Goal: Task Accomplishment & Management: Manage account settings

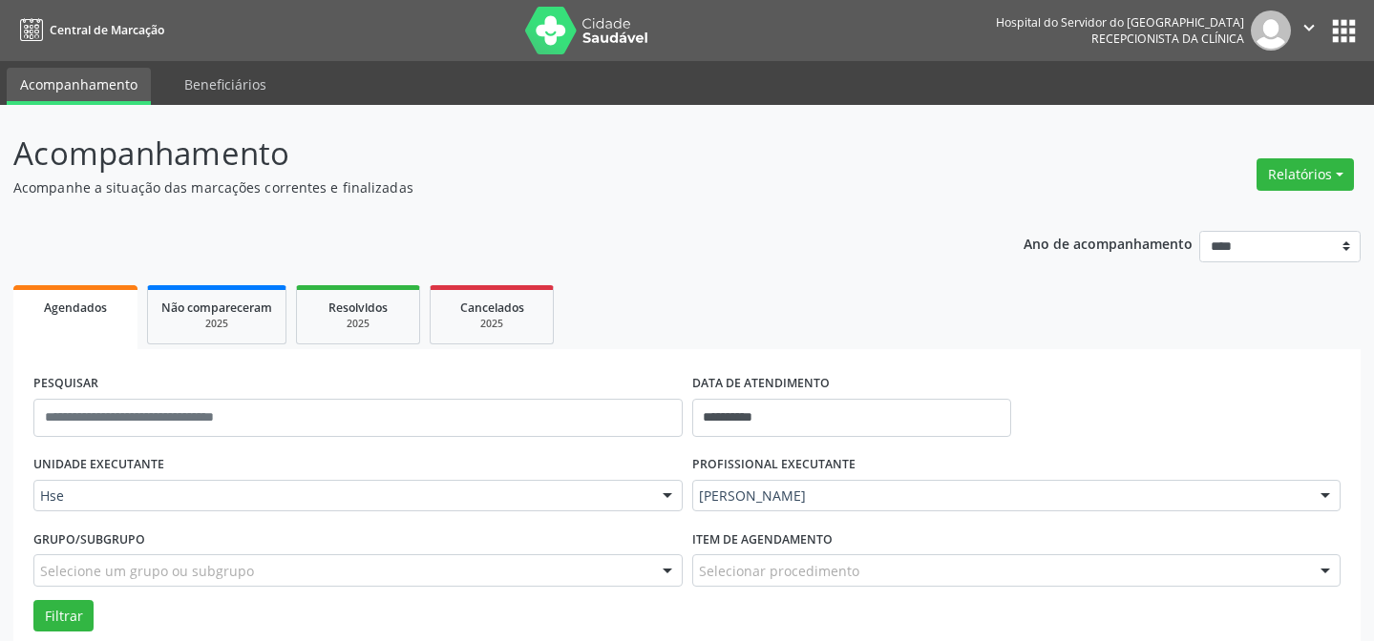
scroll to position [129, 0]
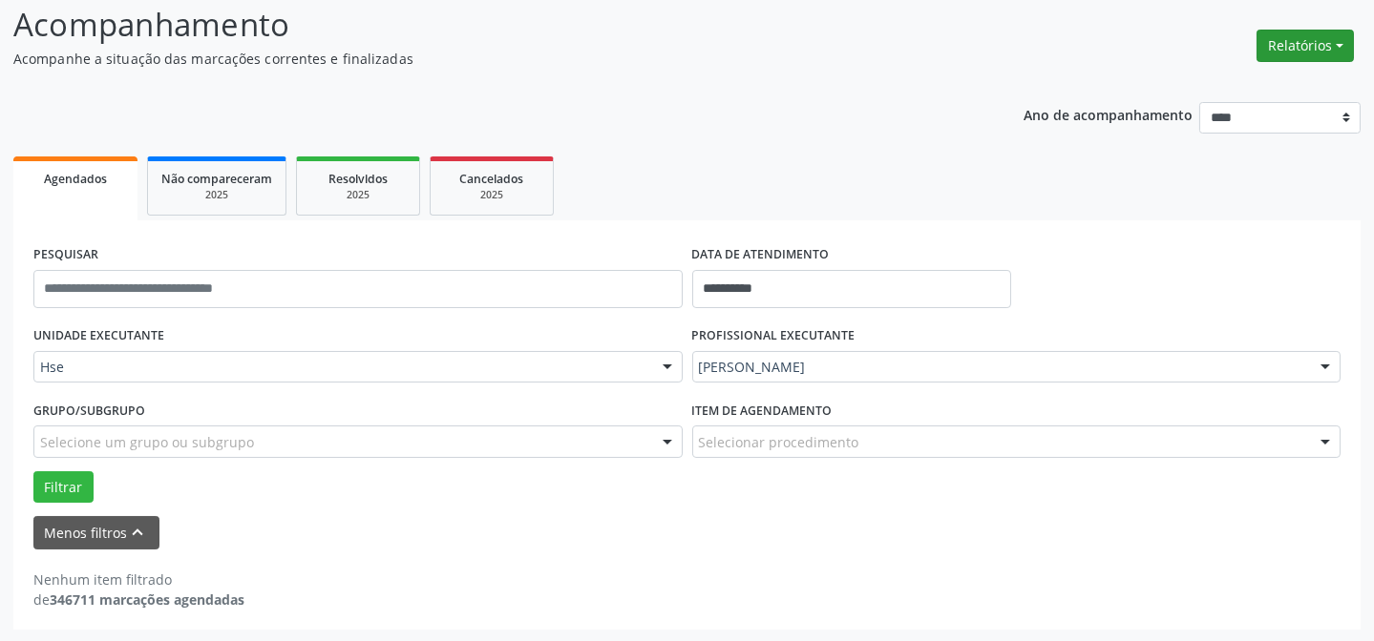
click at [1280, 38] on button "Relatórios" at bounding box center [1304, 46] width 97 height 32
click at [1235, 85] on link "Agendamentos" at bounding box center [1250, 86] width 205 height 27
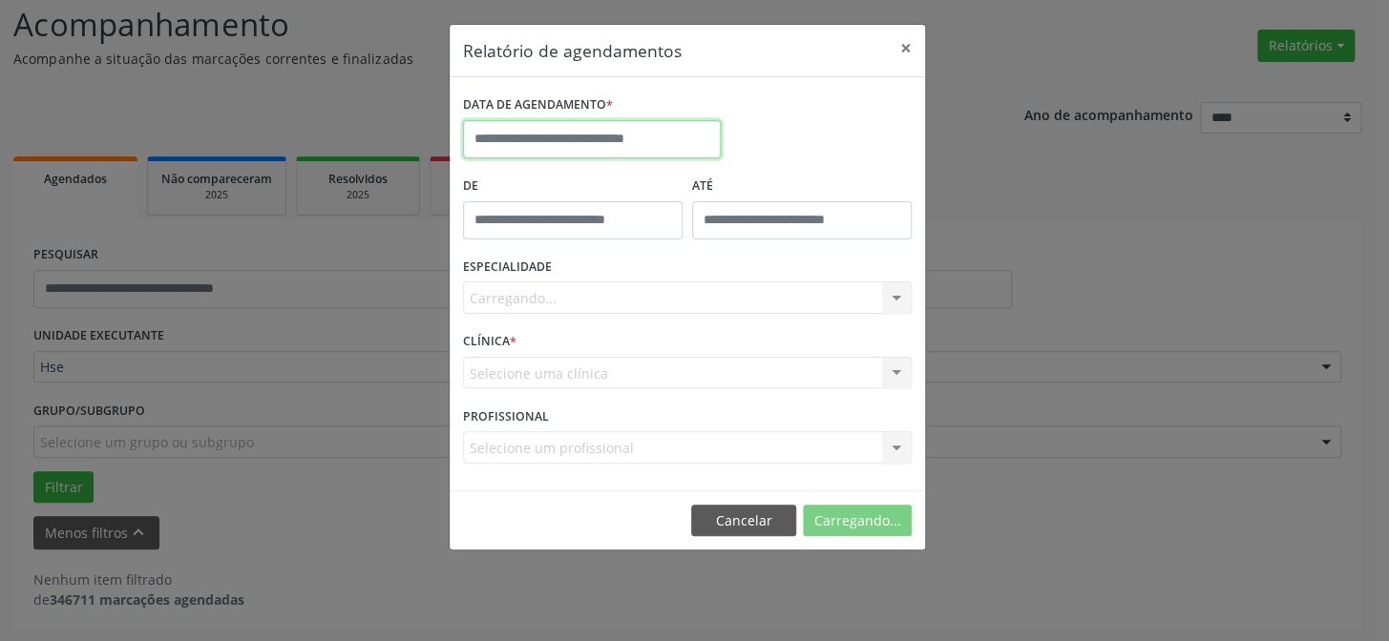
drag, startPoint x: 537, startPoint y: 143, endPoint x: 550, endPoint y: 143, distance: 12.4
click at [539, 143] on input "text" at bounding box center [592, 139] width 258 height 38
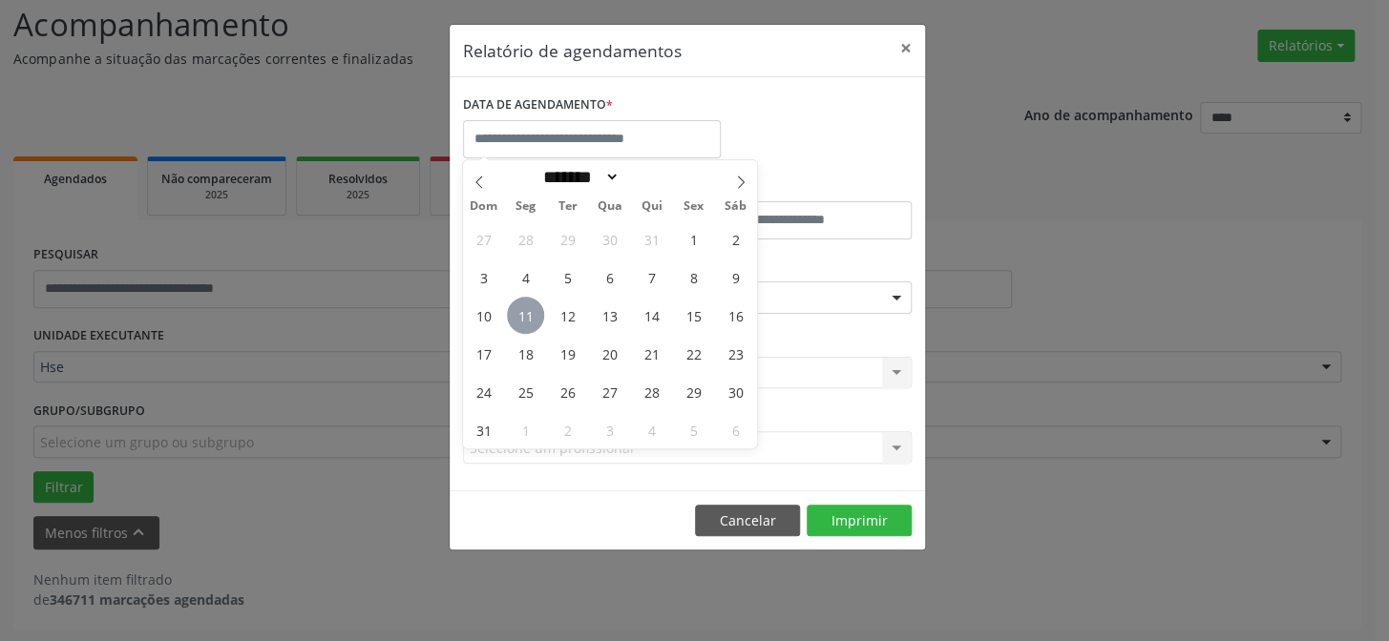
click at [540, 315] on span "11" at bounding box center [525, 315] width 37 height 37
type input "**********"
click at [540, 315] on span "11" at bounding box center [525, 315] width 37 height 37
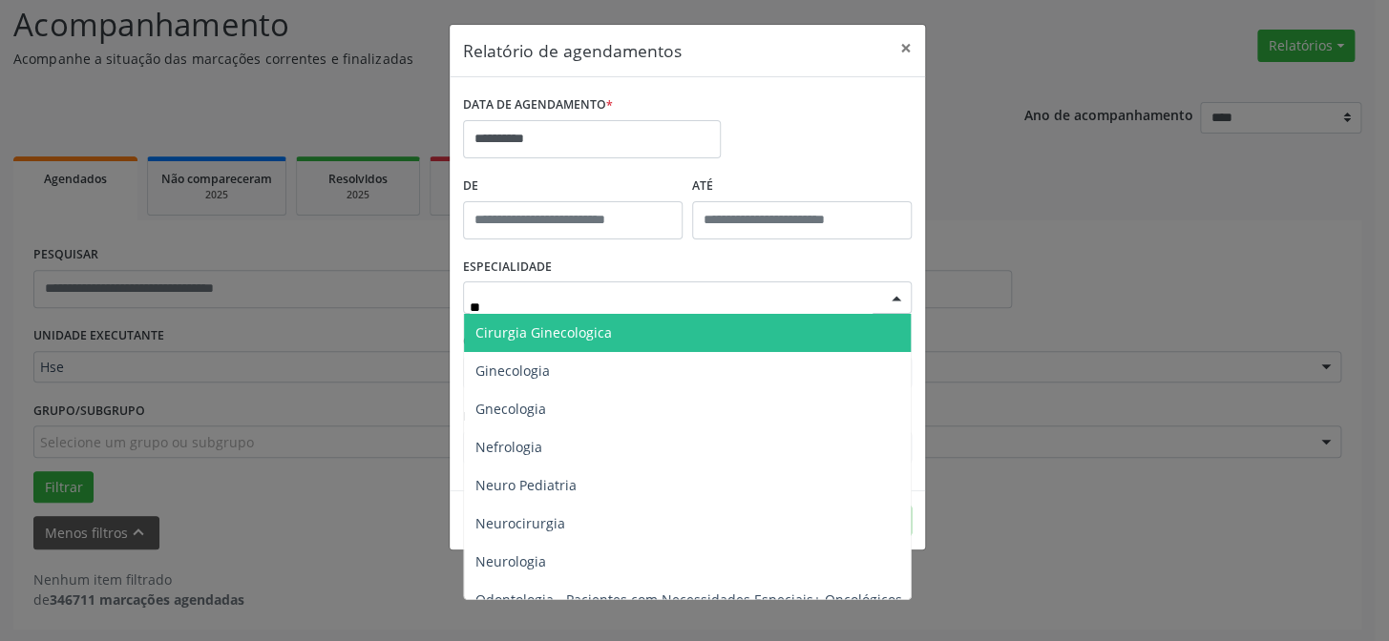
type input "***"
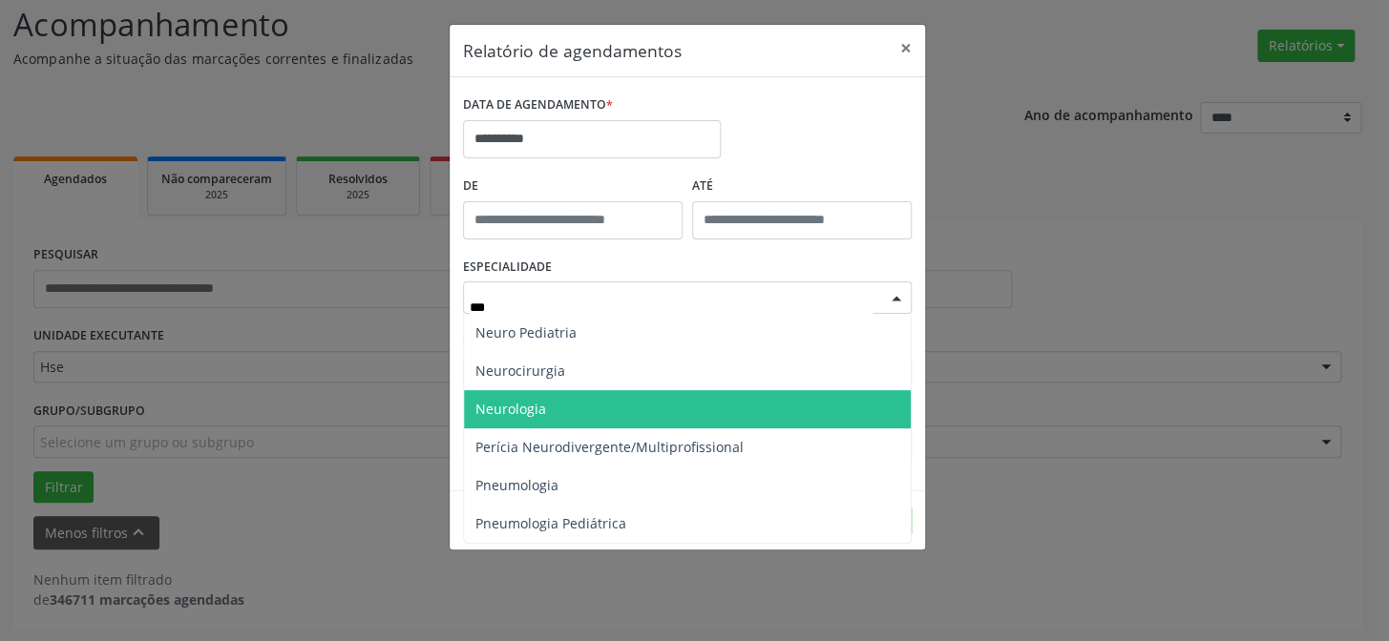
click at [557, 407] on span "Neurologia" at bounding box center [687, 409] width 447 height 38
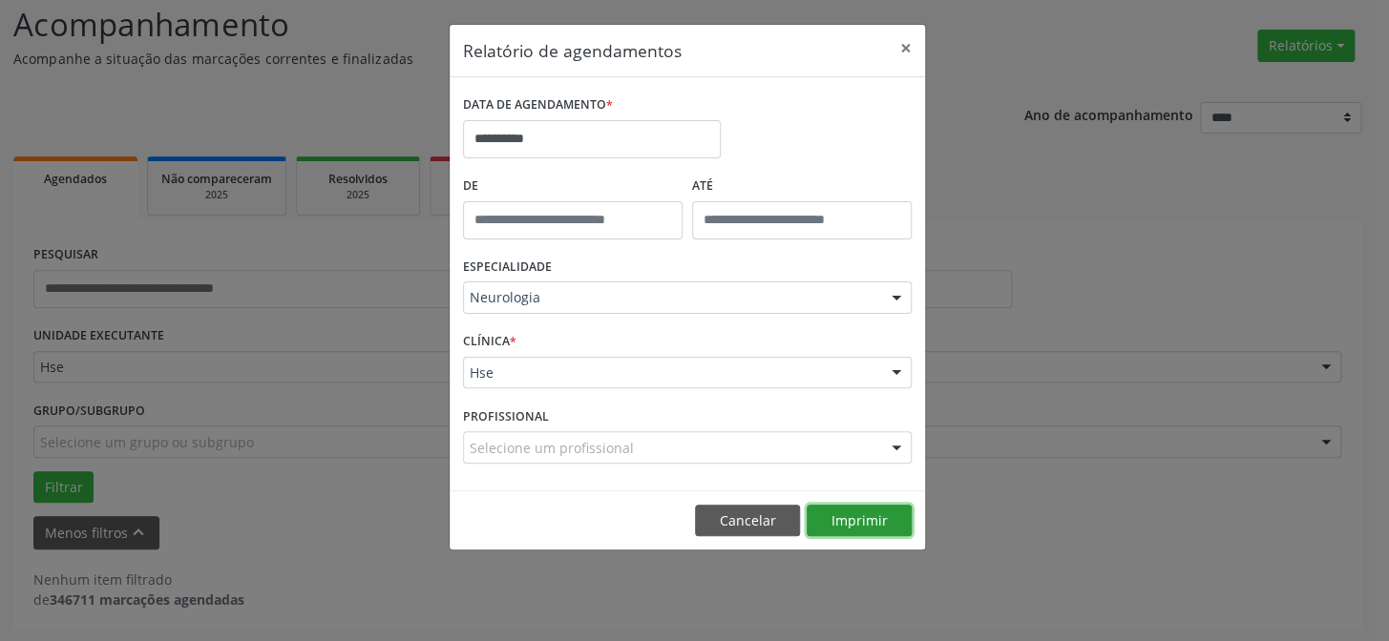
click at [887, 523] on button "Imprimir" at bounding box center [859, 521] width 105 height 32
click at [901, 46] on button "×" at bounding box center [906, 48] width 38 height 47
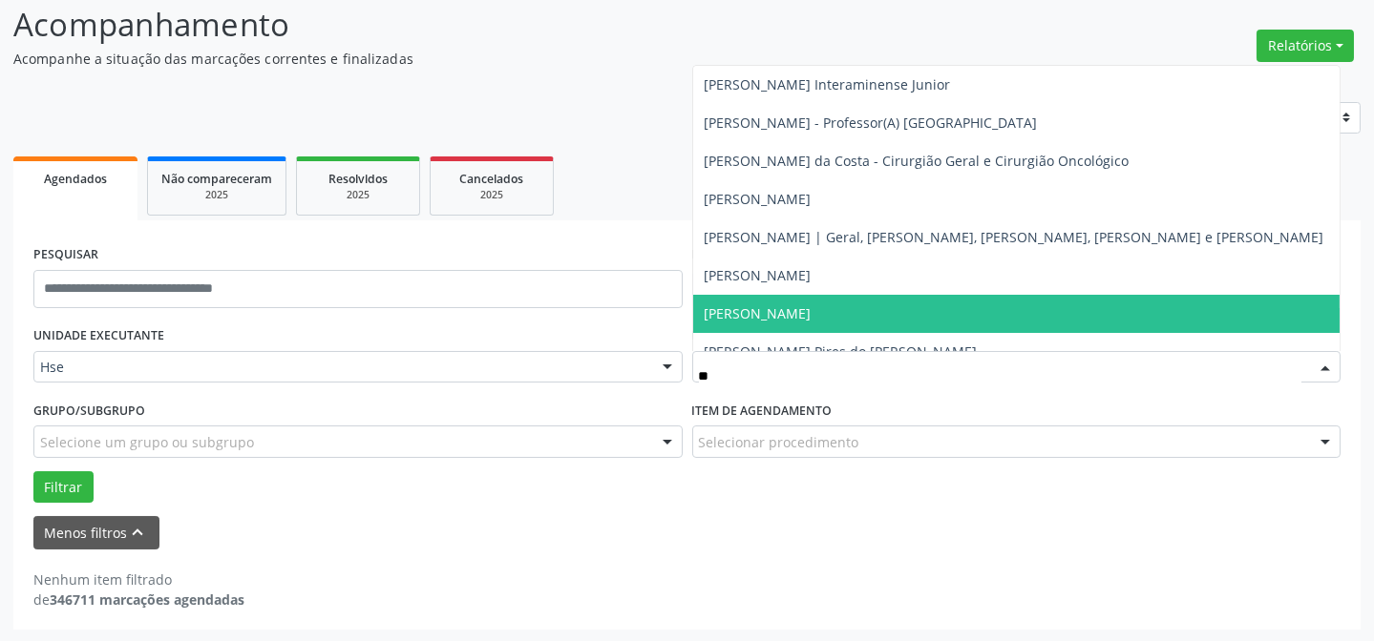
type input "*"
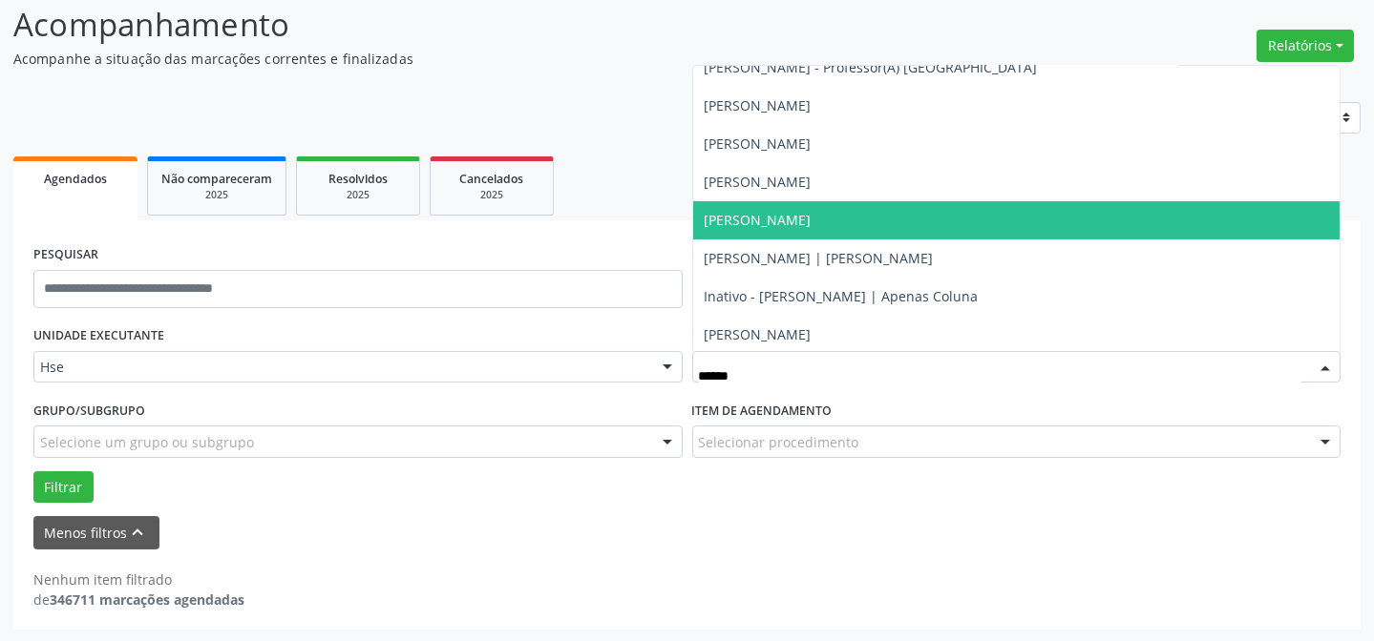
scroll to position [95, 0]
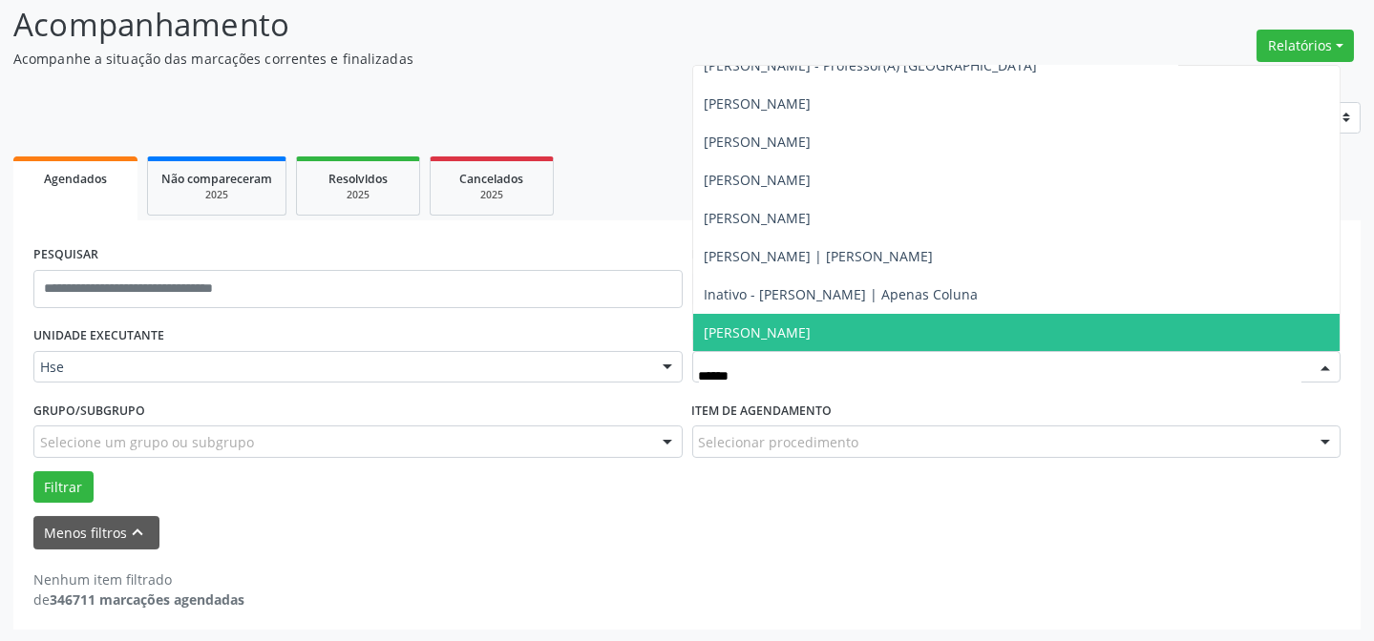
click at [773, 373] on input "******" at bounding box center [1000, 377] width 603 height 38
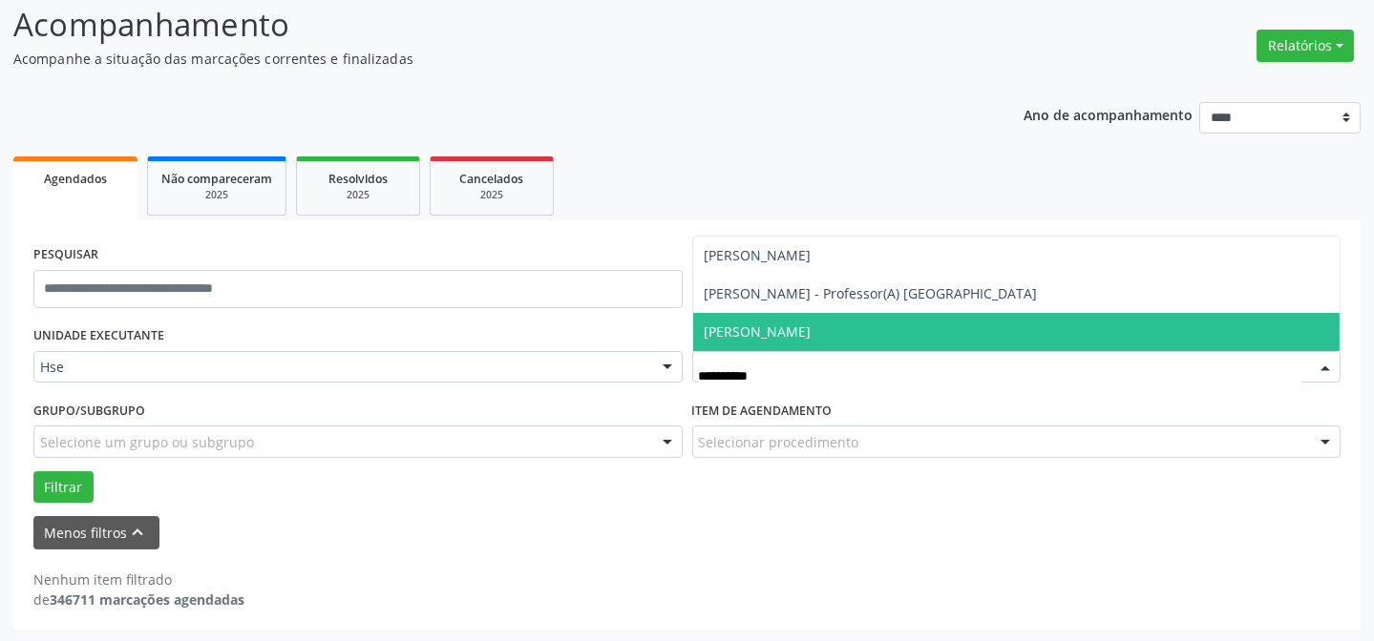
click at [783, 326] on span "[PERSON_NAME]" at bounding box center [757, 332] width 107 height 18
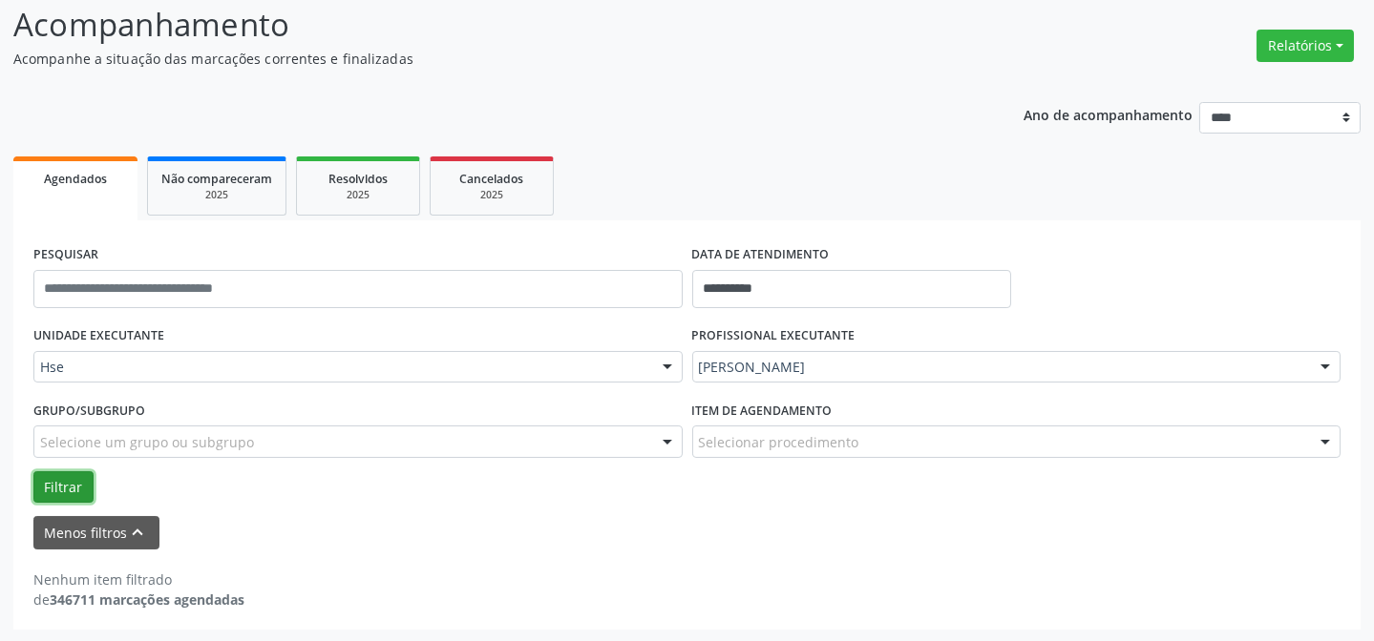
click at [64, 482] on button "Filtrar" at bounding box center [63, 488] width 60 height 32
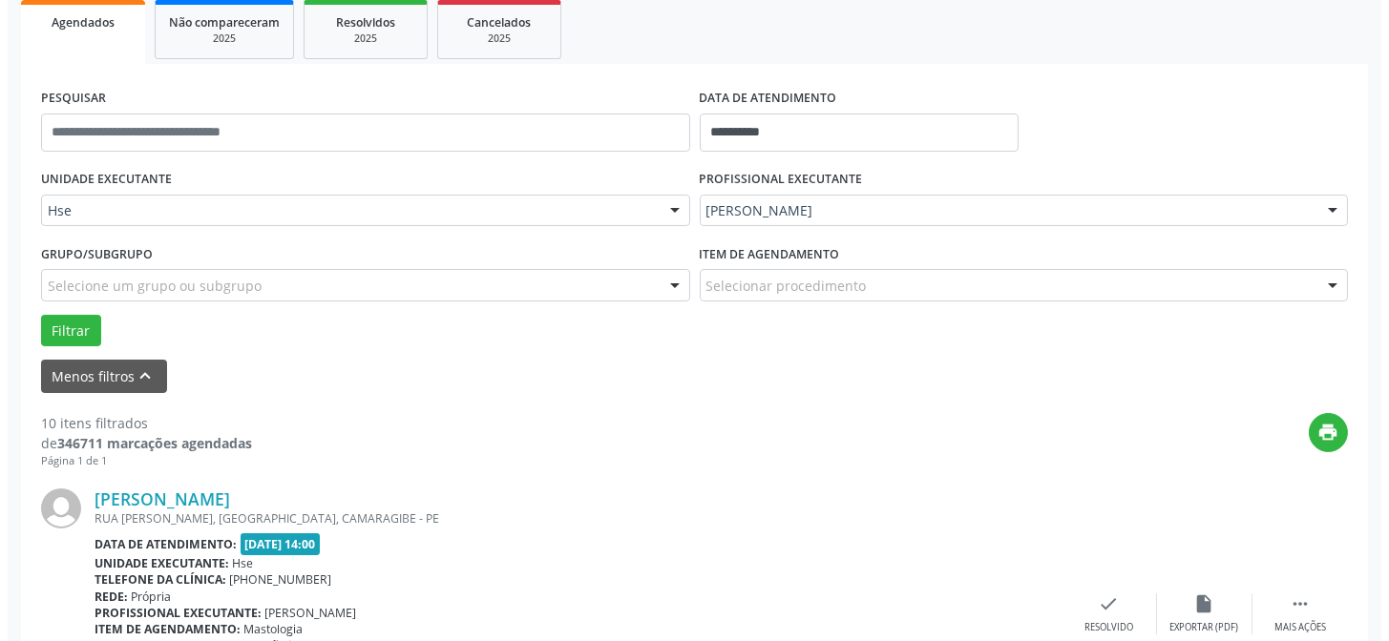
scroll to position [303, 0]
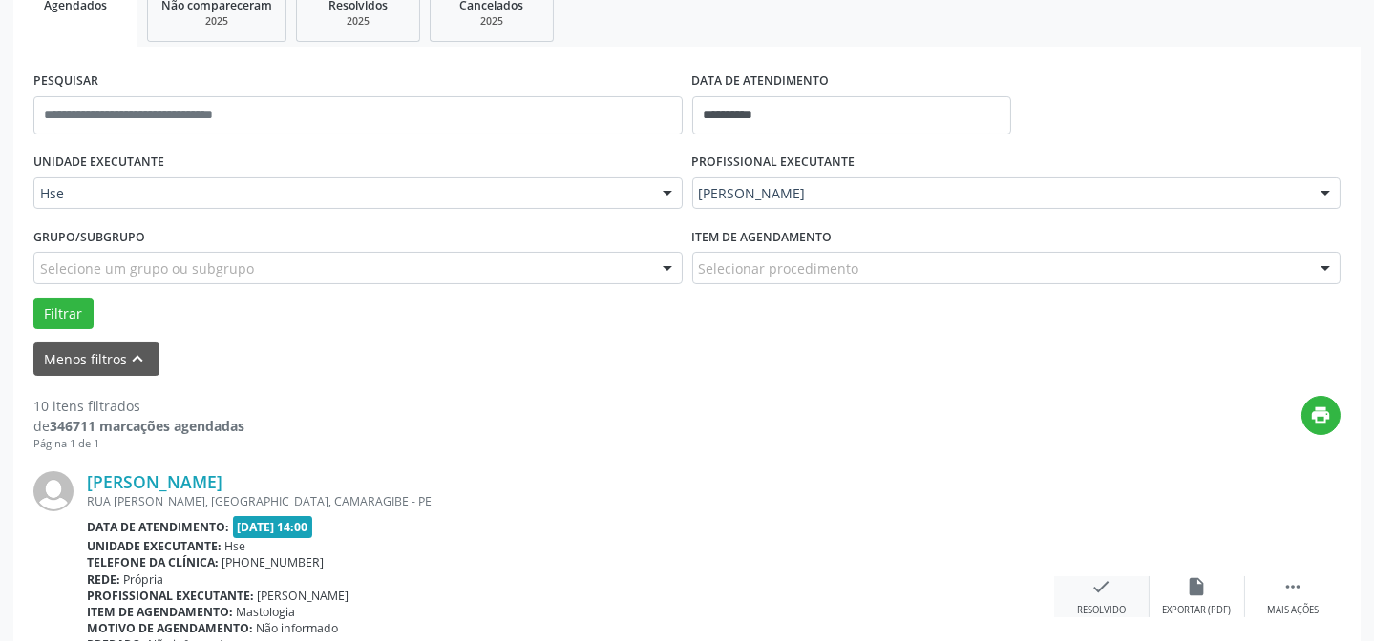
click at [1083, 592] on div "check Resolvido" at bounding box center [1101, 597] width 95 height 41
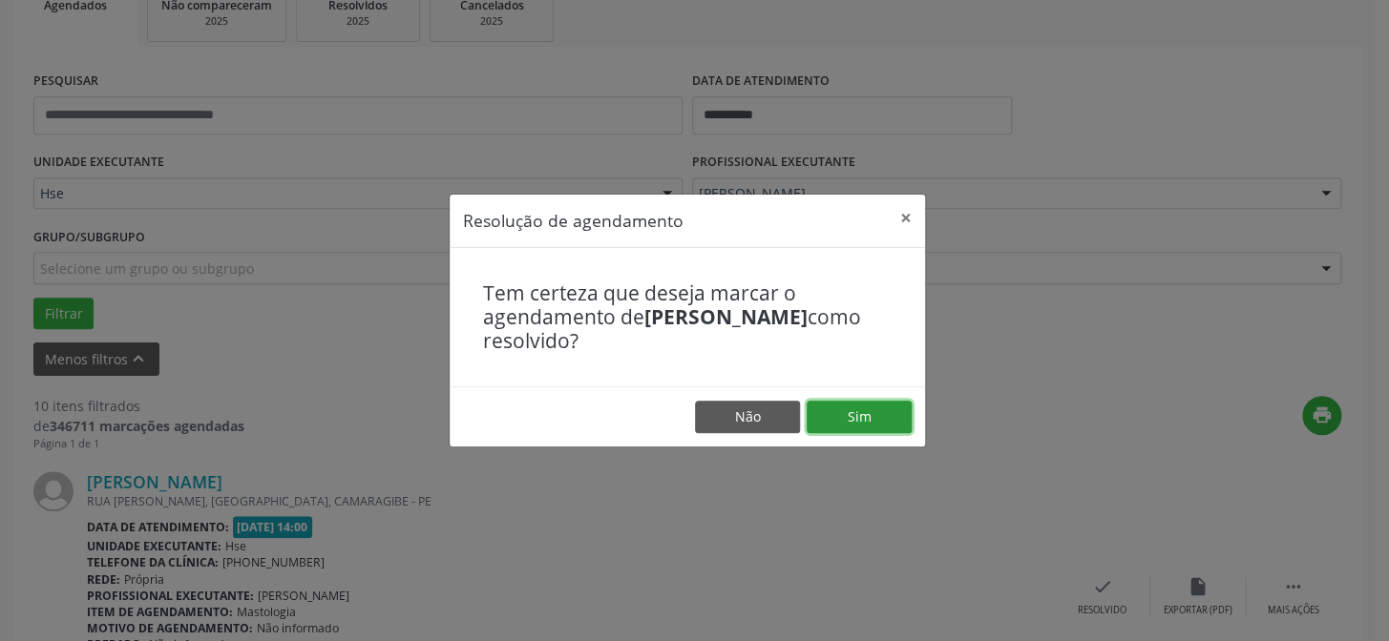
click at [909, 429] on button "Sim" at bounding box center [859, 417] width 105 height 32
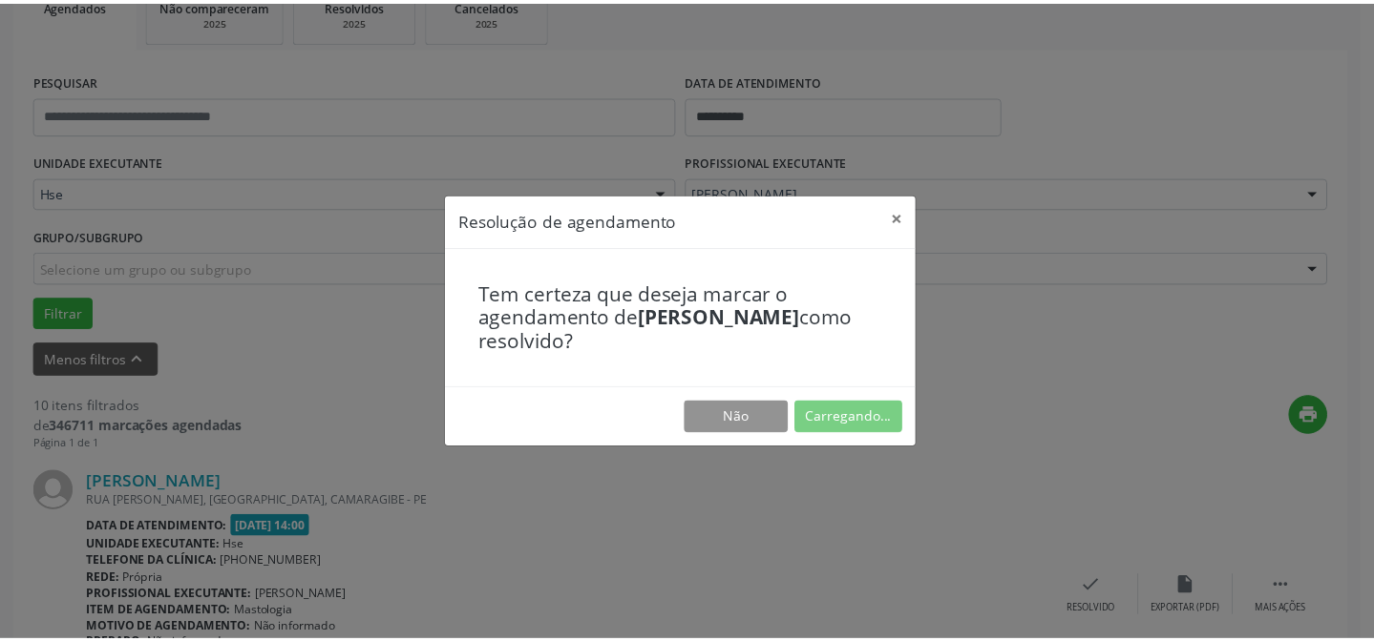
scroll to position [171, 0]
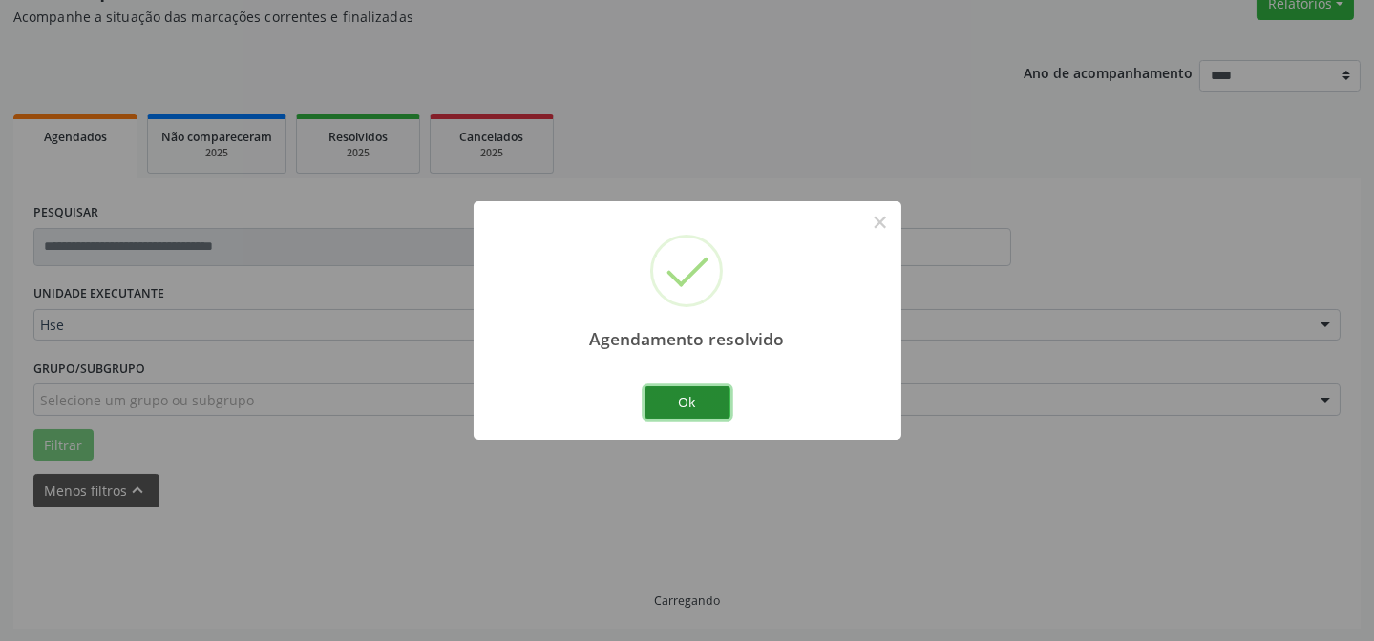
click at [695, 394] on button "Ok" at bounding box center [687, 403] width 86 height 32
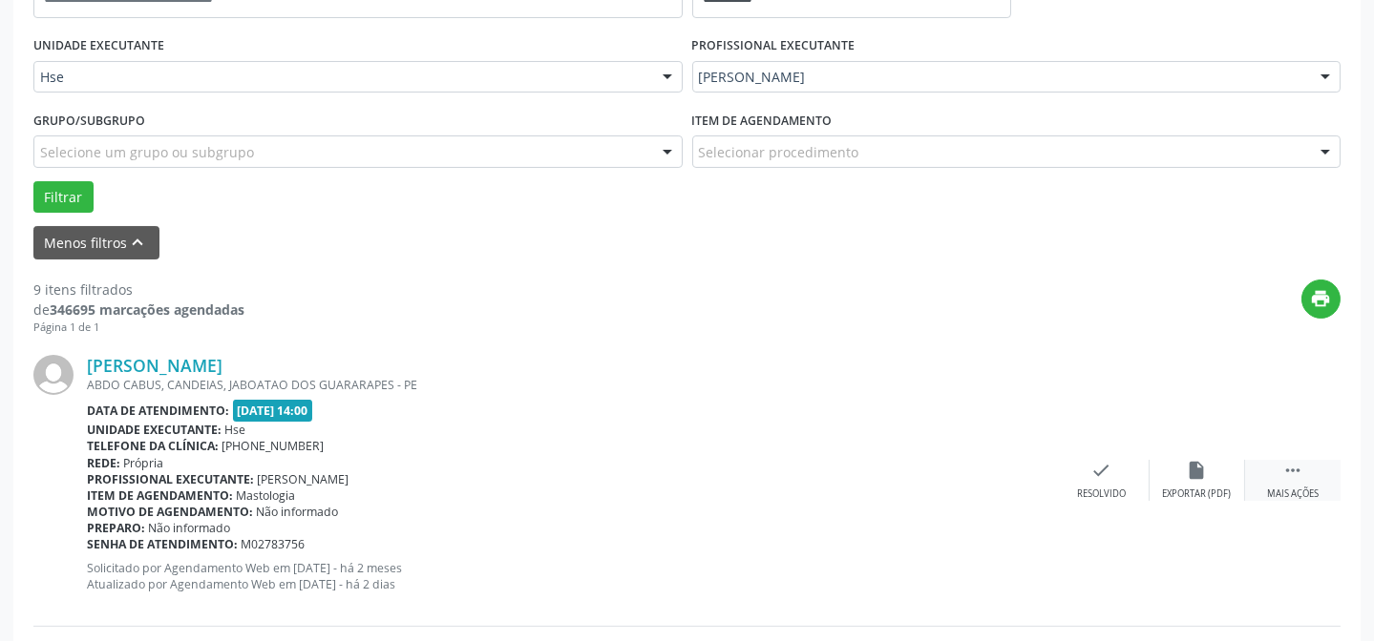
scroll to position [431, 0]
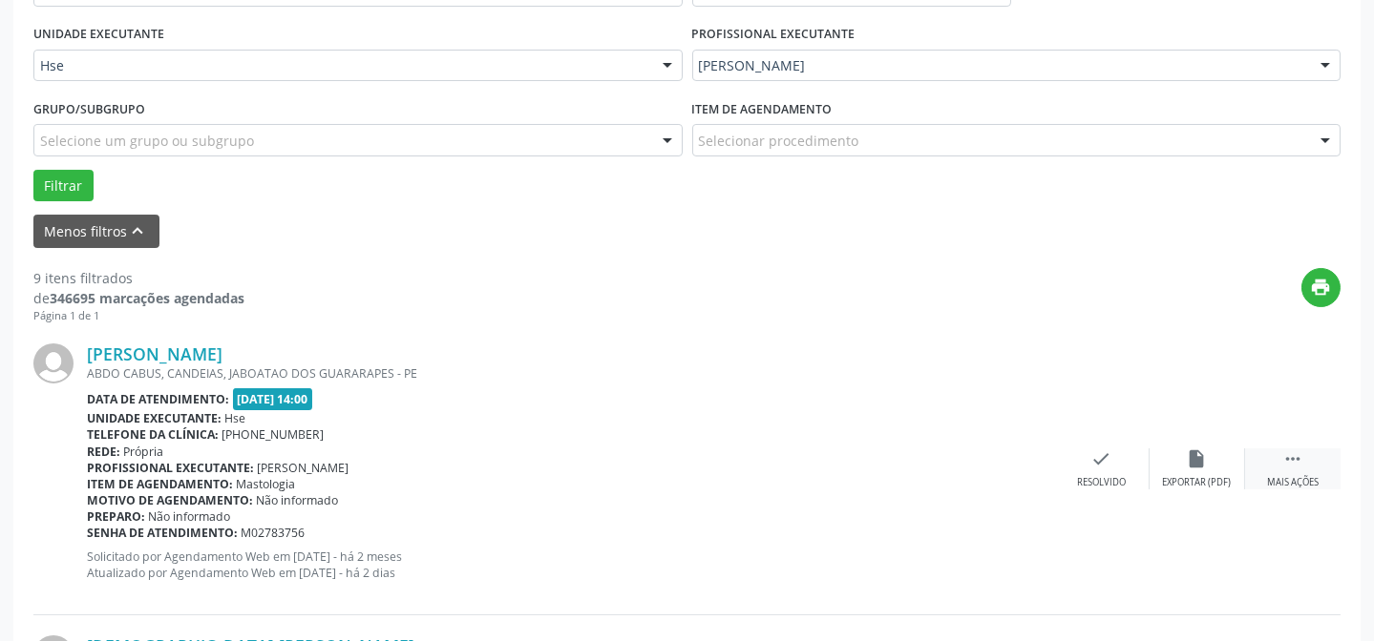
click at [1274, 463] on div " Mais ações" at bounding box center [1292, 469] width 95 height 41
click at [1210, 462] on div "alarm_off Não compareceu" at bounding box center [1196, 469] width 95 height 41
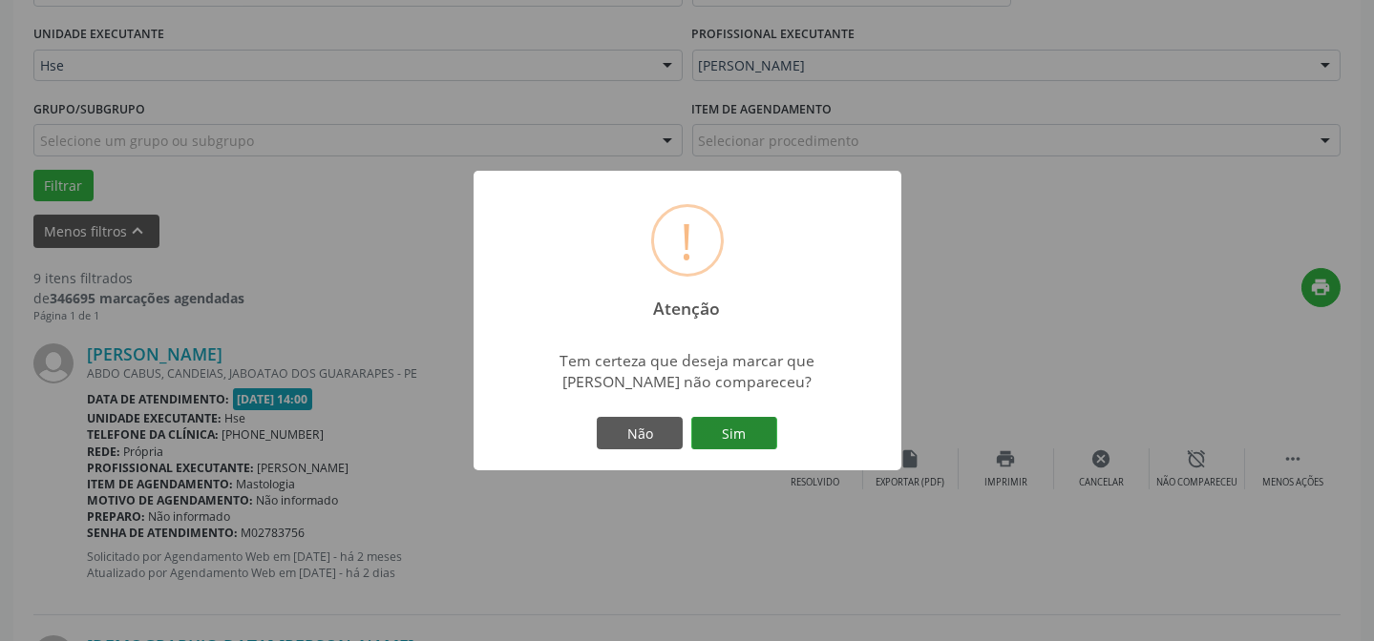
click at [714, 436] on button "Sim" at bounding box center [734, 433] width 86 height 32
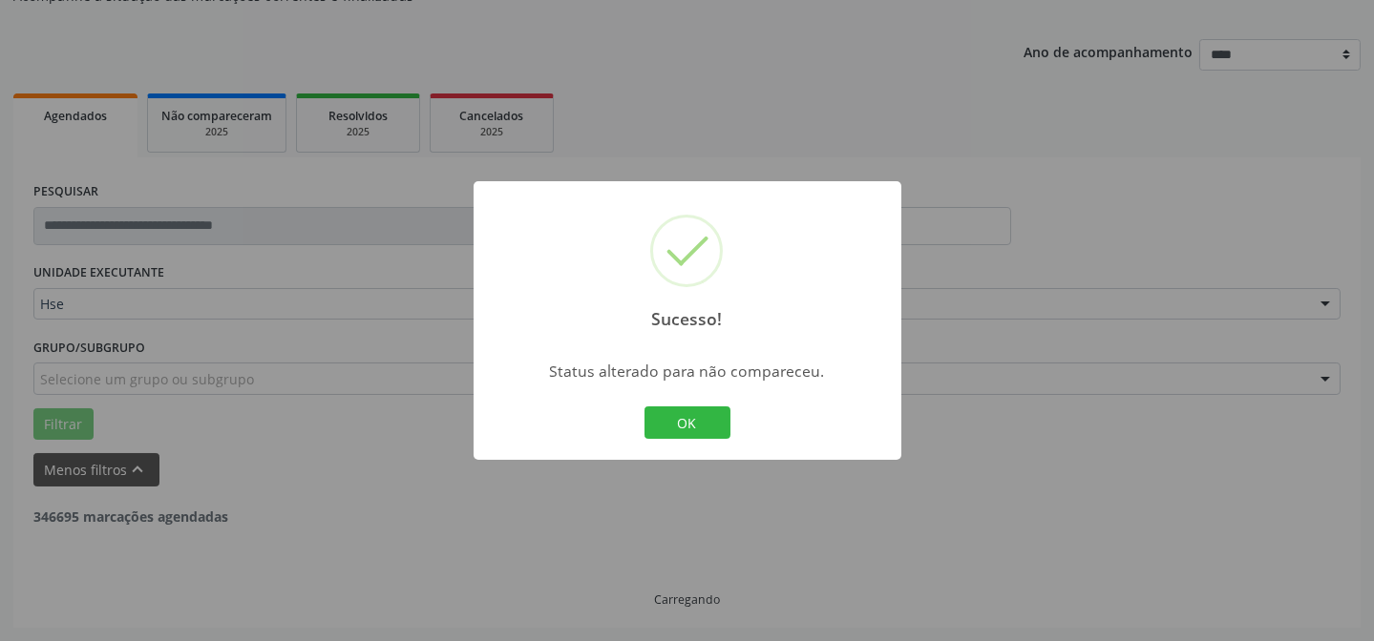
scroll to position [191, 0]
click at [720, 419] on button "OK" at bounding box center [687, 423] width 86 height 32
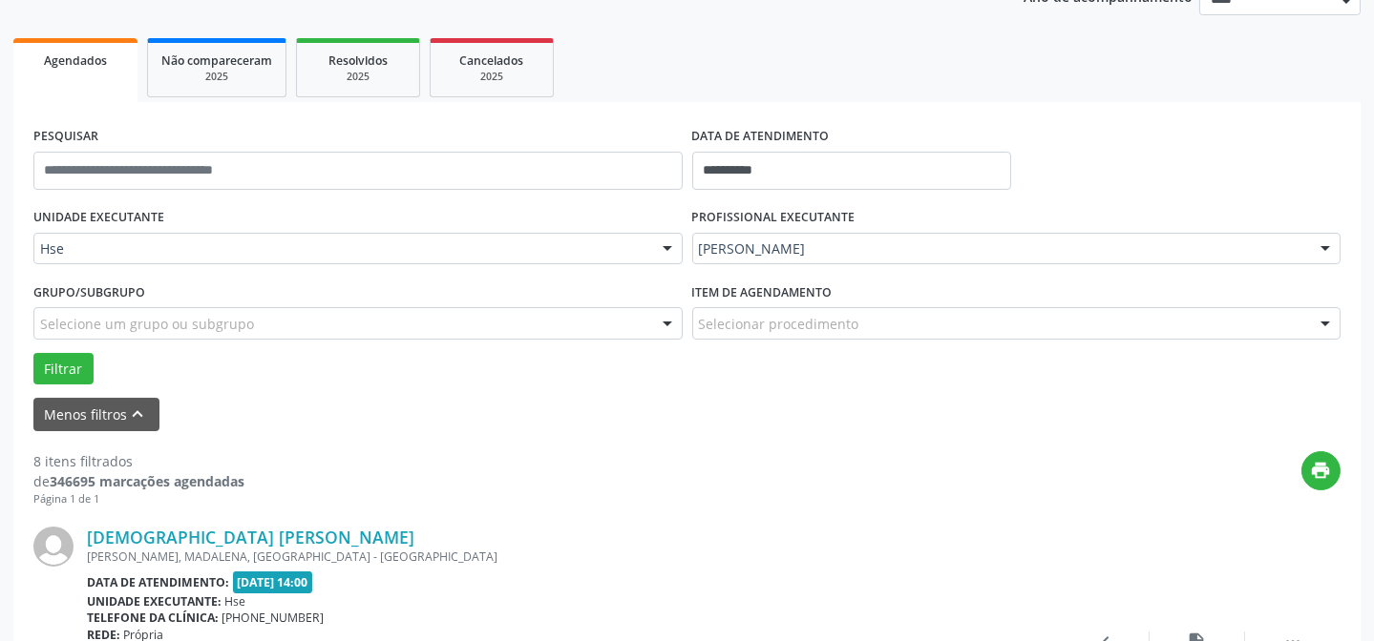
scroll to position [277, 0]
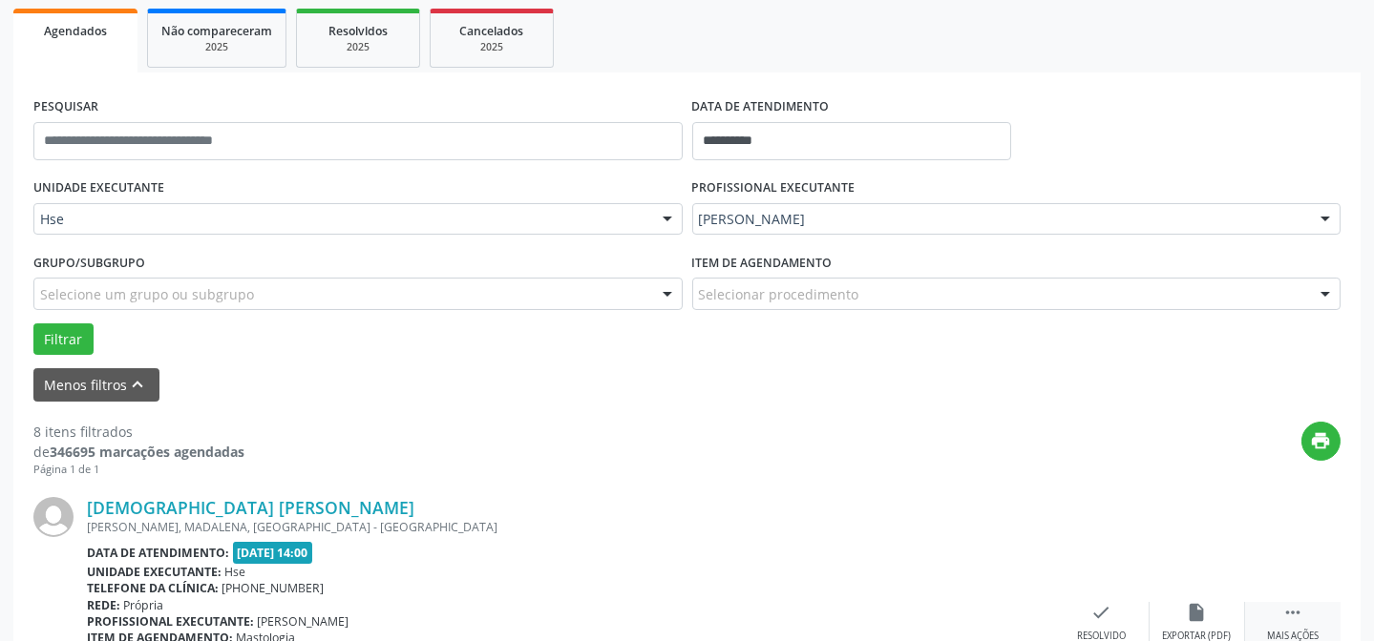
click at [1275, 620] on div " Mais ações" at bounding box center [1292, 622] width 95 height 41
click at [1209, 606] on div "alarm_off Não compareceu" at bounding box center [1196, 622] width 95 height 41
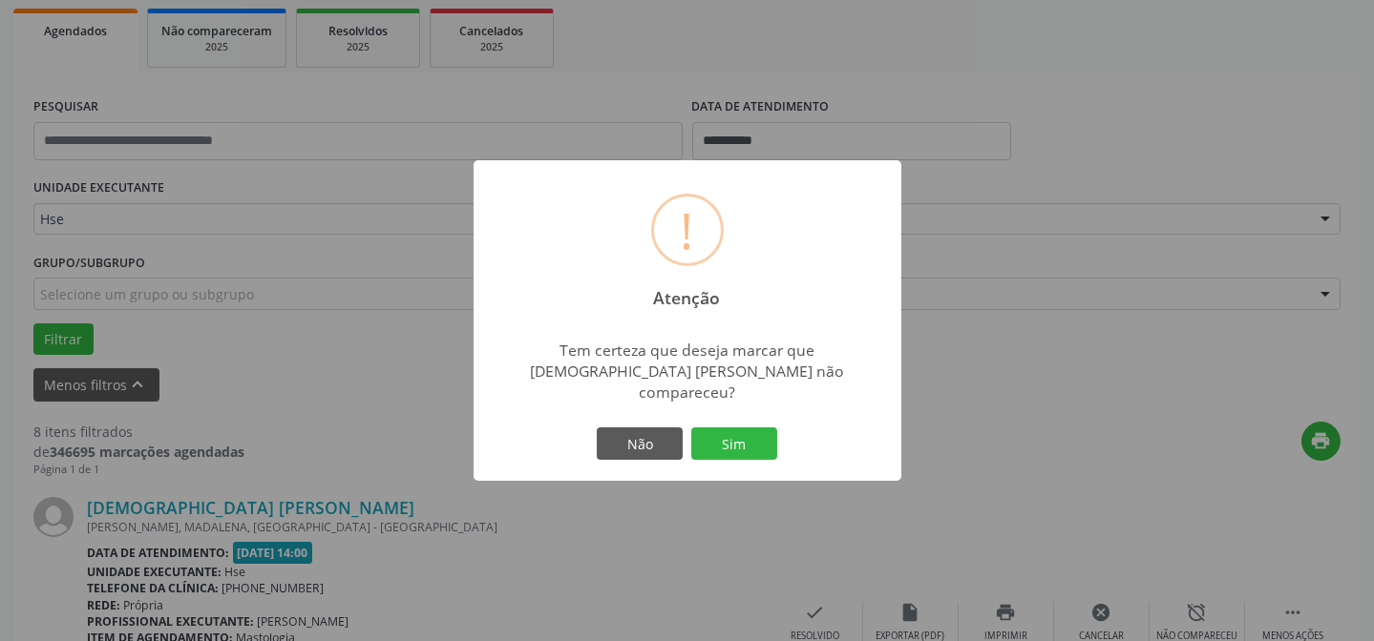
click at [798, 460] on div "! Atenção × Tem certeza que deseja marcar que [DEMOGRAPHIC_DATA] [PERSON_NAME] …" at bounding box center [687, 320] width 428 height 321
click at [727, 442] on button "Sim" at bounding box center [734, 444] width 86 height 32
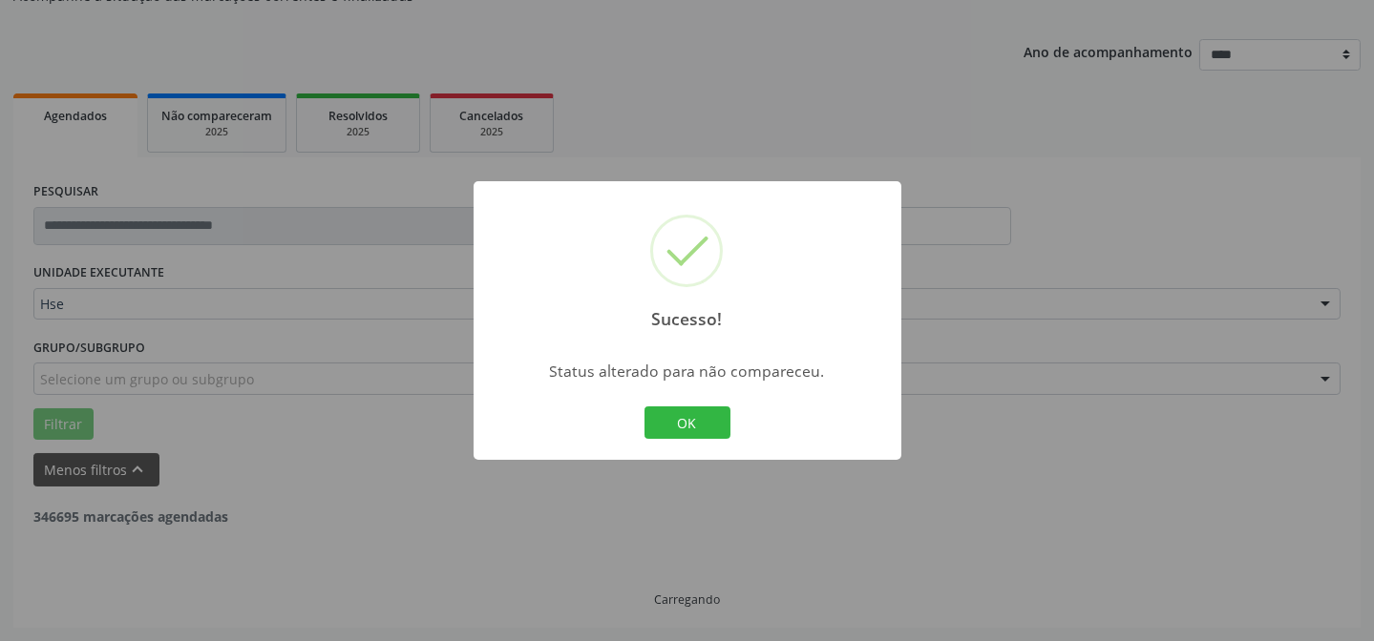
scroll to position [191, 0]
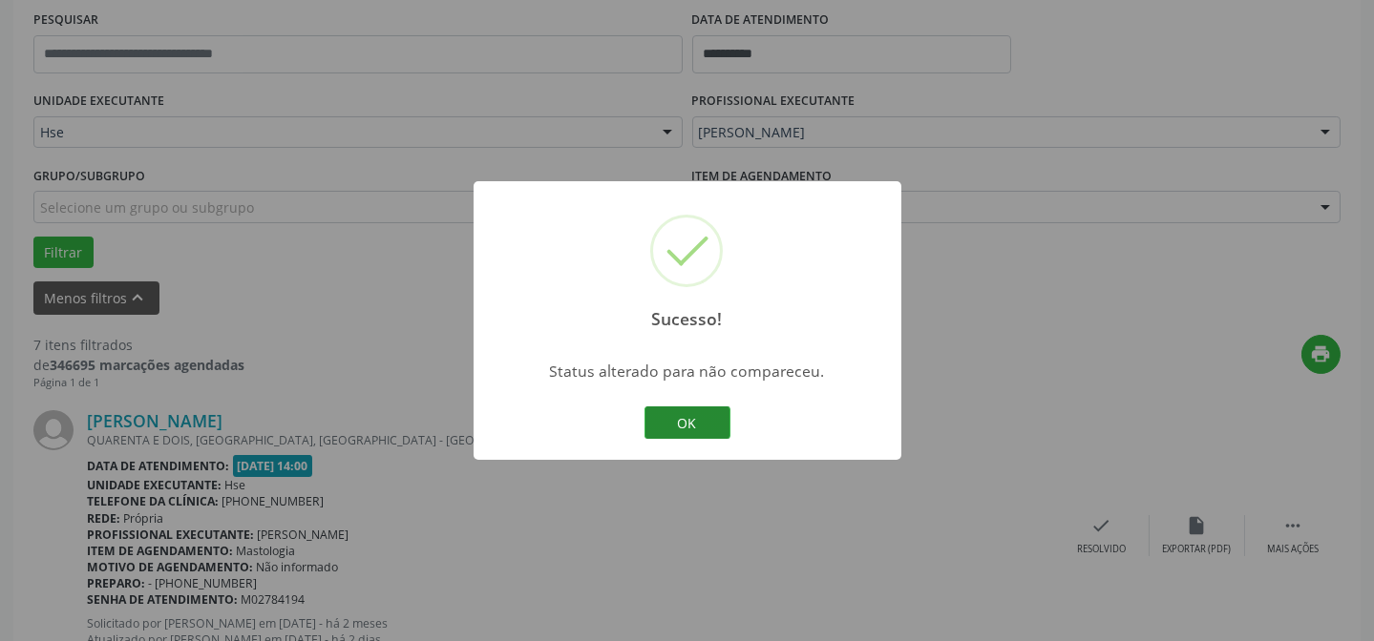
click at [715, 427] on button "OK" at bounding box center [687, 423] width 86 height 32
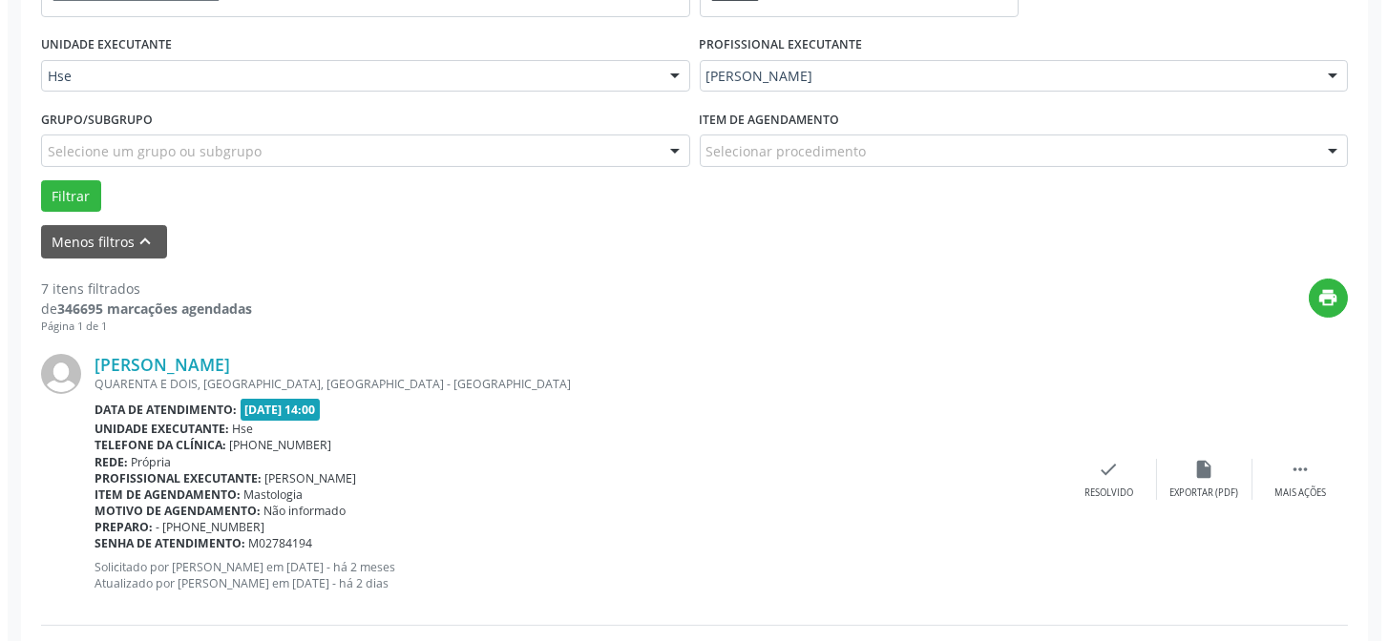
scroll to position [451, 0]
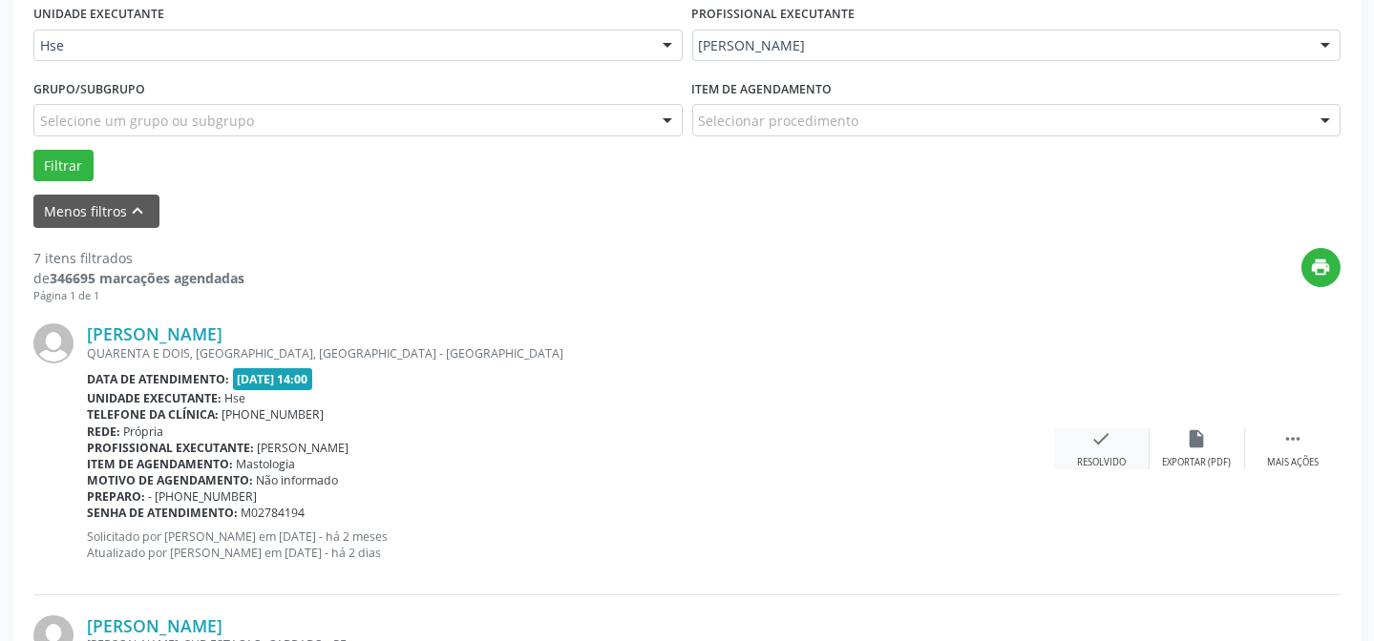
click at [1114, 452] on div "check Resolvido" at bounding box center [1101, 449] width 95 height 41
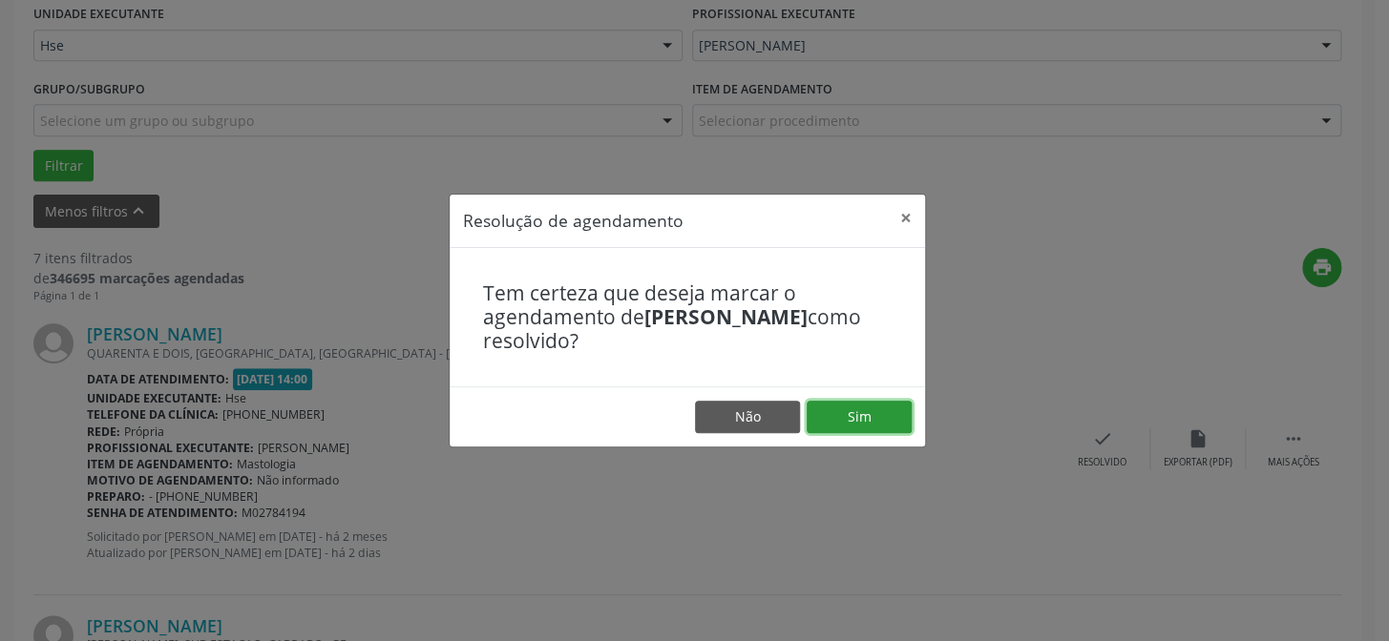
click at [849, 423] on button "Sim" at bounding box center [859, 417] width 105 height 32
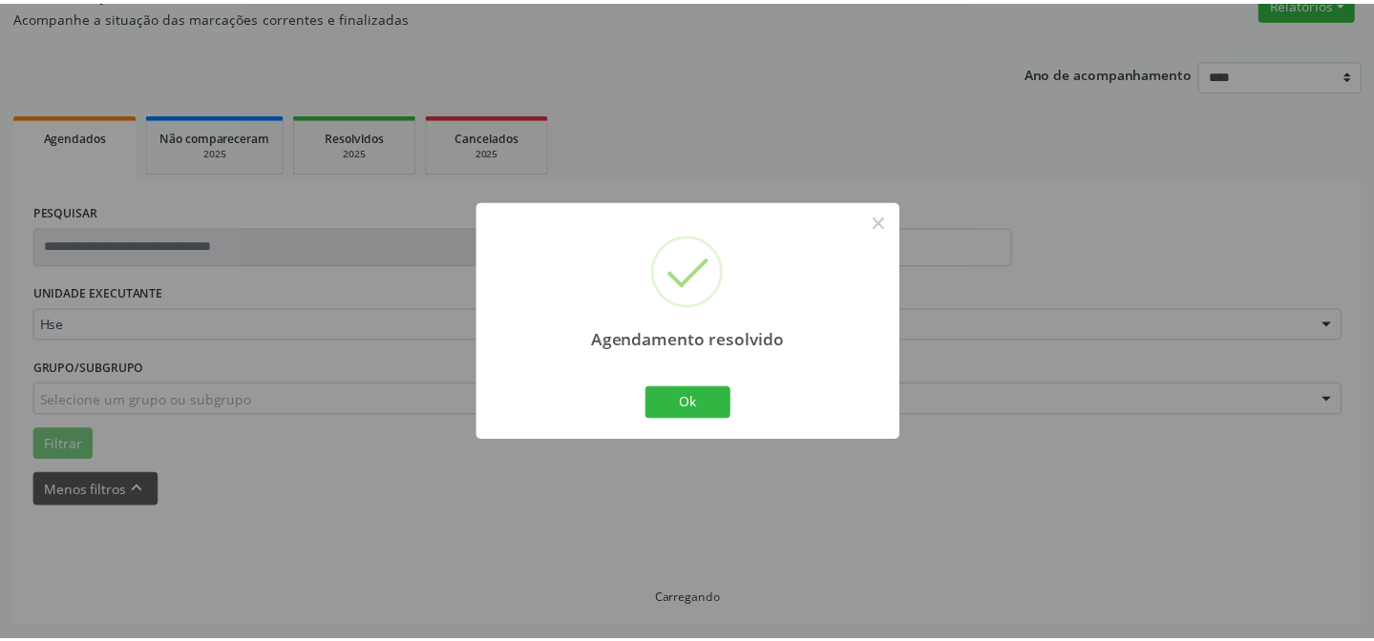
scroll to position [171, 0]
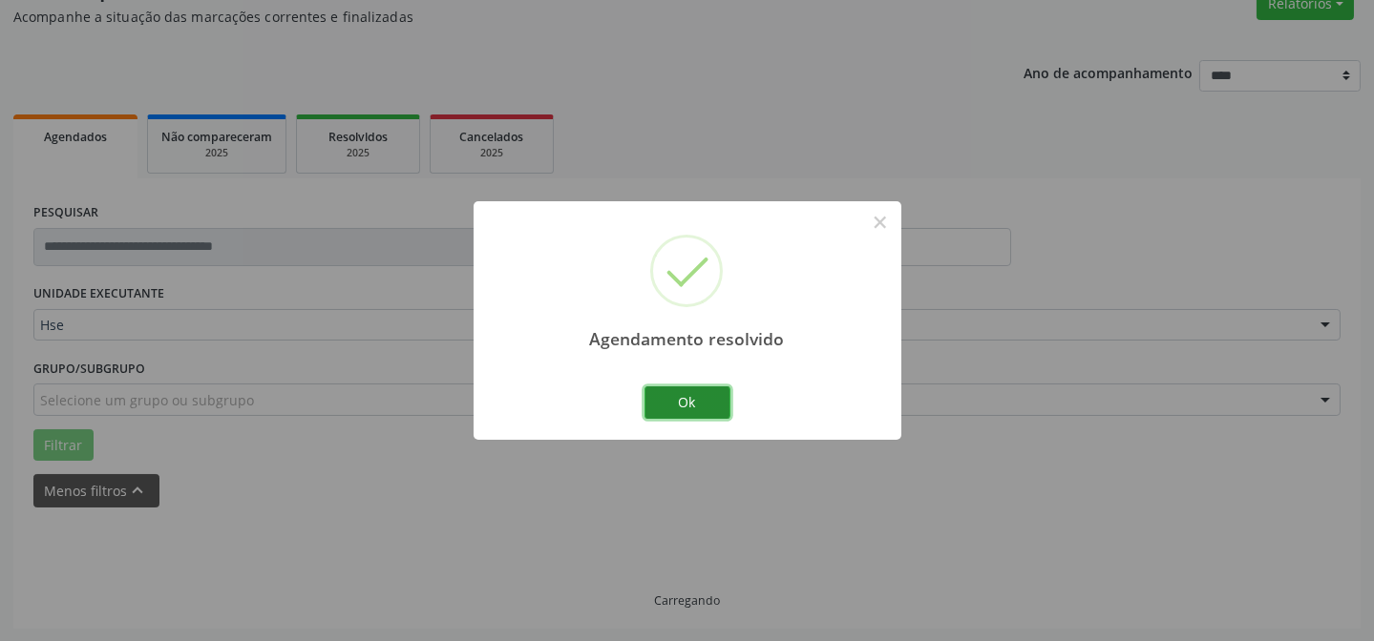
click at [717, 387] on button "Ok" at bounding box center [687, 403] width 86 height 32
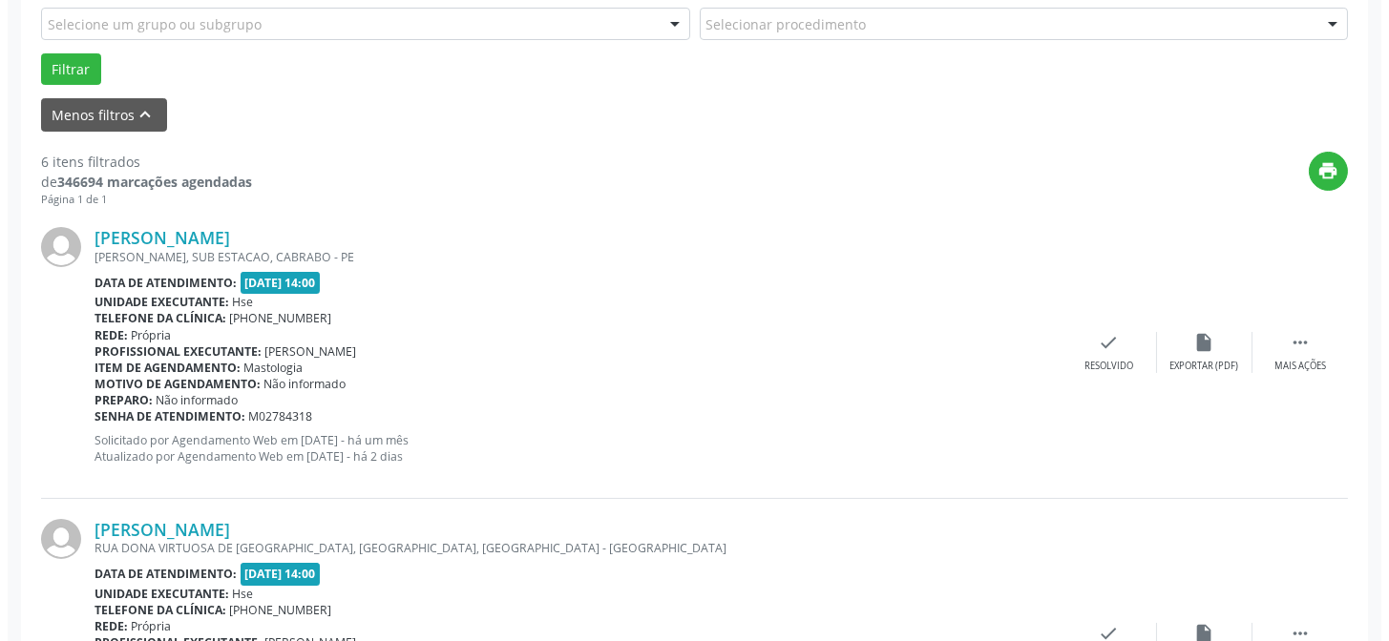
scroll to position [604, 0]
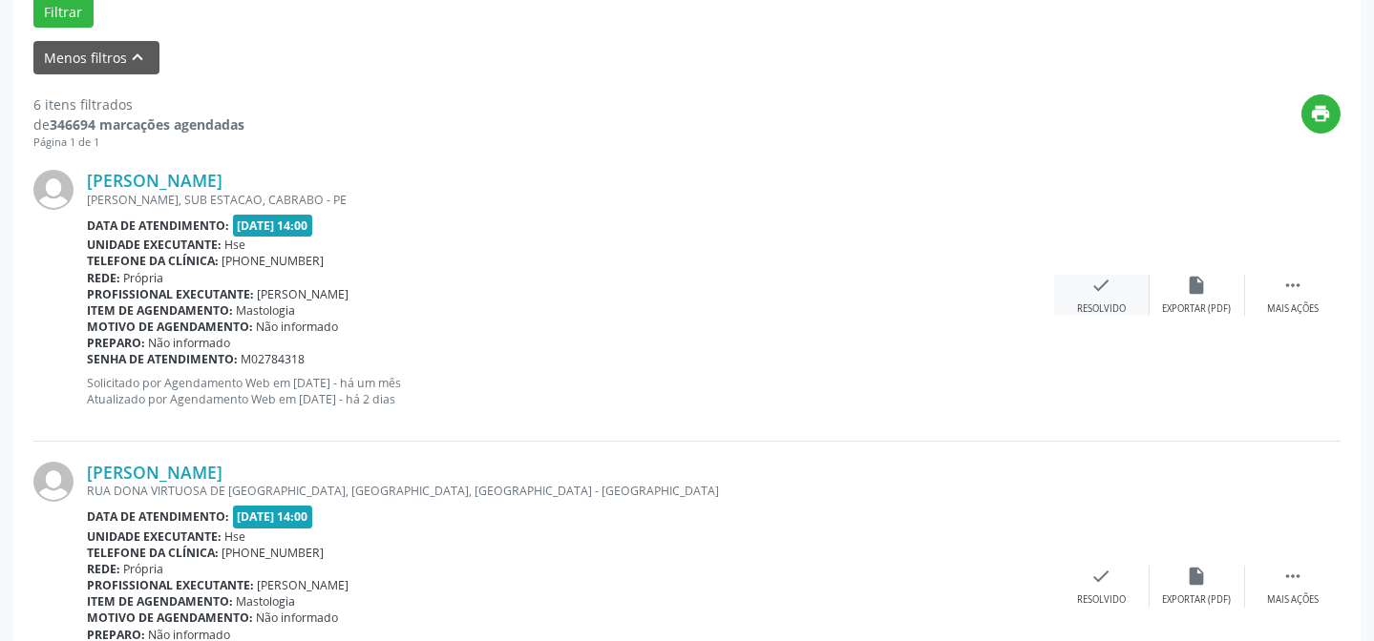
click at [1095, 299] on div "check Resolvido" at bounding box center [1101, 295] width 95 height 41
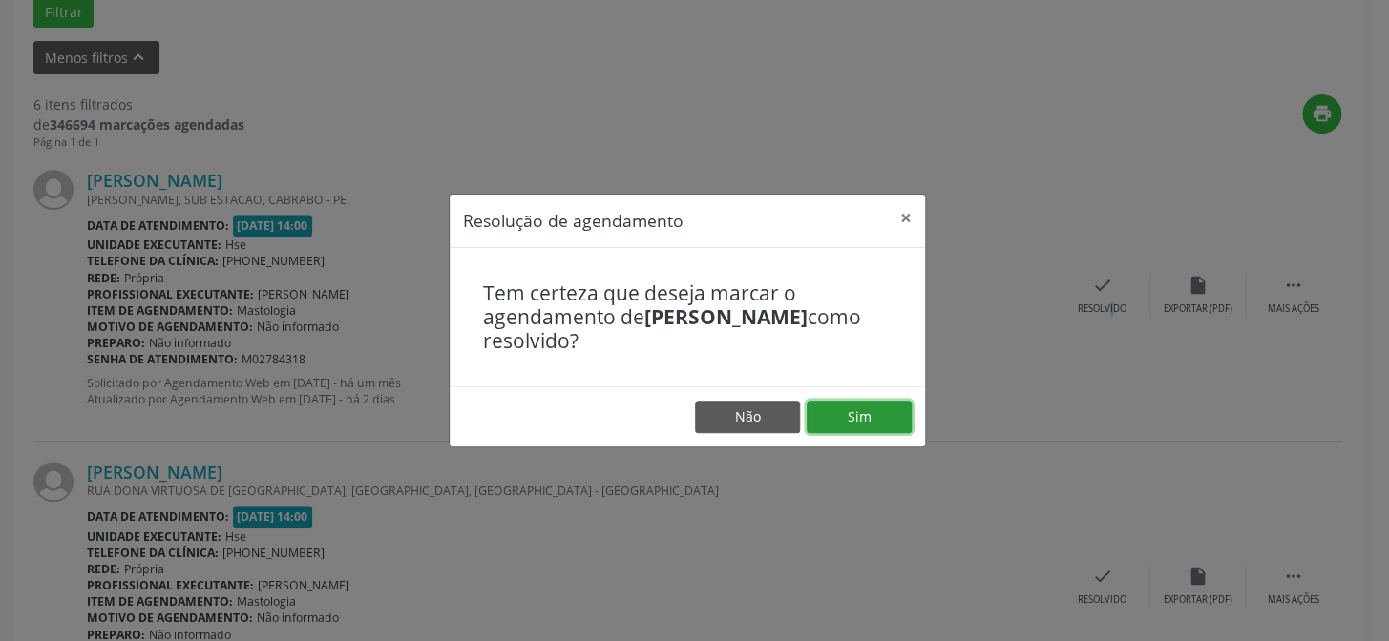
click at [865, 411] on button "Sim" at bounding box center [859, 417] width 105 height 32
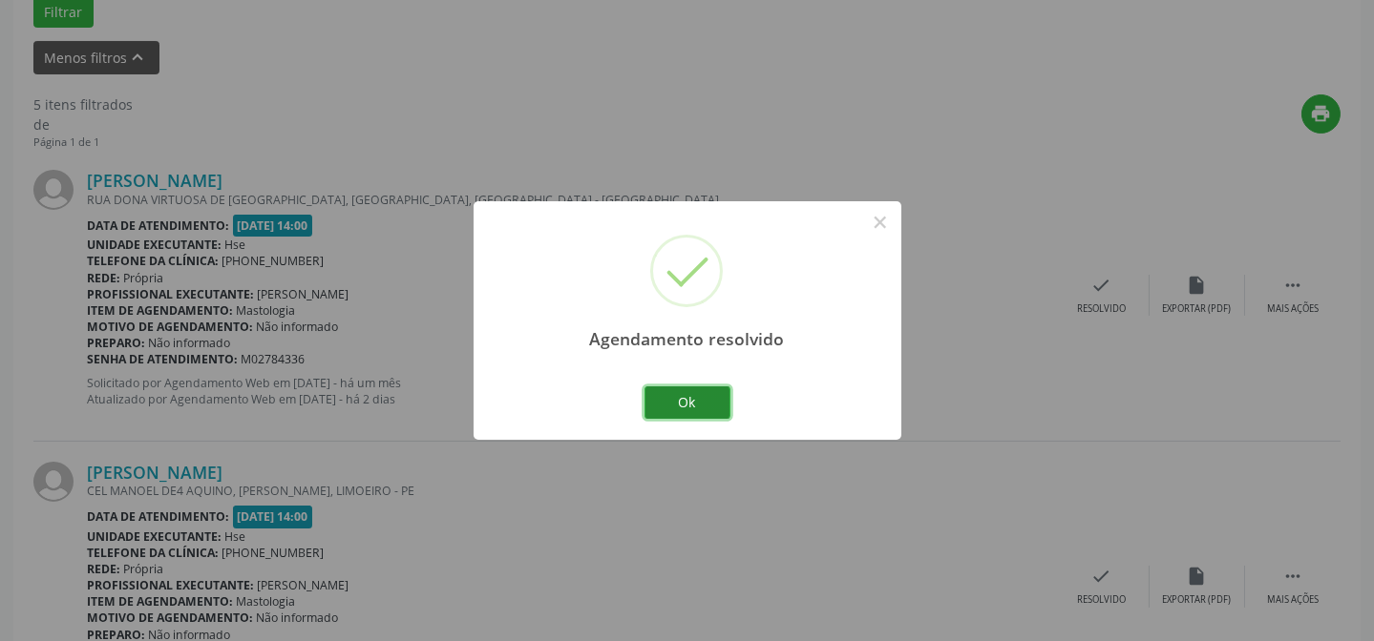
click at [683, 403] on button "Ok" at bounding box center [687, 403] width 86 height 32
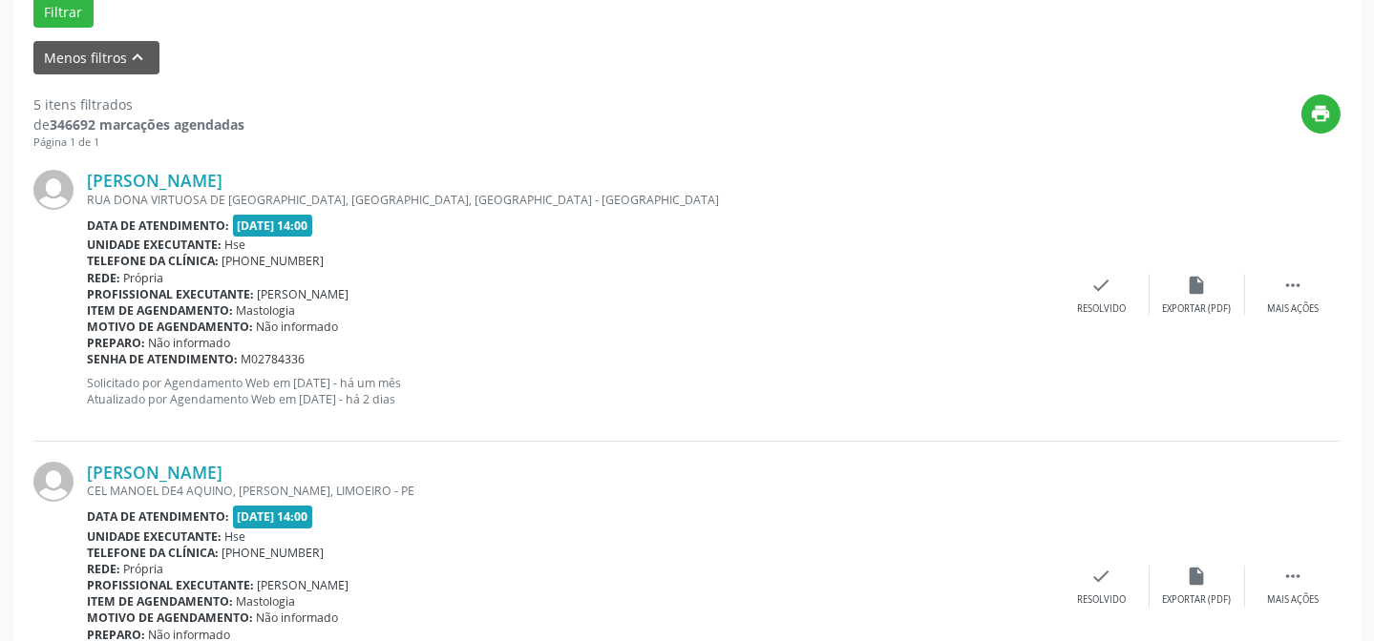
click at [1306, 264] on div "[PERSON_NAME] [GEOGRAPHIC_DATA], [GEOGRAPHIC_DATA], [GEOGRAPHIC_DATA] - [GEOGRA…" at bounding box center [686, 295] width 1307 height 291
click at [1279, 294] on div " Mais ações" at bounding box center [1292, 295] width 95 height 41
click at [1174, 284] on div "alarm_off Não compareceu" at bounding box center [1196, 295] width 95 height 41
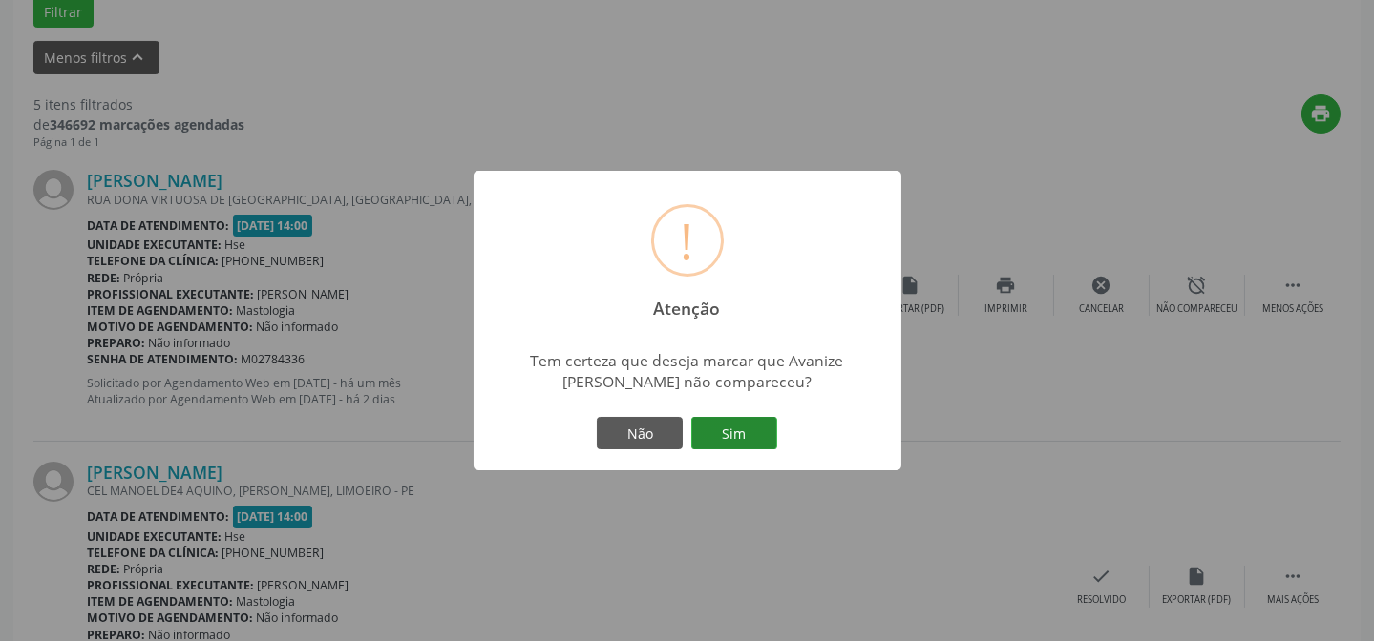
click at [767, 429] on button "Sim" at bounding box center [734, 433] width 86 height 32
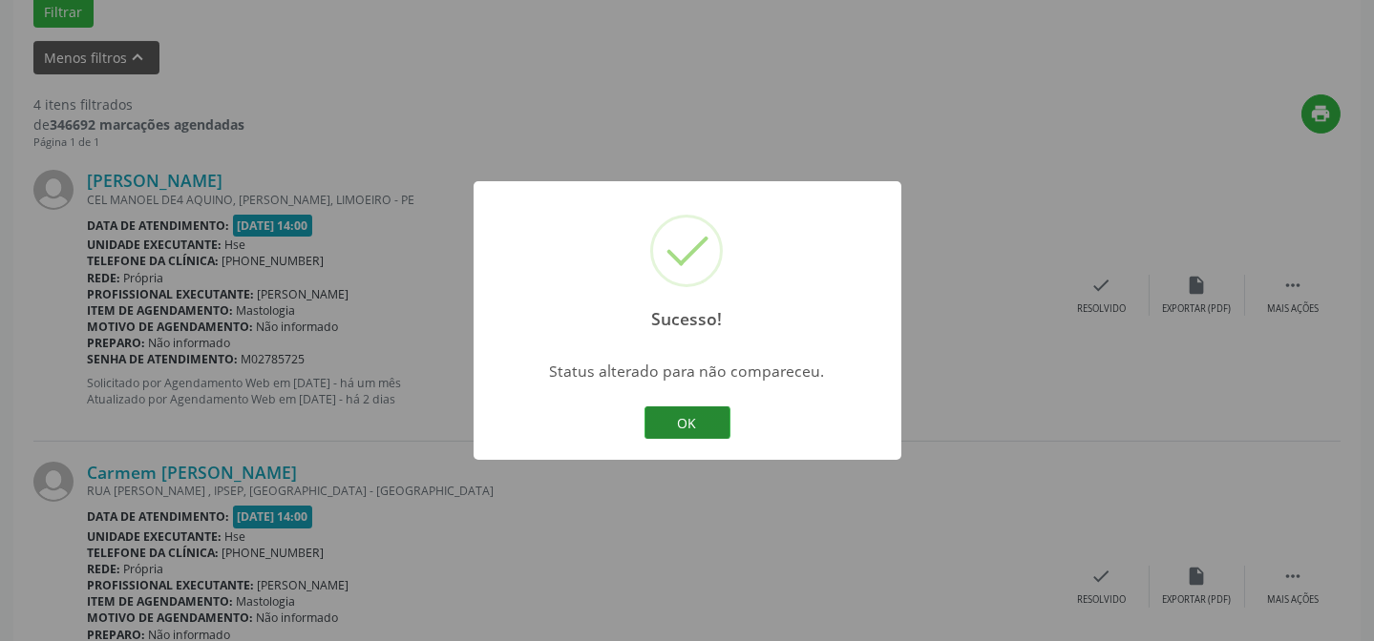
click at [680, 410] on button "OK" at bounding box center [687, 423] width 86 height 32
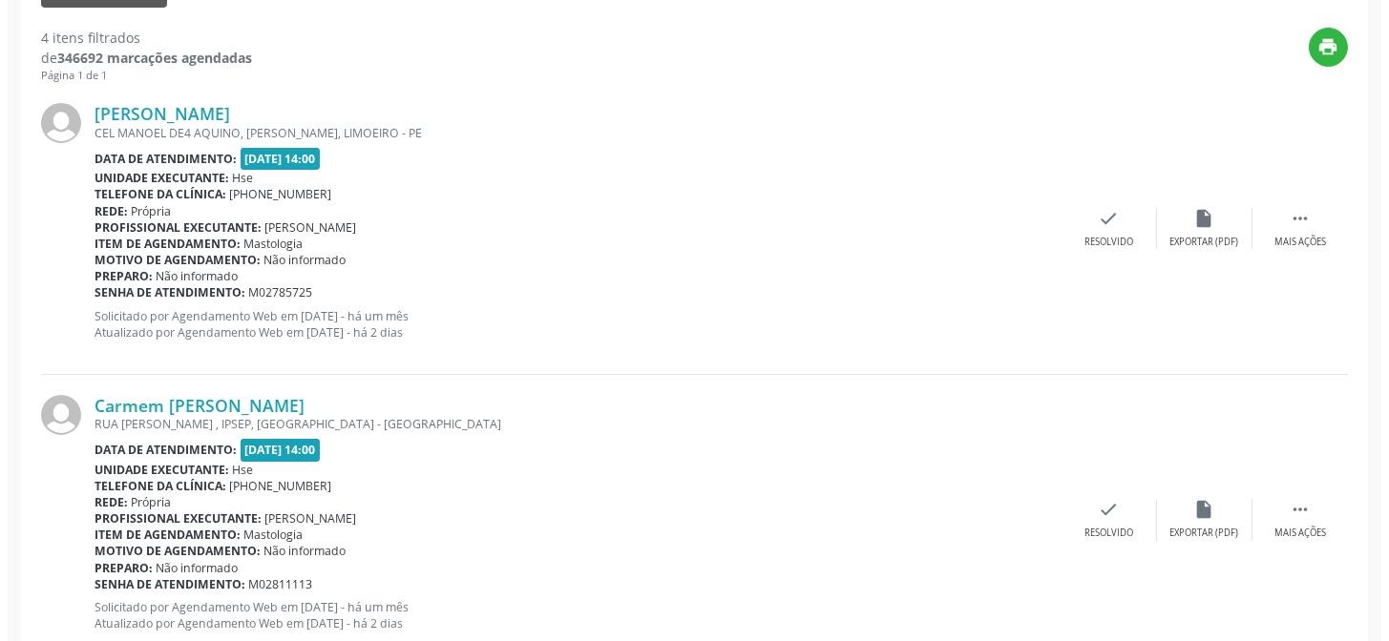
scroll to position [691, 0]
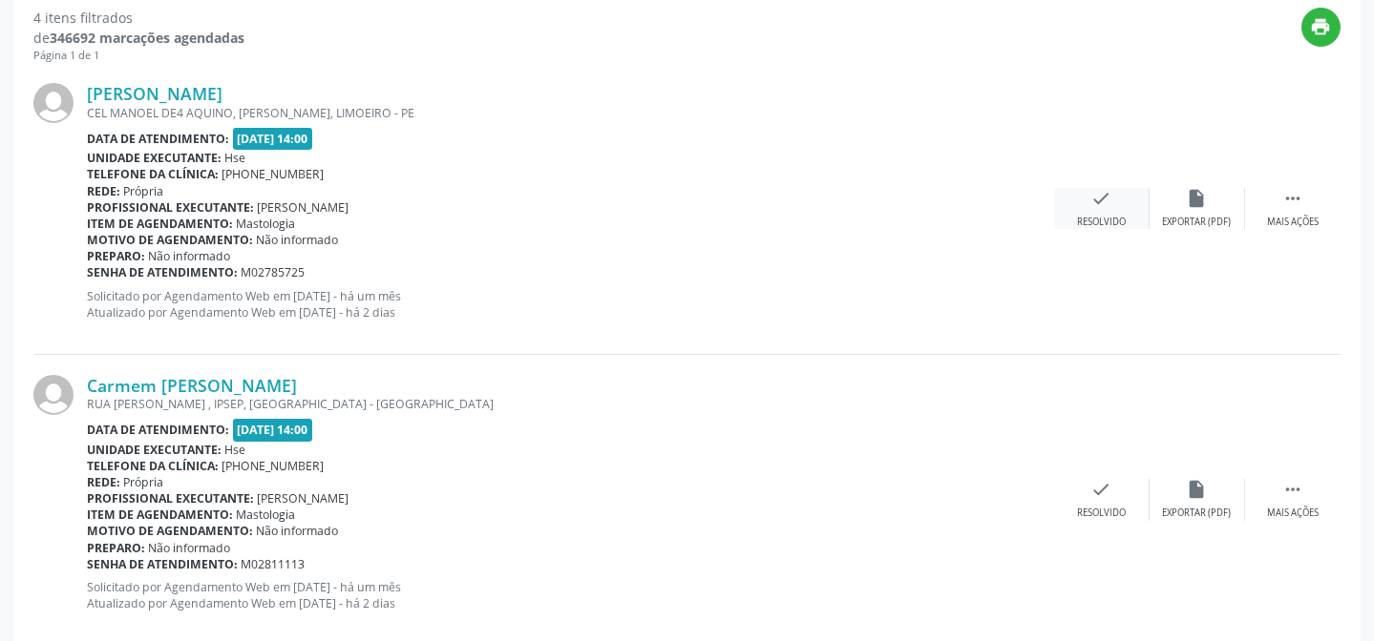
drag, startPoint x: 1120, startPoint y: 184, endPoint x: 1105, endPoint y: 191, distance: 15.8
click at [1119, 184] on div "[PERSON_NAME] CEL MANOEL DE4 AQUINO, [PERSON_NAME], LIMOEIRO - PE Data de atend…" at bounding box center [686, 208] width 1307 height 291
click at [1081, 208] on div "check Resolvido" at bounding box center [1101, 208] width 95 height 41
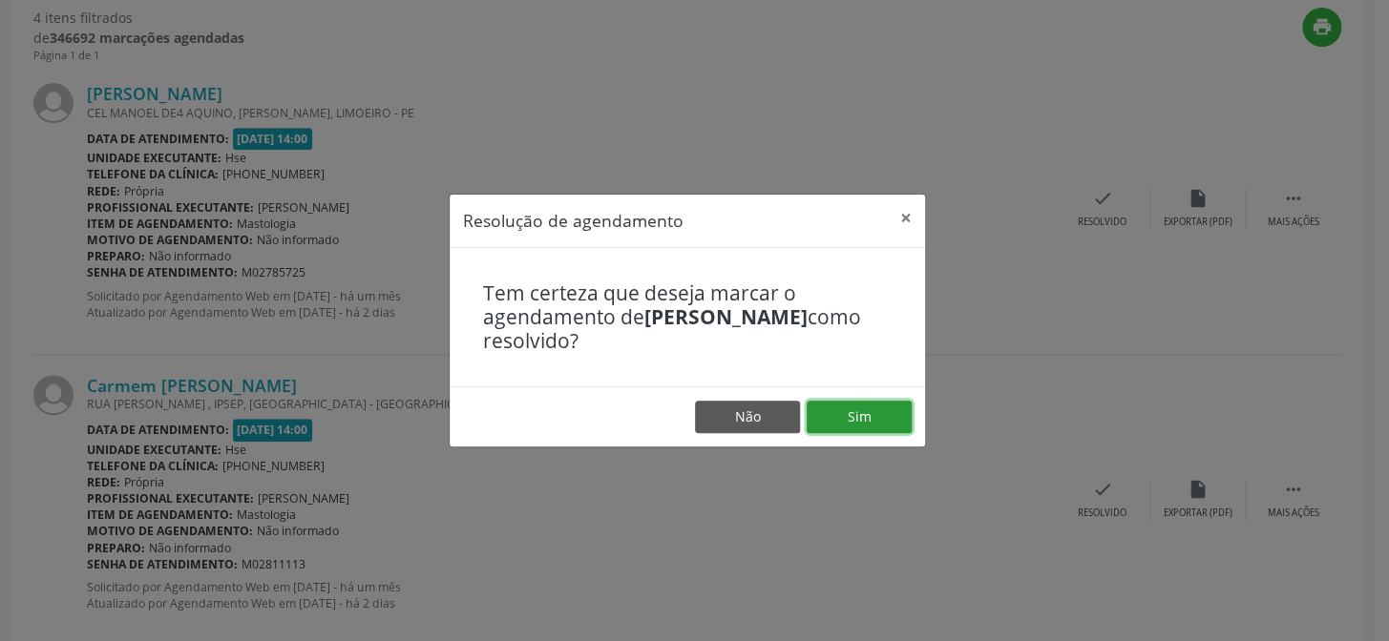
click at [887, 417] on button "Sim" at bounding box center [859, 417] width 105 height 32
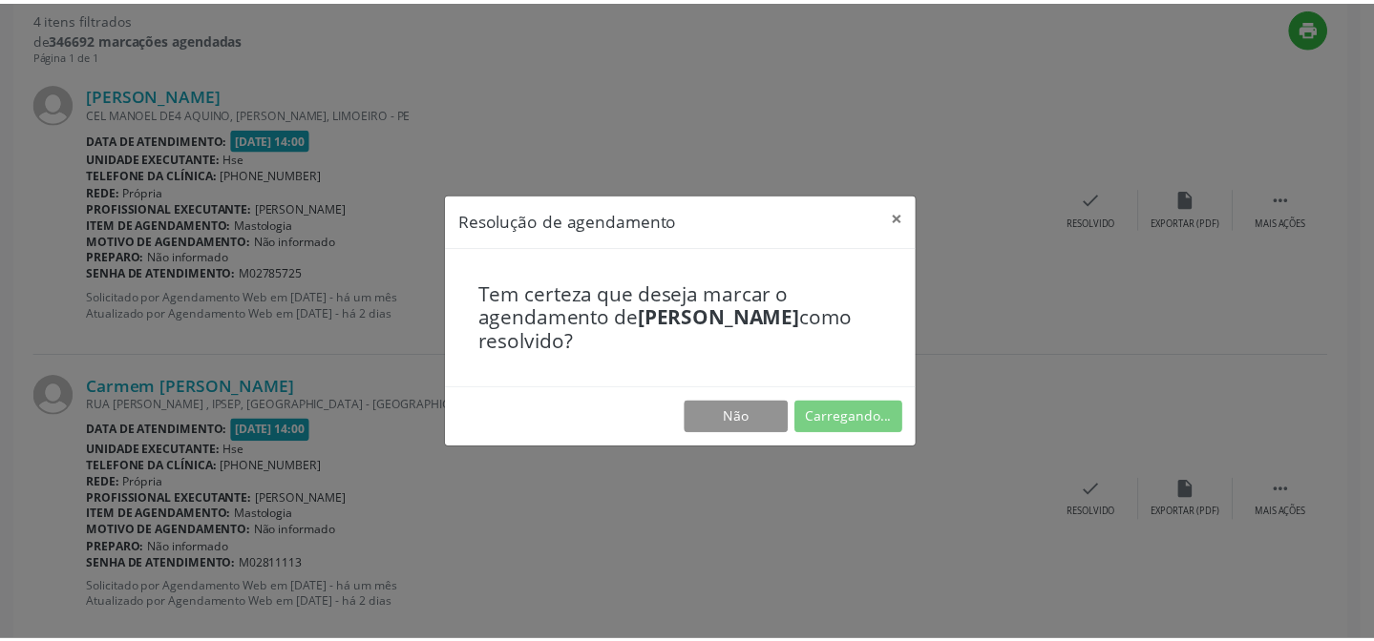
scroll to position [171, 0]
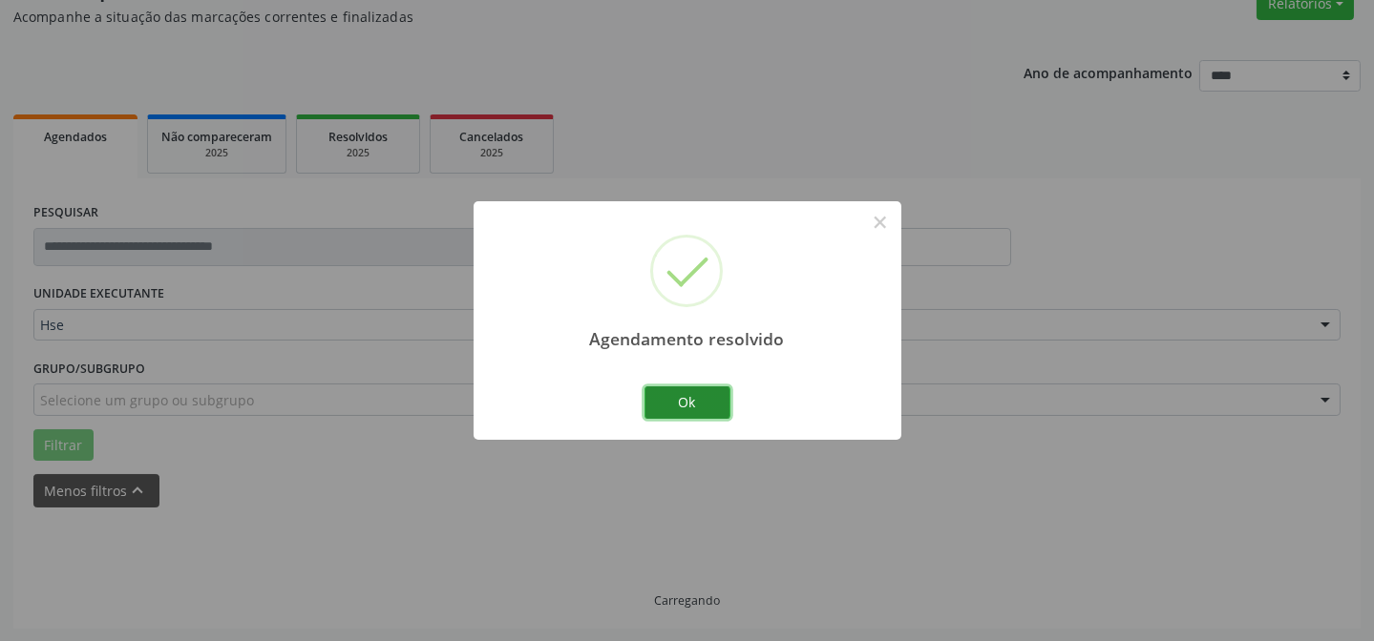
click at [719, 408] on button "Ok" at bounding box center [687, 403] width 86 height 32
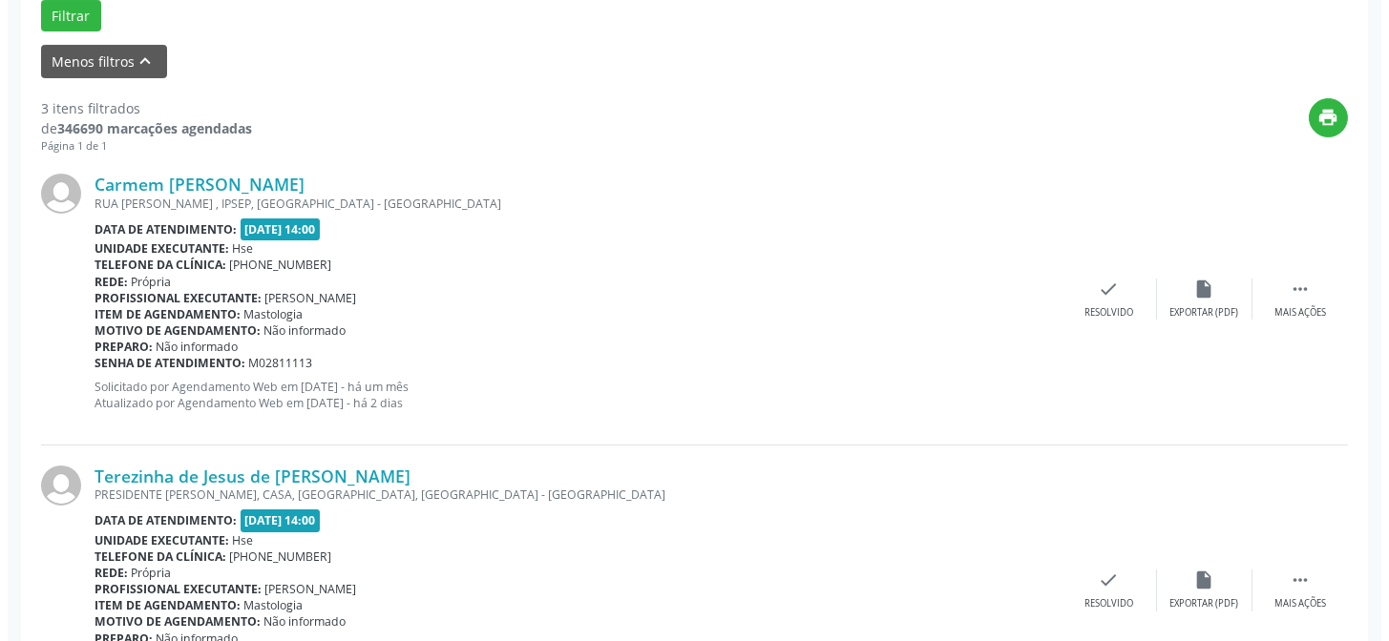
scroll to position [604, 0]
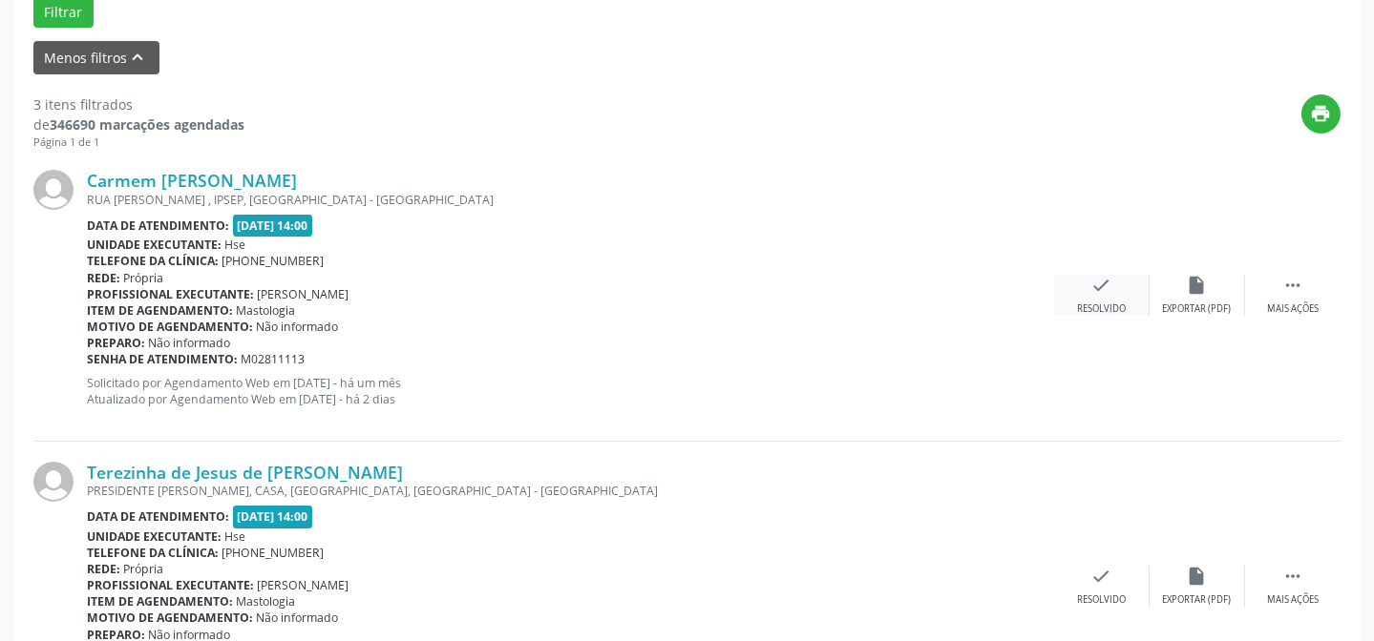
click at [1107, 283] on icon "check" at bounding box center [1101, 285] width 21 height 21
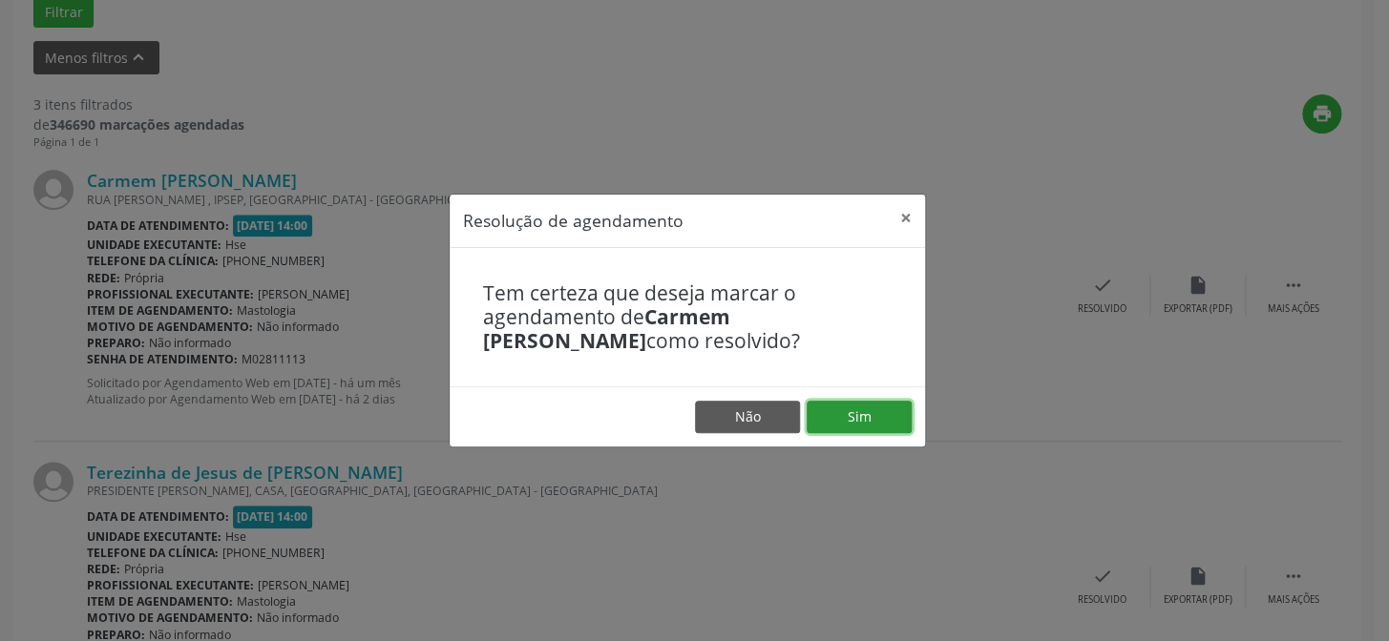
click at [835, 415] on button "Sim" at bounding box center [859, 417] width 105 height 32
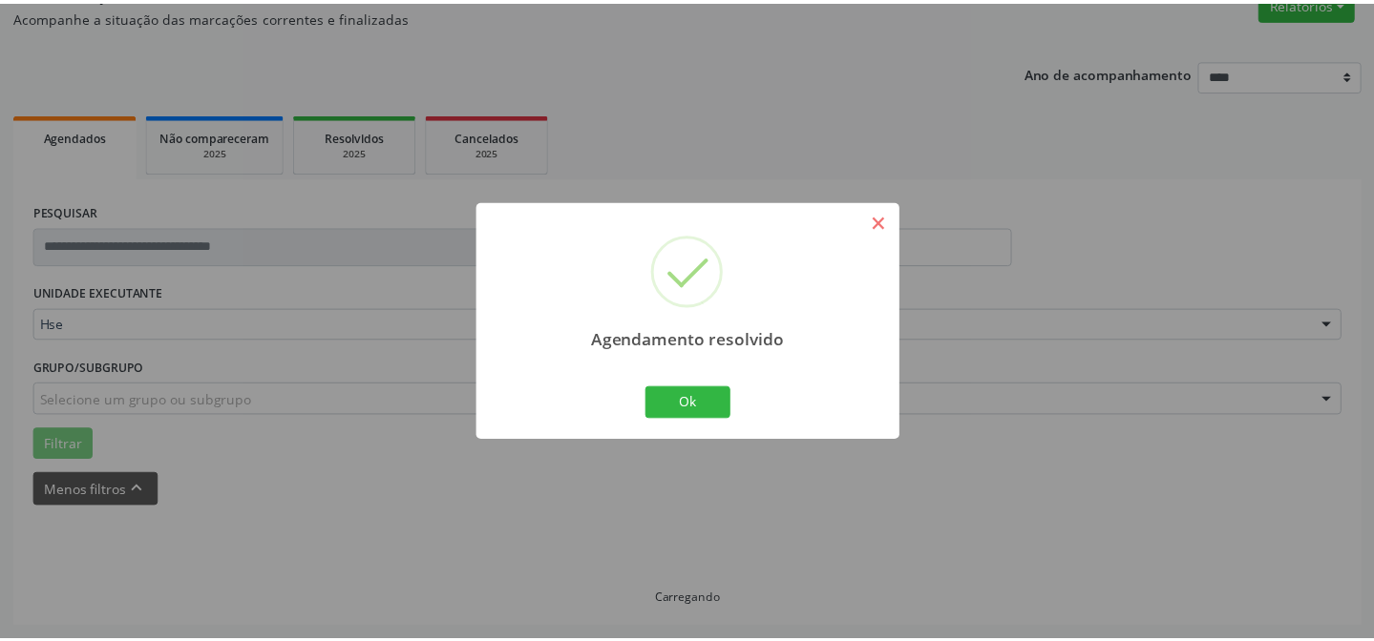
scroll to position [171, 0]
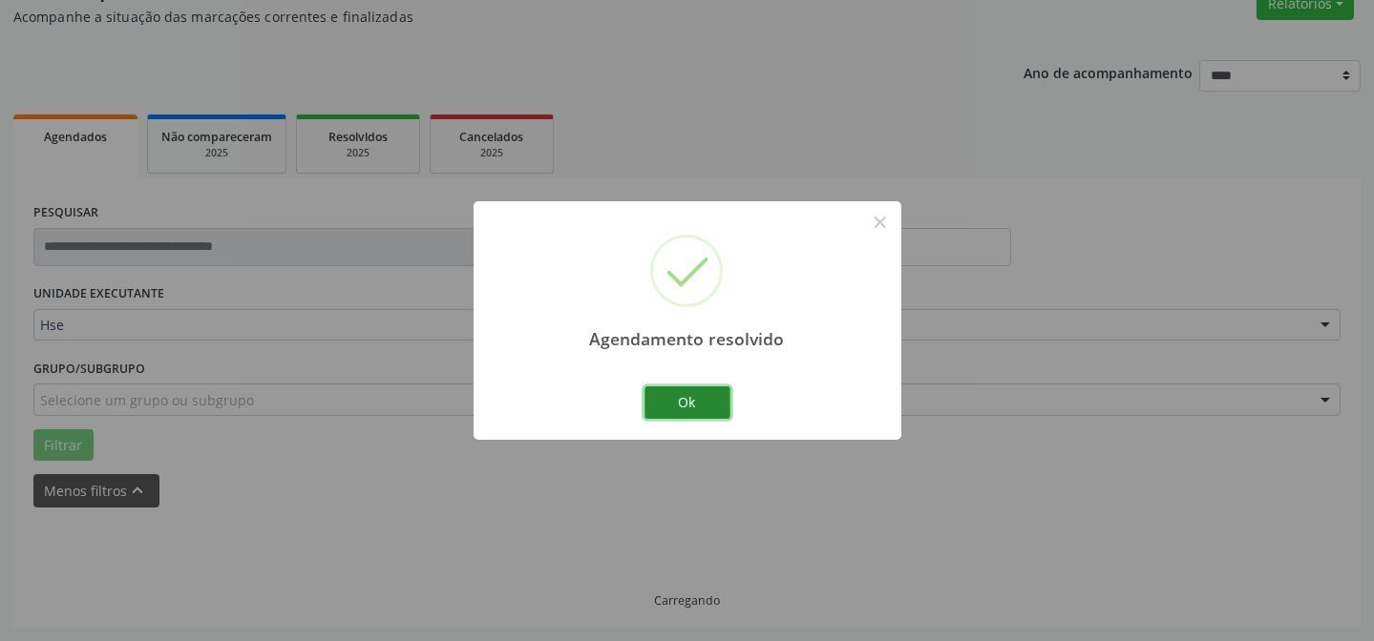
click at [683, 401] on button "Ok" at bounding box center [687, 403] width 86 height 32
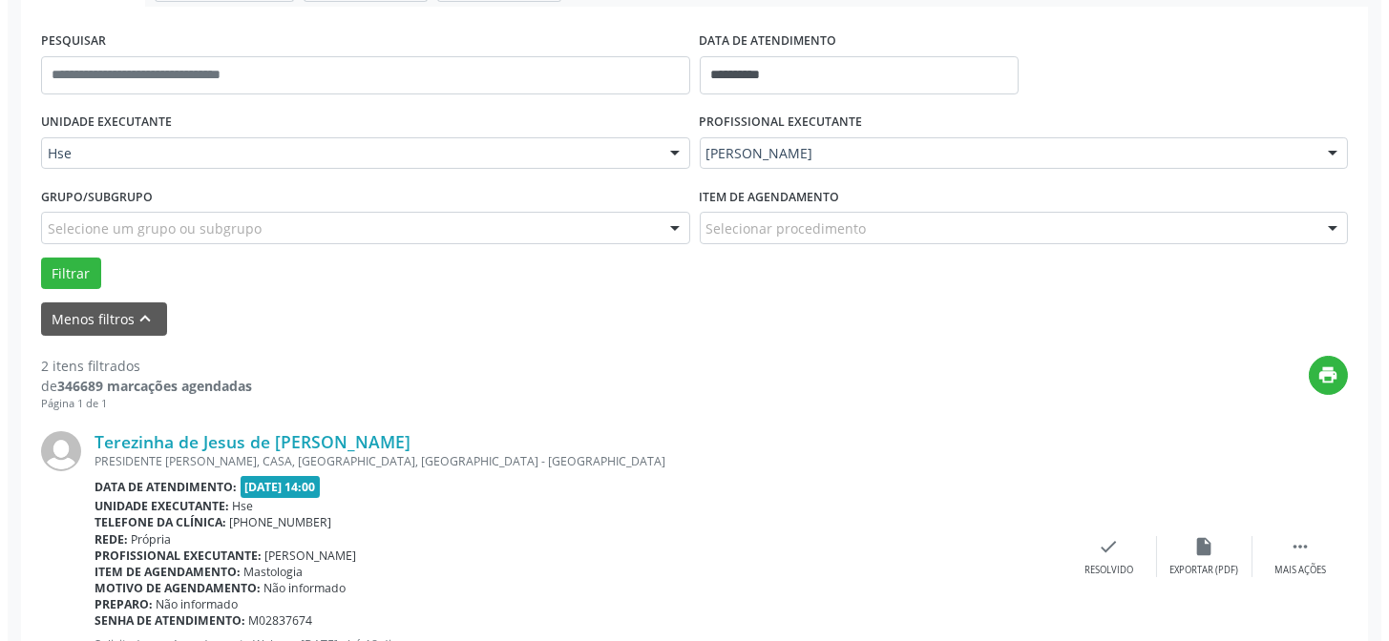
scroll to position [344, 0]
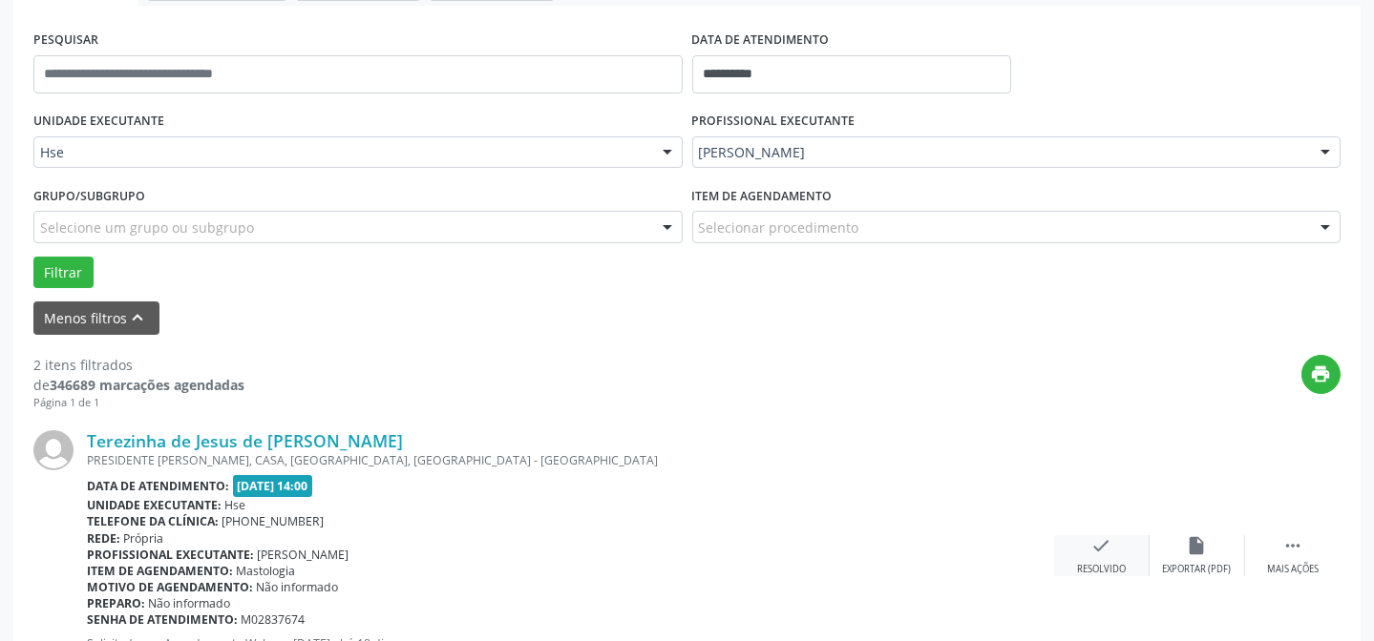
click at [1083, 556] on div "check Resolvido" at bounding box center [1101, 556] width 95 height 41
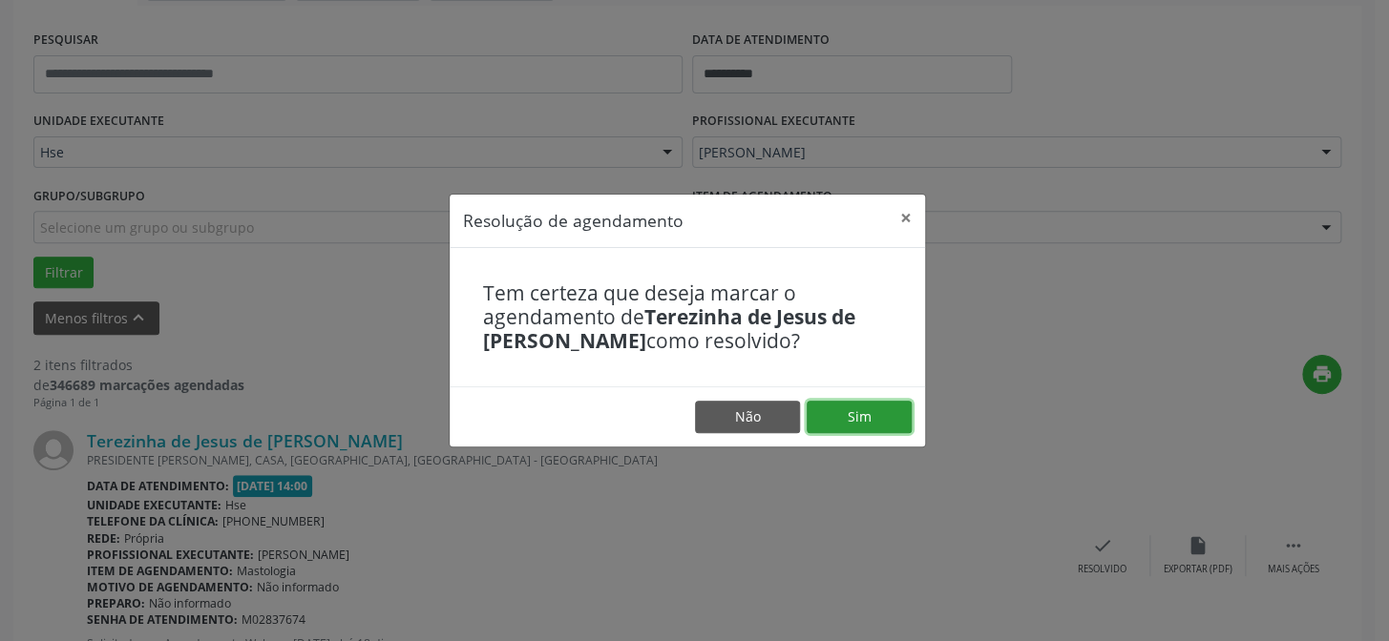
click at [892, 420] on button "Sim" at bounding box center [859, 417] width 105 height 32
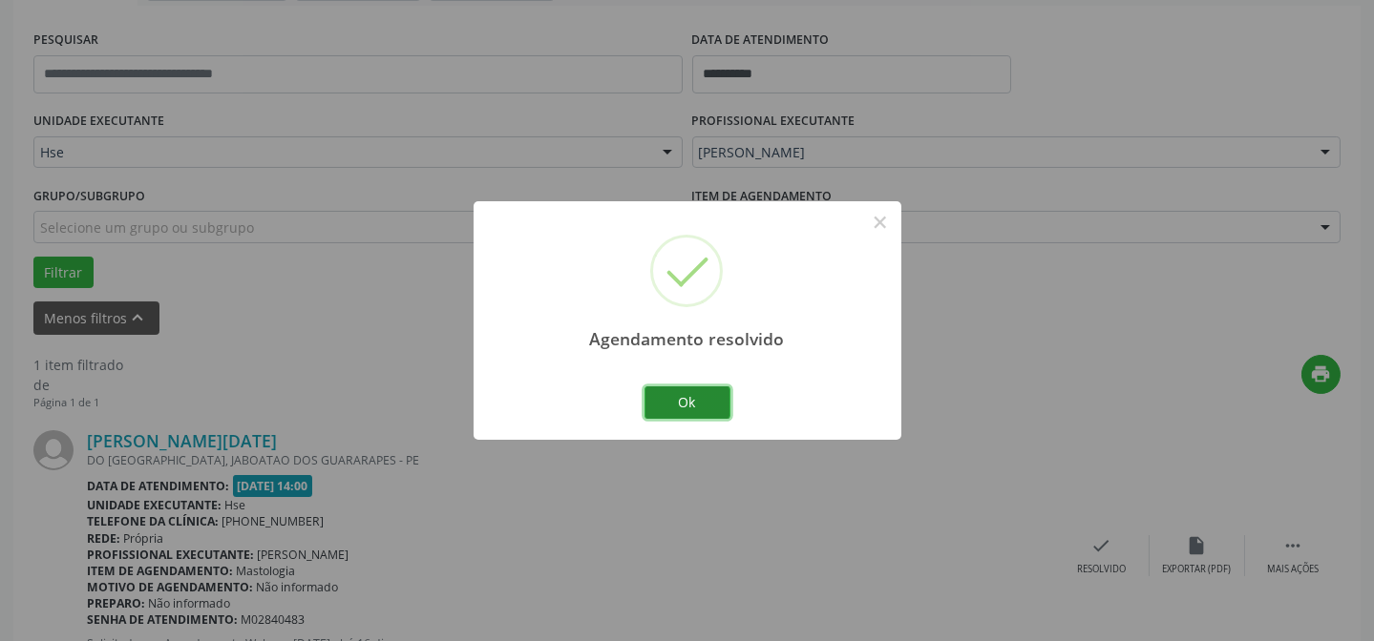
click at [683, 404] on button "Ok" at bounding box center [687, 403] width 86 height 32
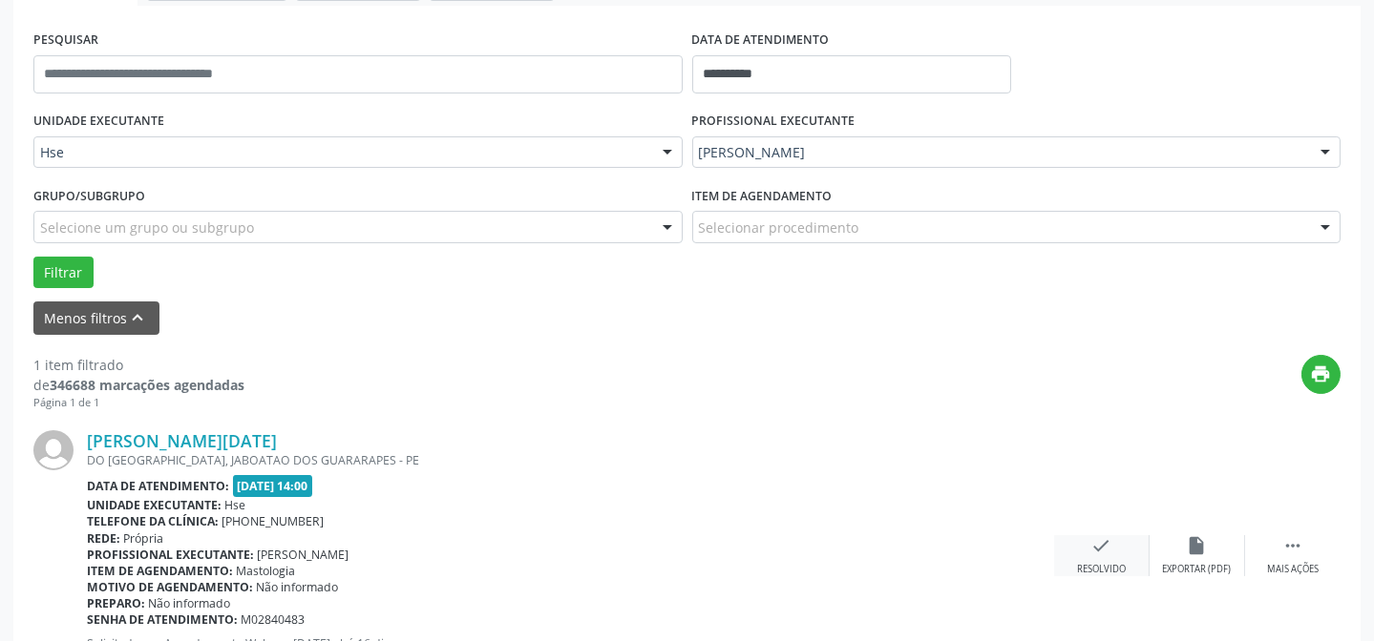
click at [1107, 555] on div "check Resolvido" at bounding box center [1101, 556] width 95 height 41
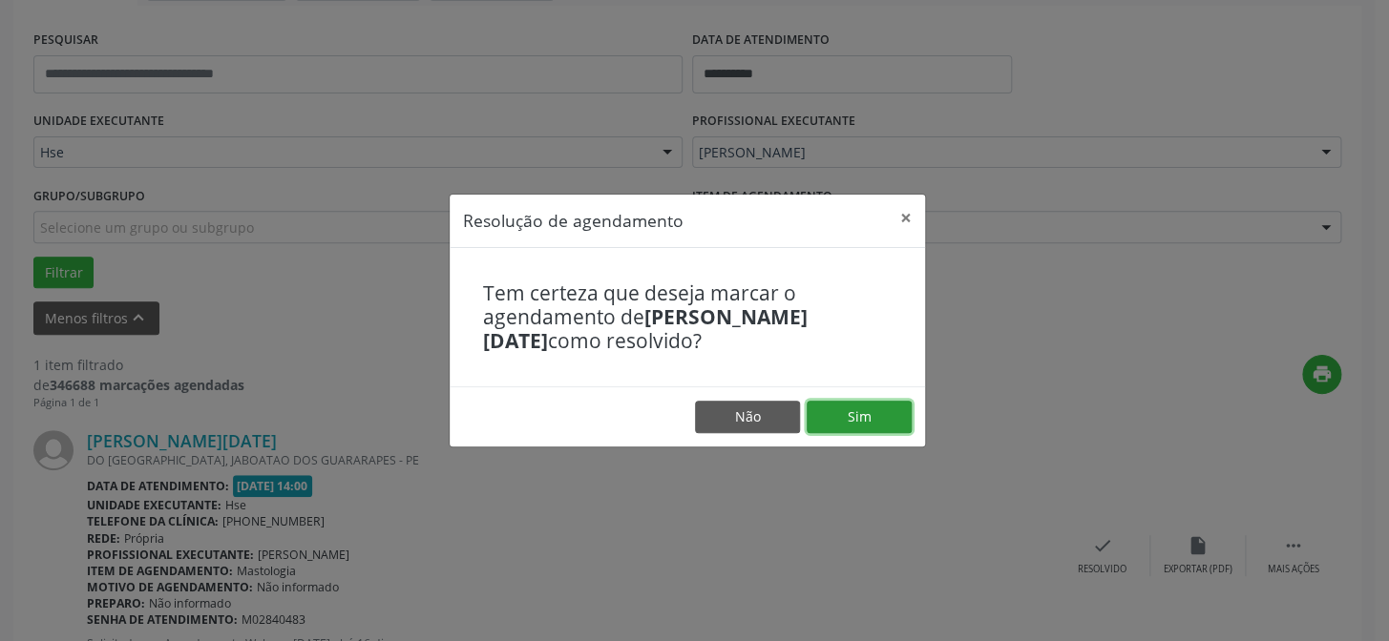
click at [880, 409] on button "Sim" at bounding box center [859, 417] width 105 height 32
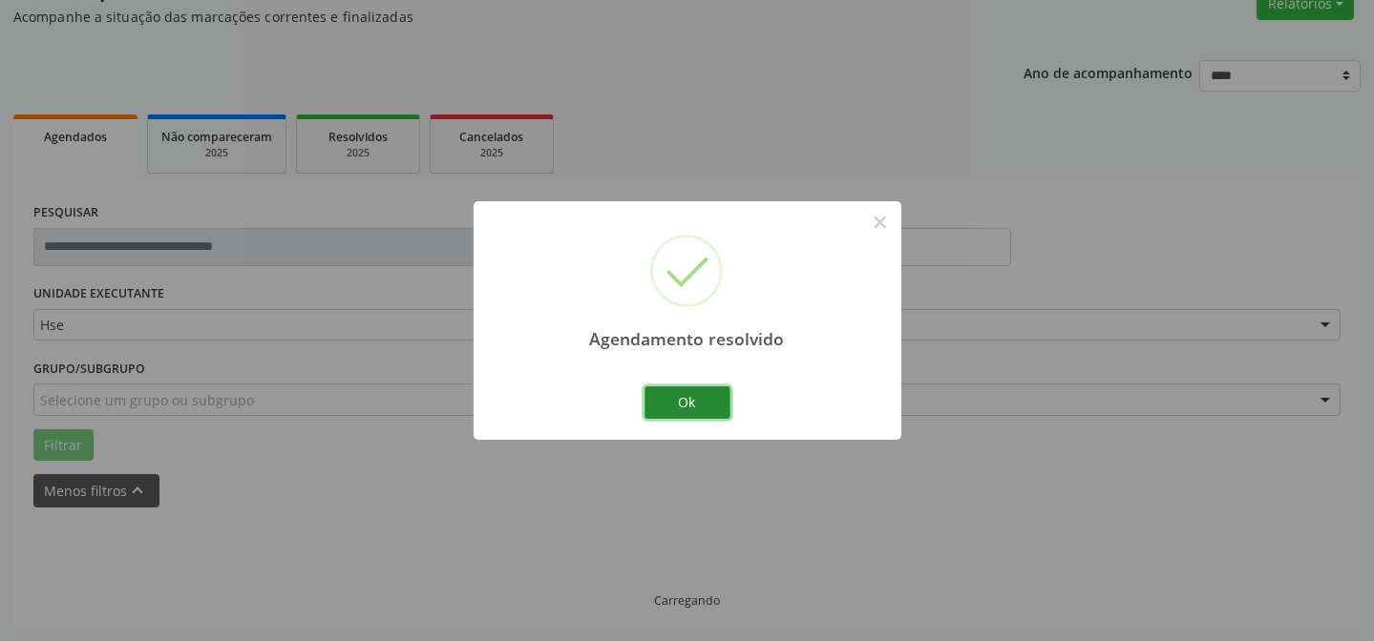
click at [669, 395] on button "Ok" at bounding box center [687, 403] width 86 height 32
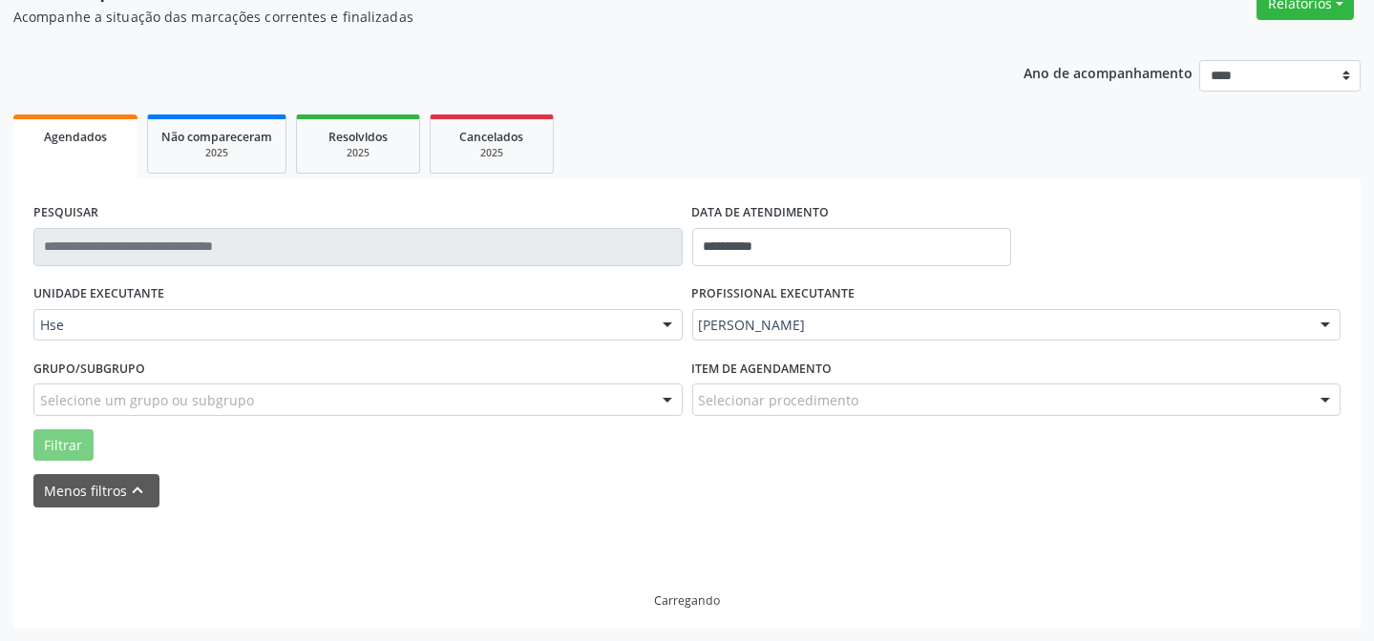
scroll to position [129, 0]
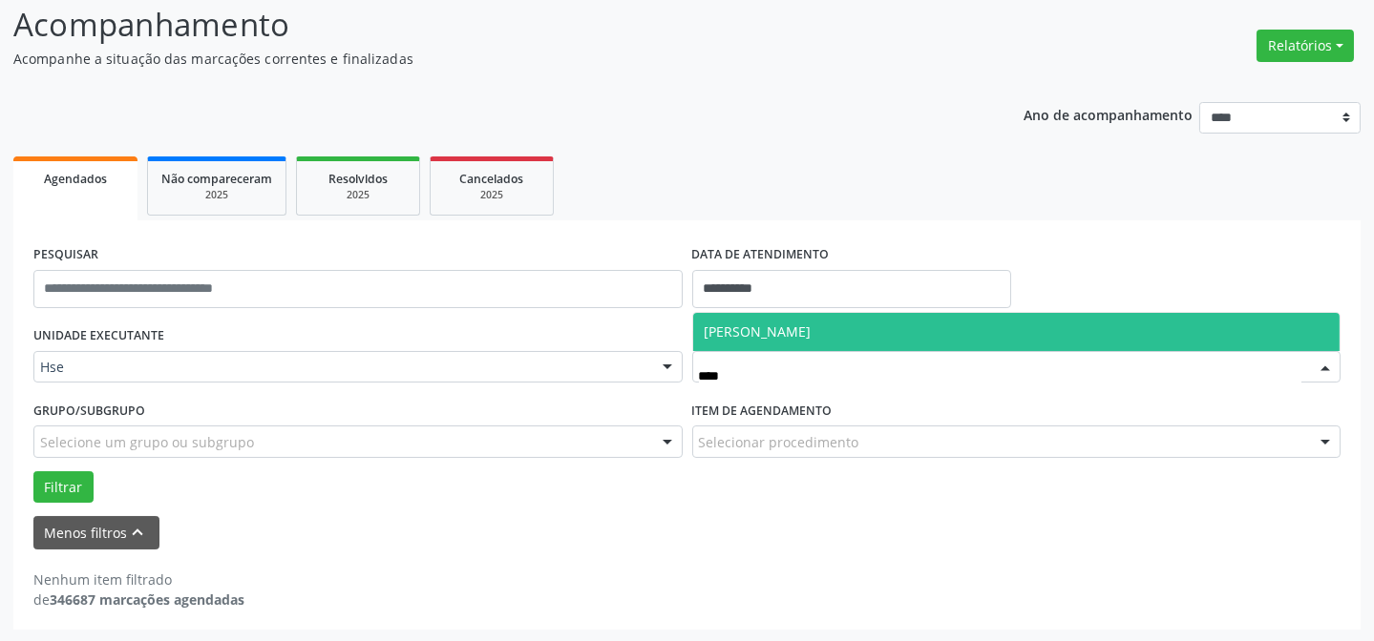
type input "*****"
click at [920, 326] on span "[PERSON_NAME]" at bounding box center [1016, 332] width 647 height 38
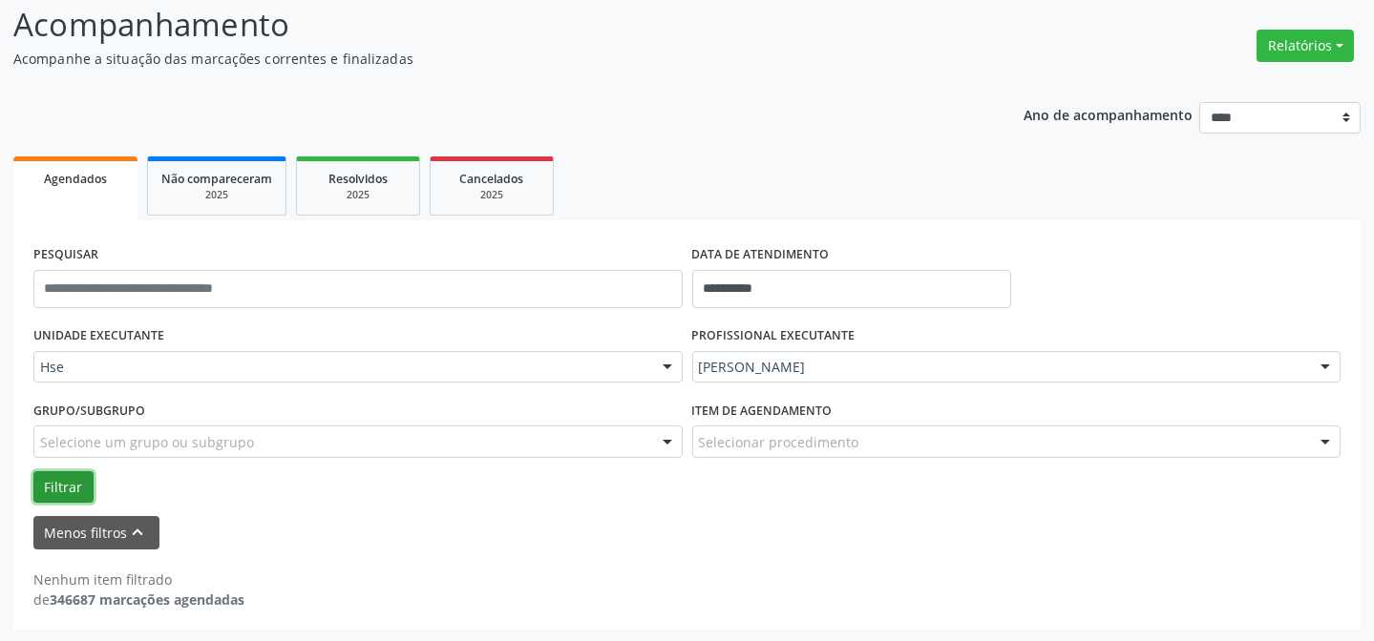
click at [69, 486] on button "Filtrar" at bounding box center [63, 488] width 60 height 32
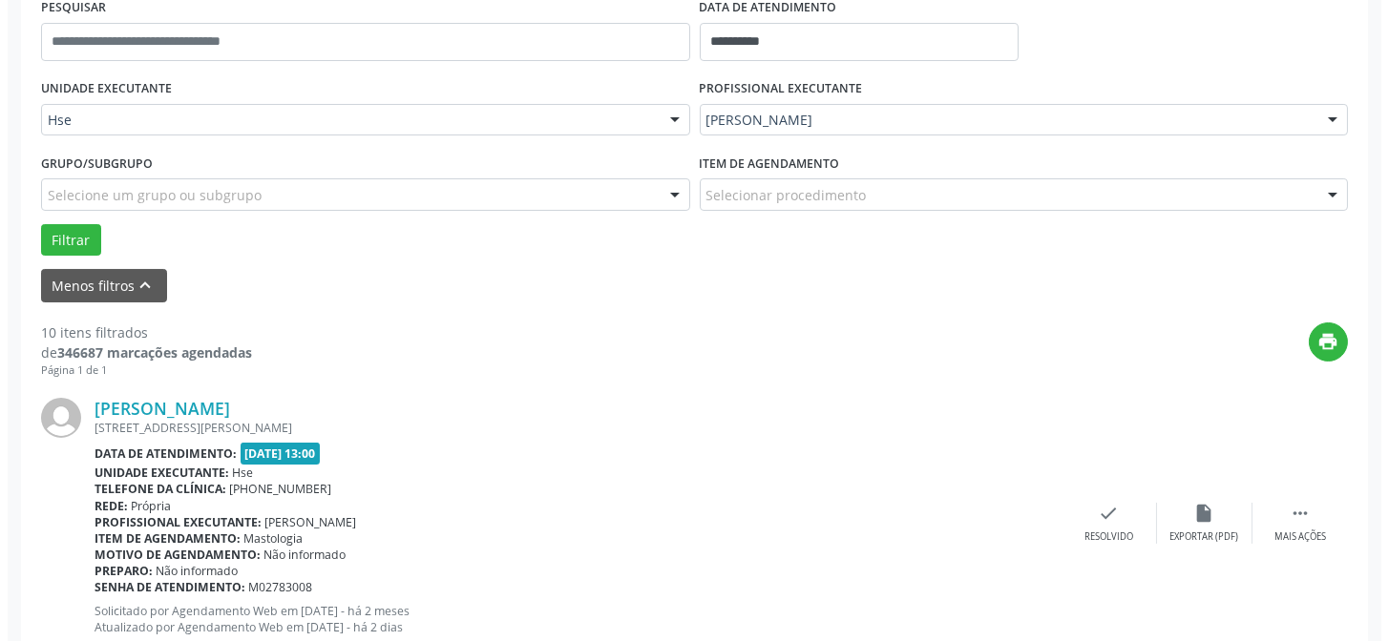
scroll to position [389, 0]
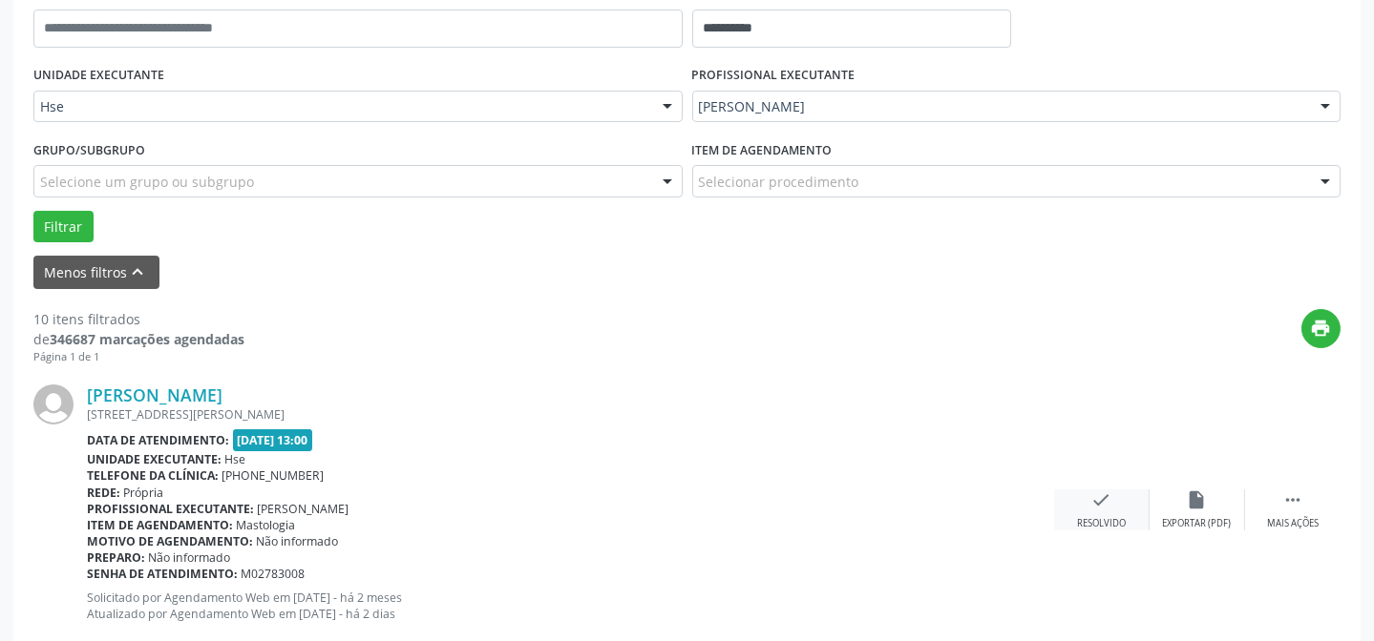
click at [1105, 504] on icon "check" at bounding box center [1101, 500] width 21 height 21
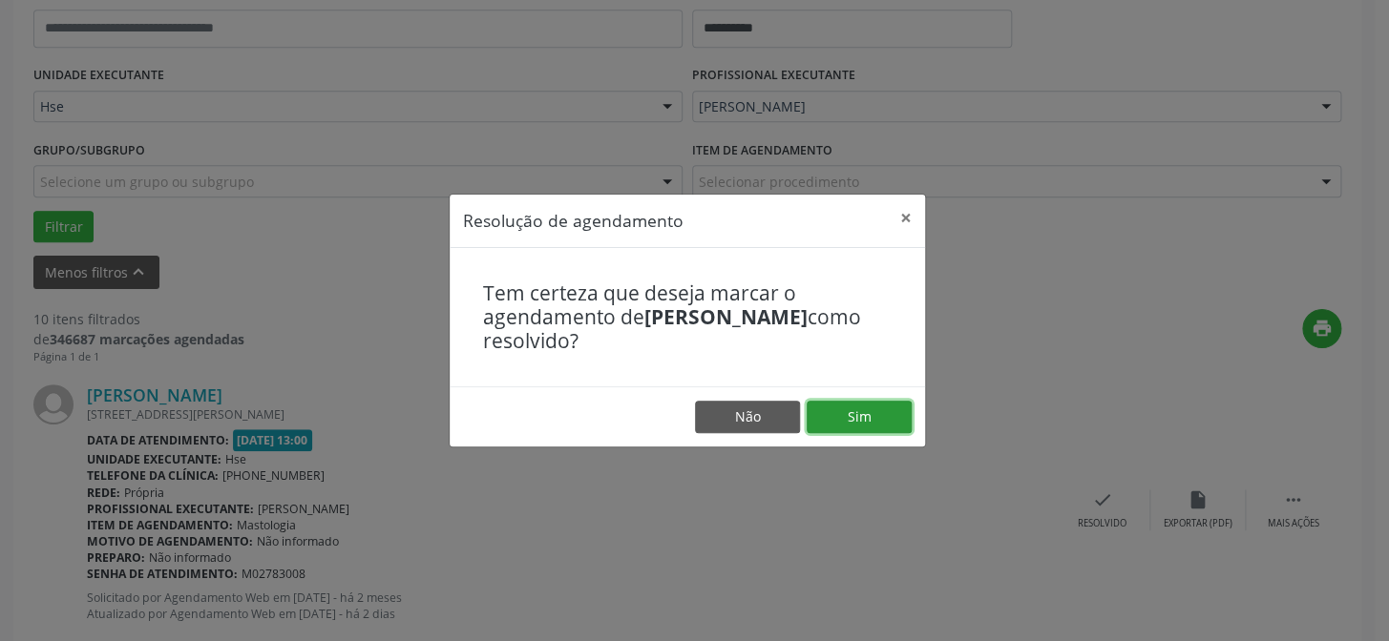
click at [872, 411] on button "Sim" at bounding box center [859, 417] width 105 height 32
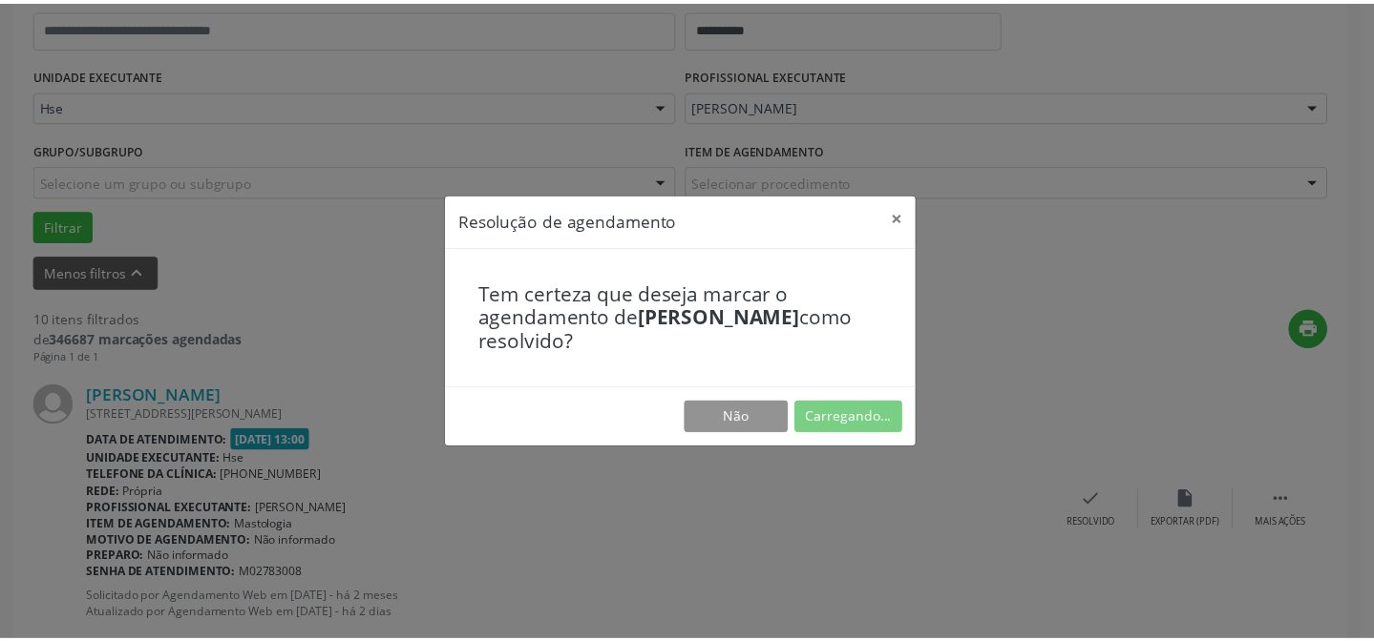
scroll to position [171, 0]
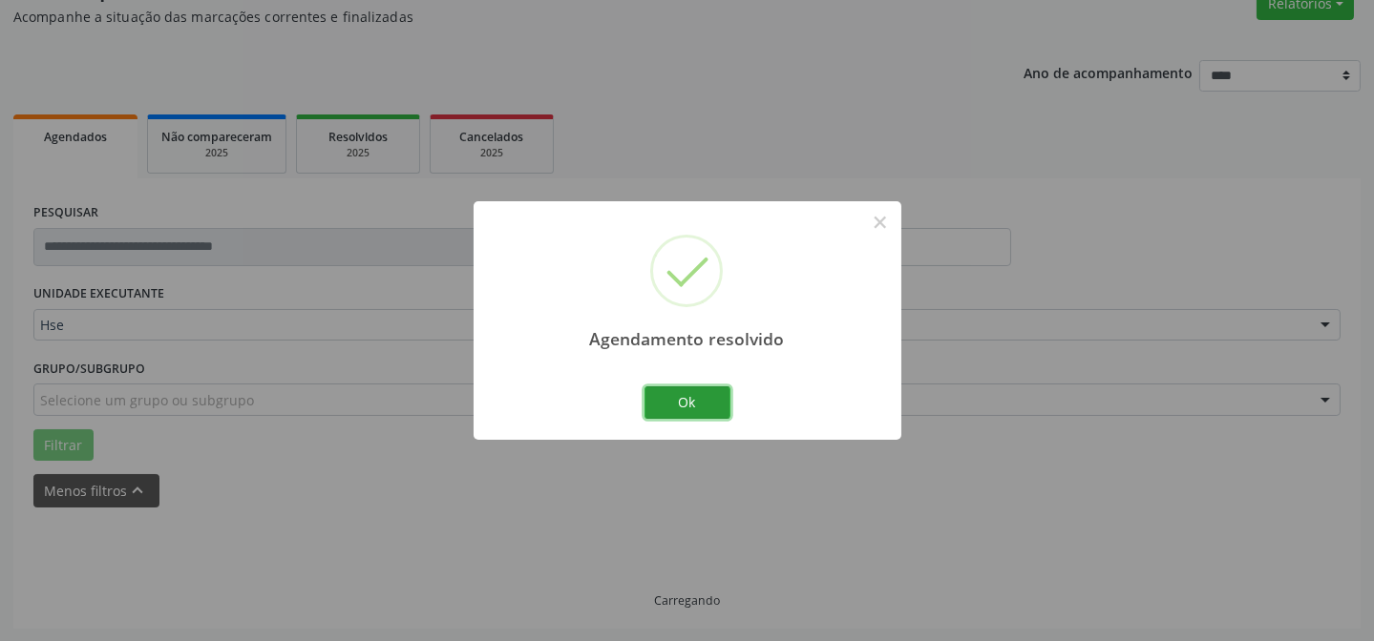
click at [705, 410] on button "Ok" at bounding box center [687, 403] width 86 height 32
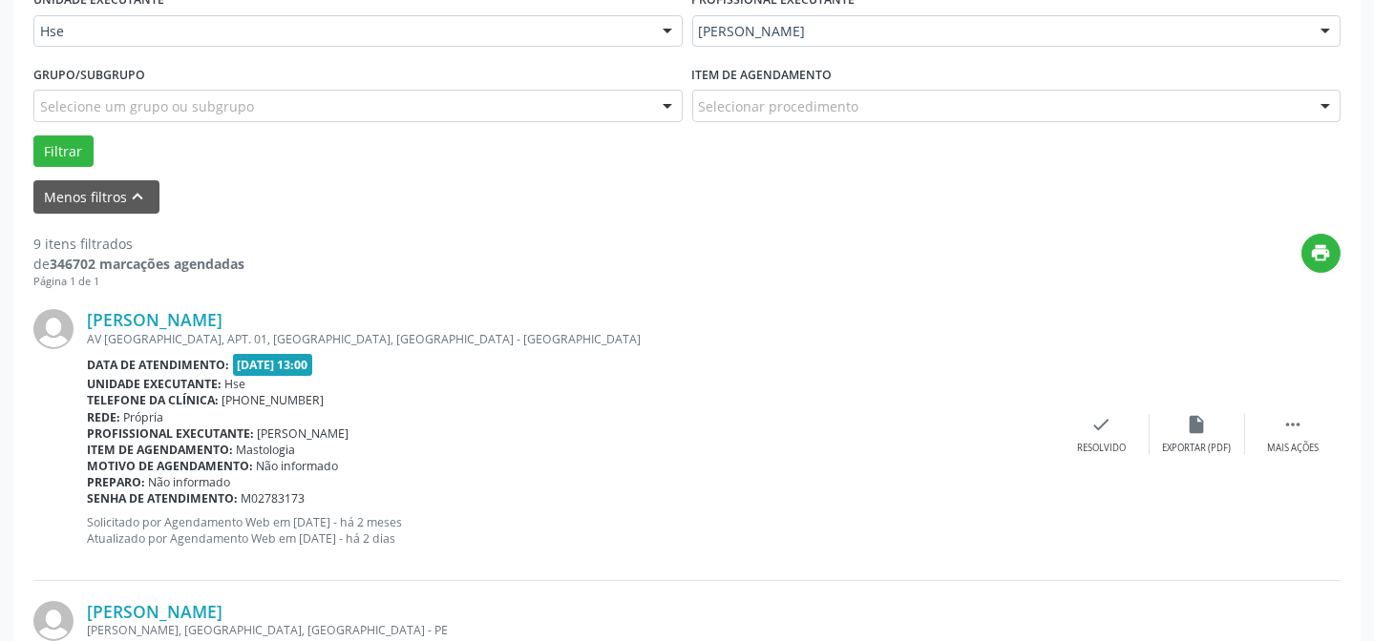
scroll to position [517, 0]
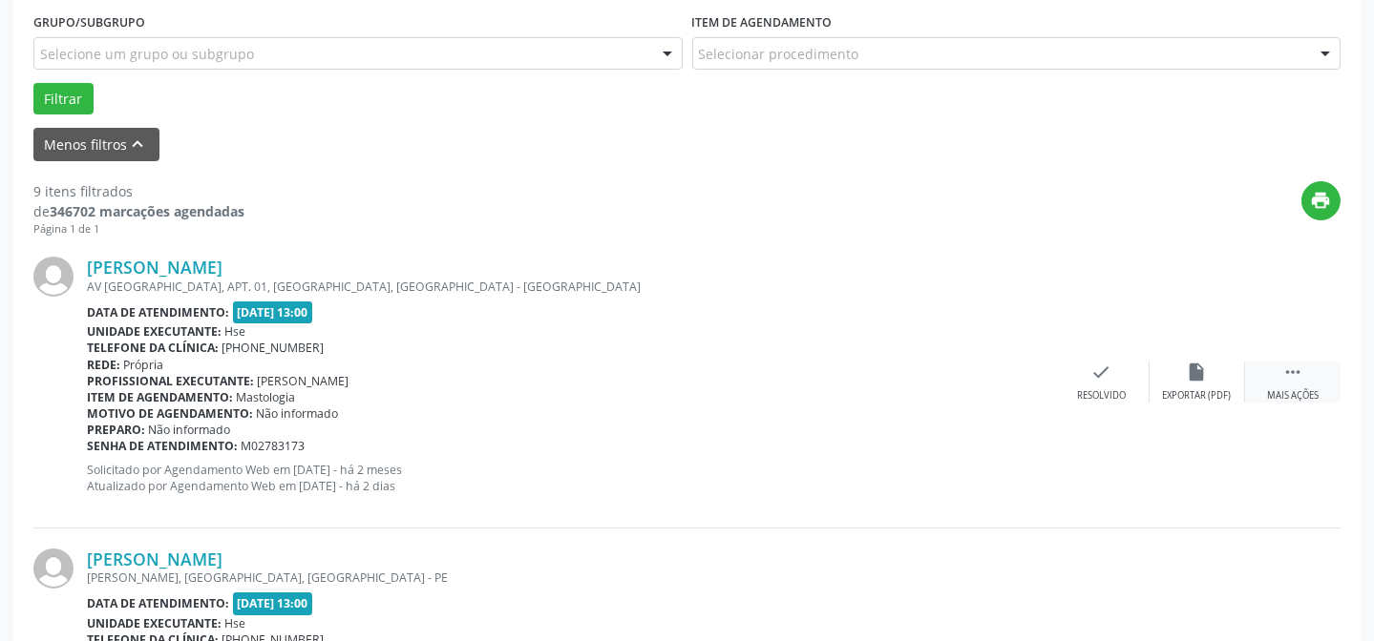
click at [1318, 370] on div " Mais ações" at bounding box center [1292, 382] width 95 height 41
click at [1166, 372] on div "alarm_off Não compareceu" at bounding box center [1196, 382] width 95 height 41
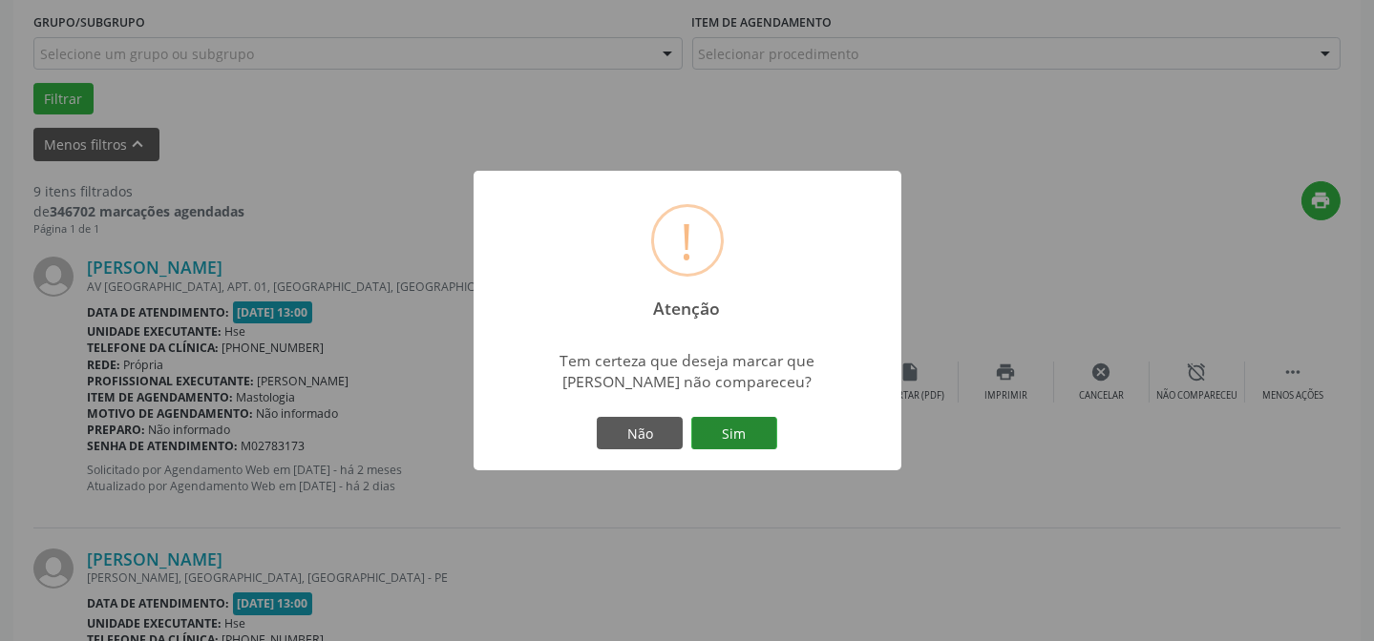
click at [743, 427] on button "Sim" at bounding box center [734, 433] width 86 height 32
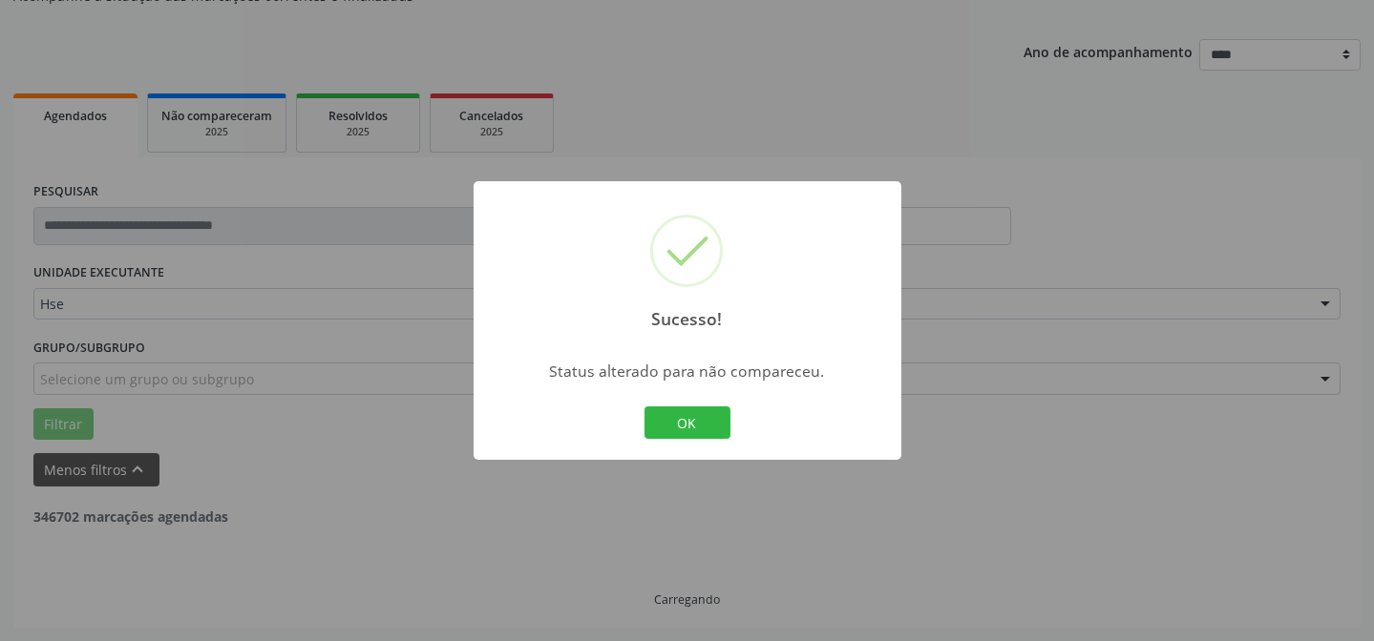
scroll to position [191, 0]
click at [659, 418] on button "OK" at bounding box center [687, 423] width 86 height 32
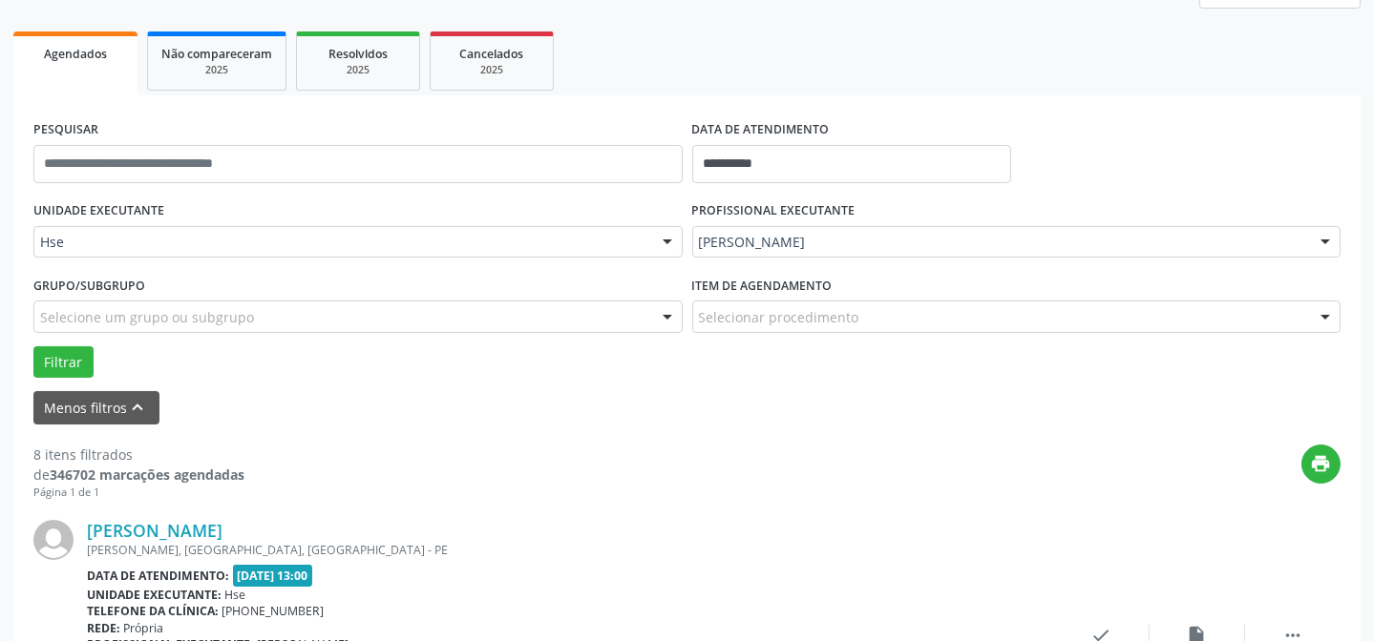
scroll to position [537, 0]
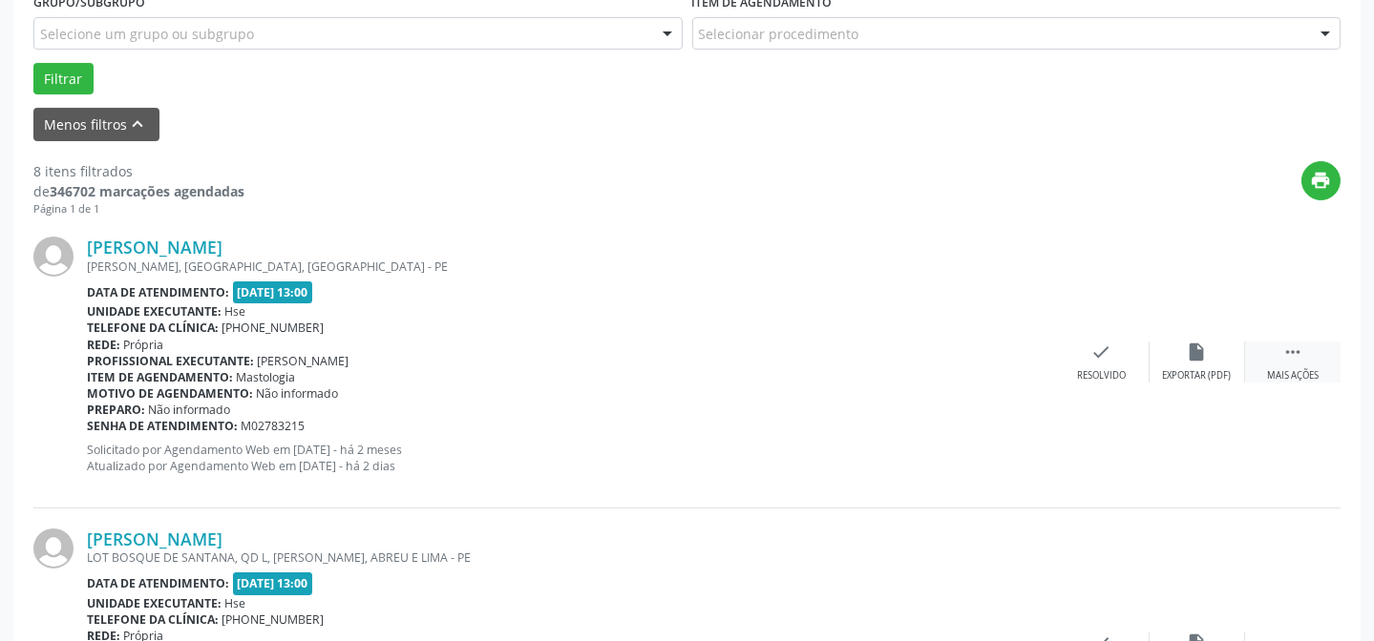
click at [1298, 362] on div " Mais ações" at bounding box center [1292, 362] width 95 height 41
click at [1170, 365] on div "alarm_off Não compareceu" at bounding box center [1196, 362] width 95 height 41
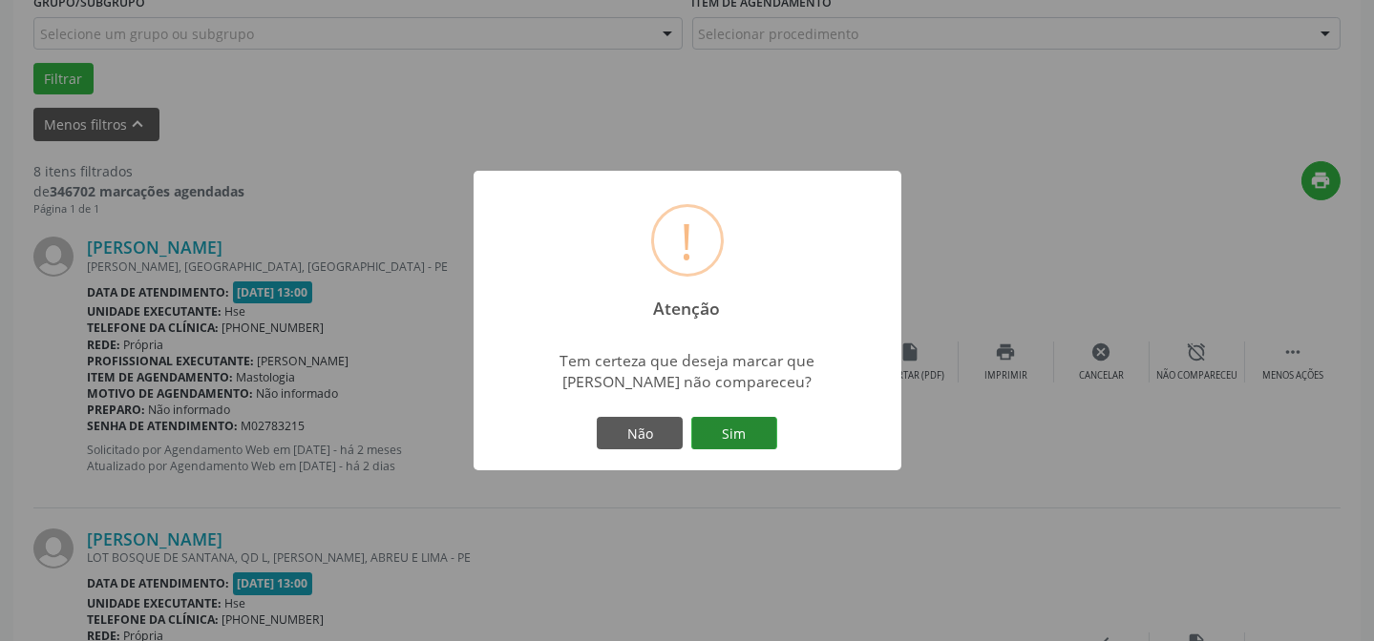
click at [759, 436] on button "Sim" at bounding box center [734, 433] width 86 height 32
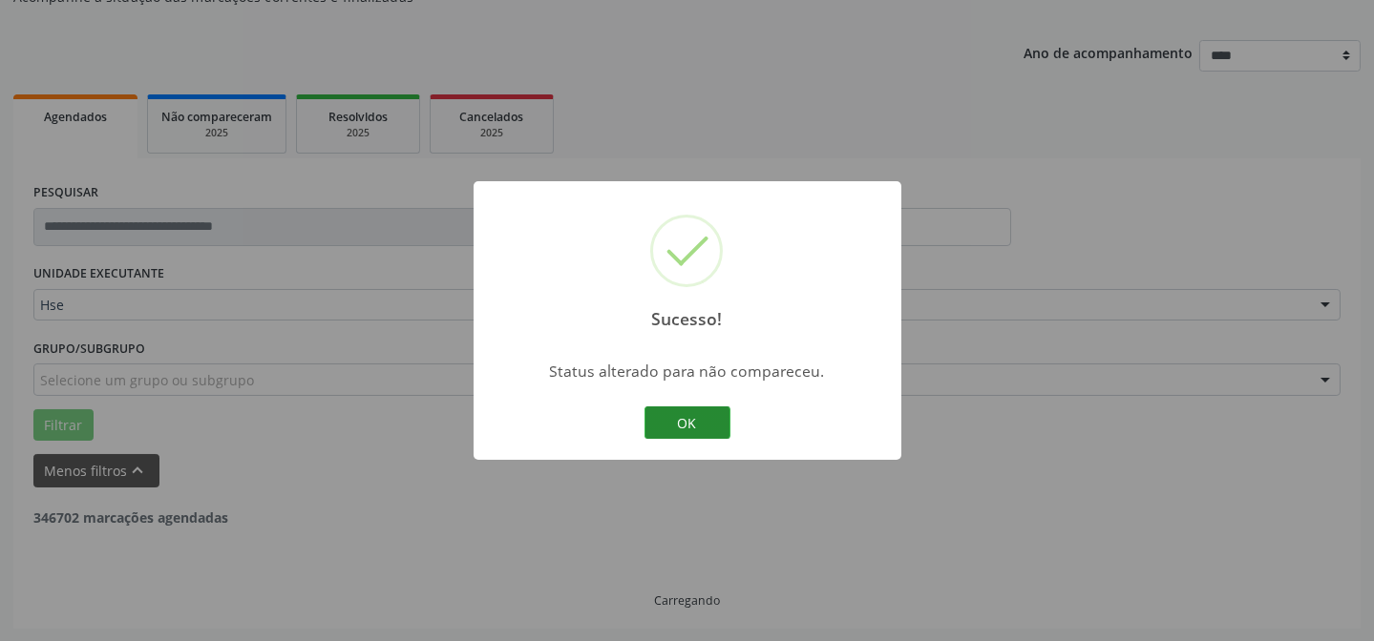
click at [699, 419] on button "OK" at bounding box center [687, 423] width 86 height 32
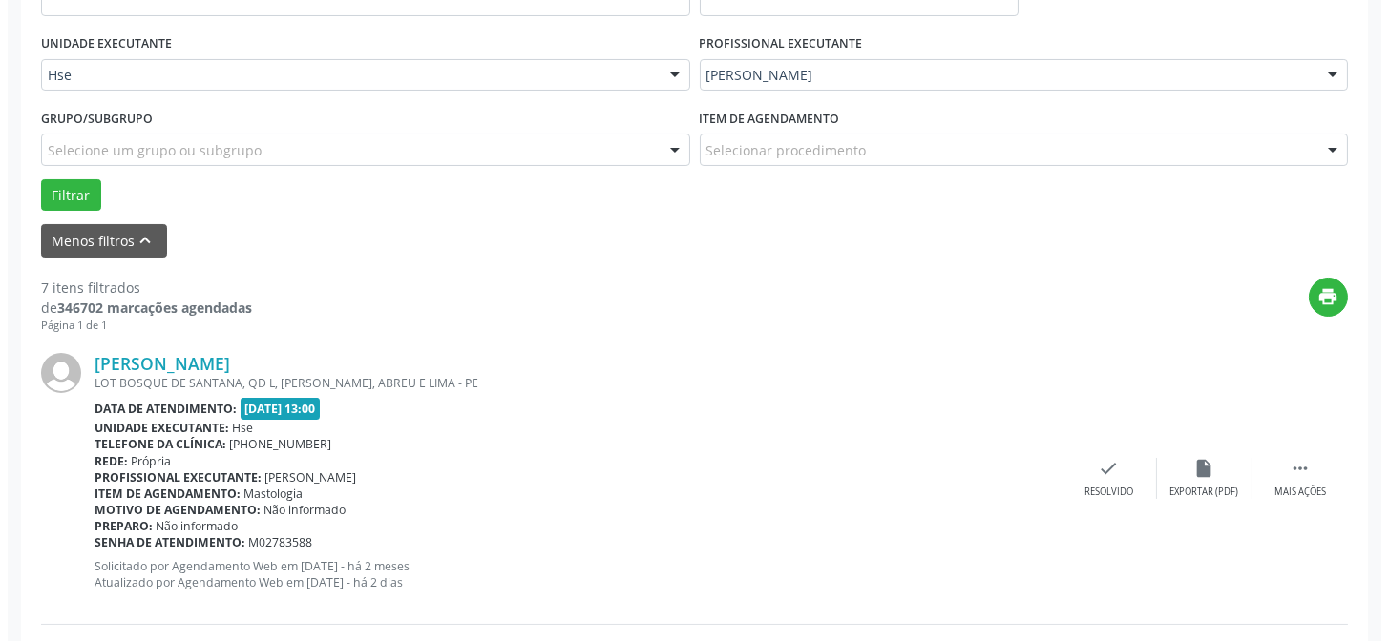
scroll to position [451, 0]
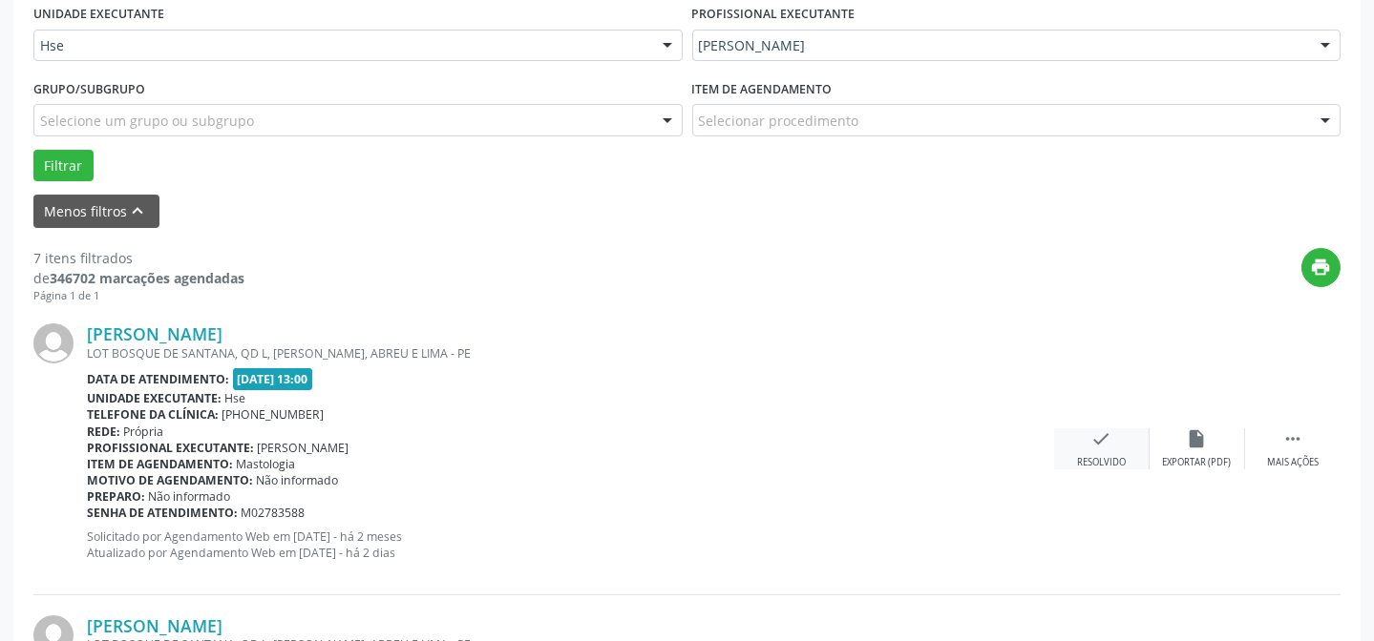
click at [1098, 441] on icon "check" at bounding box center [1101, 439] width 21 height 21
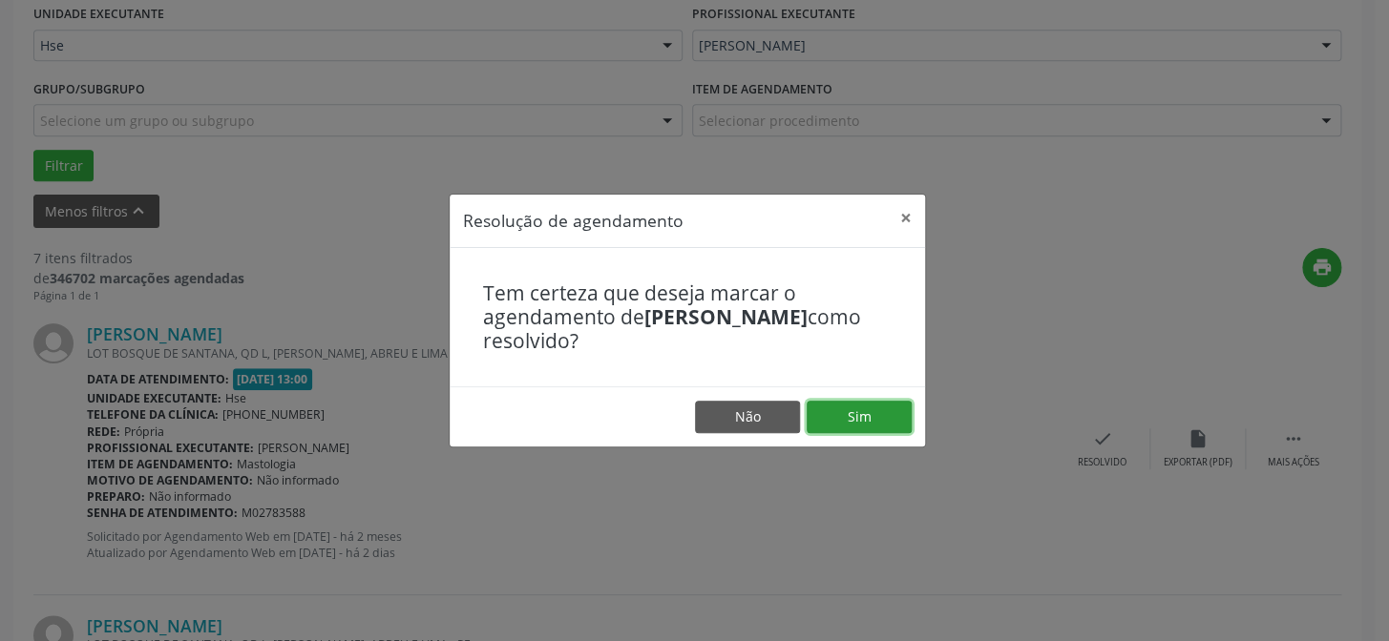
click at [884, 416] on button "Sim" at bounding box center [859, 417] width 105 height 32
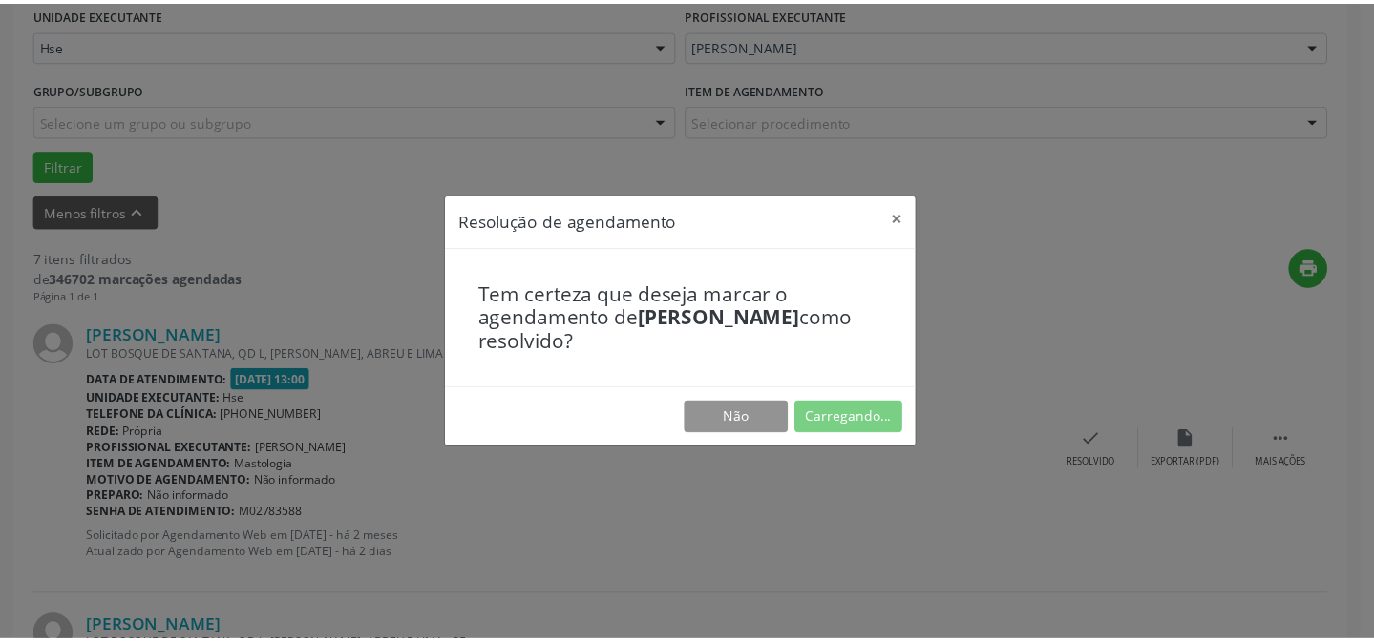
scroll to position [171, 0]
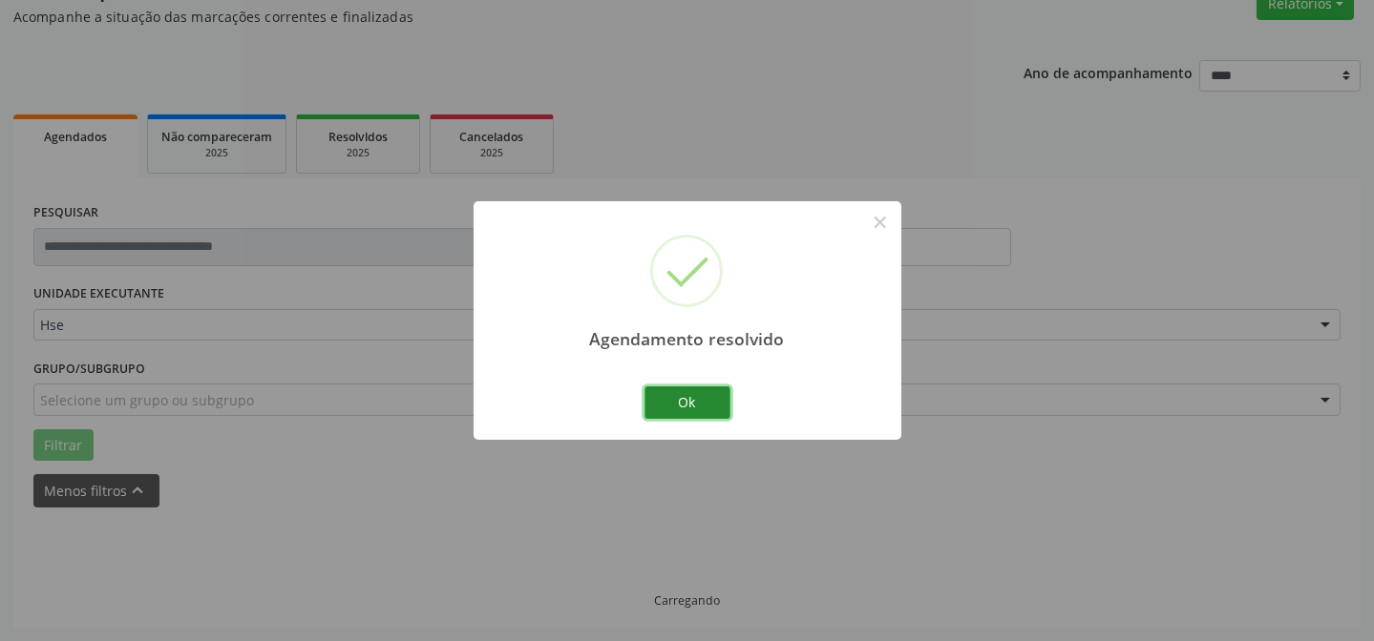
click at [661, 398] on button "Ok" at bounding box center [687, 403] width 86 height 32
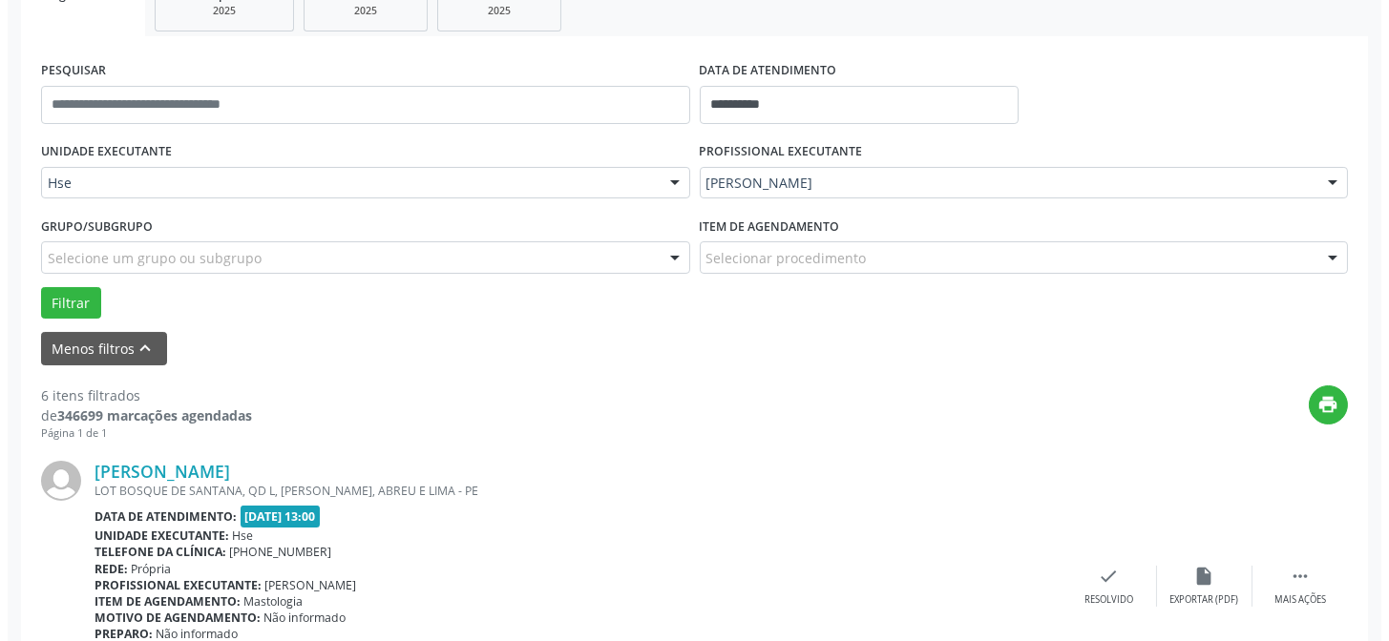
scroll to position [344, 0]
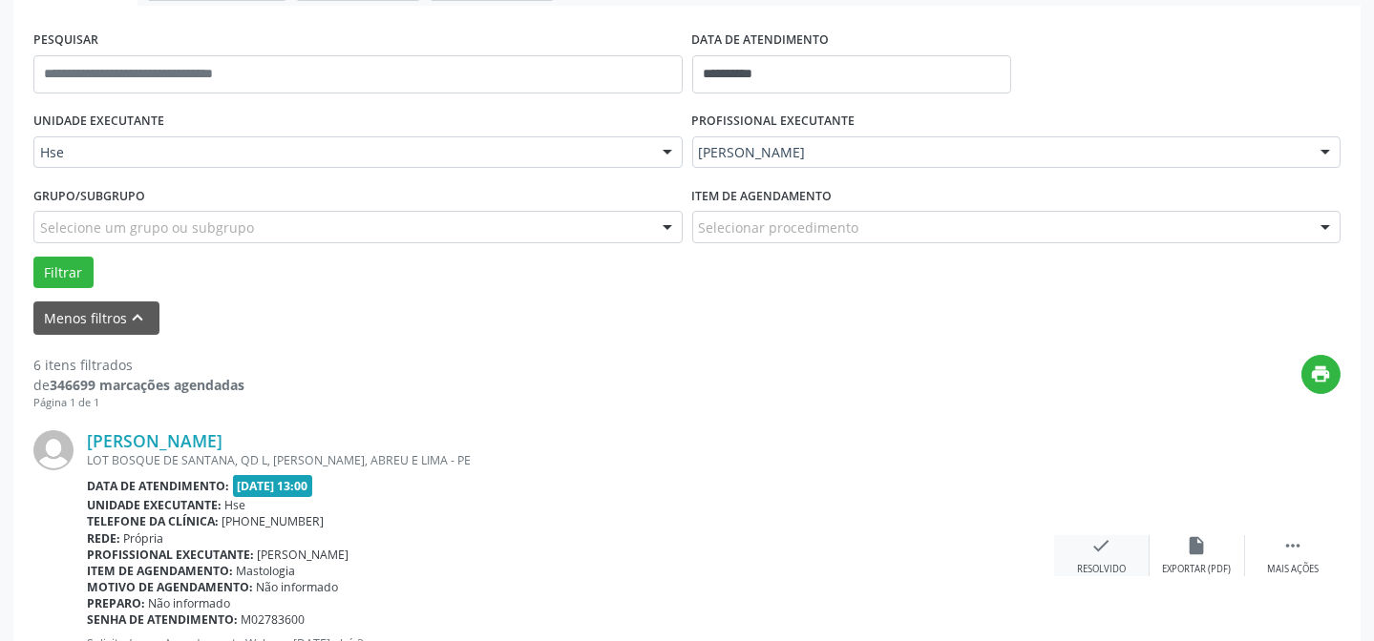
click at [1097, 557] on div "check Resolvido" at bounding box center [1101, 556] width 95 height 41
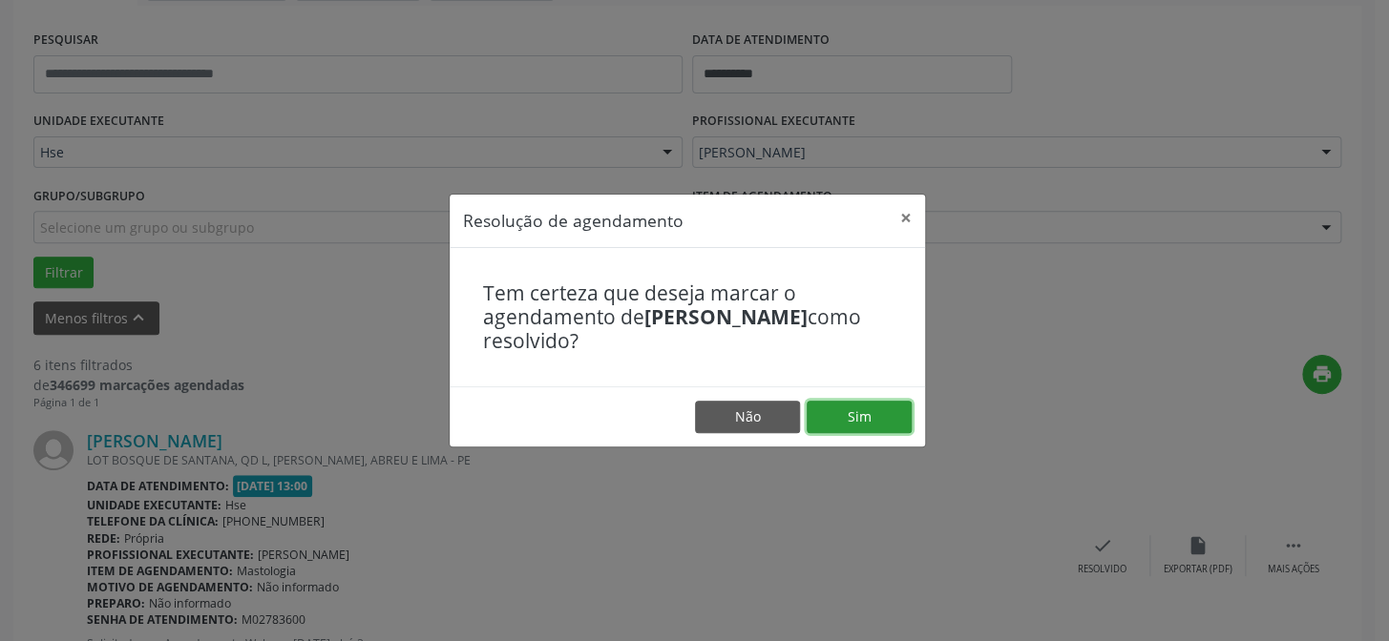
click at [889, 408] on button "Sim" at bounding box center [859, 417] width 105 height 32
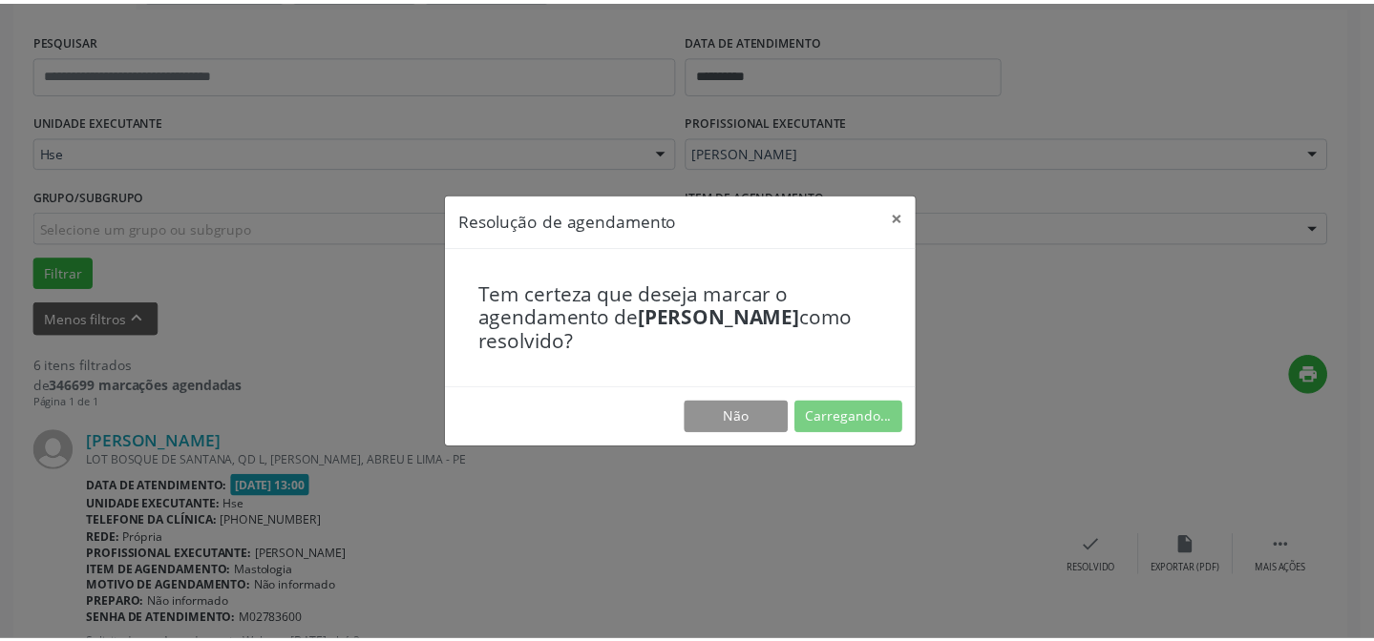
scroll to position [171, 0]
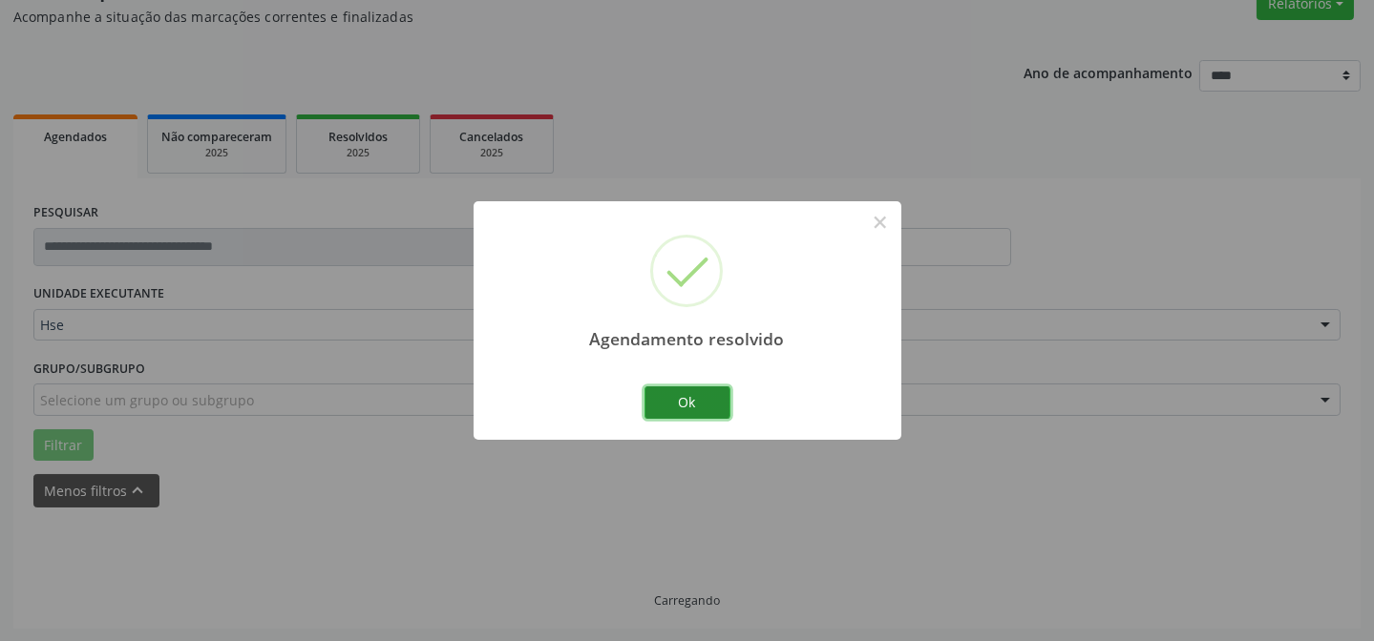
drag, startPoint x: 659, startPoint y: 391, endPoint x: 672, endPoint y: 396, distance: 14.2
click at [668, 394] on button "Ok" at bounding box center [687, 403] width 86 height 32
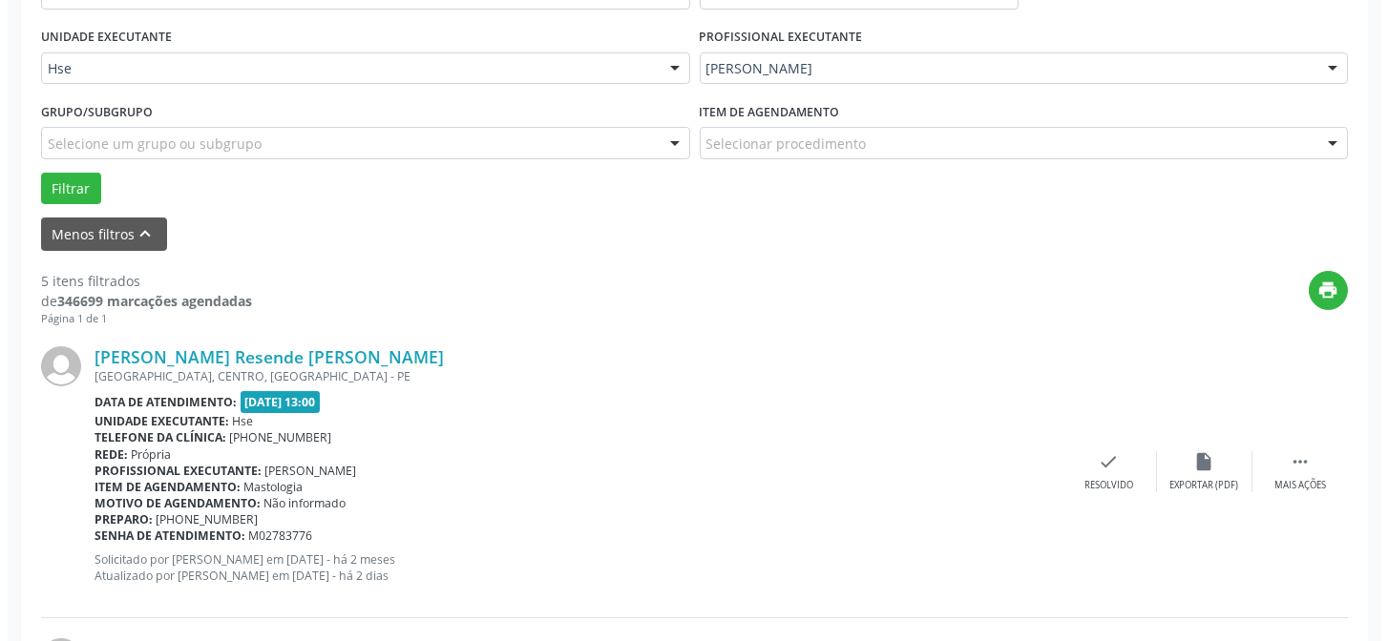
scroll to position [451, 0]
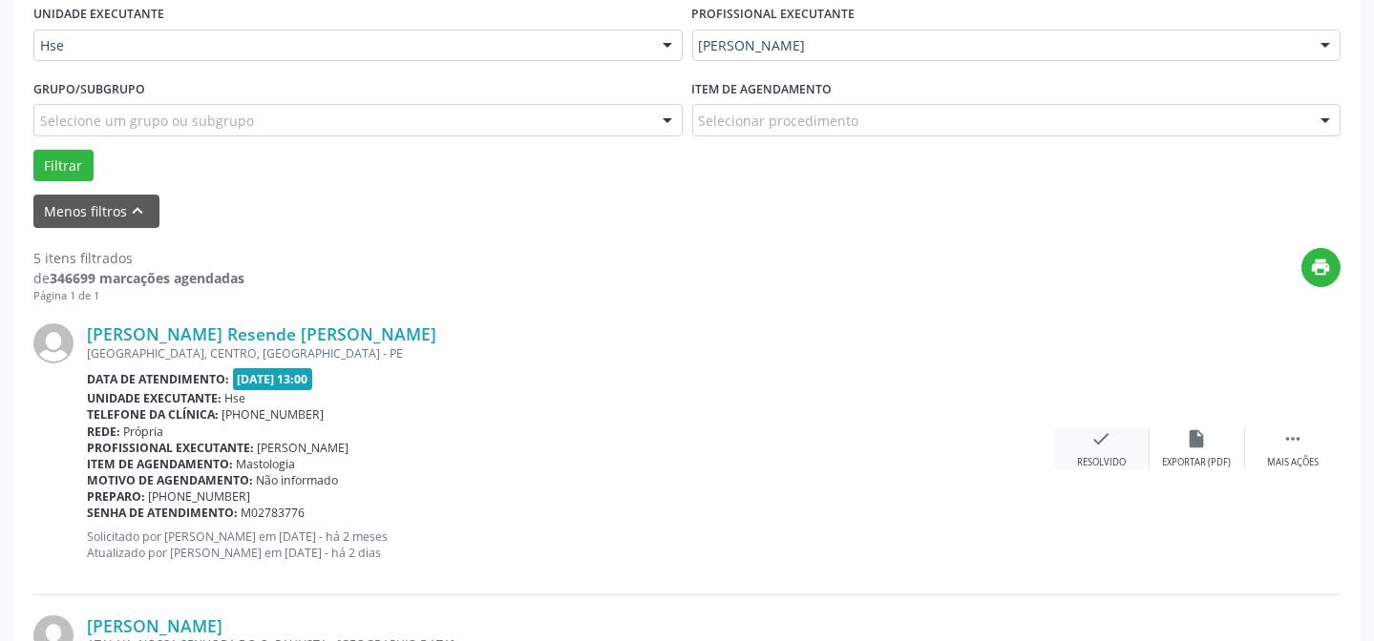
click at [1079, 450] on div "check Resolvido" at bounding box center [1101, 449] width 95 height 41
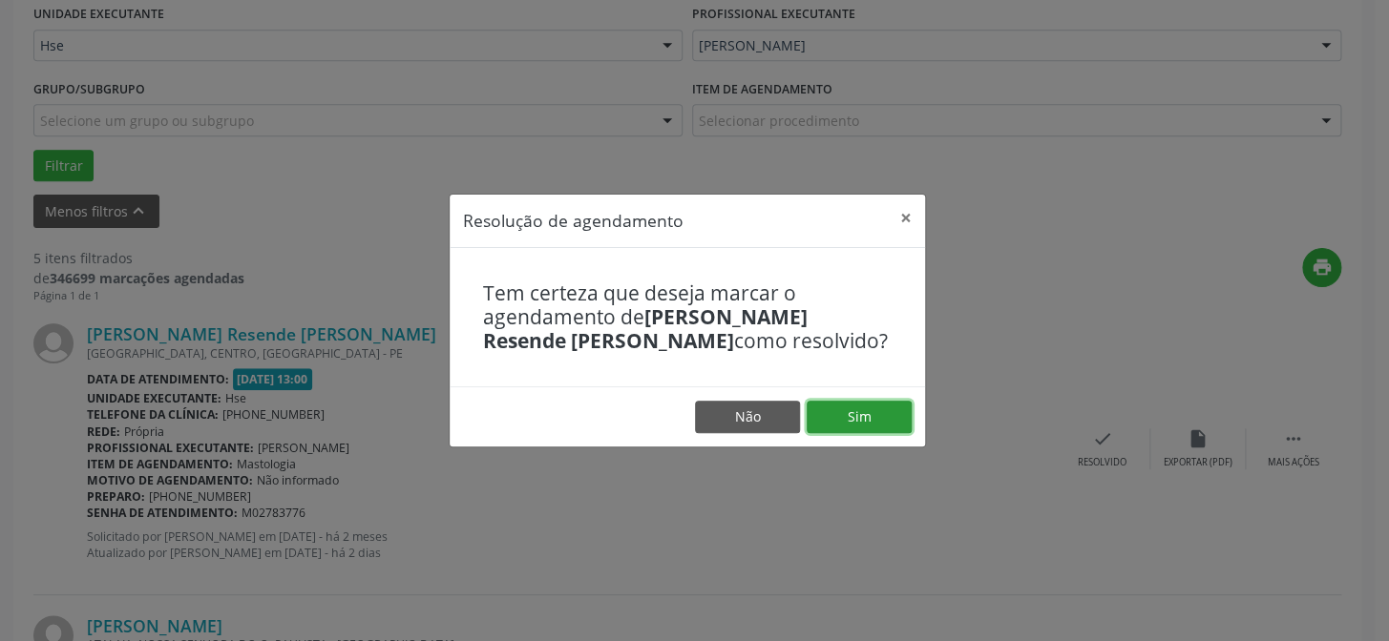
click at [887, 413] on button "Sim" at bounding box center [859, 417] width 105 height 32
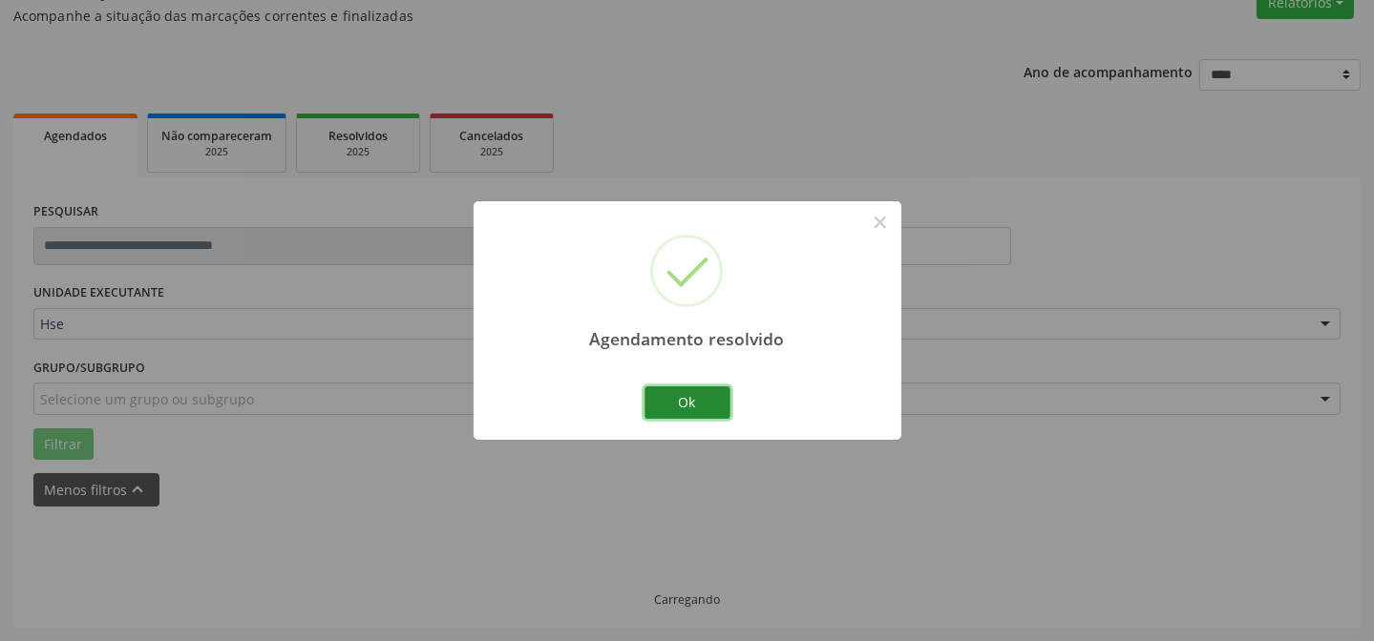
click at [683, 394] on button "Ok" at bounding box center [687, 403] width 86 height 32
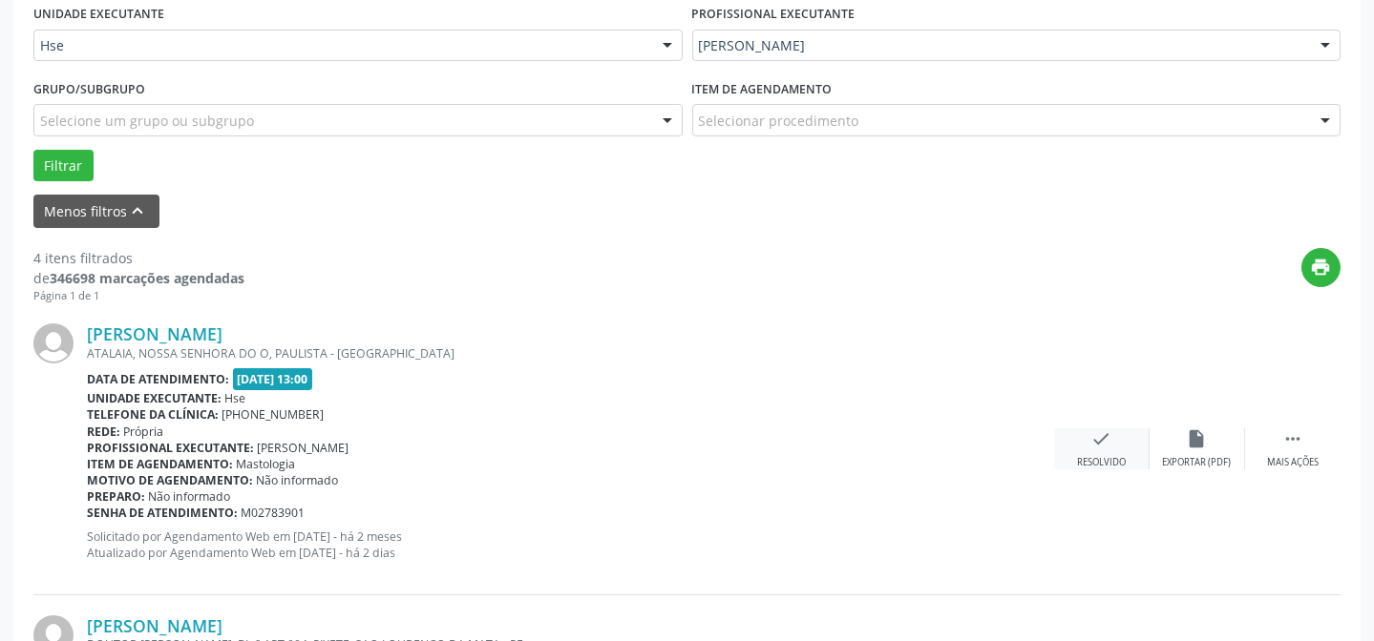
click at [1090, 456] on div "Resolvido" at bounding box center [1101, 462] width 49 height 13
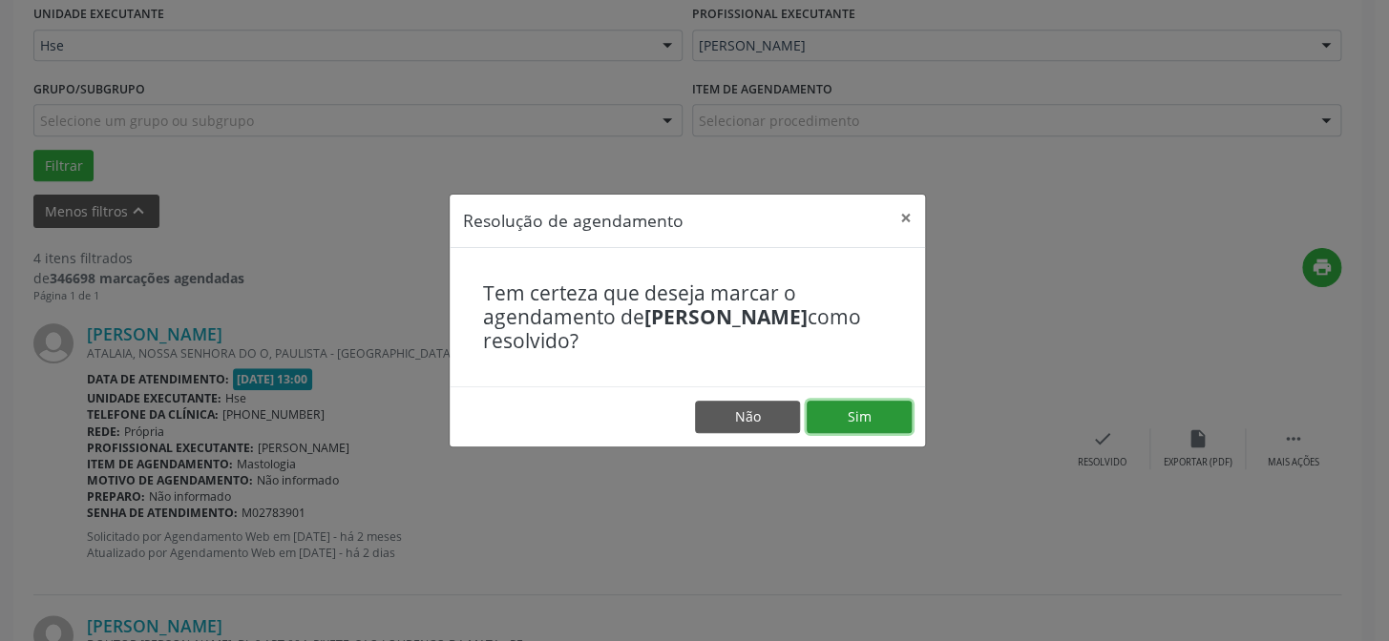
click at [838, 416] on button "Sim" at bounding box center [859, 417] width 105 height 32
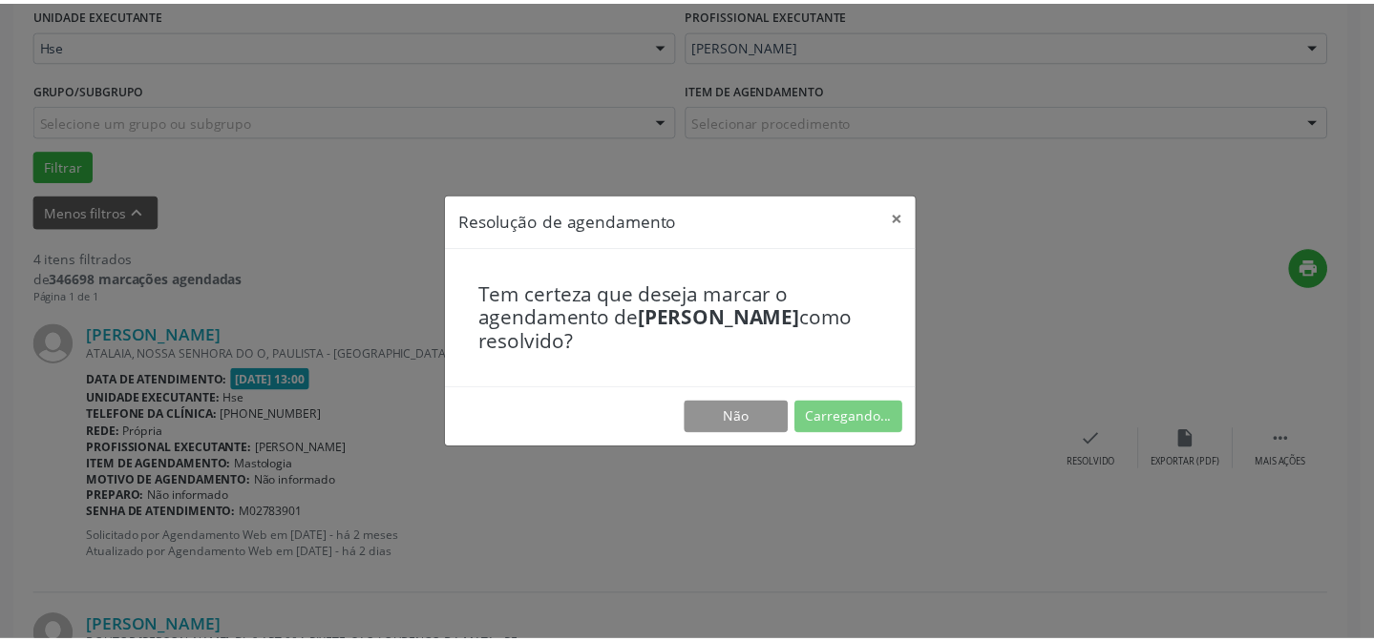
scroll to position [171, 0]
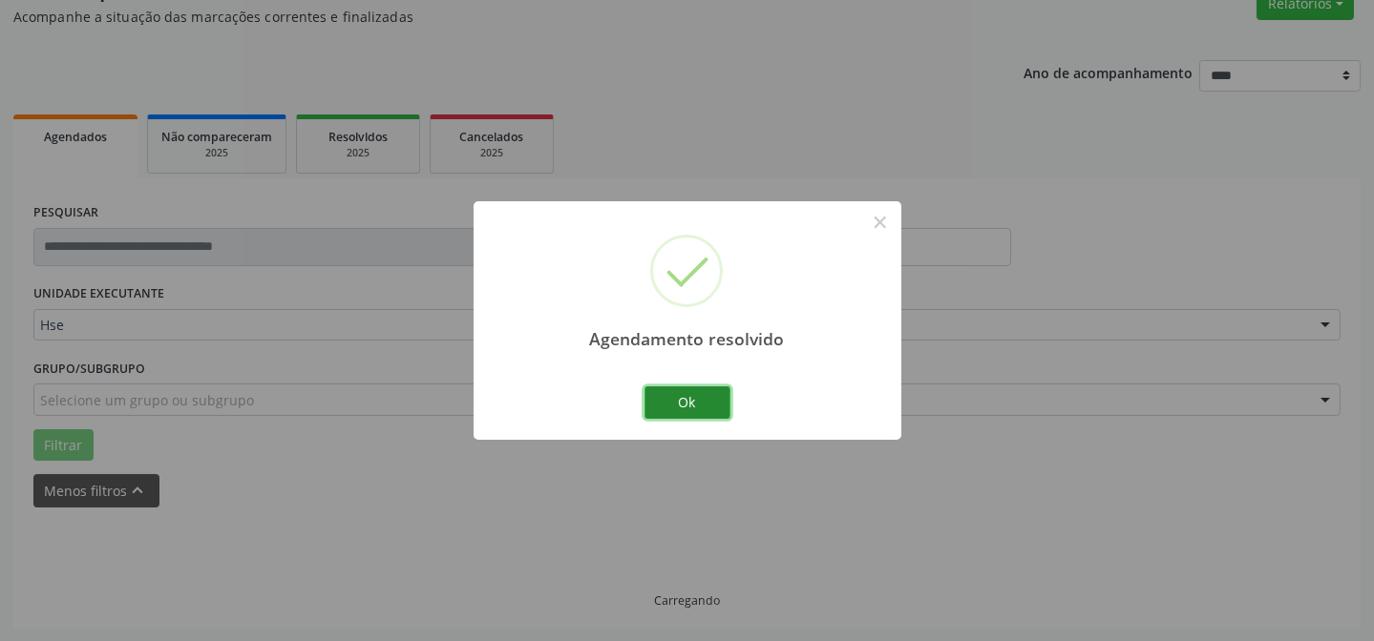
click at [722, 403] on button "Ok" at bounding box center [687, 403] width 86 height 32
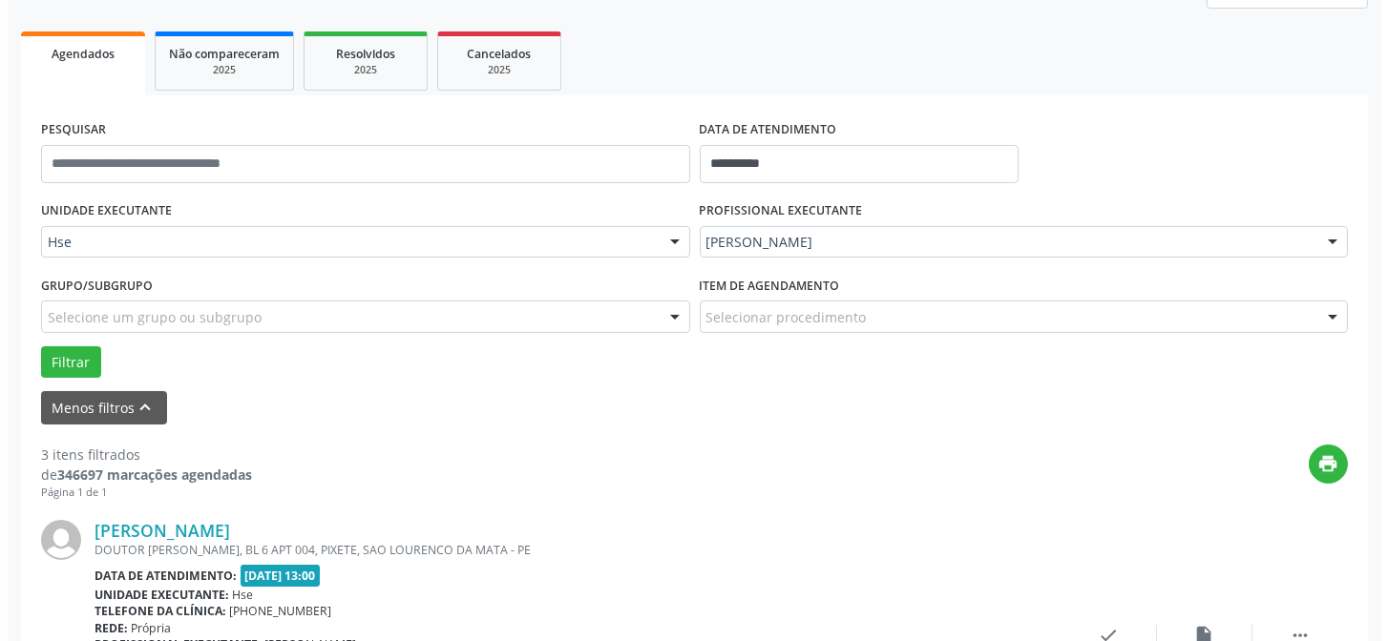
scroll to position [431, 0]
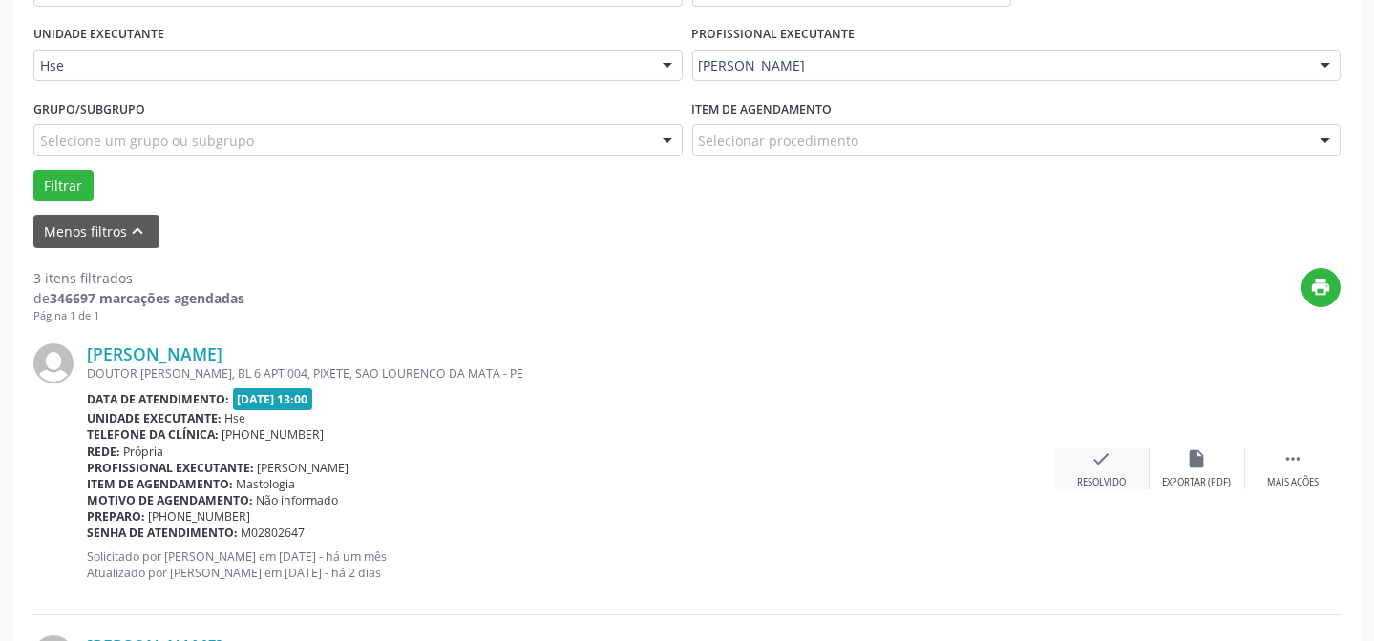
click at [1100, 465] on icon "check" at bounding box center [1101, 459] width 21 height 21
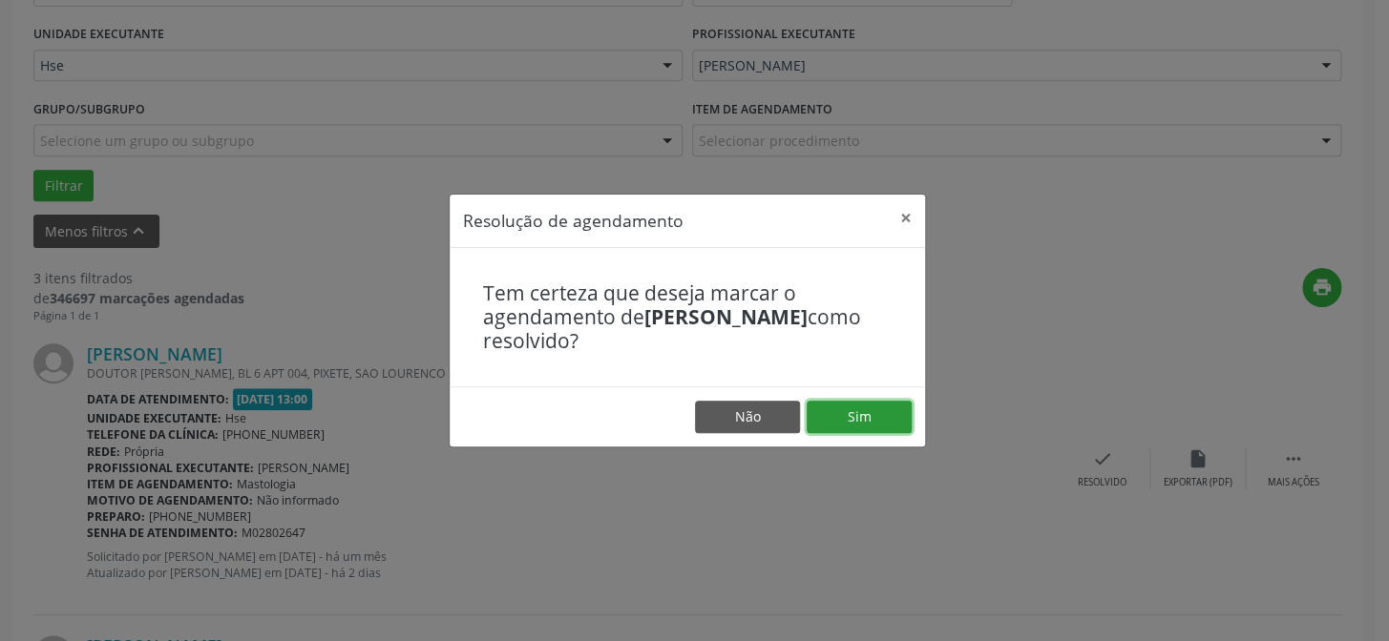
click at [862, 419] on button "Sim" at bounding box center [859, 417] width 105 height 32
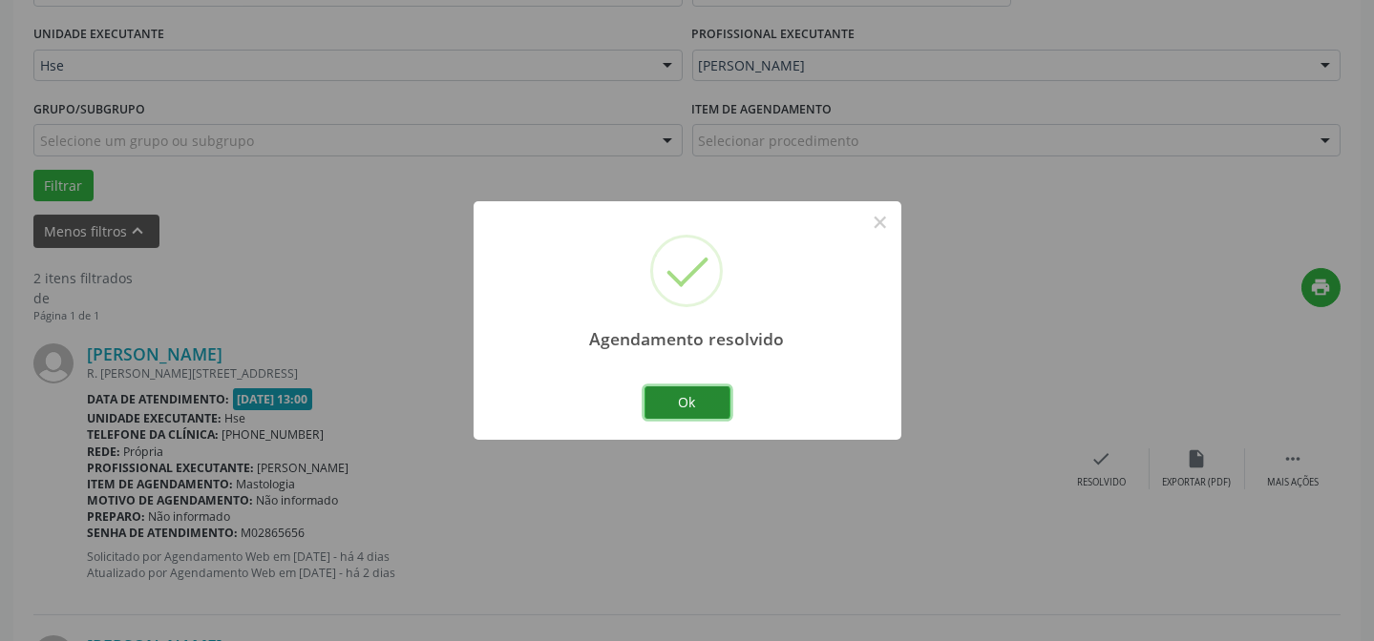
click at [666, 391] on button "Ok" at bounding box center [687, 403] width 86 height 32
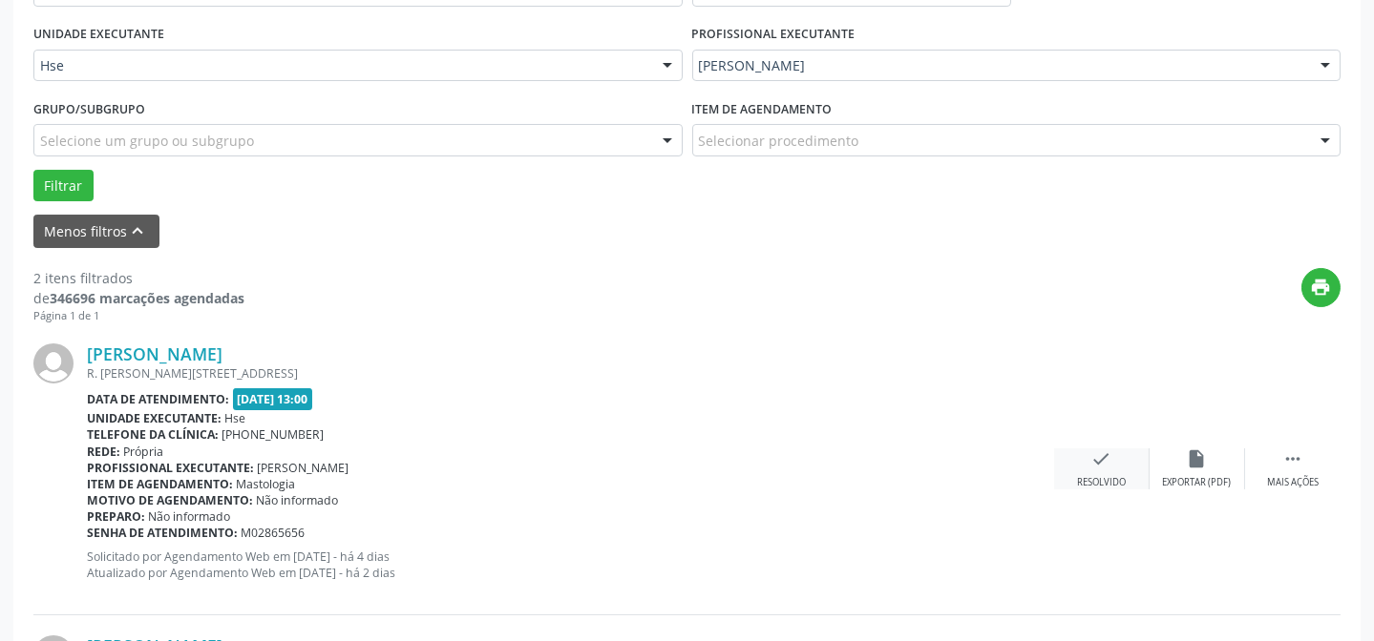
click at [1114, 468] on div "check Resolvido" at bounding box center [1101, 469] width 95 height 41
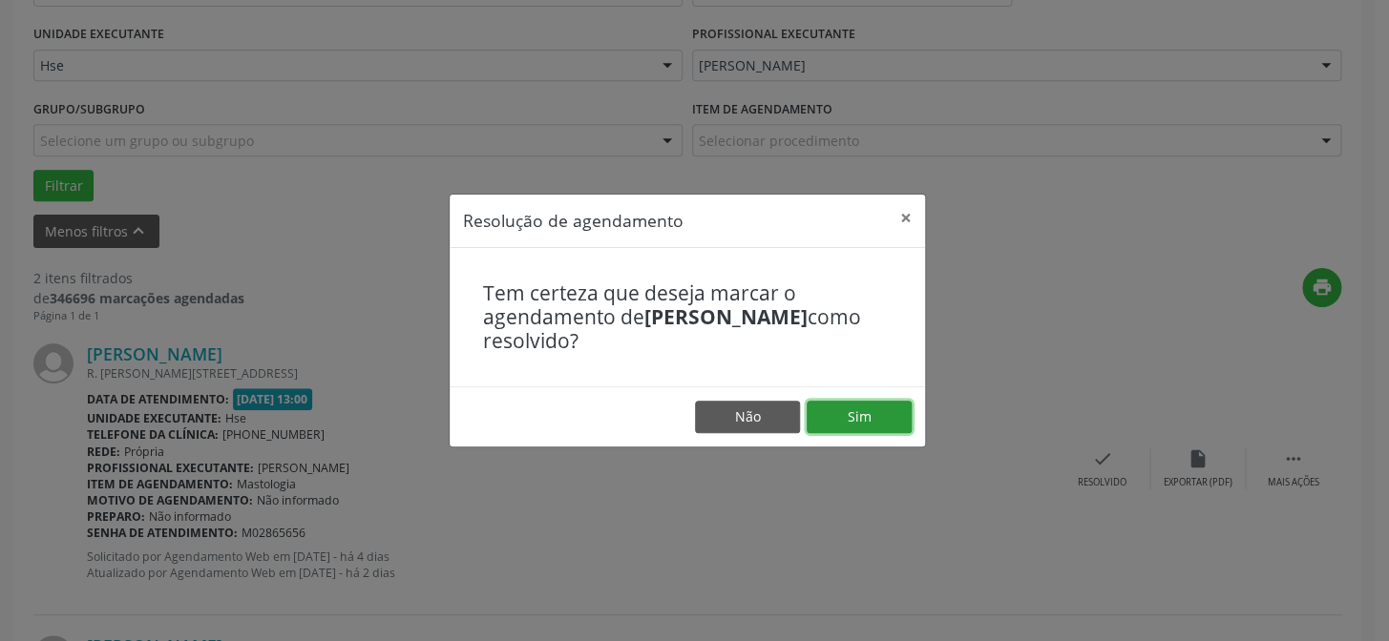
click at [893, 425] on button "Sim" at bounding box center [859, 417] width 105 height 32
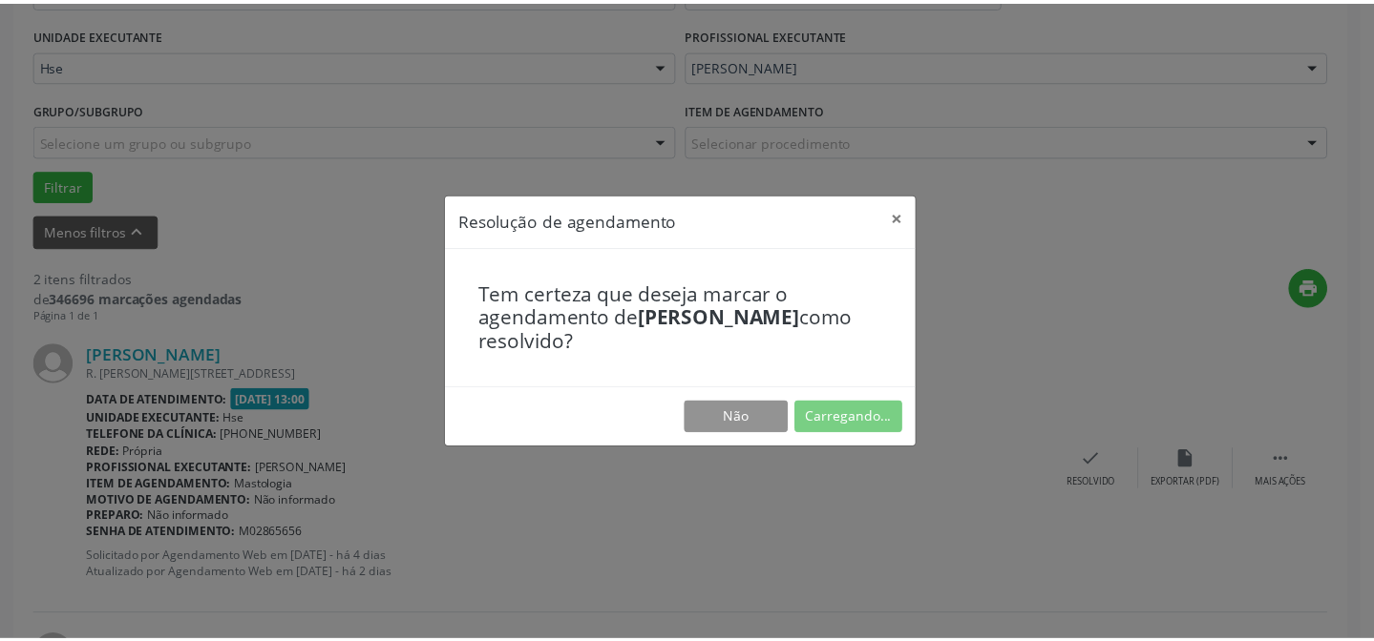
scroll to position [171, 0]
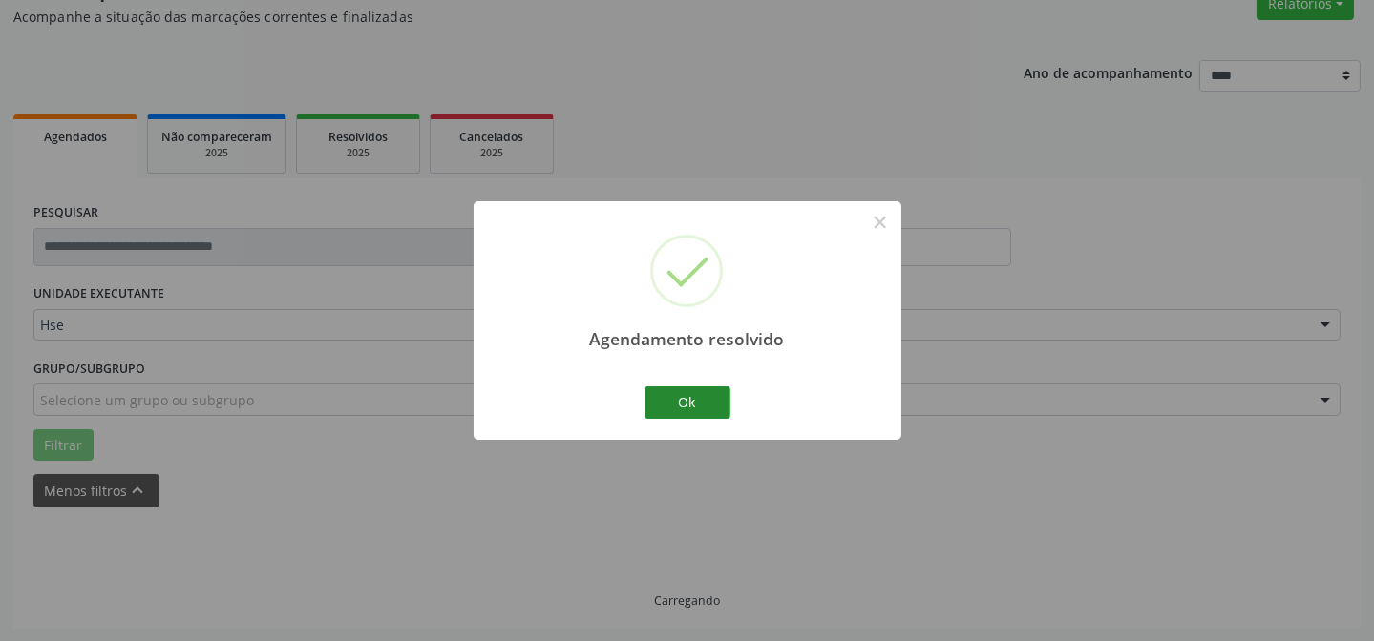
click at [714, 415] on div "Ok Cancel" at bounding box center [687, 403] width 95 height 40
click at [714, 407] on button "Ok" at bounding box center [687, 403] width 86 height 32
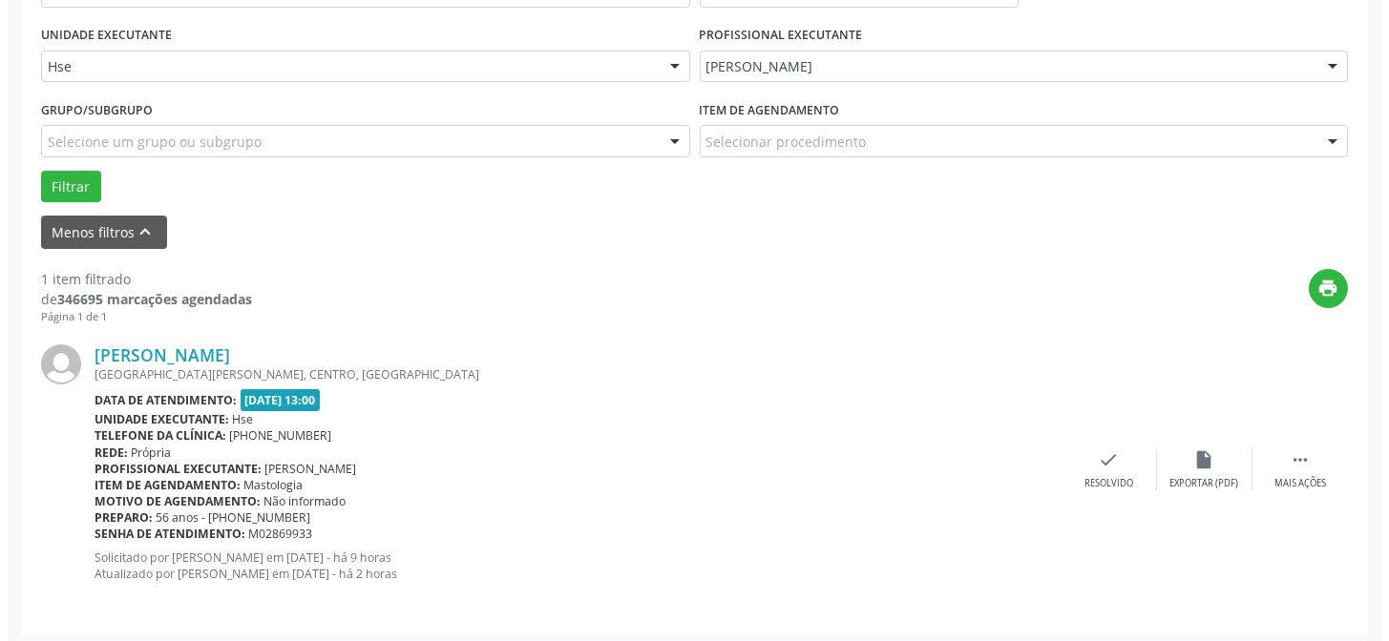
scroll to position [436, 0]
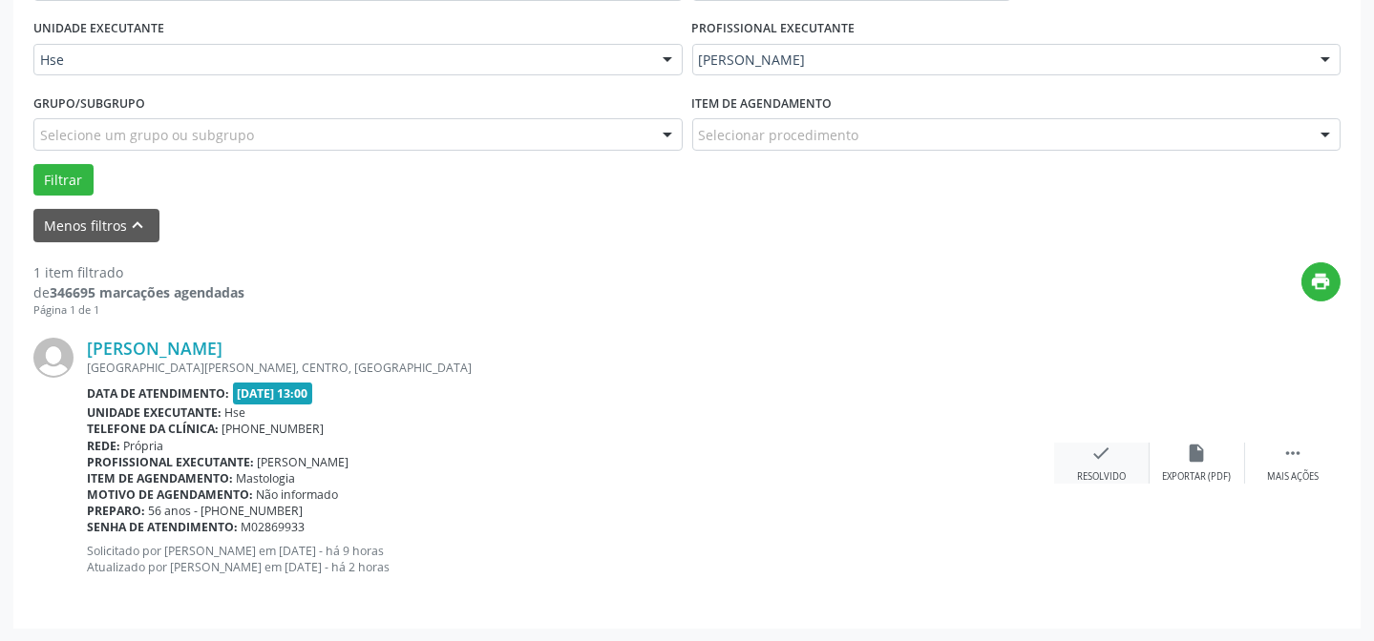
click at [1098, 471] on div "Resolvido" at bounding box center [1101, 477] width 49 height 13
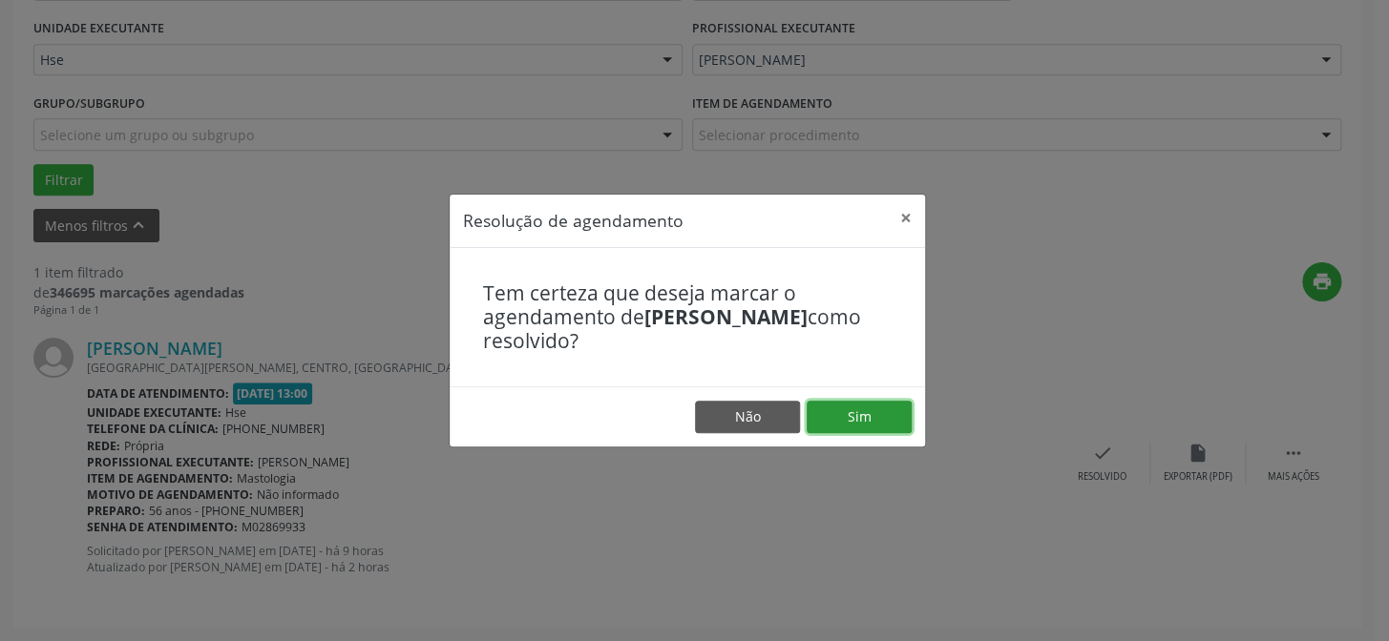
click at [843, 405] on button "Sim" at bounding box center [859, 417] width 105 height 32
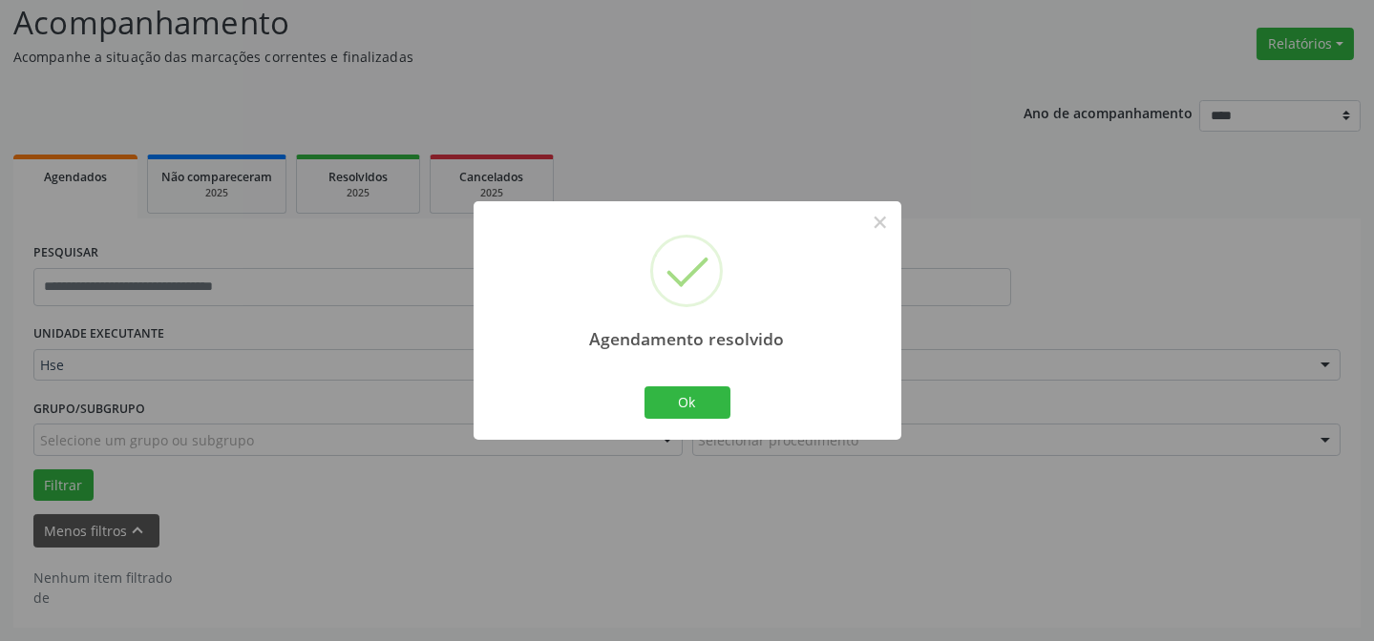
scroll to position [129, 0]
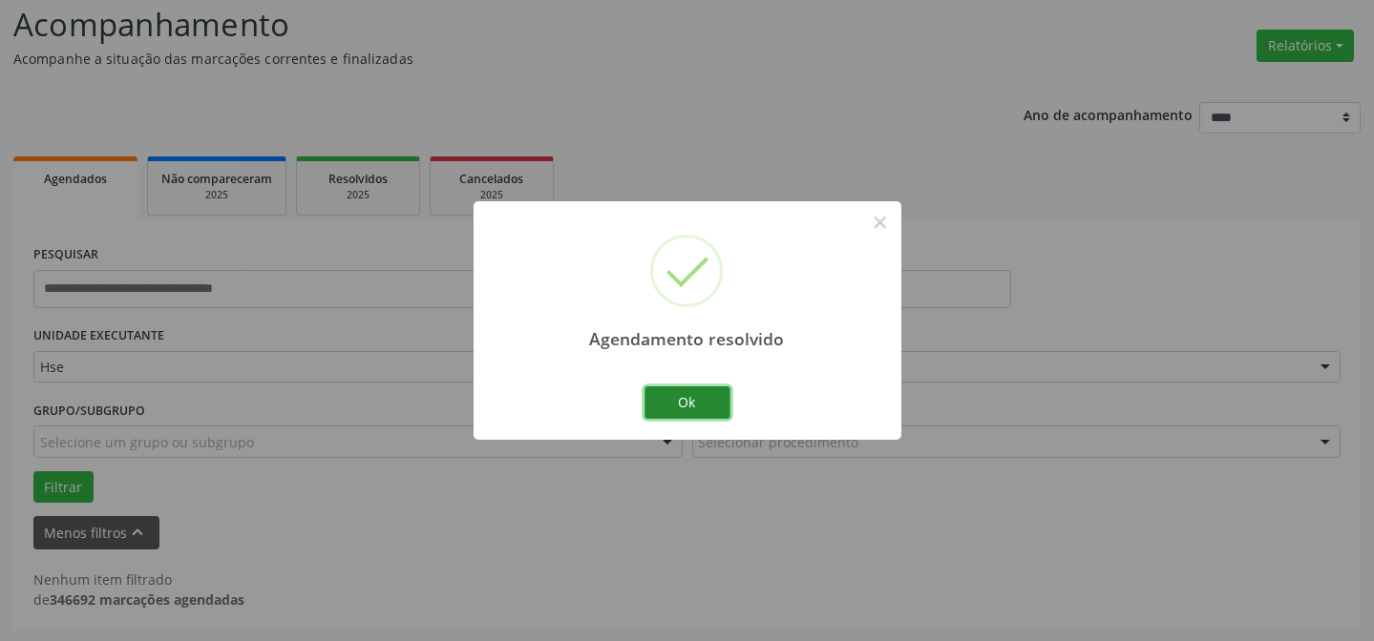
click at [692, 405] on button "Ok" at bounding box center [687, 403] width 86 height 32
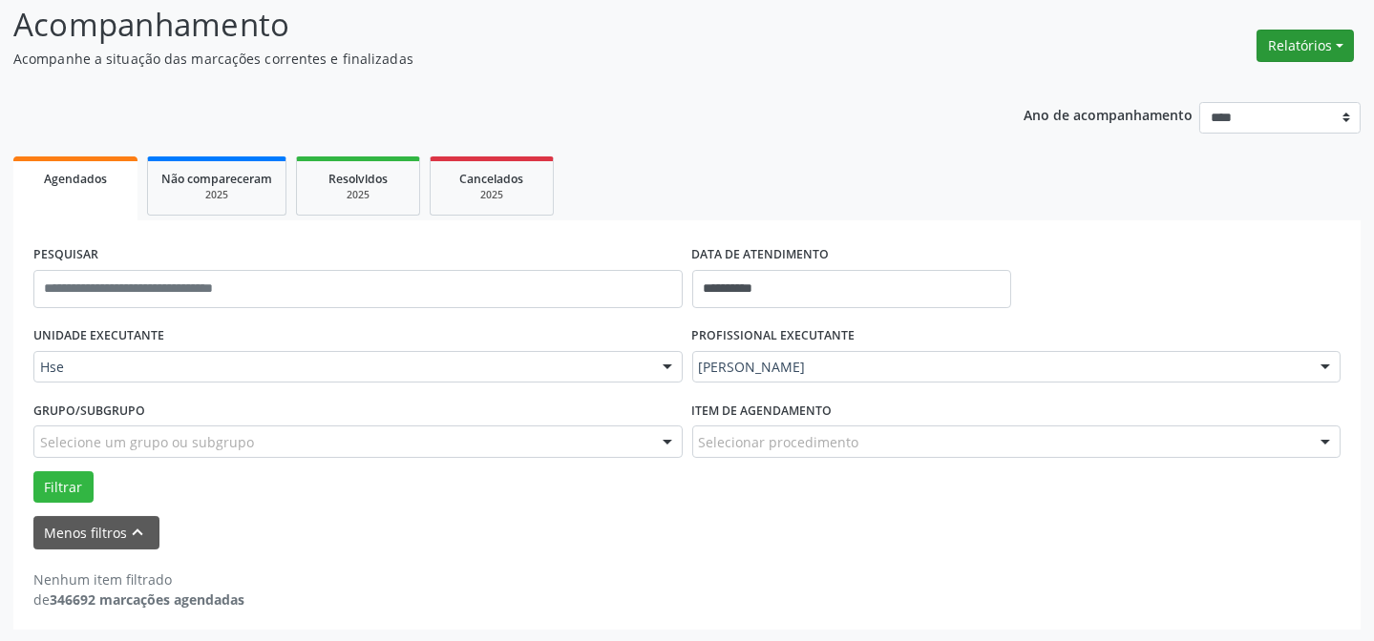
click at [1308, 48] on button "Relatórios" at bounding box center [1304, 46] width 97 height 32
click at [1206, 81] on link "Agendamentos" at bounding box center [1250, 86] width 205 height 27
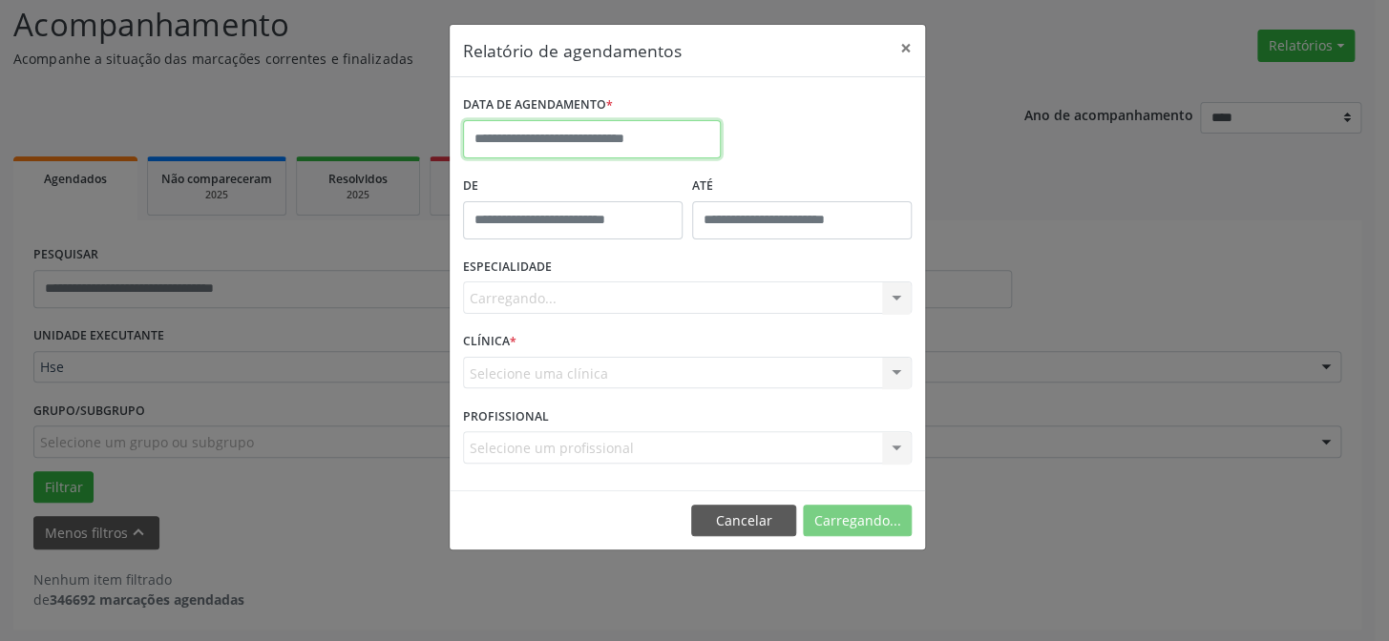
drag, startPoint x: 666, startPoint y: 134, endPoint x: 666, endPoint y: 152, distance: 18.1
click at [666, 137] on input "text" at bounding box center [592, 139] width 258 height 38
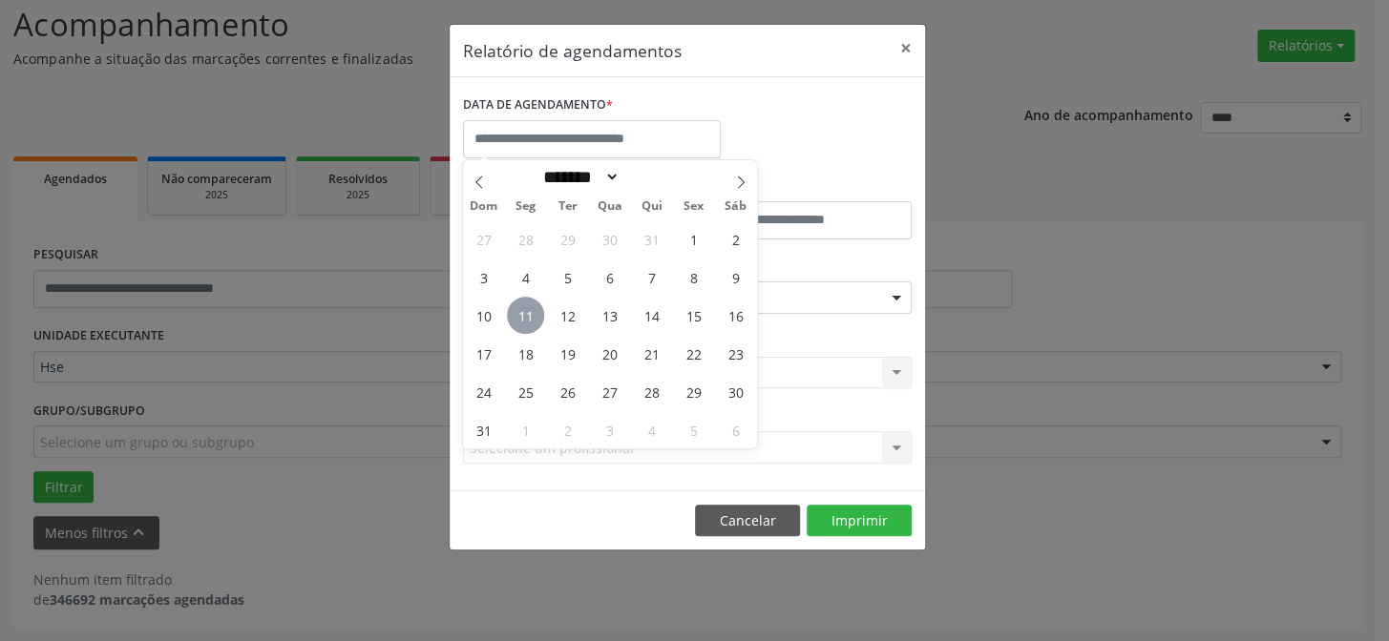
click at [522, 310] on span "11" at bounding box center [525, 315] width 37 height 37
type input "**********"
click at [522, 318] on span "11" at bounding box center [525, 315] width 37 height 37
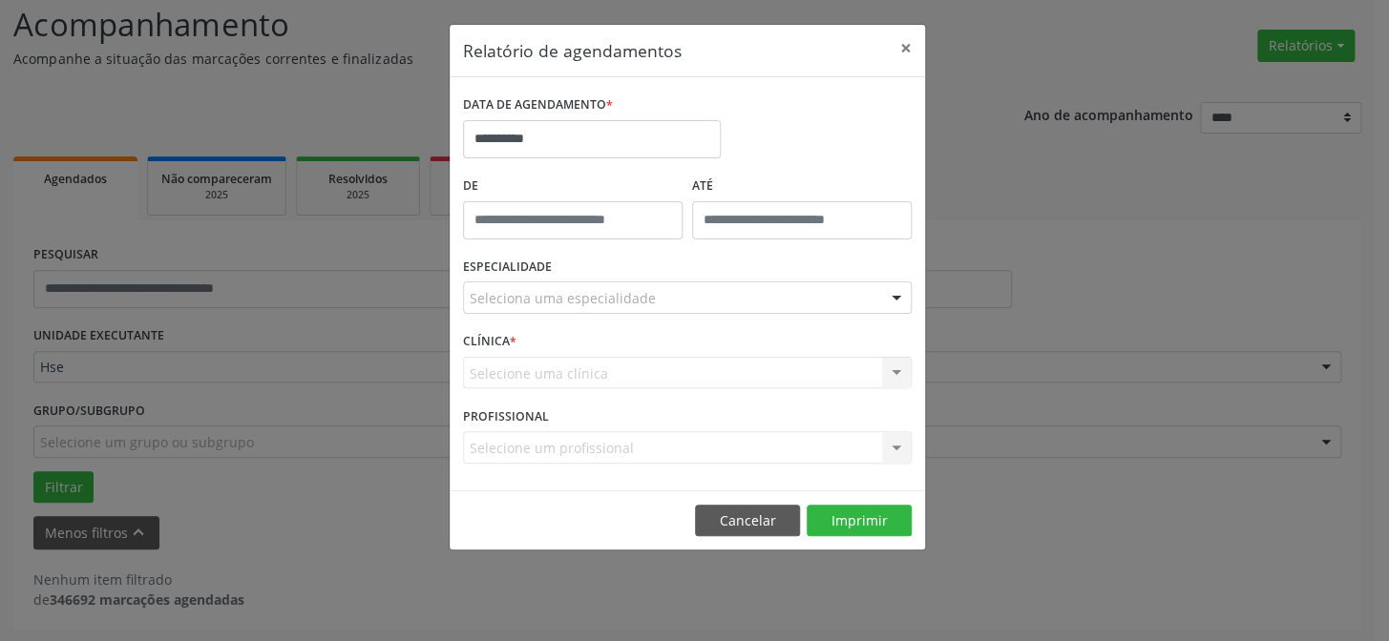
click at [520, 318] on div "ESPECIALIDADE Seleciona uma especialidade Todas as especialidades Alergologia A…" at bounding box center [687, 290] width 458 height 74
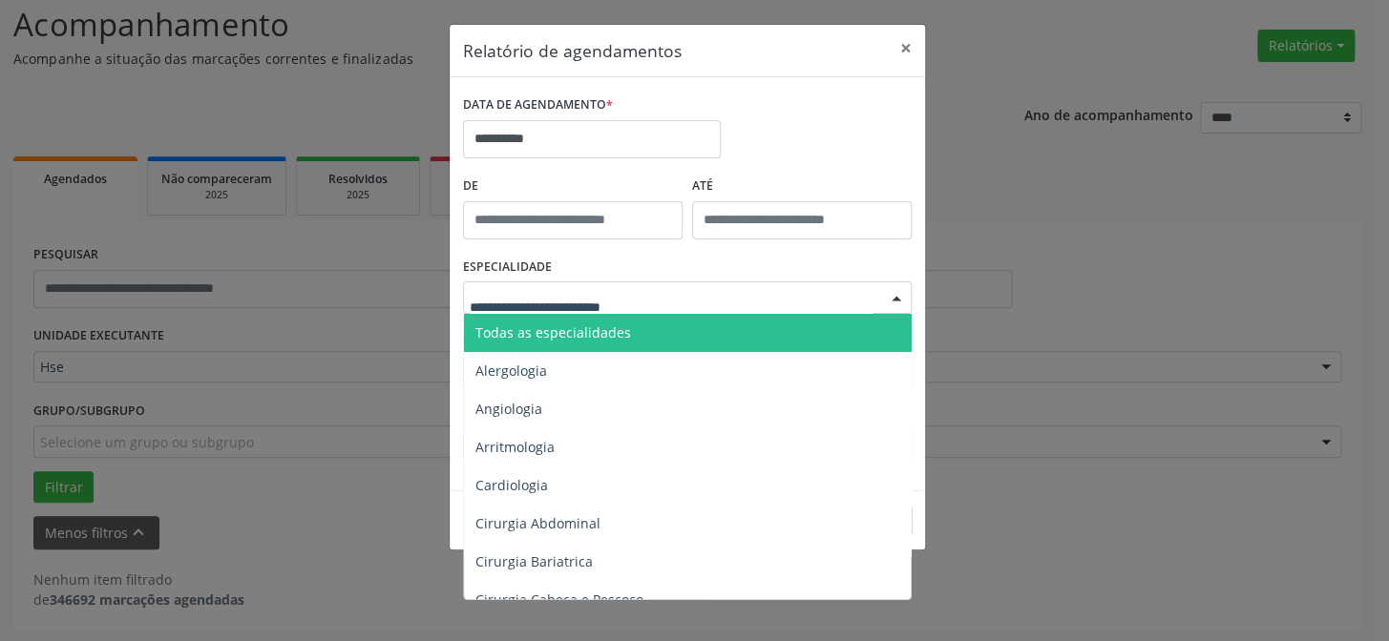
click at [608, 332] on span "Todas as especialidades" at bounding box center [553, 333] width 156 height 18
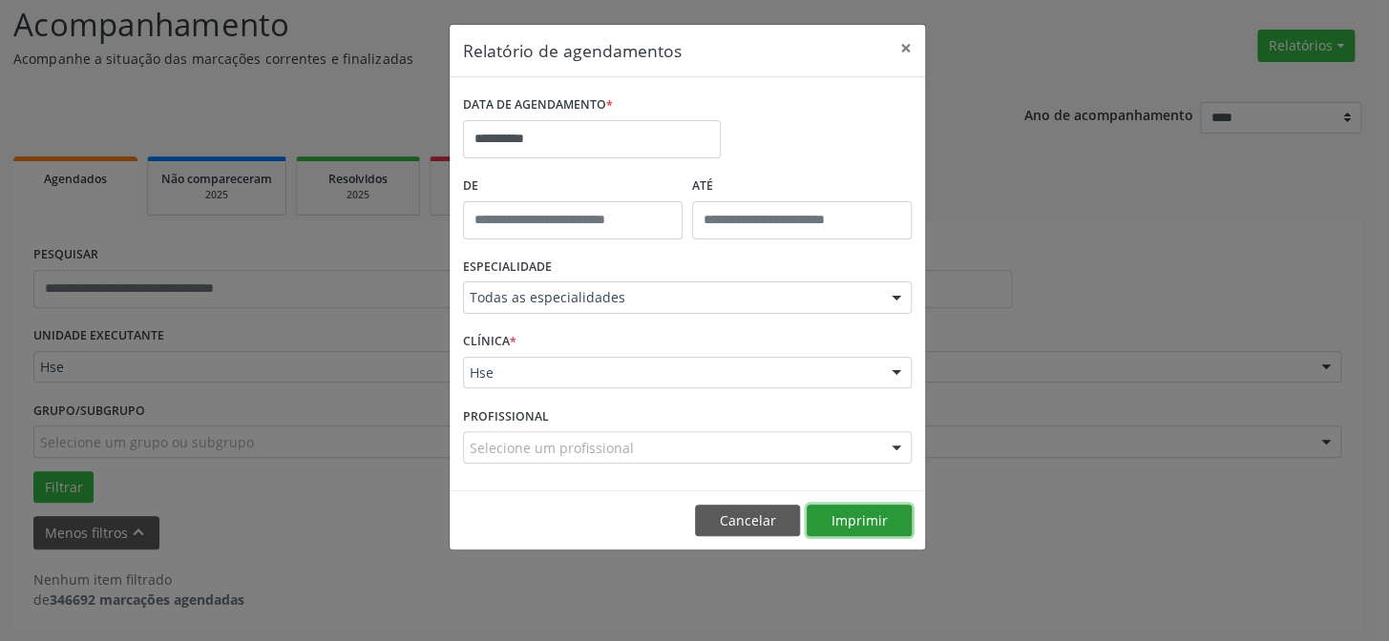
click at [845, 508] on button "Imprimir" at bounding box center [859, 521] width 105 height 32
click at [553, 137] on input "**********" at bounding box center [592, 139] width 258 height 38
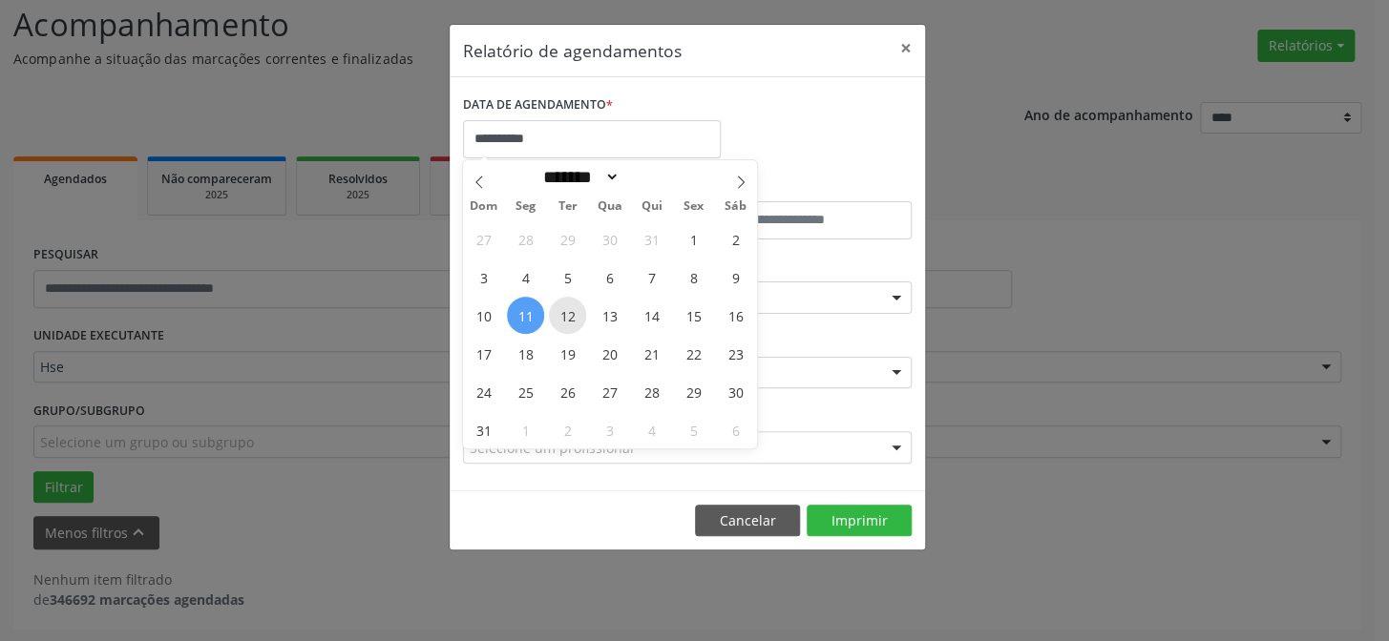
click at [570, 313] on span "12" at bounding box center [567, 315] width 37 height 37
type input "**********"
click at [570, 313] on span "12" at bounding box center [567, 315] width 37 height 37
click at [570, 313] on div "Todas as especialidades Todas as especialidades Alergologia Angiologia Arritmol…" at bounding box center [687, 298] width 449 height 32
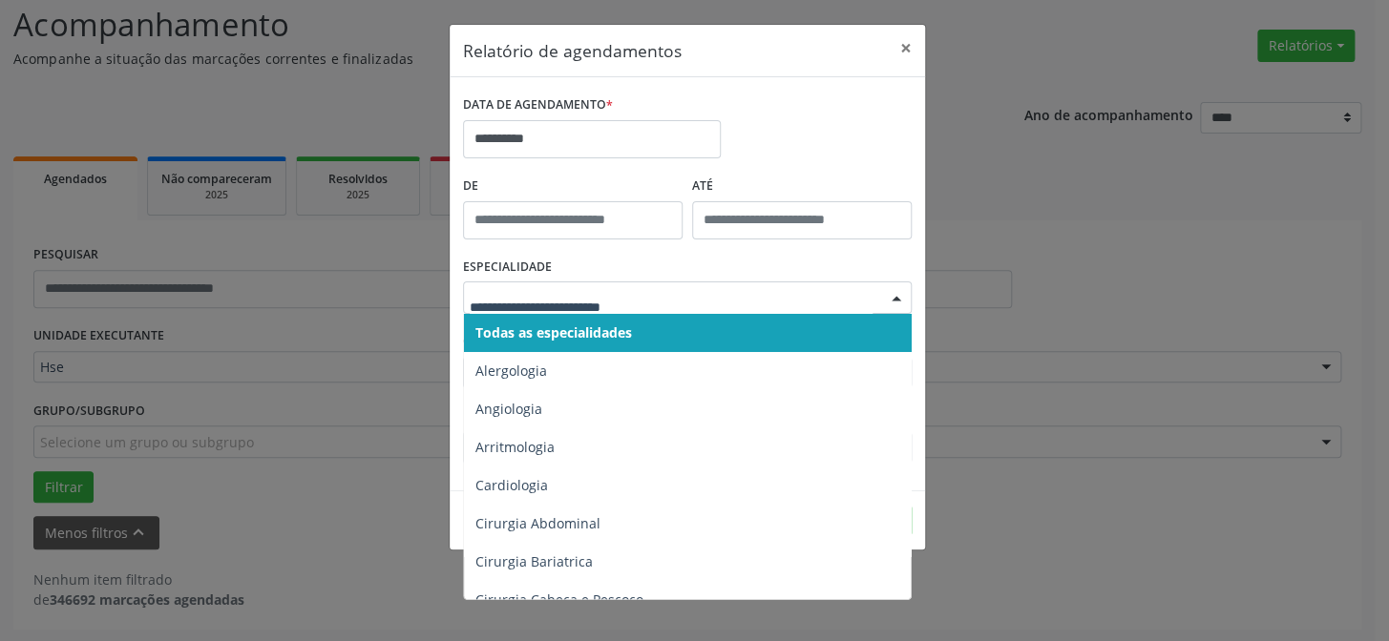
click at [568, 298] on input "text" at bounding box center [671, 307] width 403 height 38
click at [585, 324] on span "Todas as especialidades" at bounding box center [553, 333] width 157 height 18
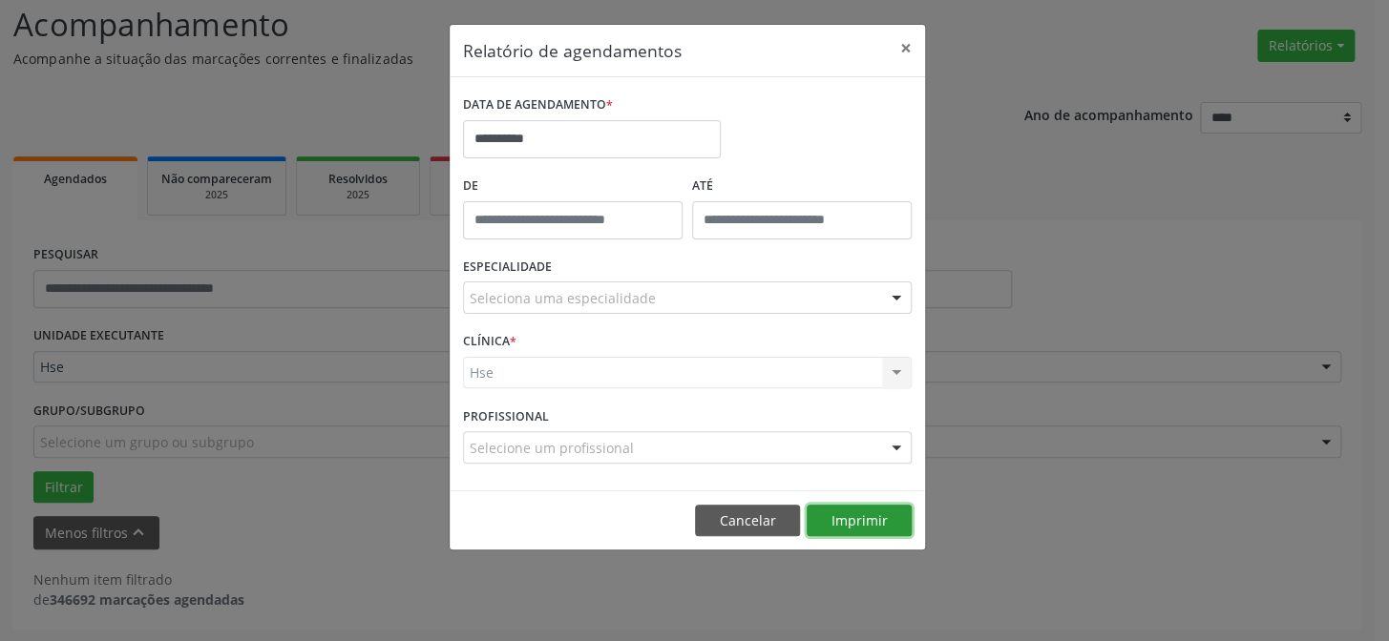
click at [835, 517] on button "Imprimir" at bounding box center [859, 521] width 105 height 32
drag, startPoint x: 896, startPoint y: 43, endPoint x: 902, endPoint y: 53, distance: 11.1
click at [896, 45] on button "×" at bounding box center [906, 48] width 38 height 47
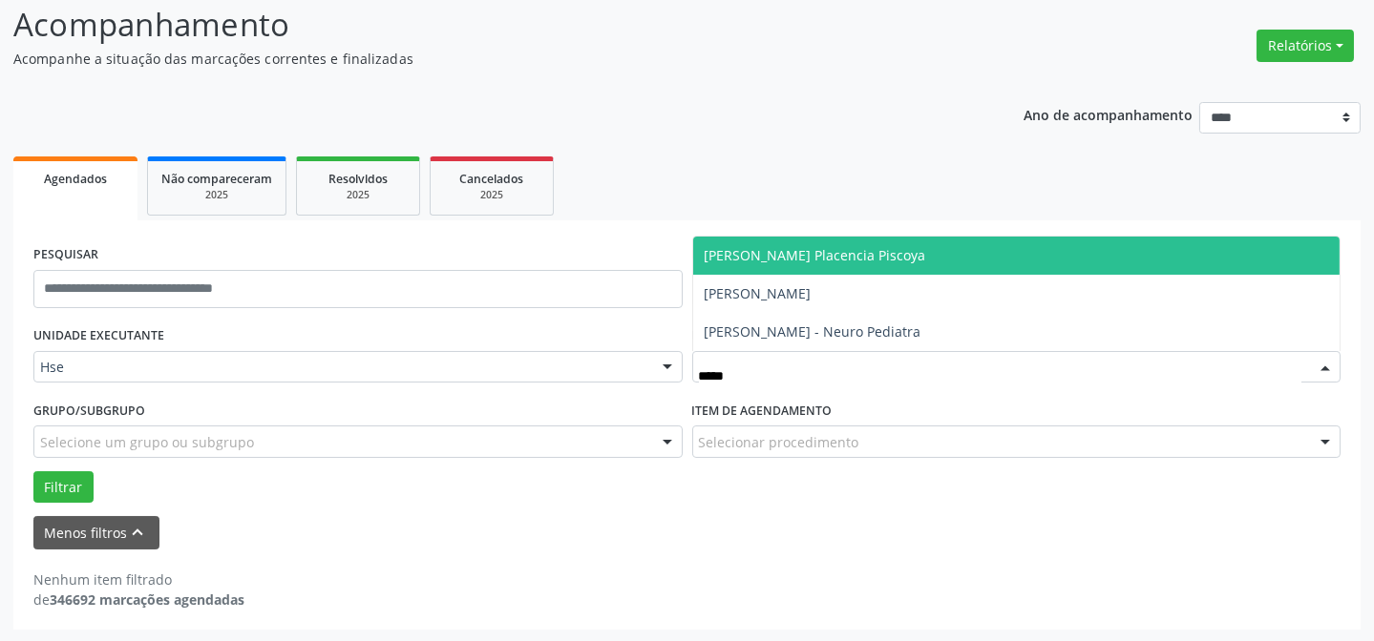
click at [896, 259] on span "[PERSON_NAME] Placencia Piscoya" at bounding box center [814, 255] width 221 height 18
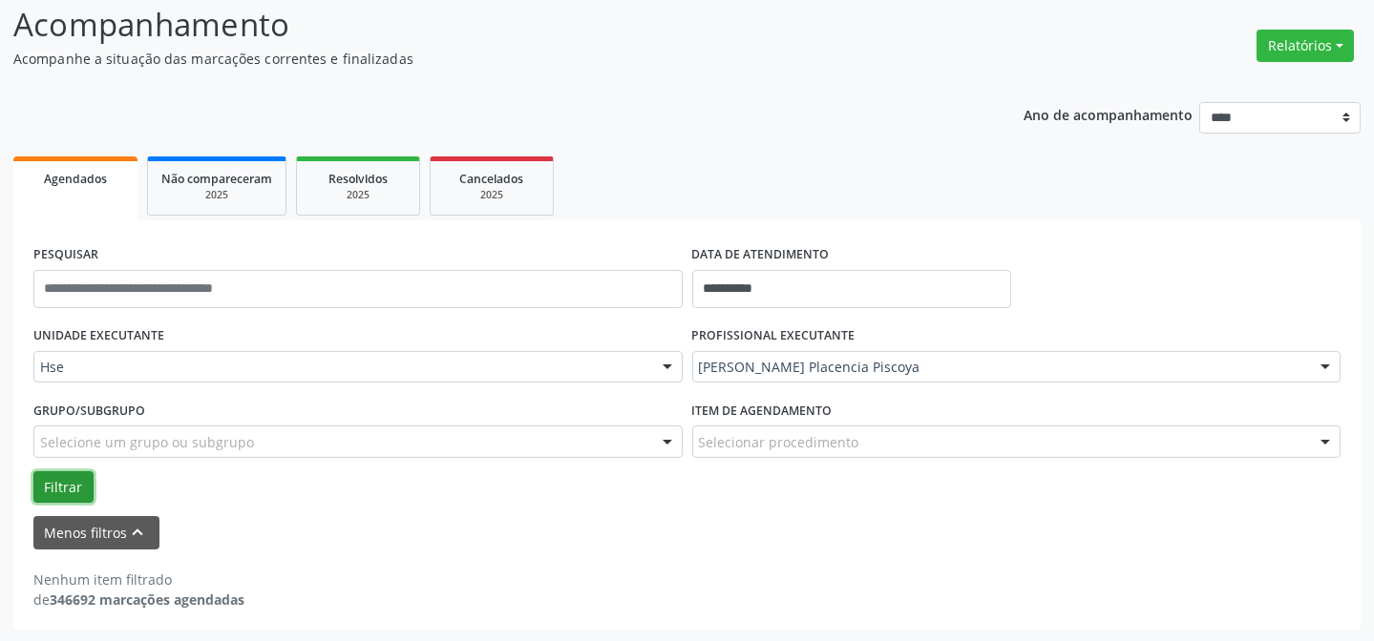
click at [60, 480] on button "Filtrar" at bounding box center [63, 488] width 60 height 32
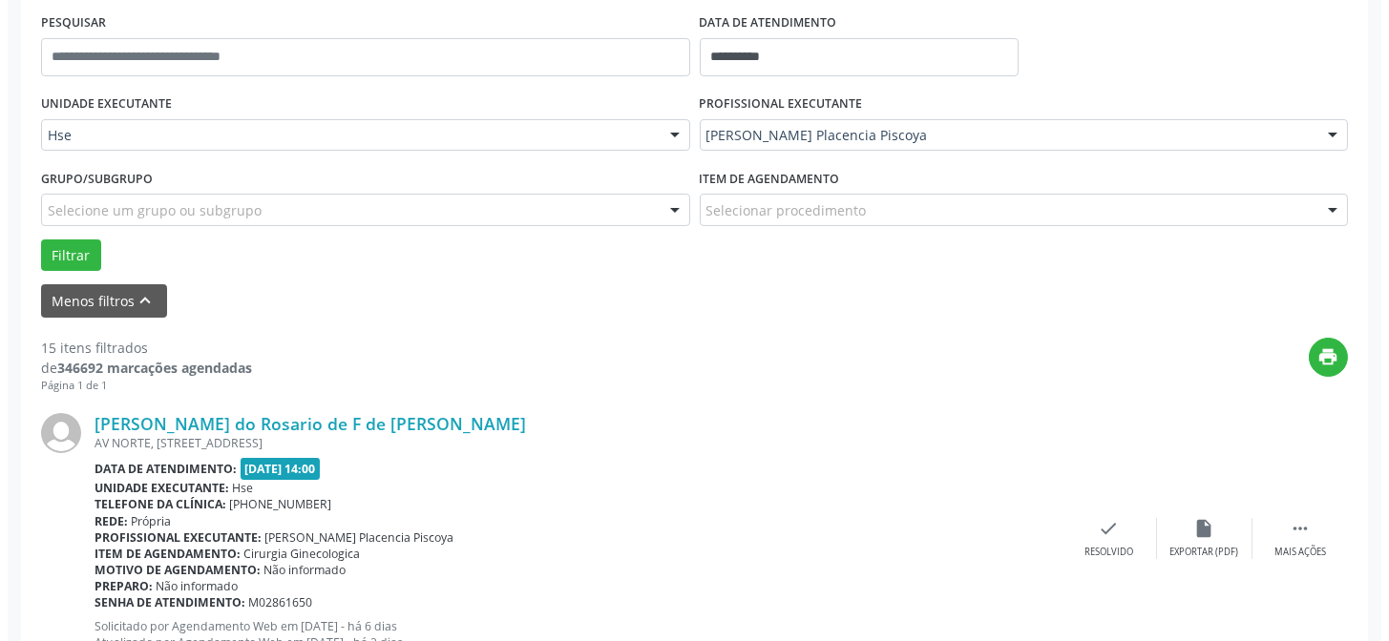
scroll to position [451, 0]
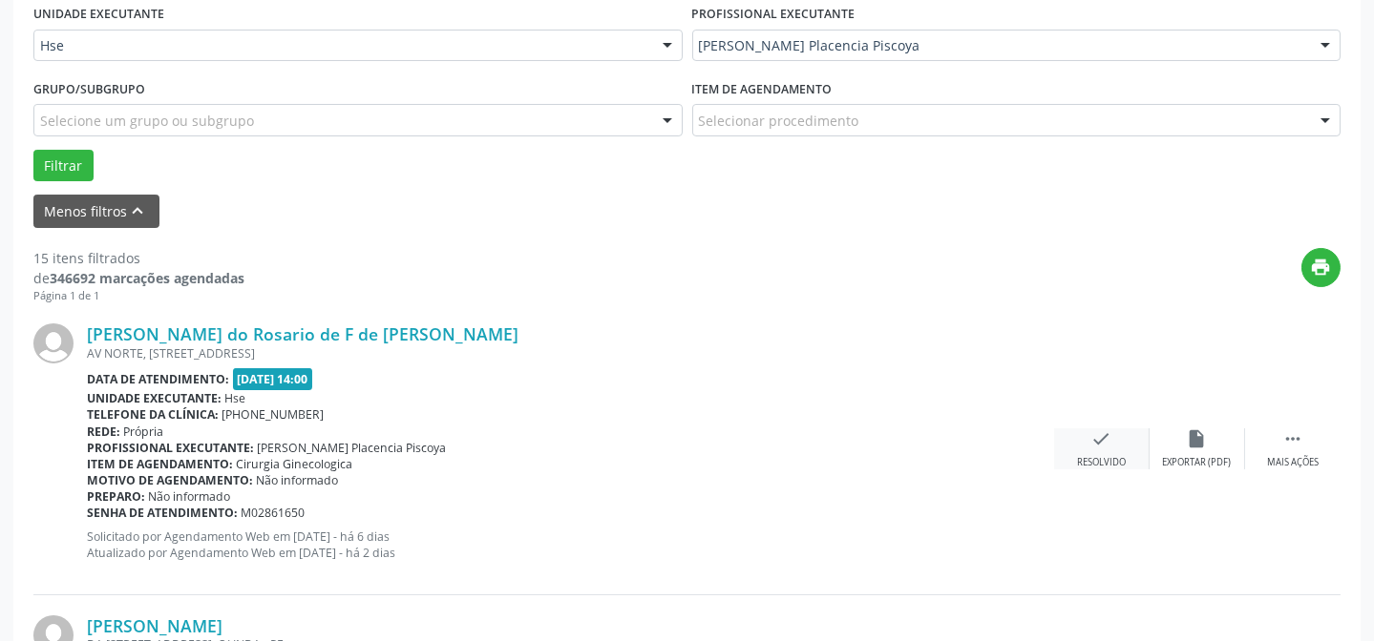
click at [1098, 456] on div "Resolvido" at bounding box center [1101, 462] width 49 height 13
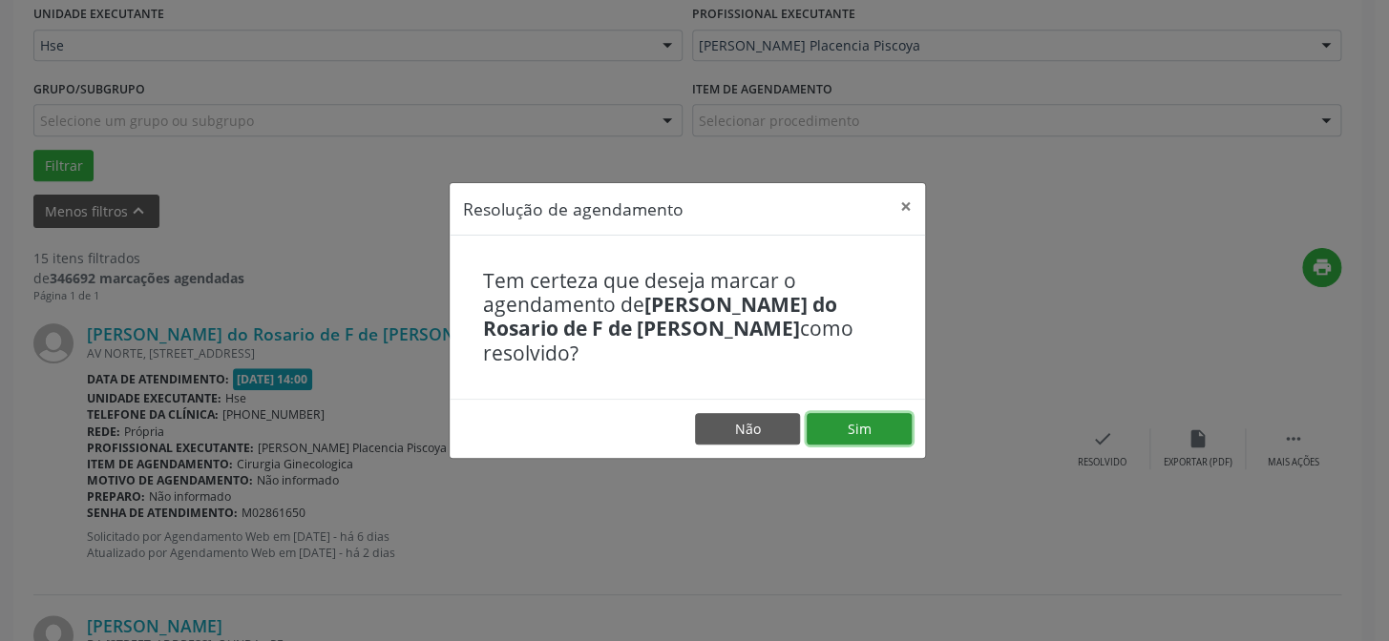
click at [886, 422] on button "Sim" at bounding box center [859, 429] width 105 height 32
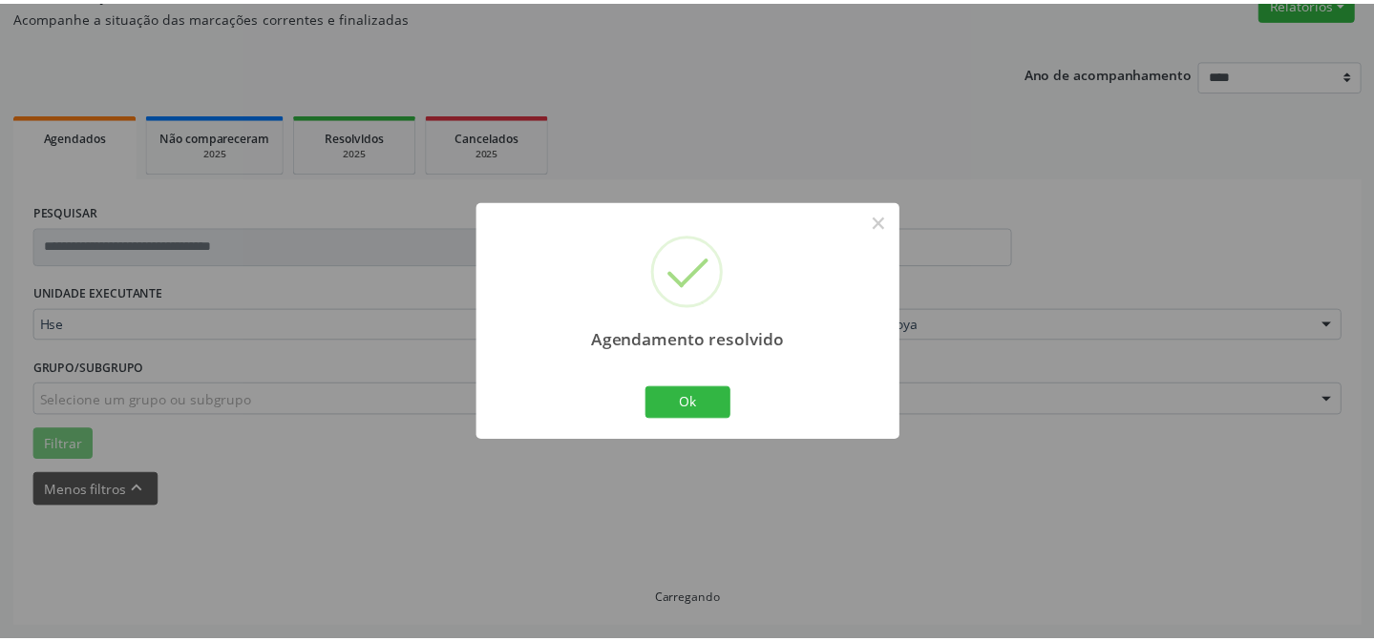
scroll to position [171, 0]
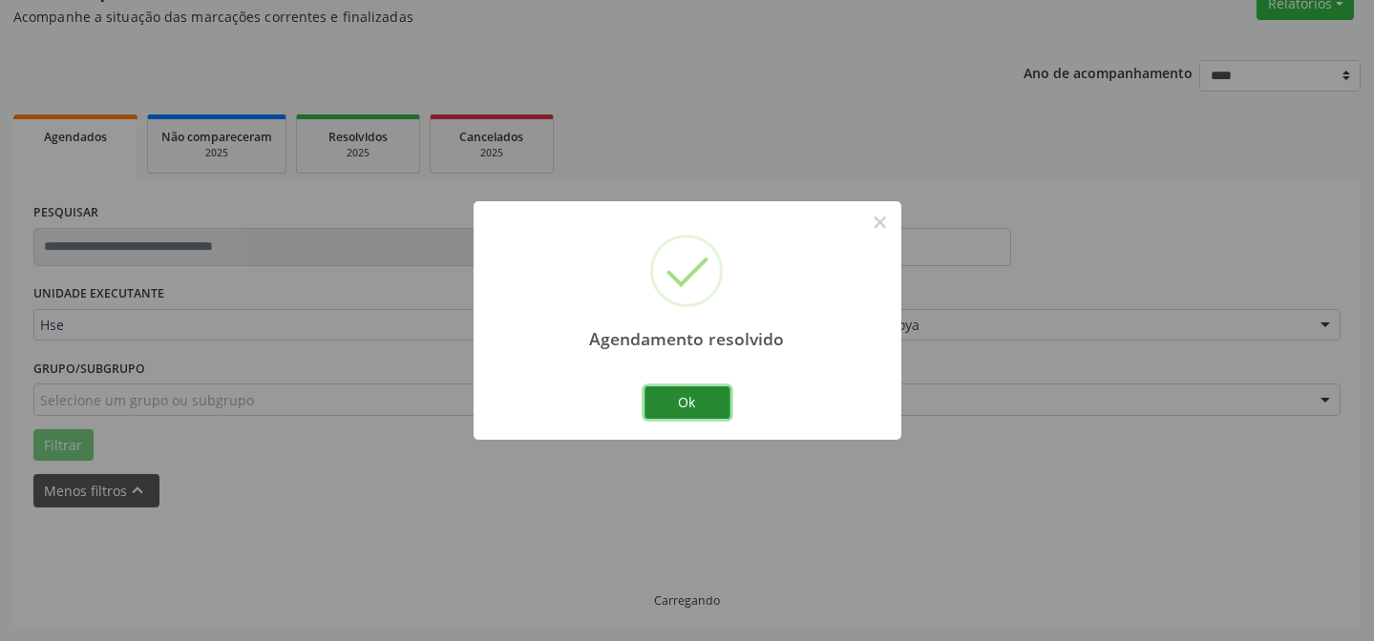
click at [704, 410] on button "Ok" at bounding box center [687, 403] width 86 height 32
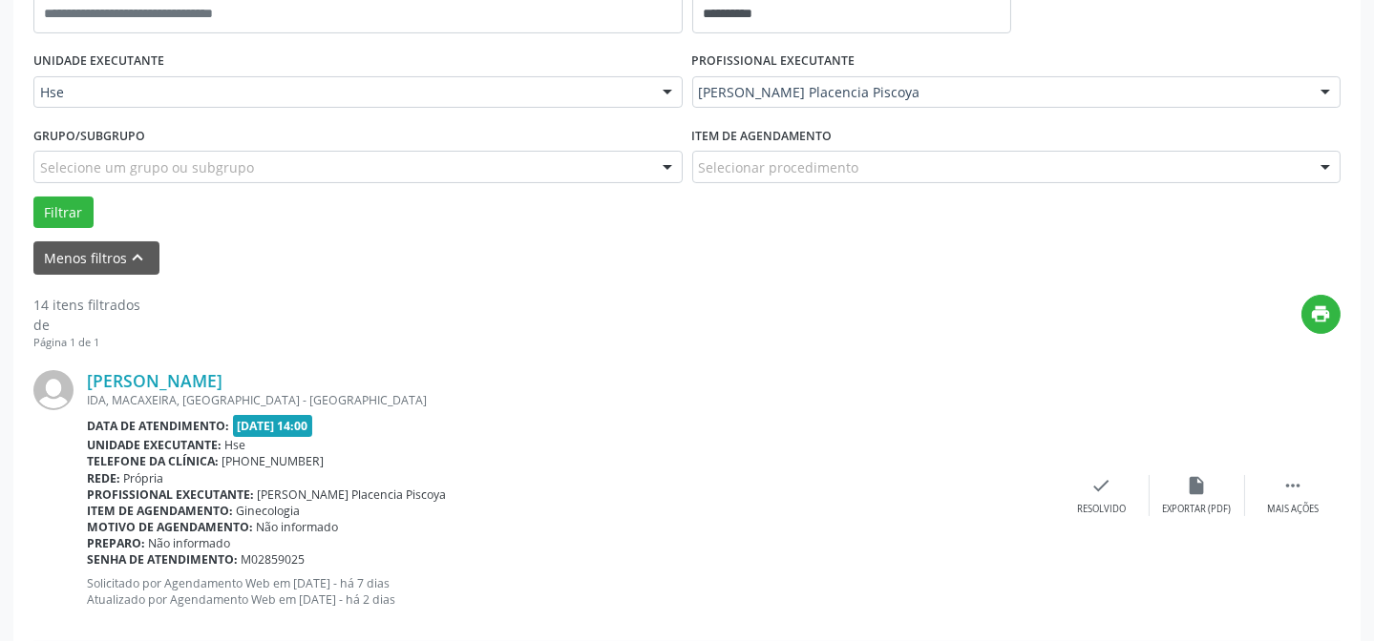
scroll to position [431, 0]
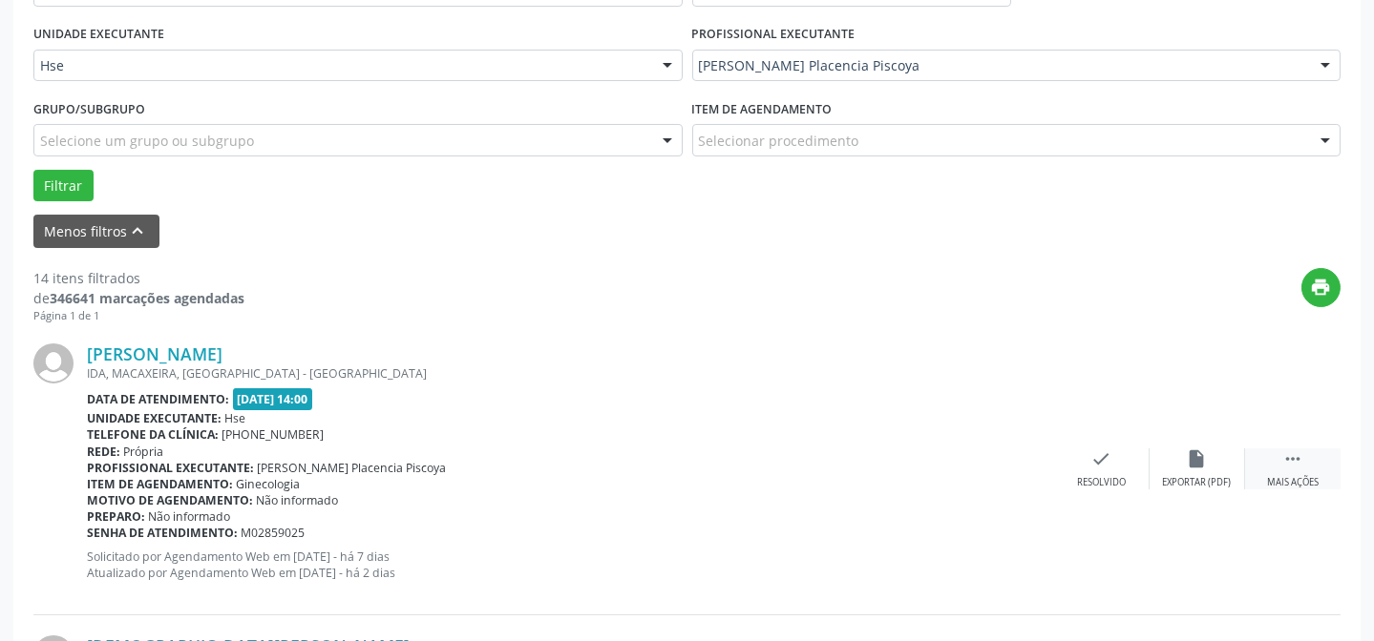
click at [1287, 470] on div " Mais ações" at bounding box center [1292, 469] width 95 height 41
click at [1213, 457] on div "alarm_off Não compareceu" at bounding box center [1196, 469] width 95 height 41
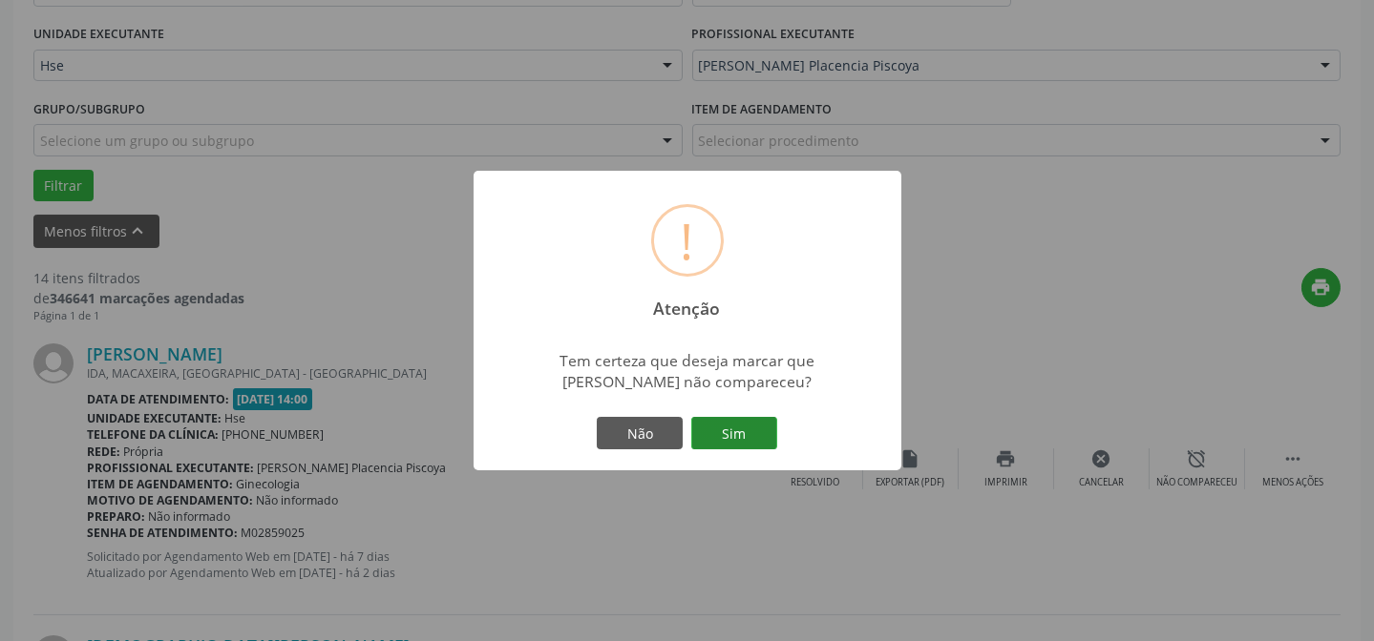
click at [734, 437] on button "Sim" at bounding box center [734, 433] width 86 height 32
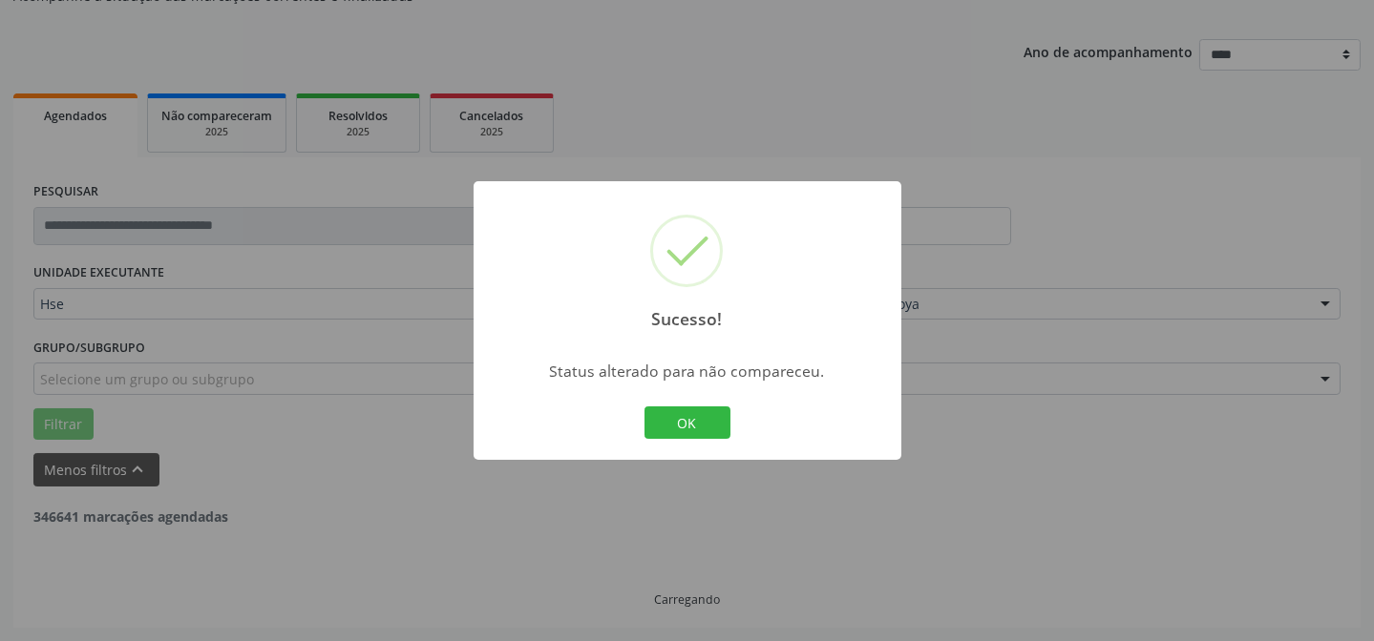
scroll to position [191, 0]
click at [702, 421] on button "OK" at bounding box center [687, 423] width 86 height 32
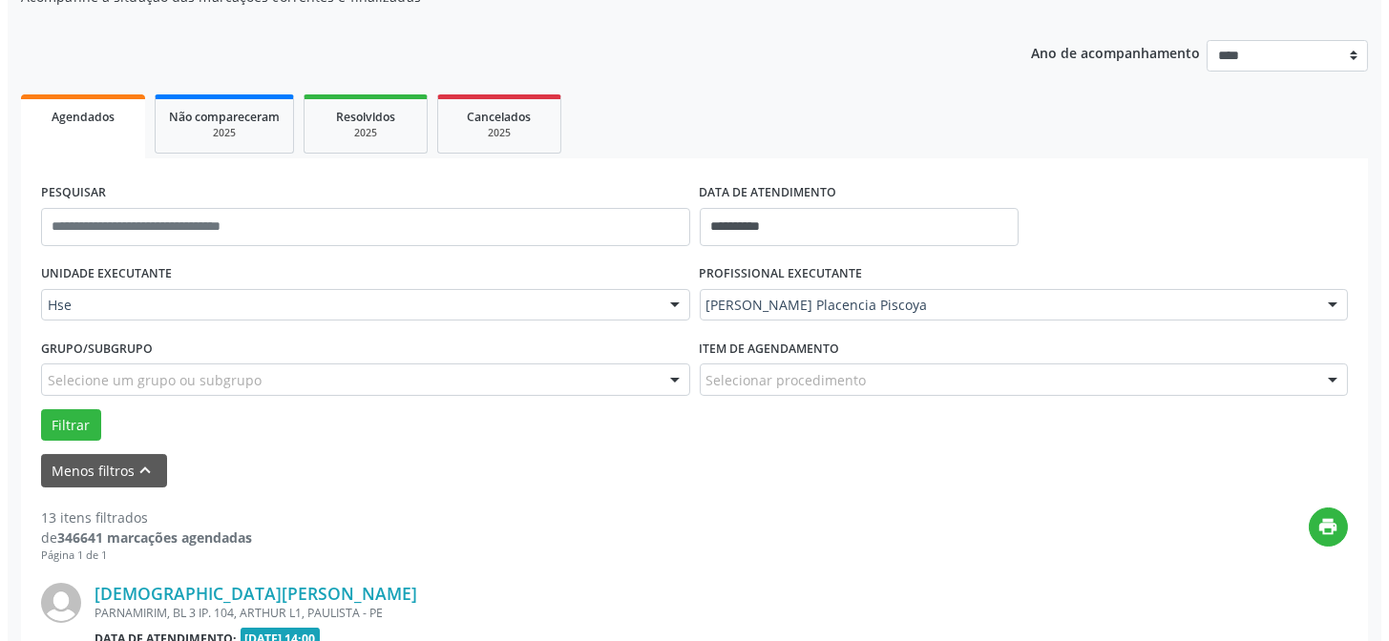
scroll to position [431, 0]
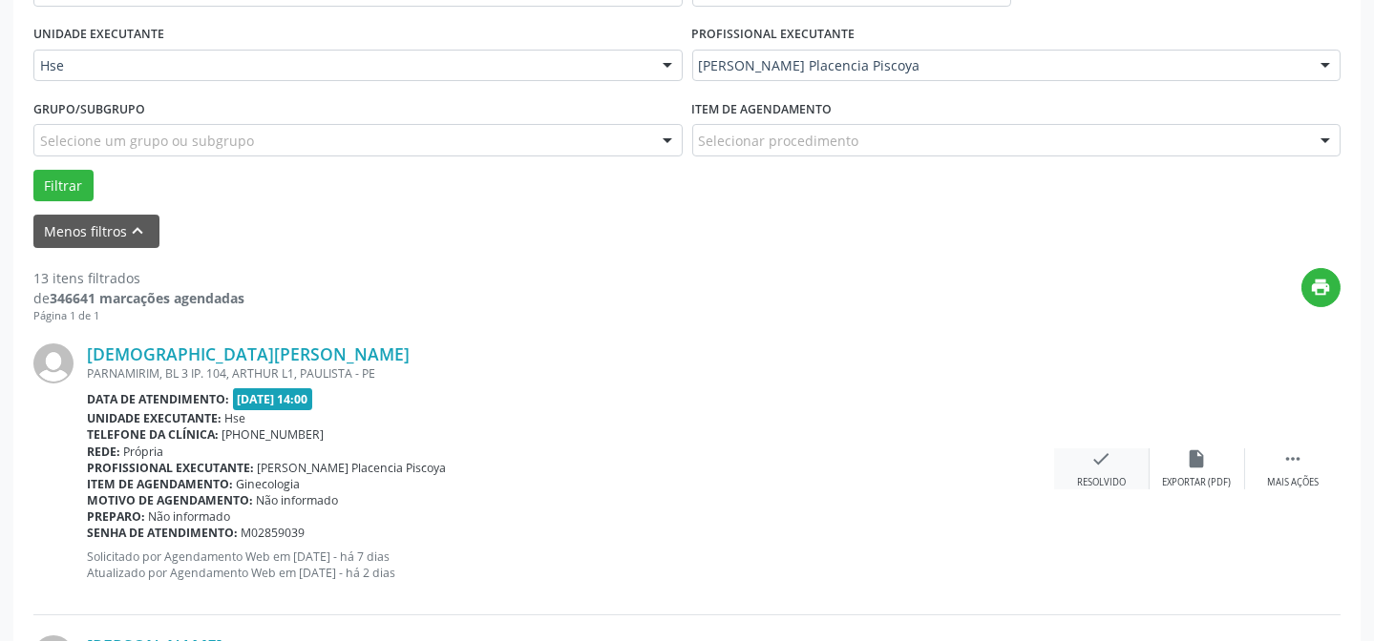
click at [1117, 466] on div "check Resolvido" at bounding box center [1101, 469] width 95 height 41
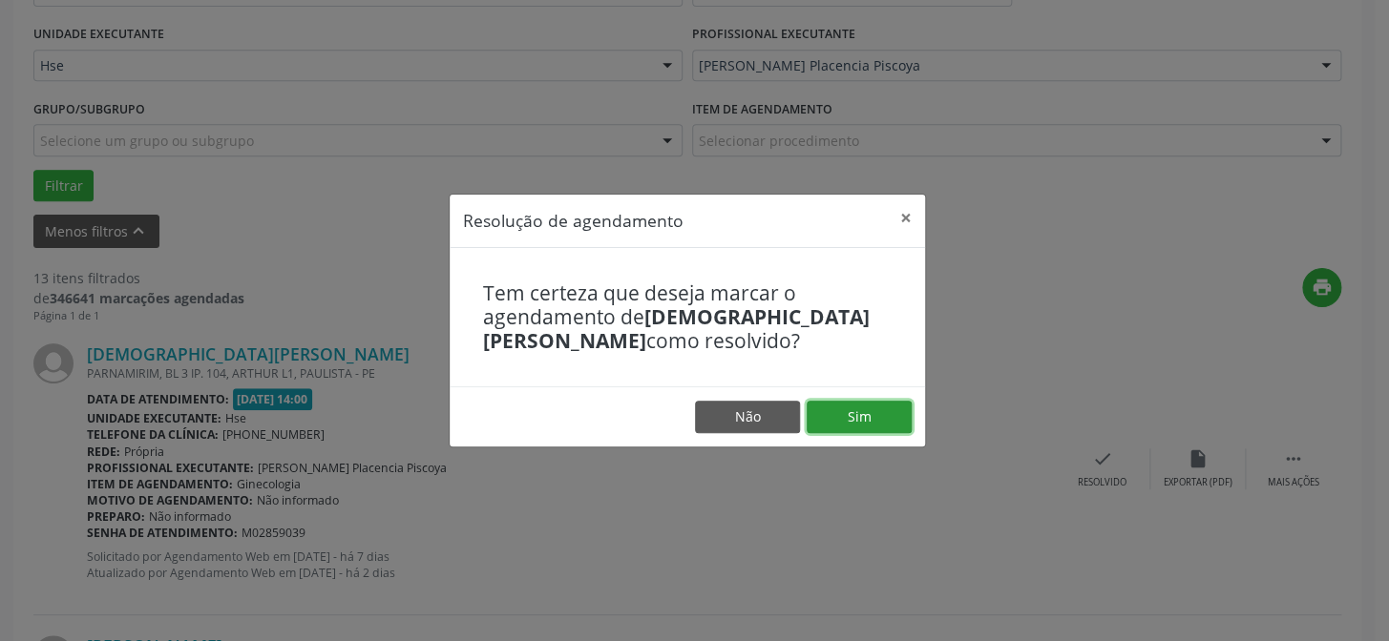
click at [870, 419] on button "Sim" at bounding box center [859, 417] width 105 height 32
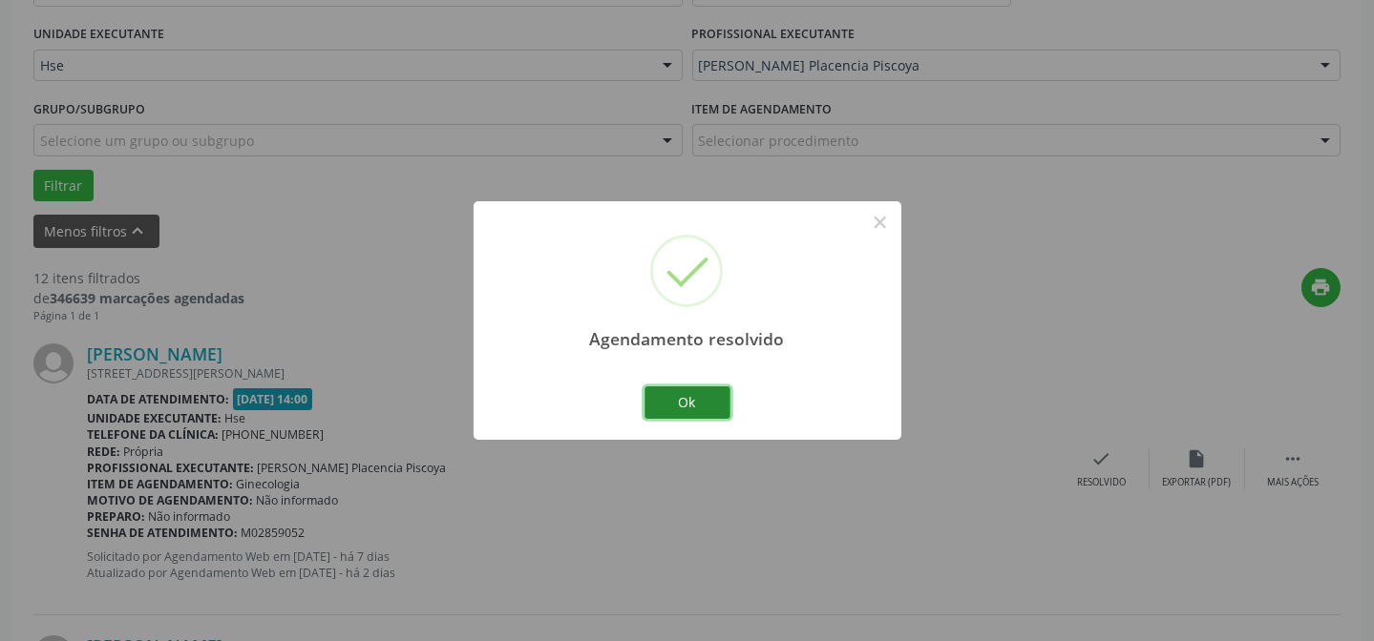
click at [705, 413] on button "Ok" at bounding box center [687, 403] width 86 height 32
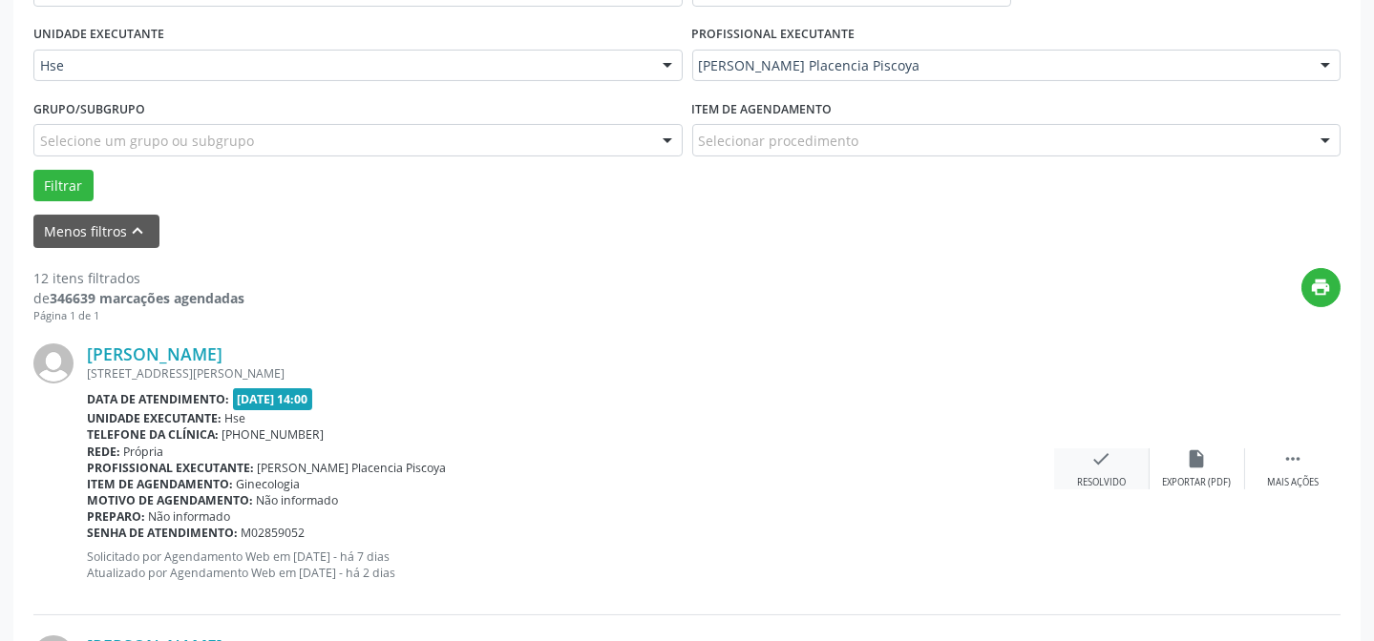
click at [1125, 458] on div "check Resolvido" at bounding box center [1101, 469] width 95 height 41
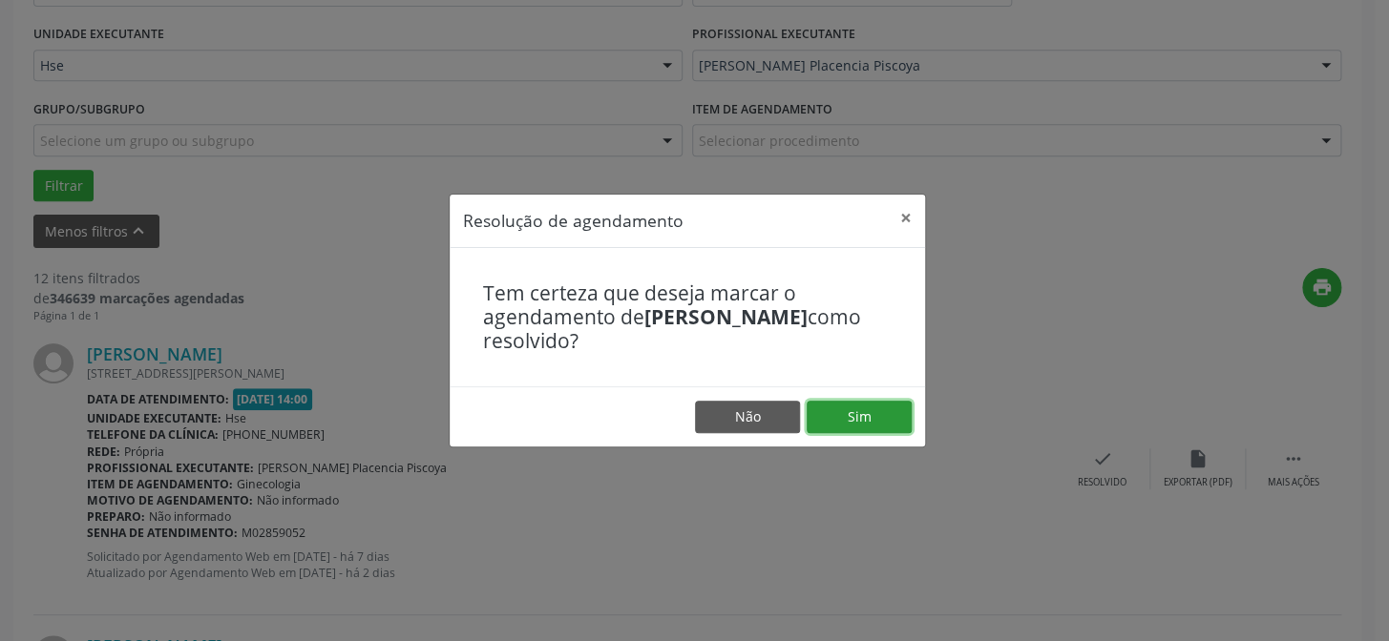
click at [865, 410] on button "Sim" at bounding box center [859, 417] width 105 height 32
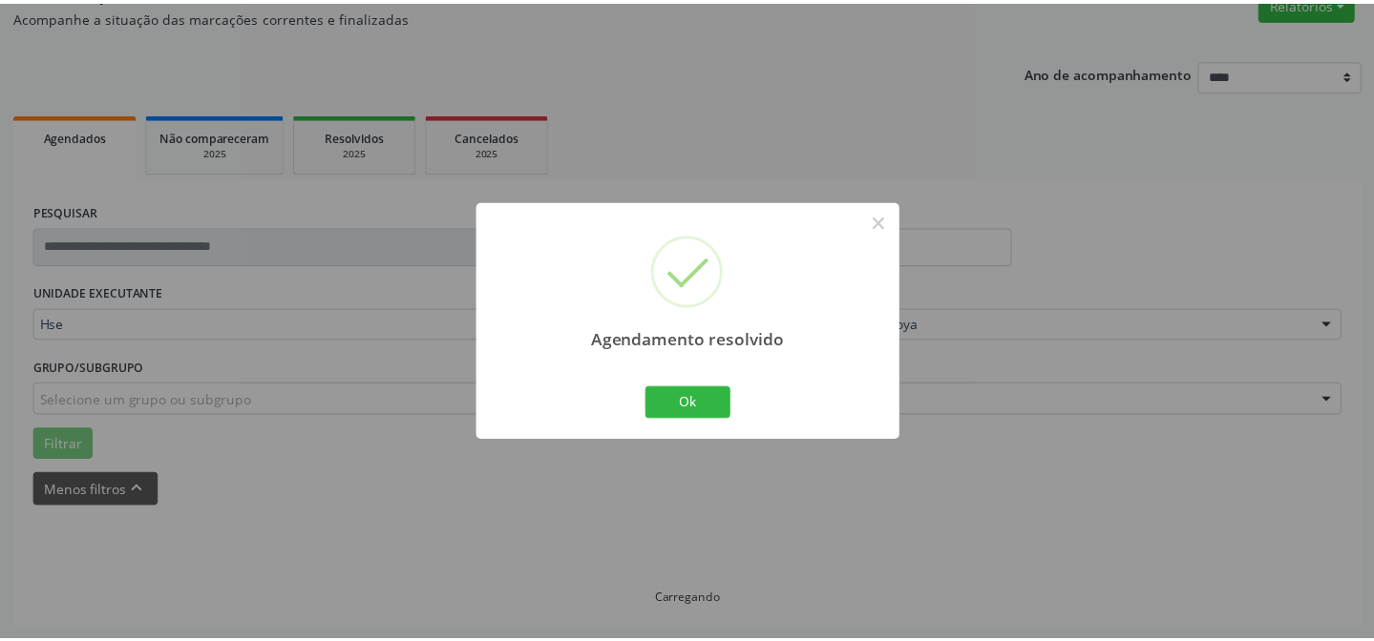
scroll to position [171, 0]
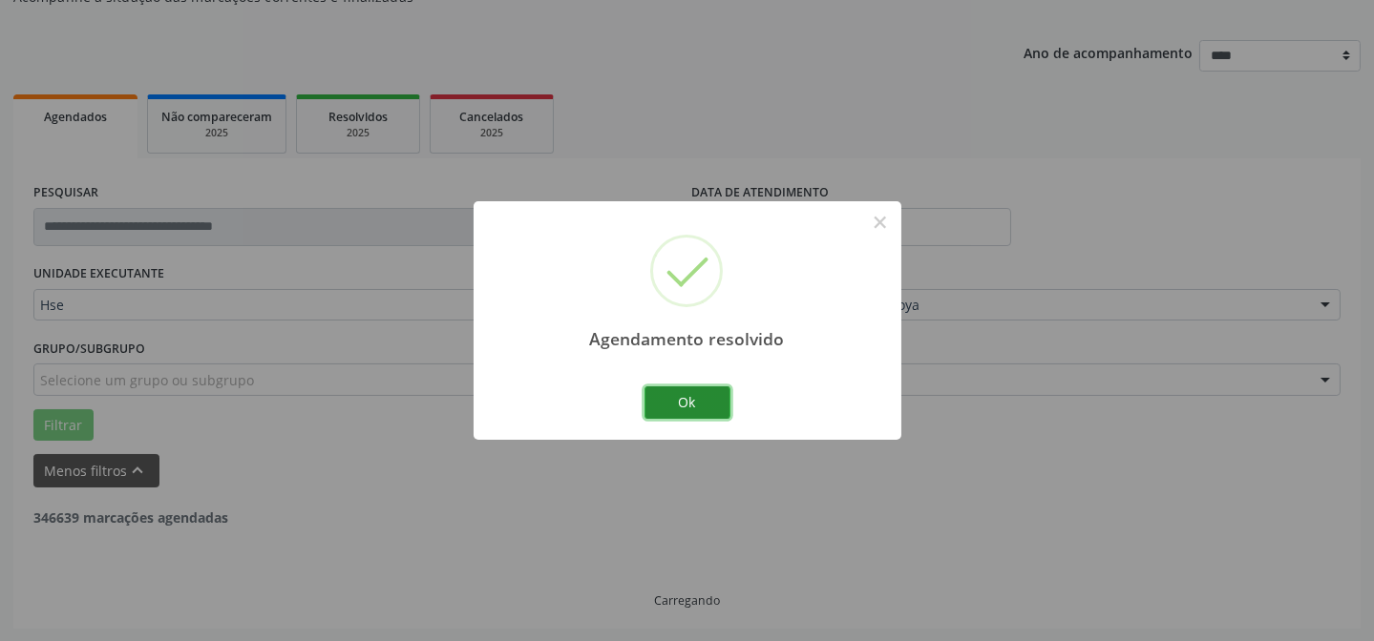
click at [704, 408] on button "Ok" at bounding box center [687, 403] width 86 height 32
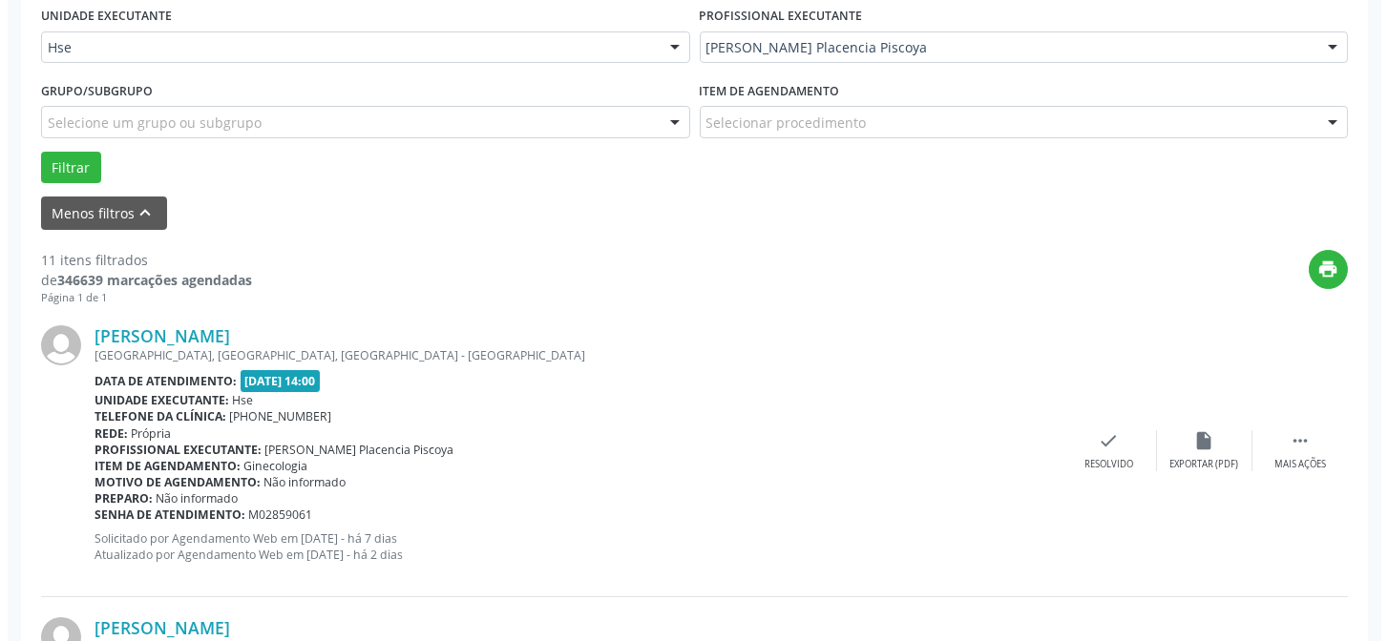
scroll to position [451, 0]
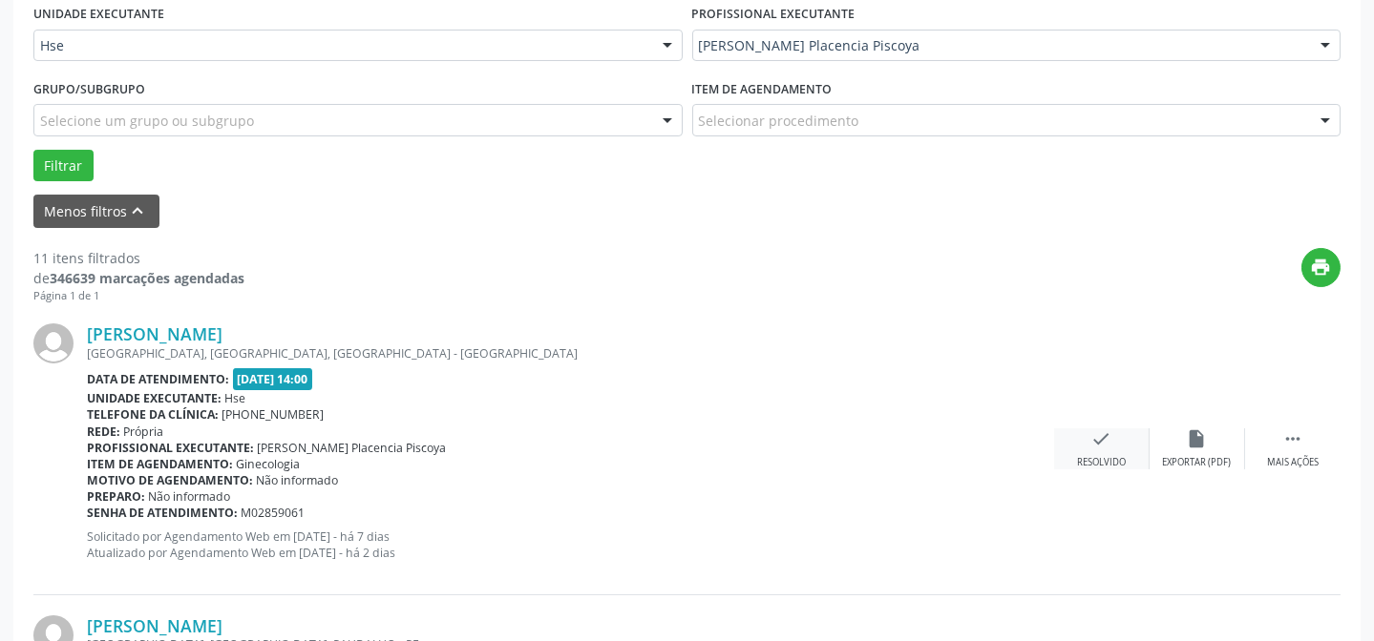
click at [1112, 449] on div "check Resolvido" at bounding box center [1101, 449] width 95 height 41
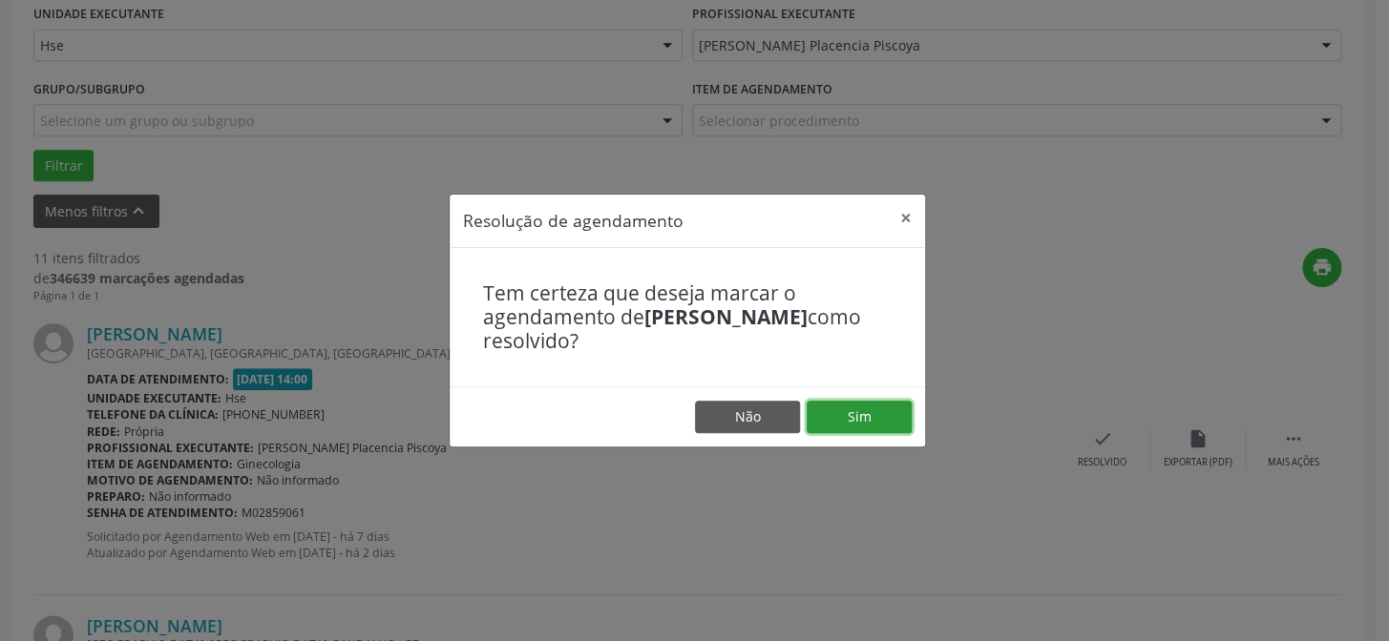
click at [877, 419] on button "Sim" at bounding box center [859, 417] width 105 height 32
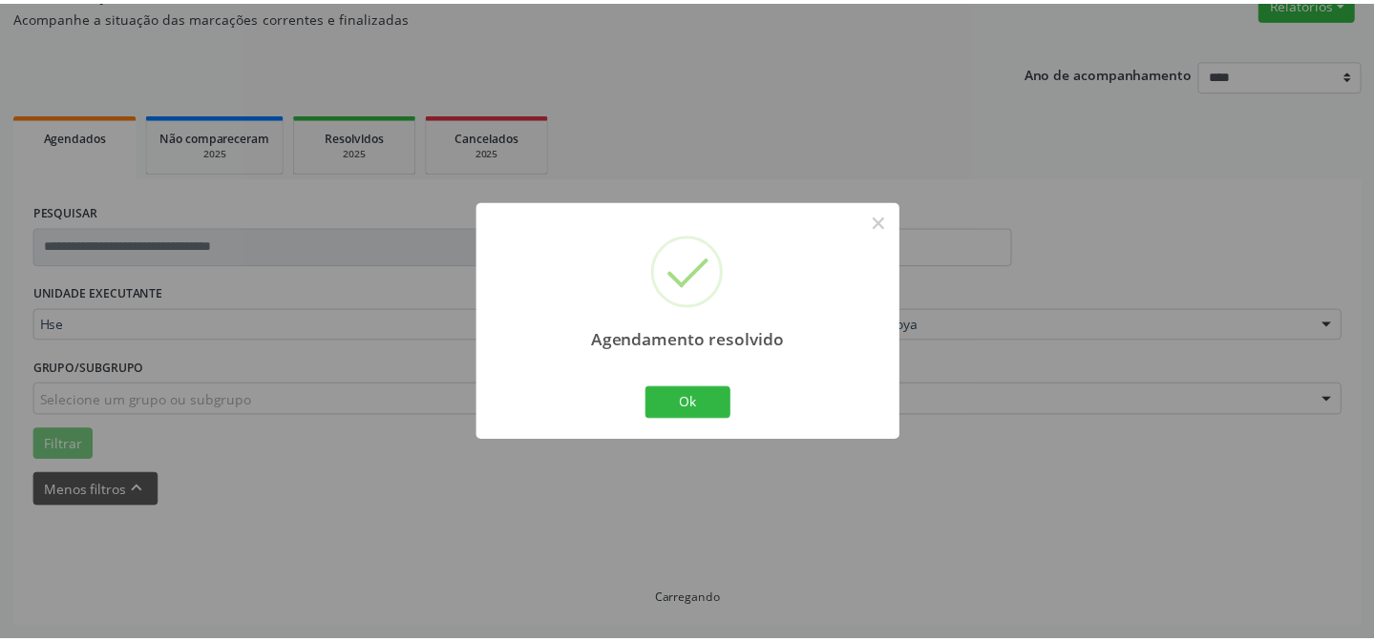
scroll to position [171, 0]
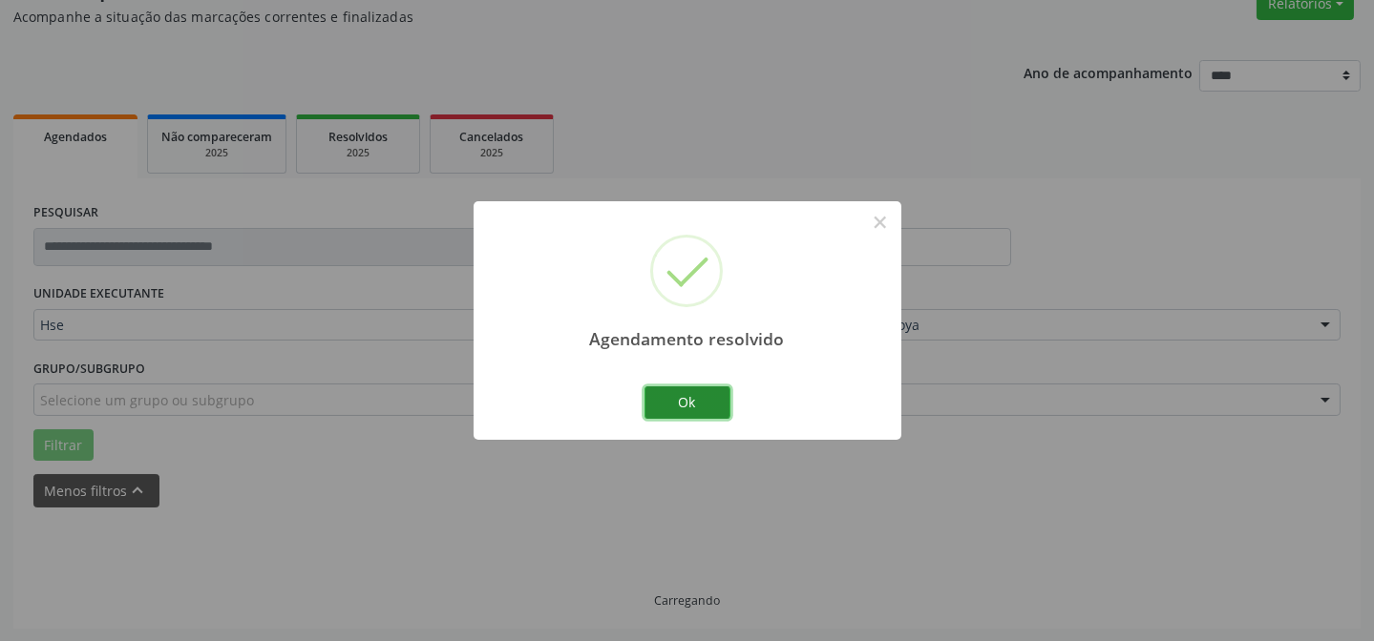
click at [653, 390] on button "Ok" at bounding box center [687, 403] width 86 height 32
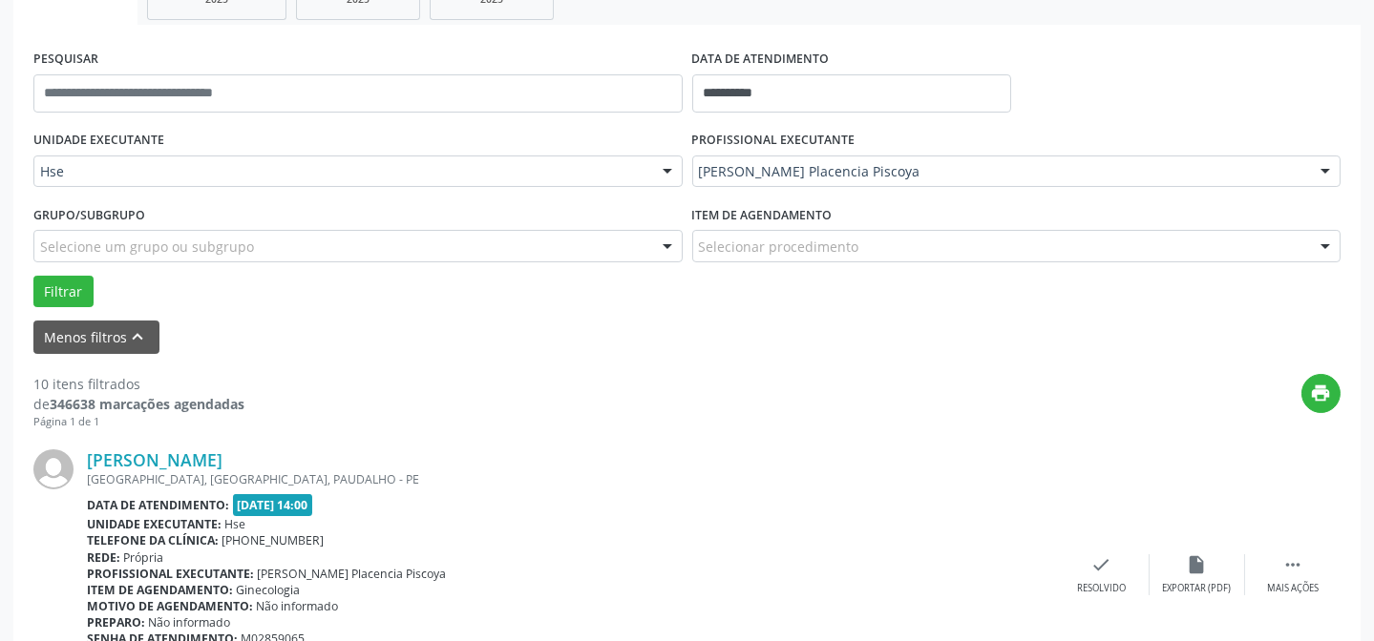
scroll to position [344, 0]
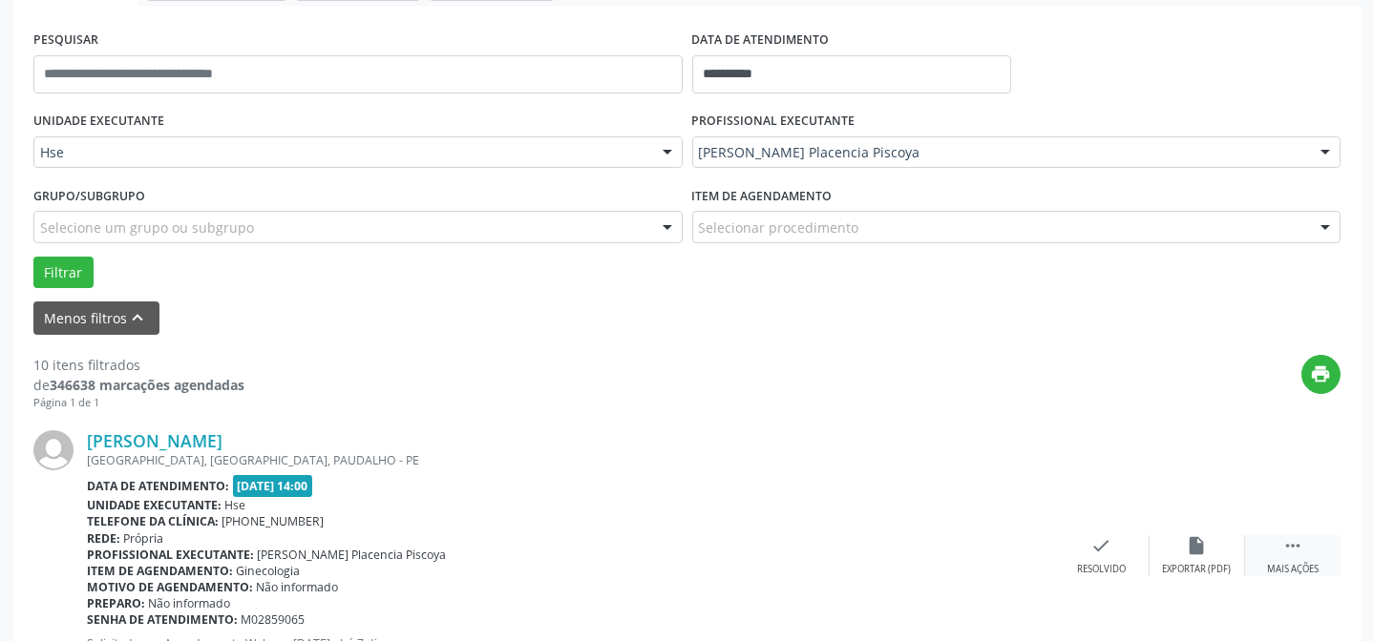
click at [1262, 540] on div " Mais ações" at bounding box center [1292, 556] width 95 height 41
click at [1206, 536] on icon "alarm_off" at bounding box center [1197, 546] width 21 height 21
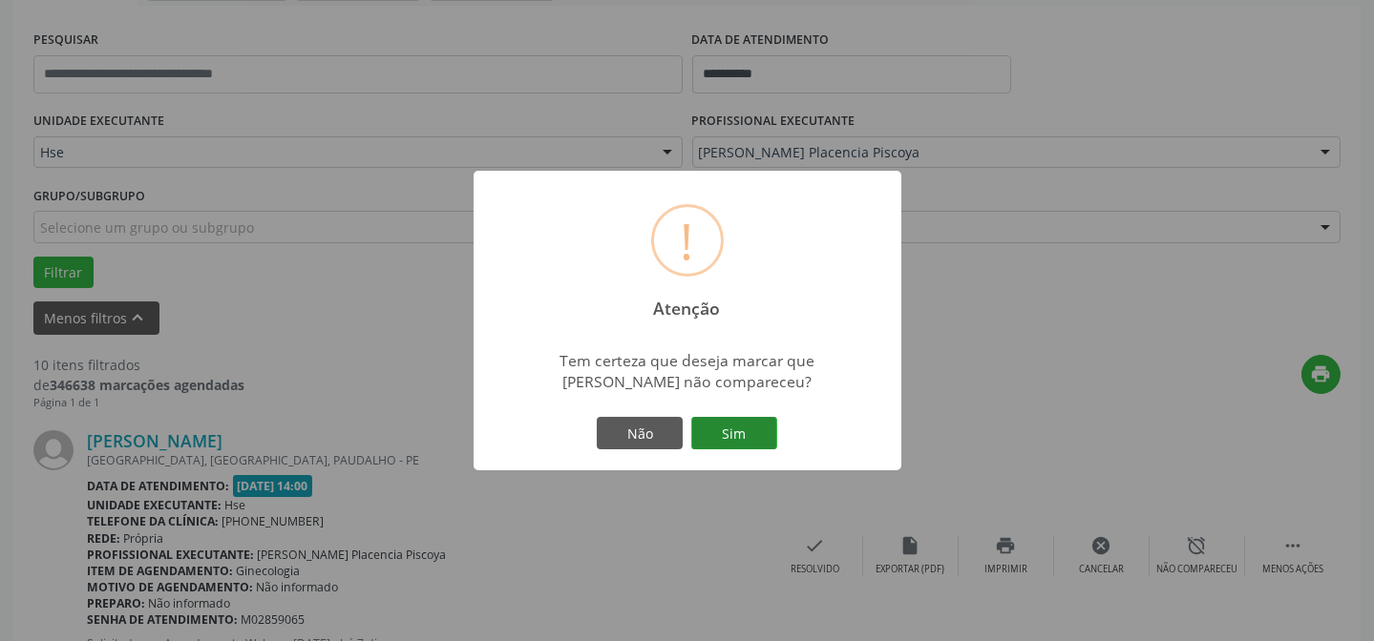
click at [752, 432] on button "Sim" at bounding box center [734, 433] width 86 height 32
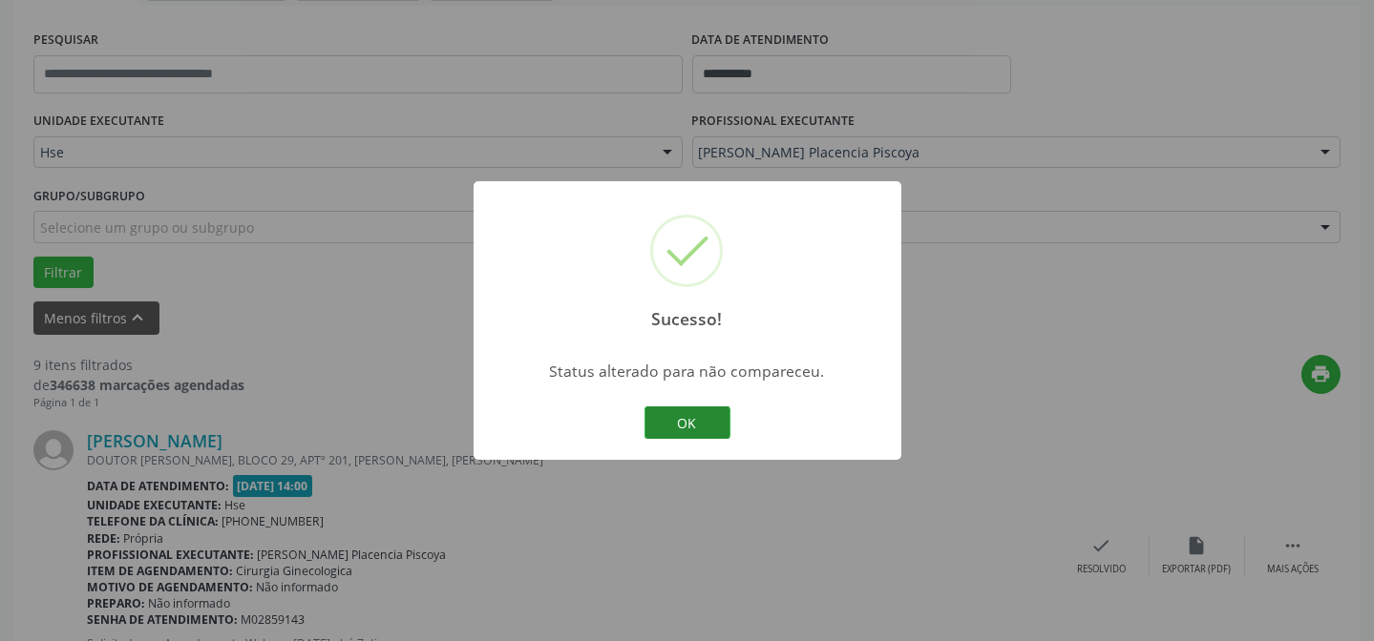
click at [699, 419] on button "OK" at bounding box center [687, 423] width 86 height 32
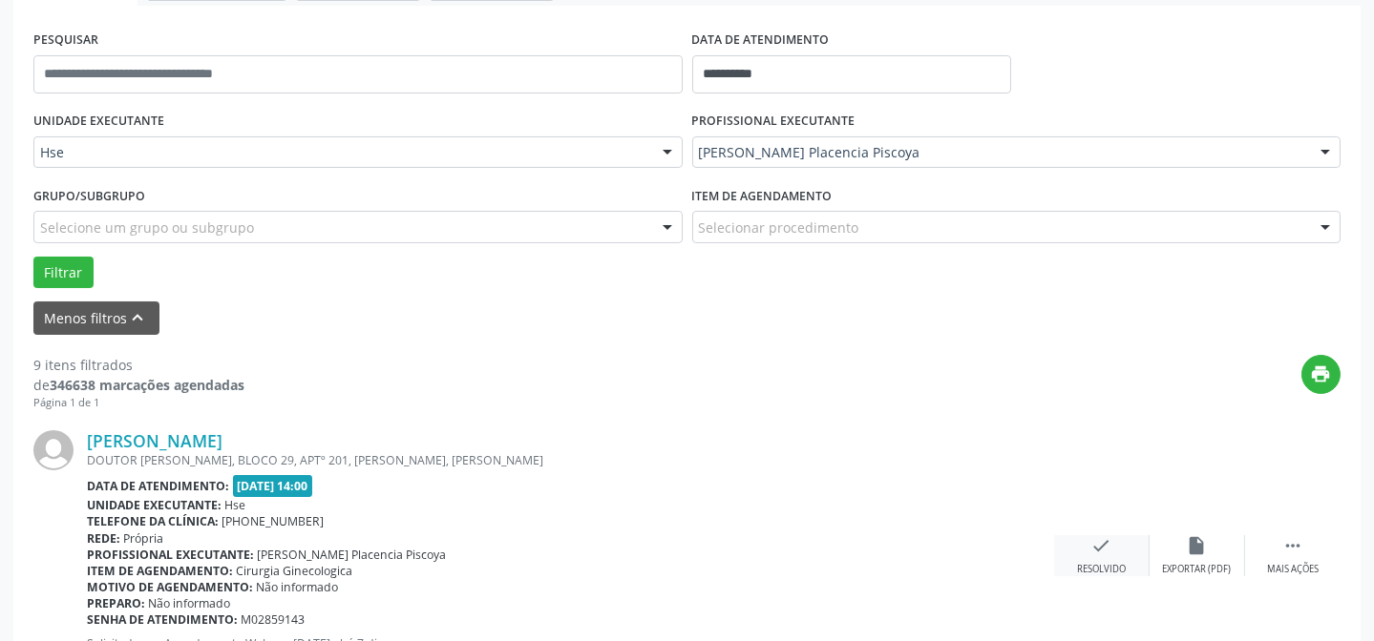
click at [1098, 546] on icon "check" at bounding box center [1101, 546] width 21 height 21
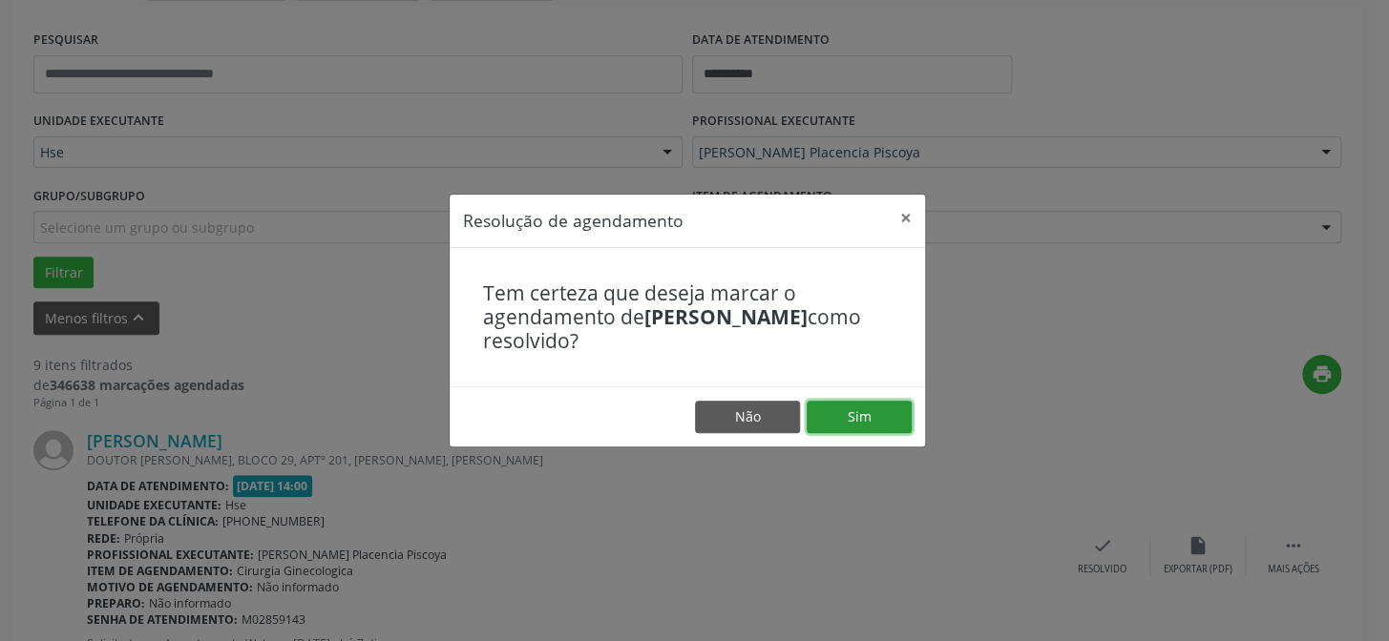
click at [877, 410] on button "Sim" at bounding box center [859, 417] width 105 height 32
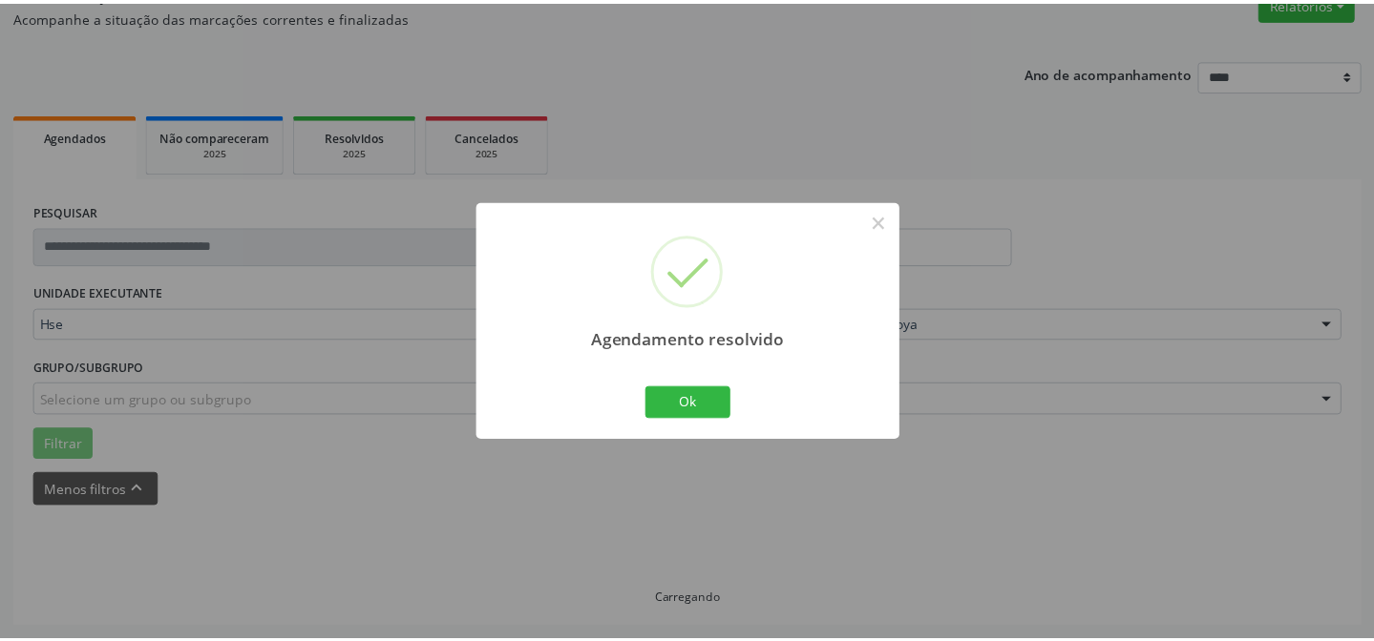
scroll to position [171, 0]
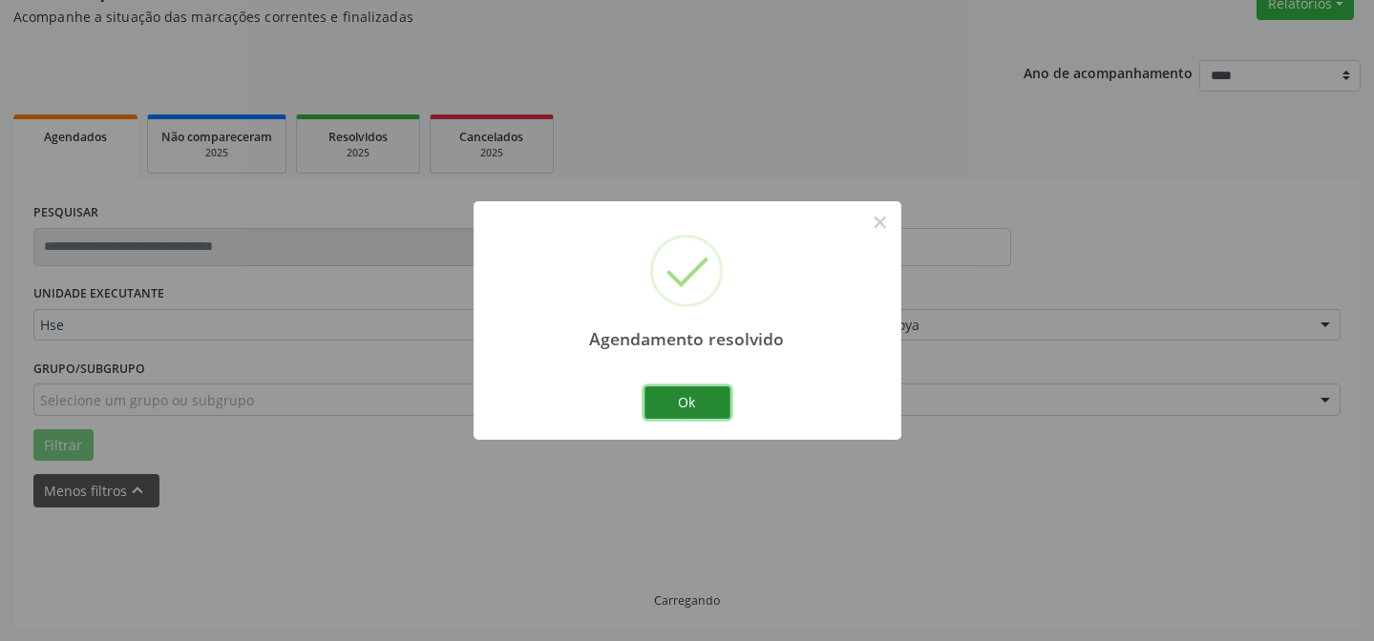
click at [659, 401] on button "Ok" at bounding box center [687, 403] width 86 height 32
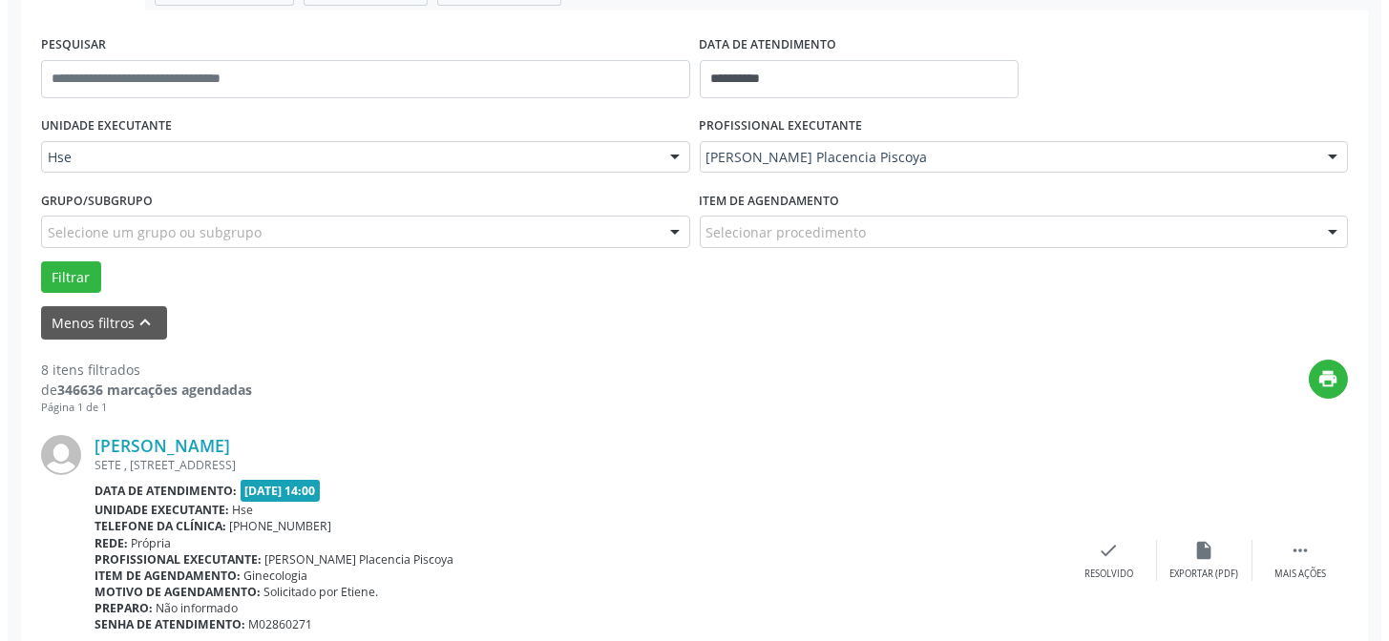
scroll to position [431, 0]
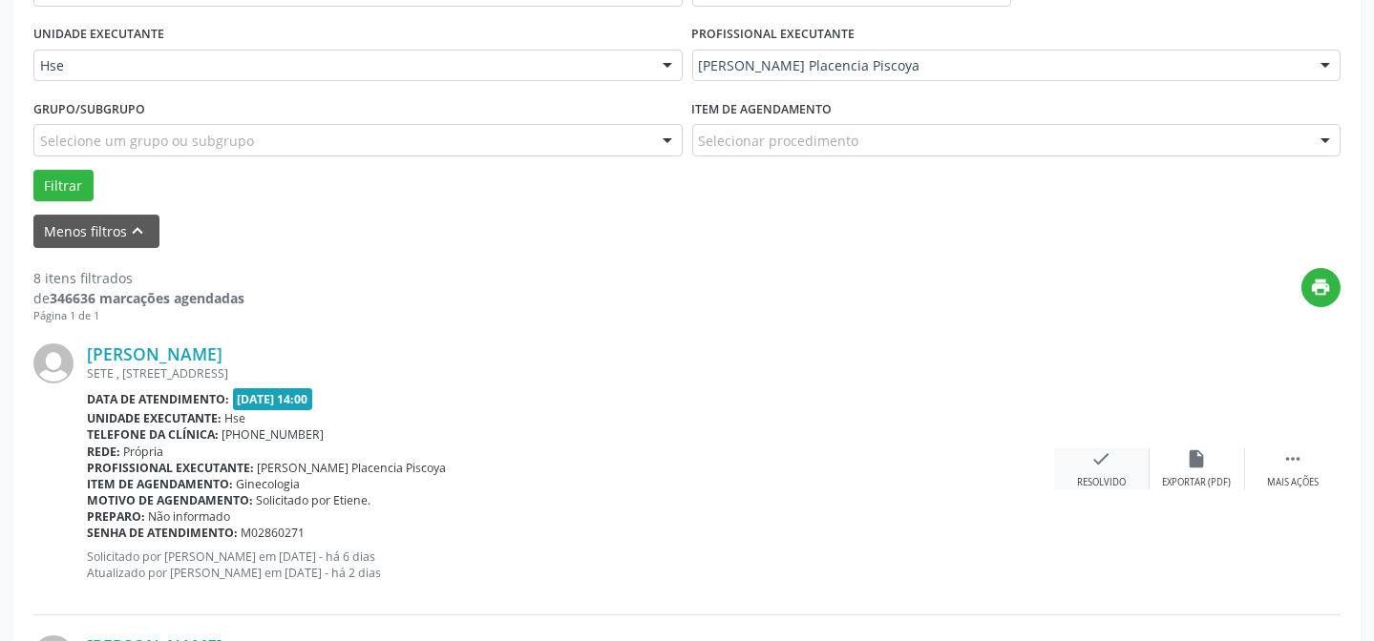
click at [1107, 476] on div "Resolvido" at bounding box center [1101, 482] width 49 height 13
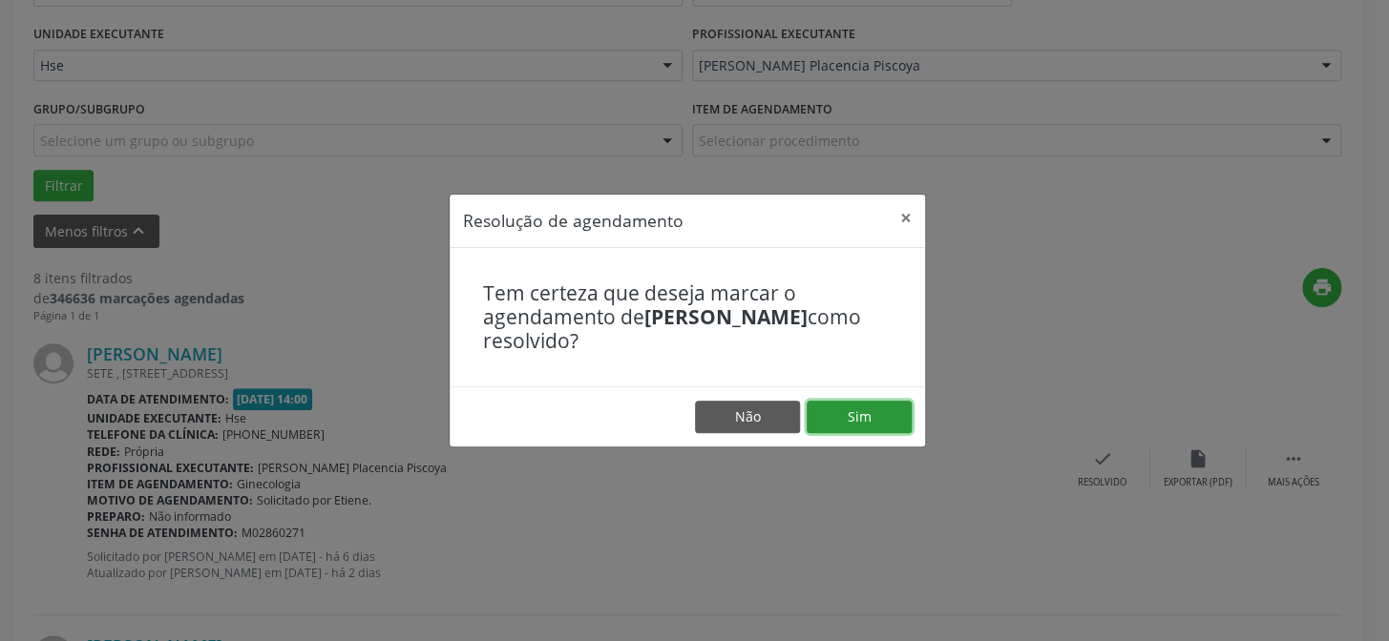
click at [856, 419] on button "Sim" at bounding box center [859, 417] width 105 height 32
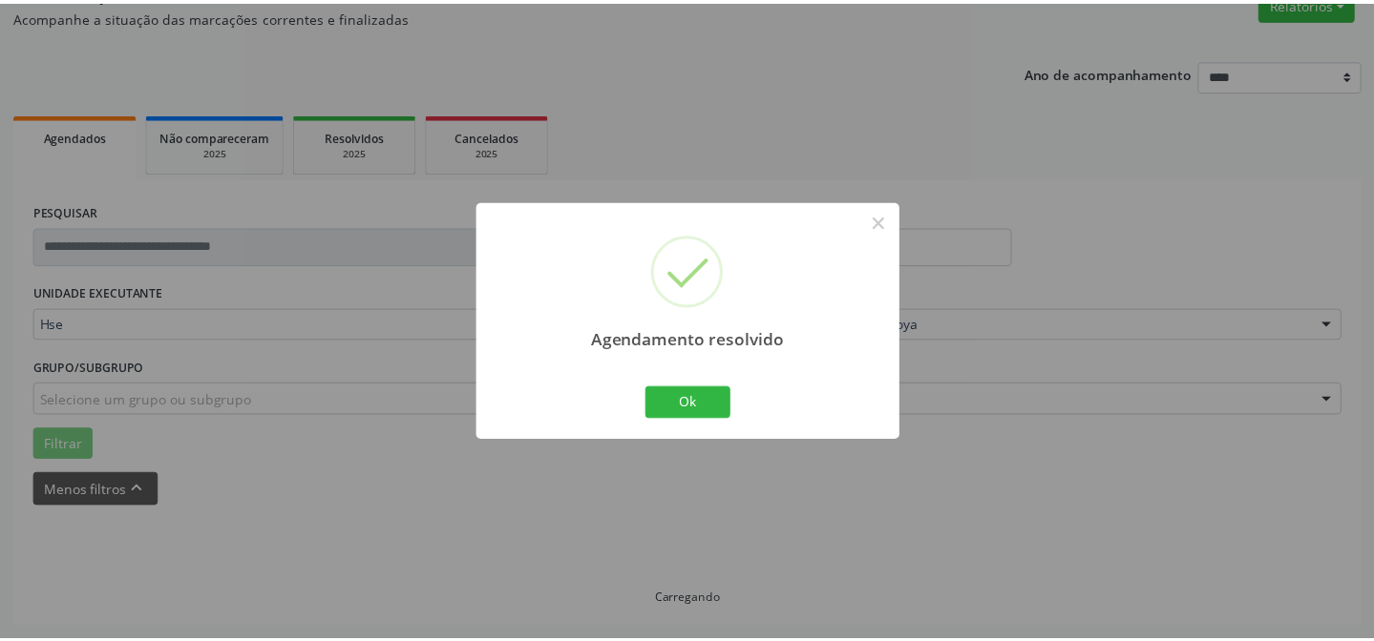
scroll to position [171, 0]
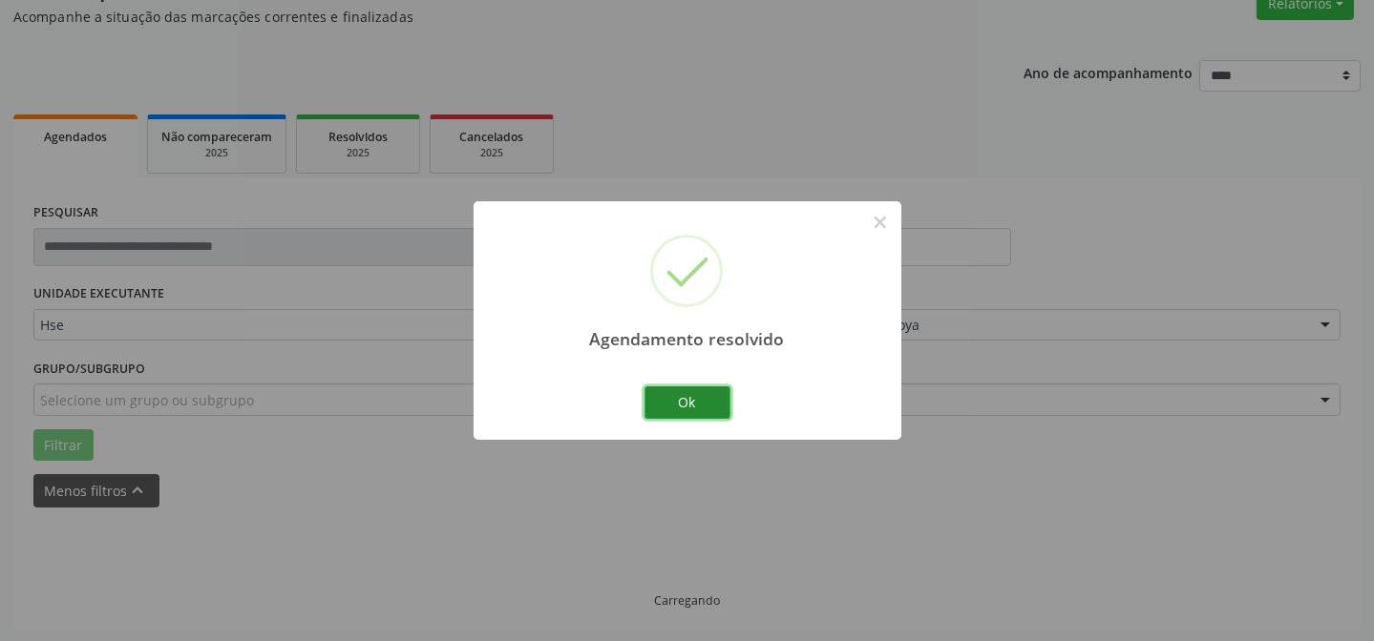
click at [697, 394] on button "Ok" at bounding box center [687, 403] width 86 height 32
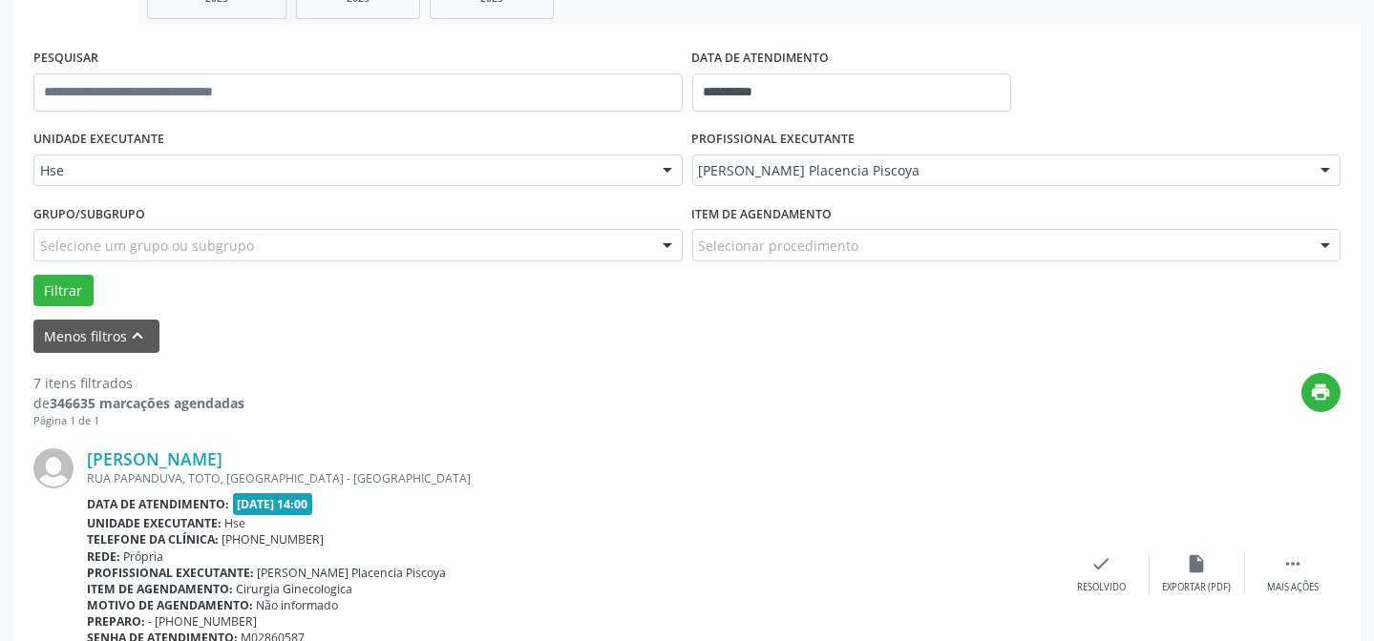
scroll to position [344, 0]
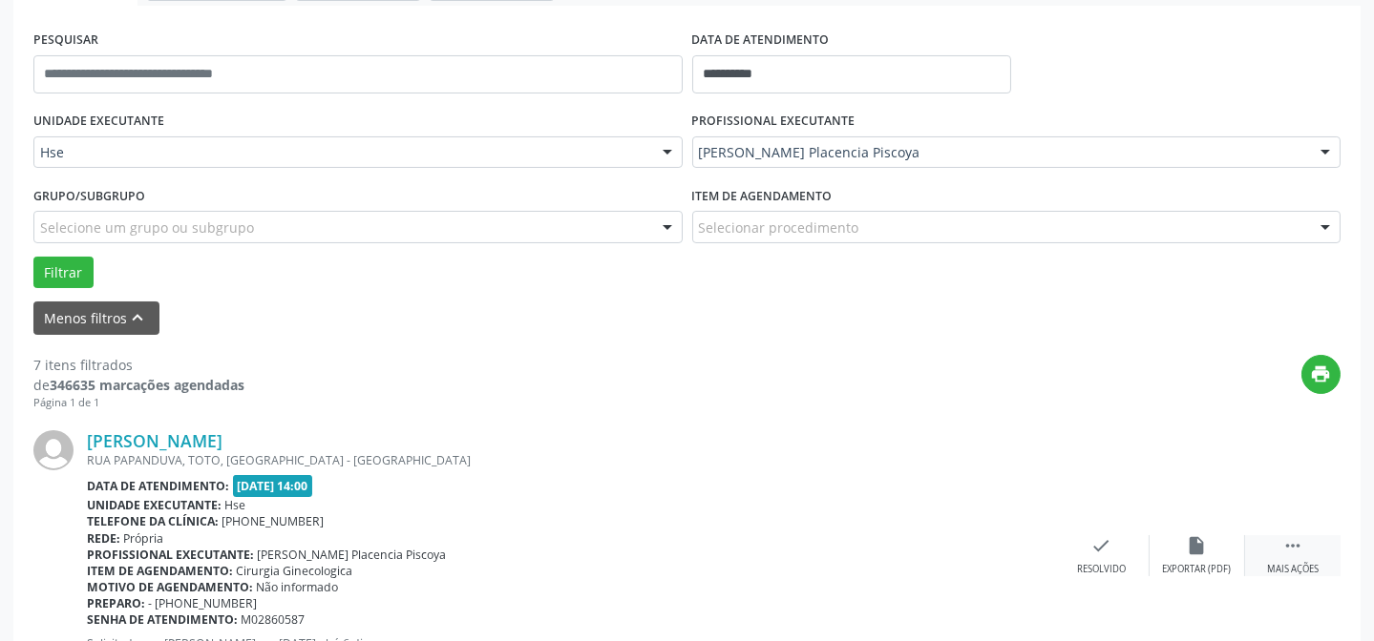
click at [1277, 542] on div " Mais ações" at bounding box center [1292, 556] width 95 height 41
click at [1193, 536] on icon "alarm_off" at bounding box center [1197, 546] width 21 height 21
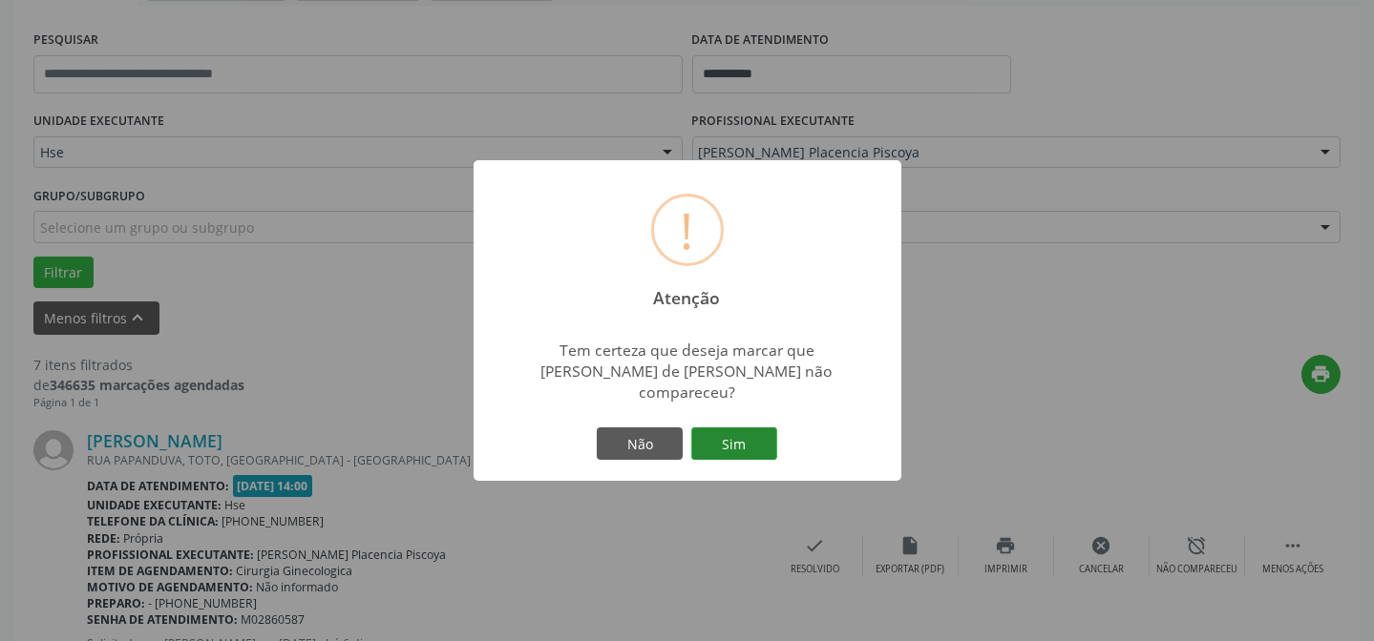
click at [745, 428] on button "Sim" at bounding box center [734, 444] width 86 height 32
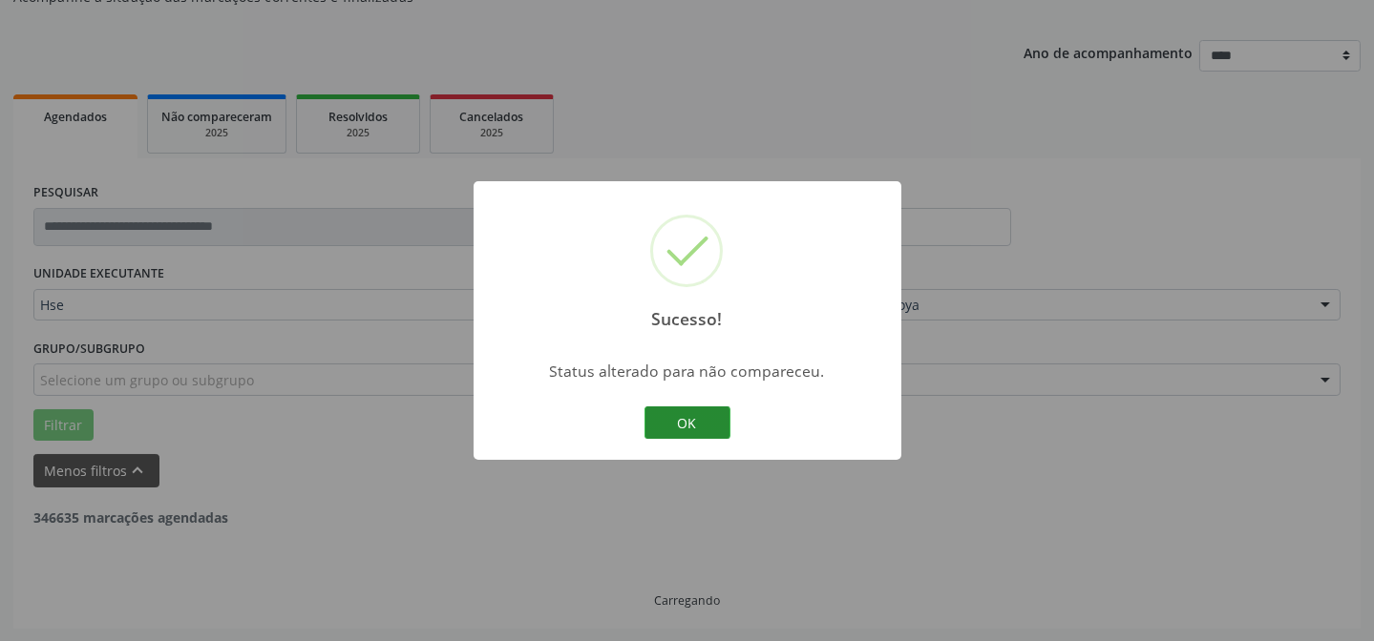
click at [706, 412] on button "OK" at bounding box center [687, 423] width 86 height 32
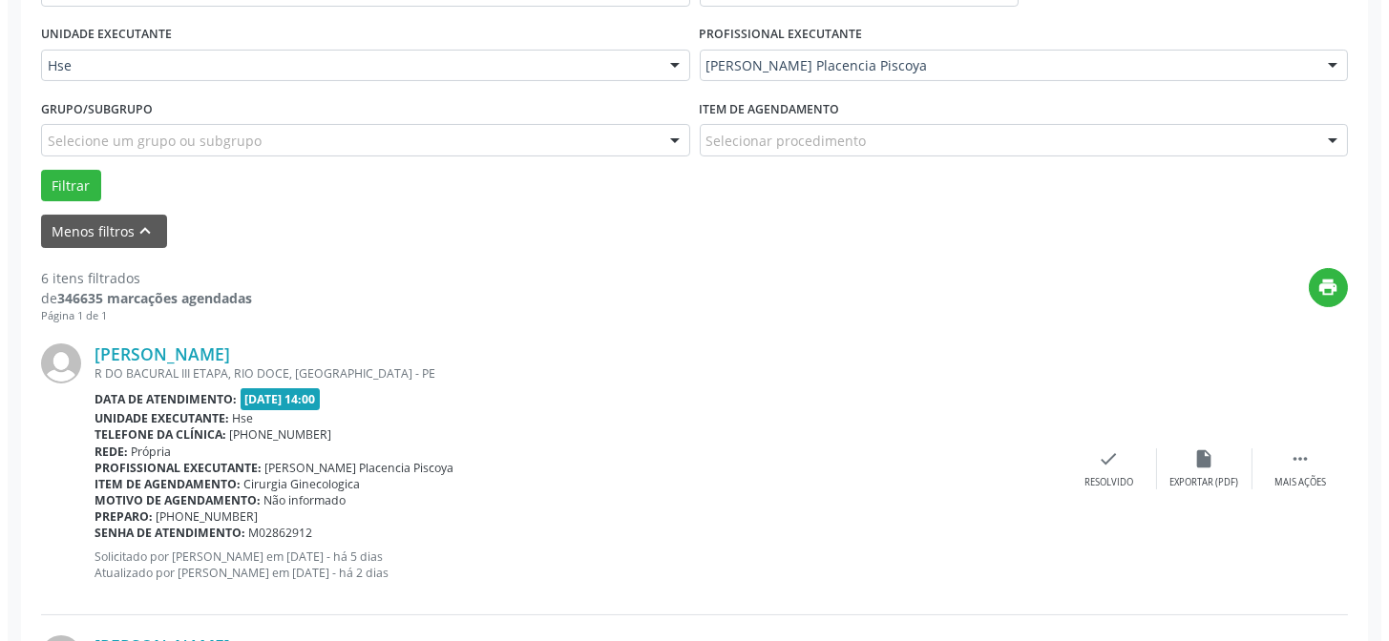
scroll to position [537, 0]
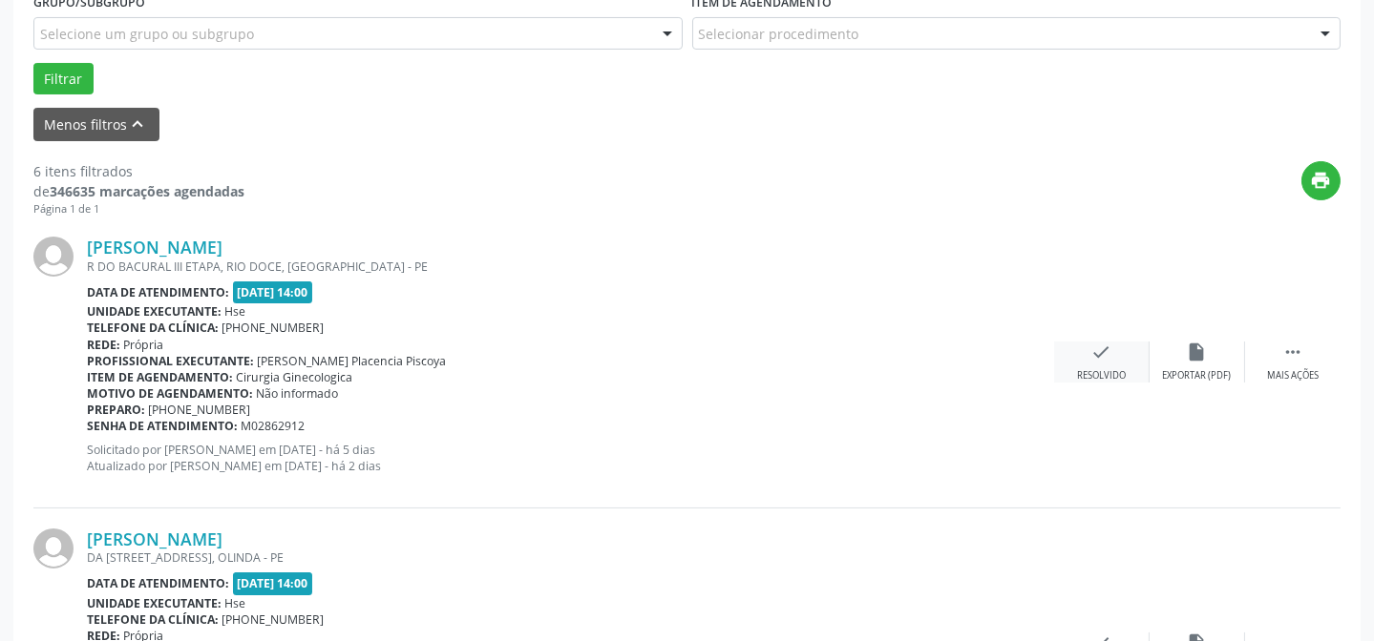
click at [1110, 369] on div "Resolvido" at bounding box center [1101, 375] width 49 height 13
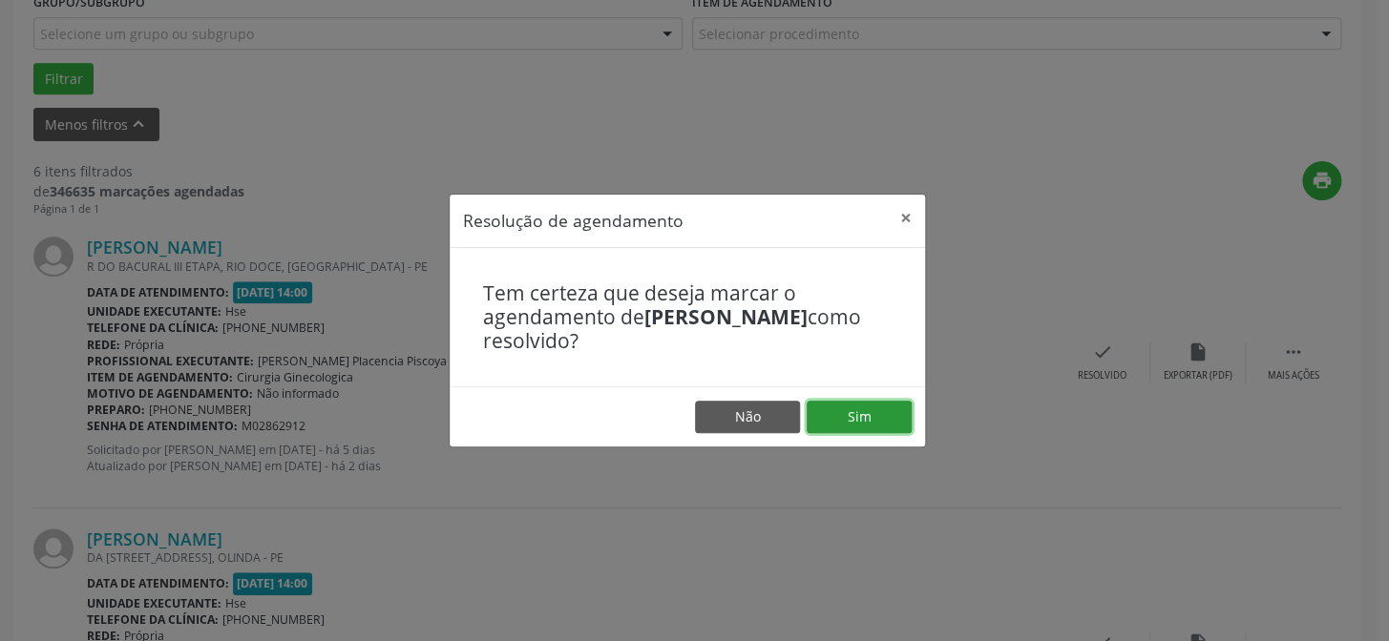
click at [818, 408] on button "Sim" at bounding box center [859, 417] width 105 height 32
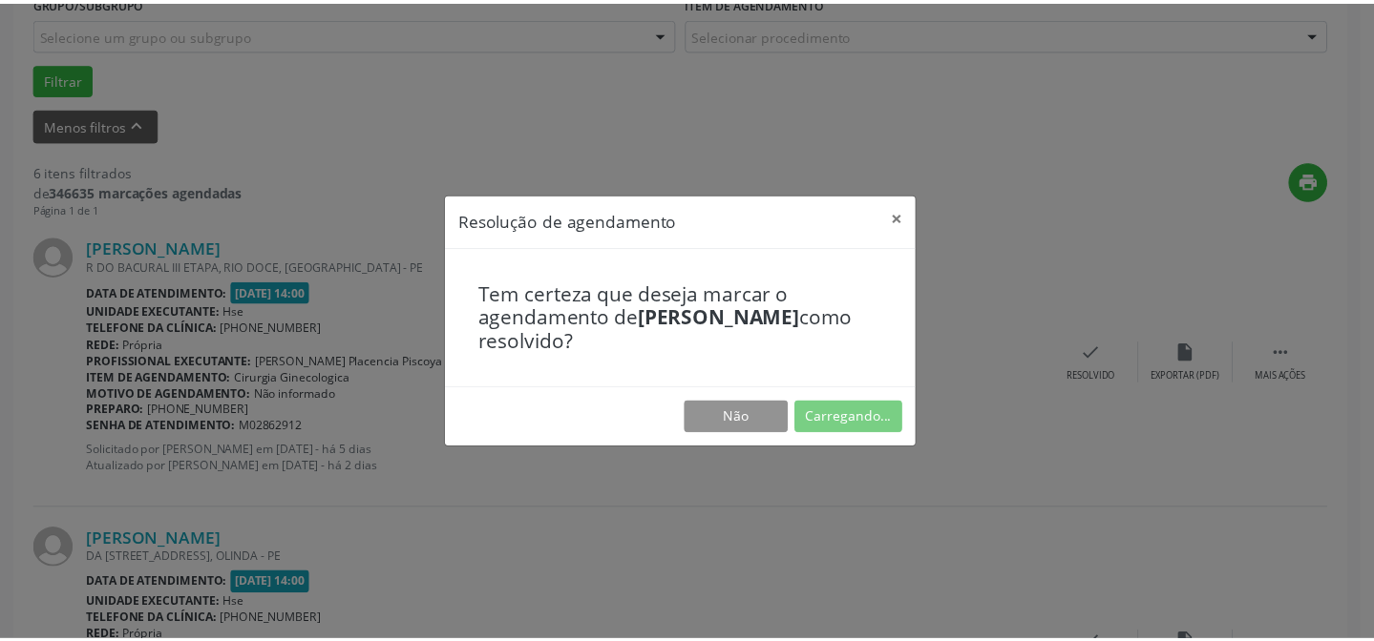
scroll to position [171, 0]
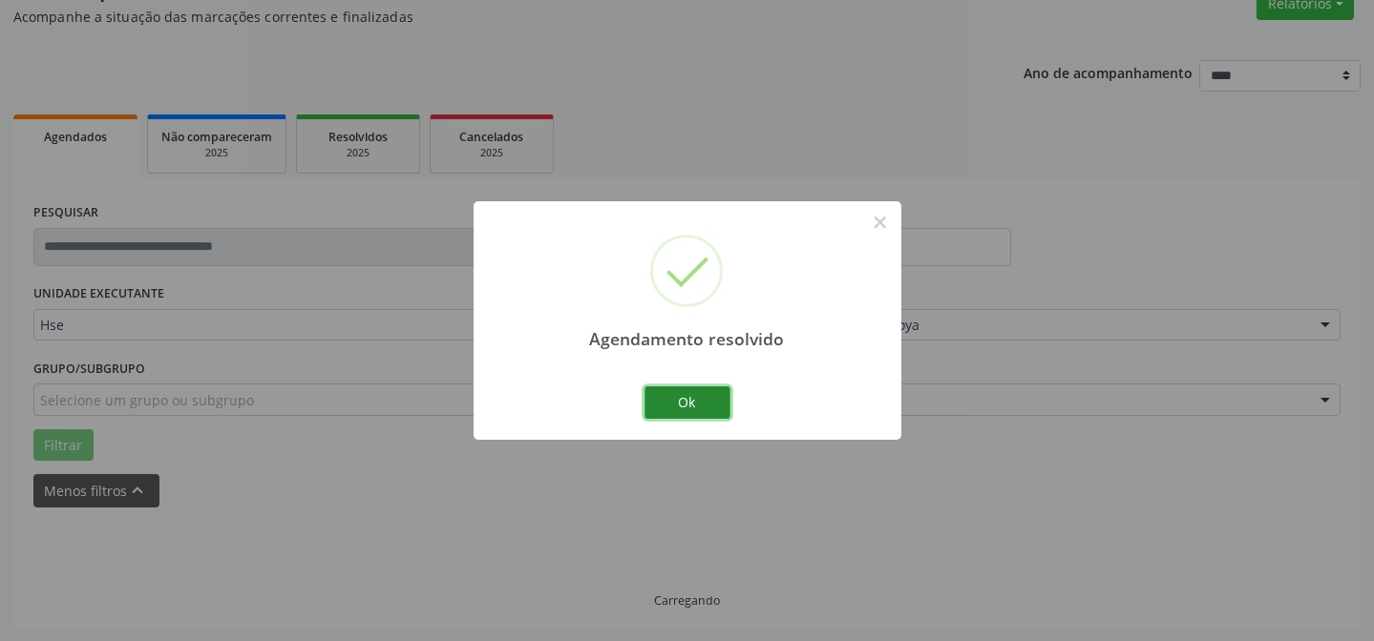
click at [706, 398] on button "Ok" at bounding box center [687, 403] width 86 height 32
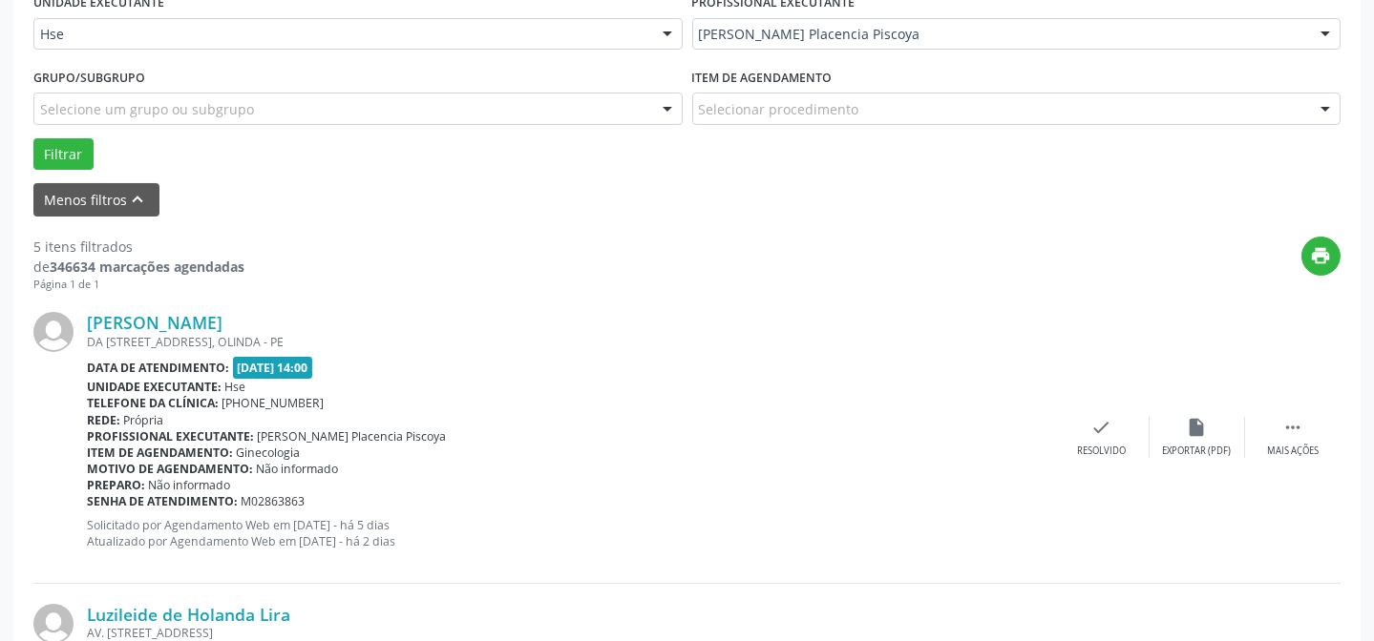
scroll to position [517, 0]
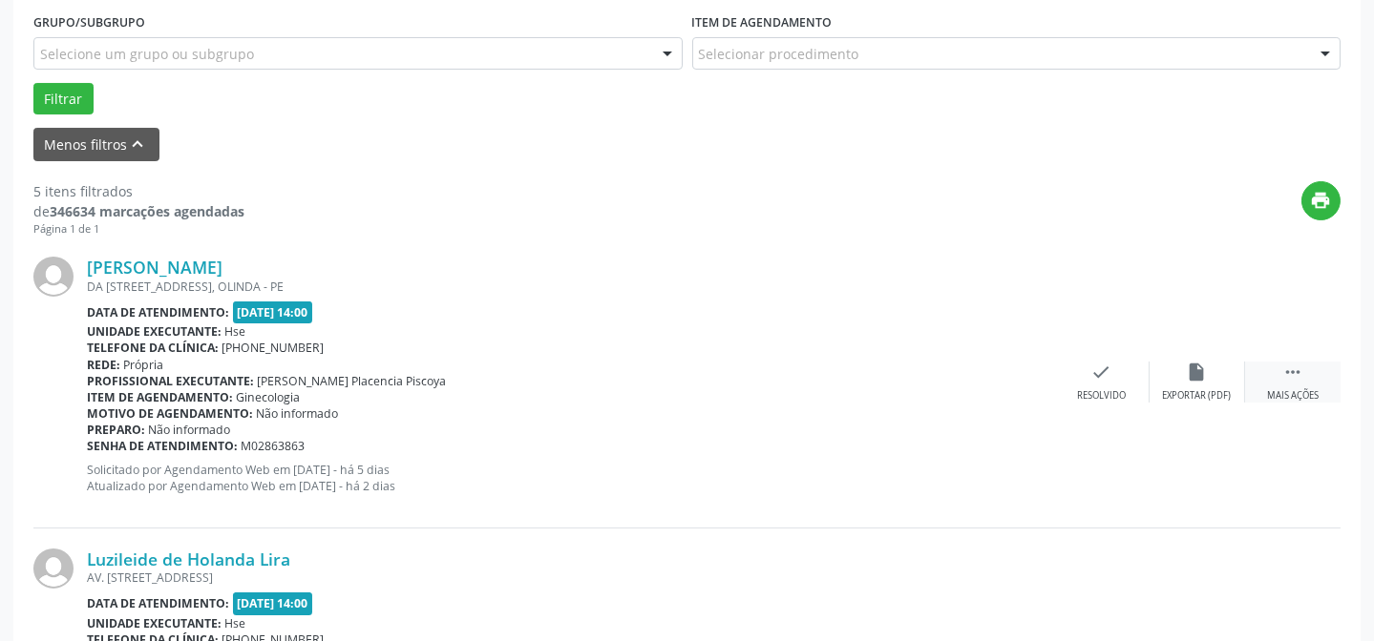
click at [1282, 377] on icon "" at bounding box center [1292, 372] width 21 height 21
click at [1187, 373] on icon "alarm_off" at bounding box center [1197, 372] width 21 height 21
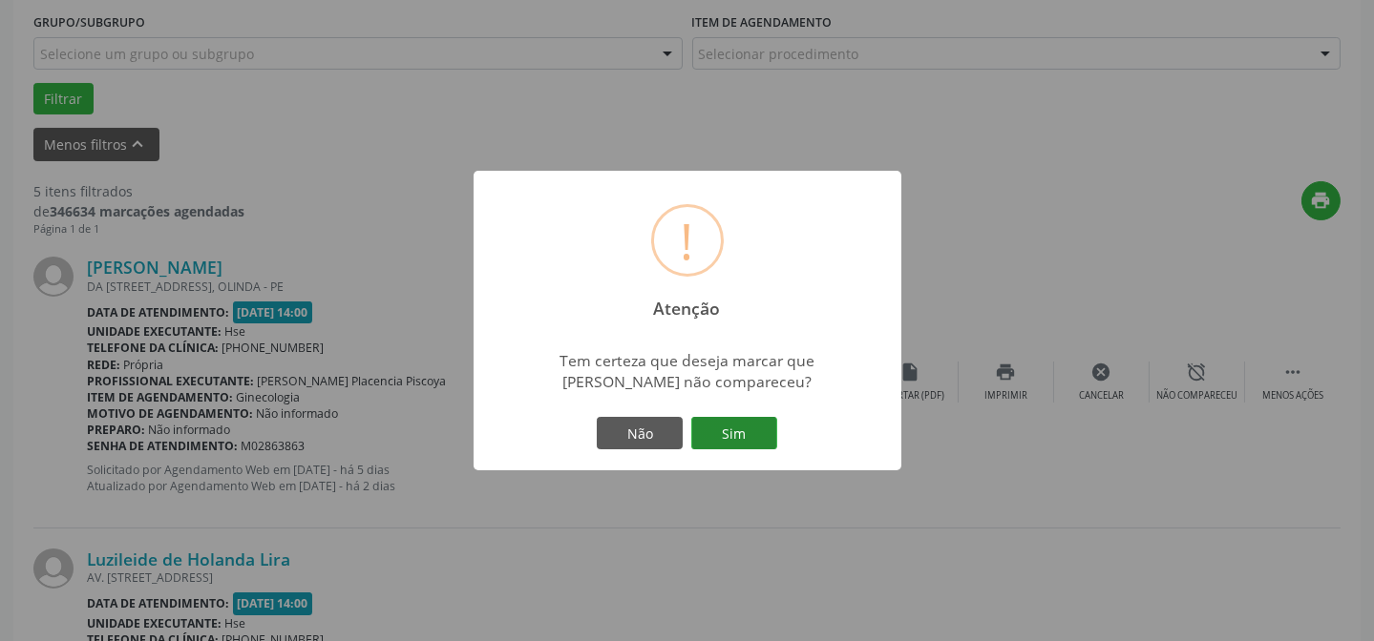
click at [745, 429] on button "Sim" at bounding box center [734, 433] width 86 height 32
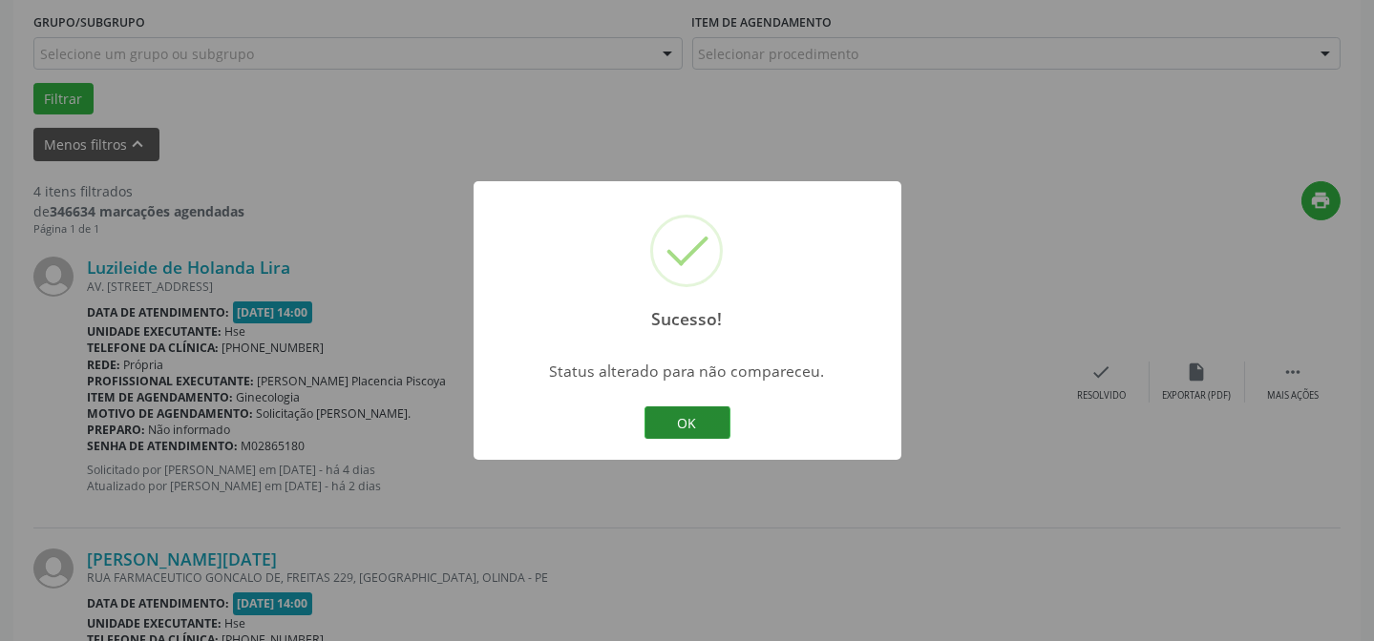
click at [701, 415] on button "OK" at bounding box center [687, 423] width 86 height 32
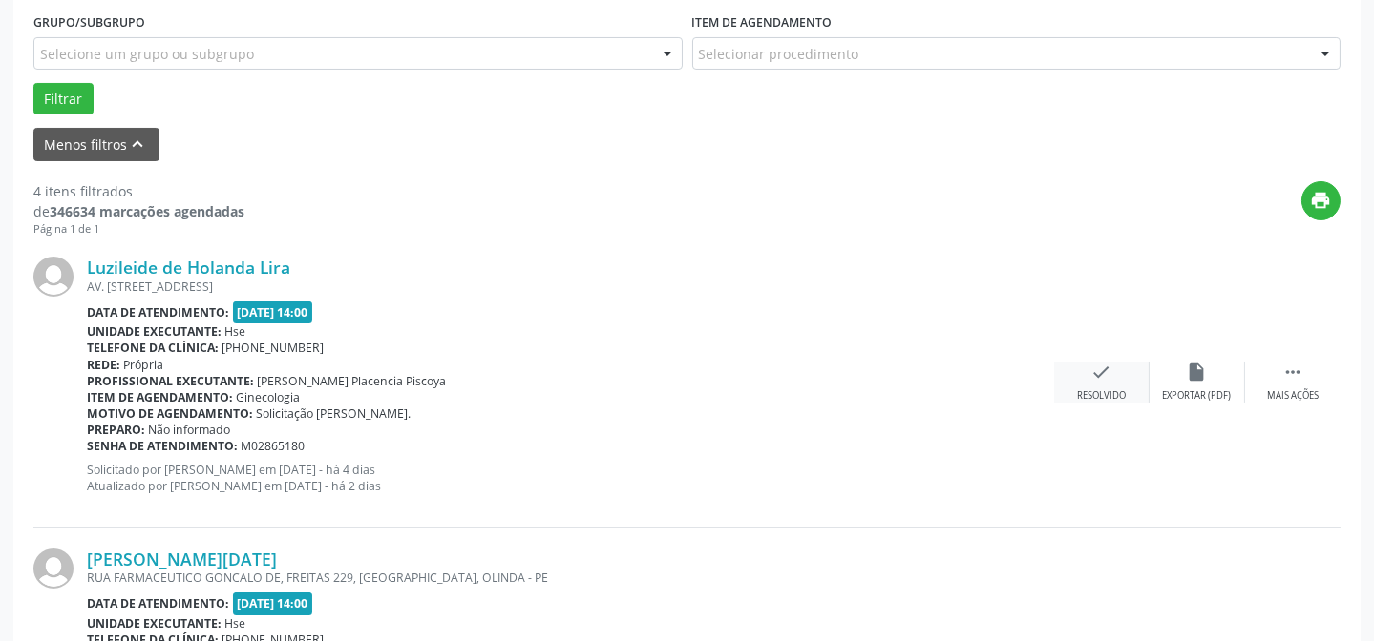
click at [1091, 373] on icon "check" at bounding box center [1101, 372] width 21 height 21
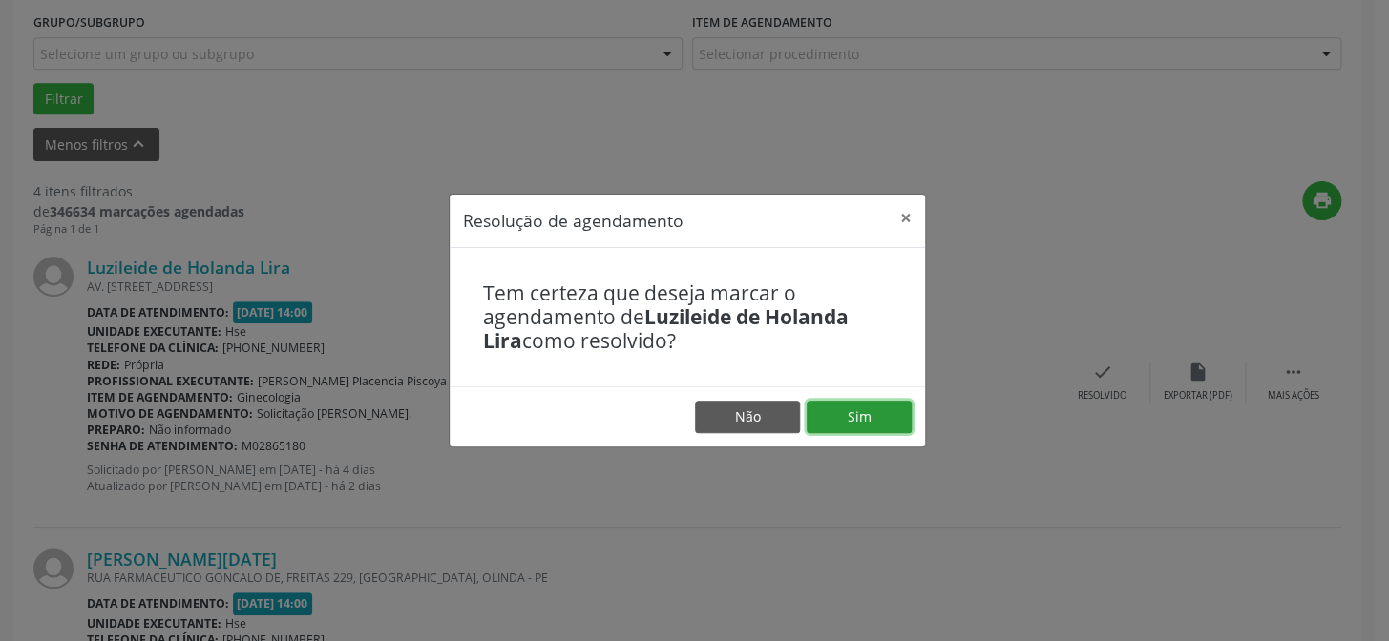
click at [866, 411] on button "Sim" at bounding box center [859, 417] width 105 height 32
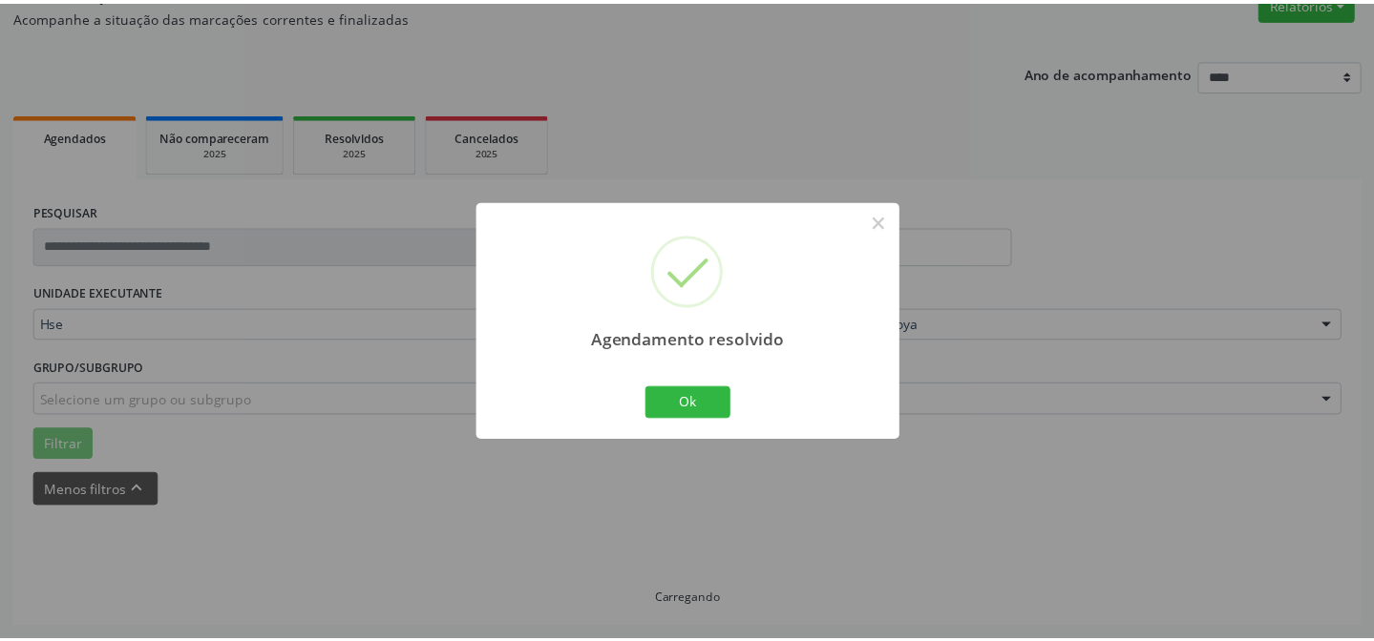
scroll to position [171, 0]
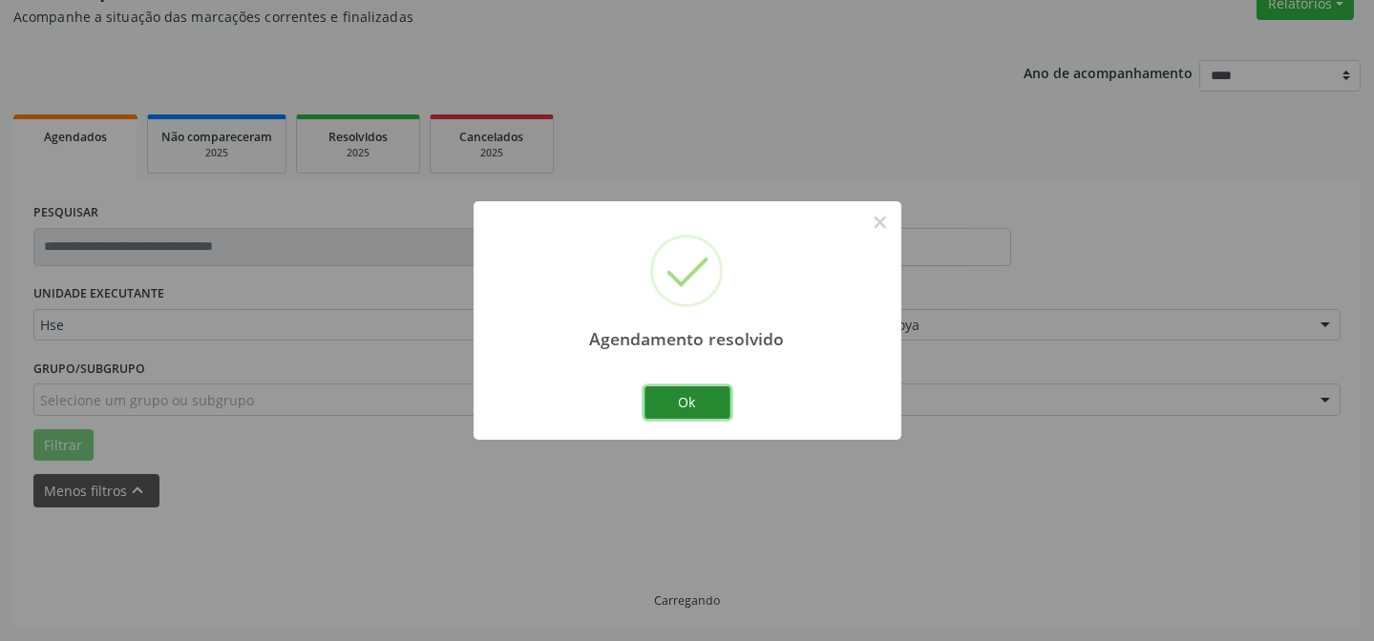
click at [687, 403] on button "Ok" at bounding box center [687, 403] width 86 height 32
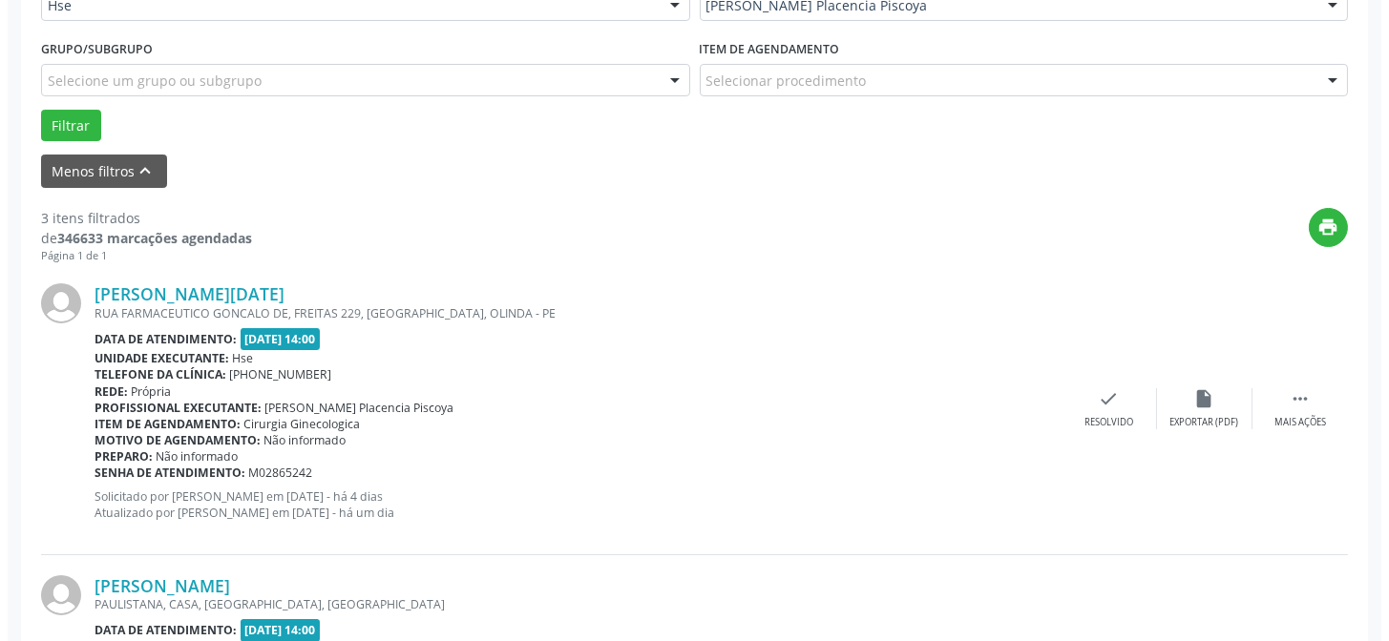
scroll to position [517, 0]
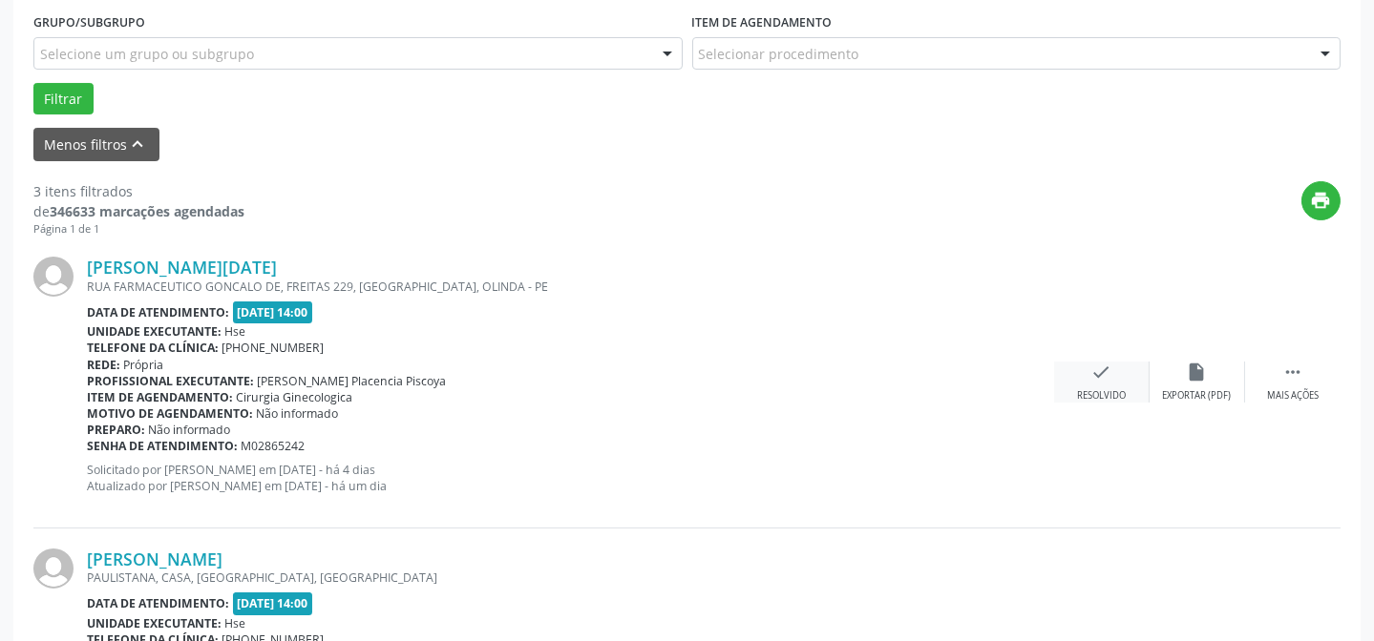
click at [1112, 389] on div "Resolvido" at bounding box center [1101, 395] width 49 height 13
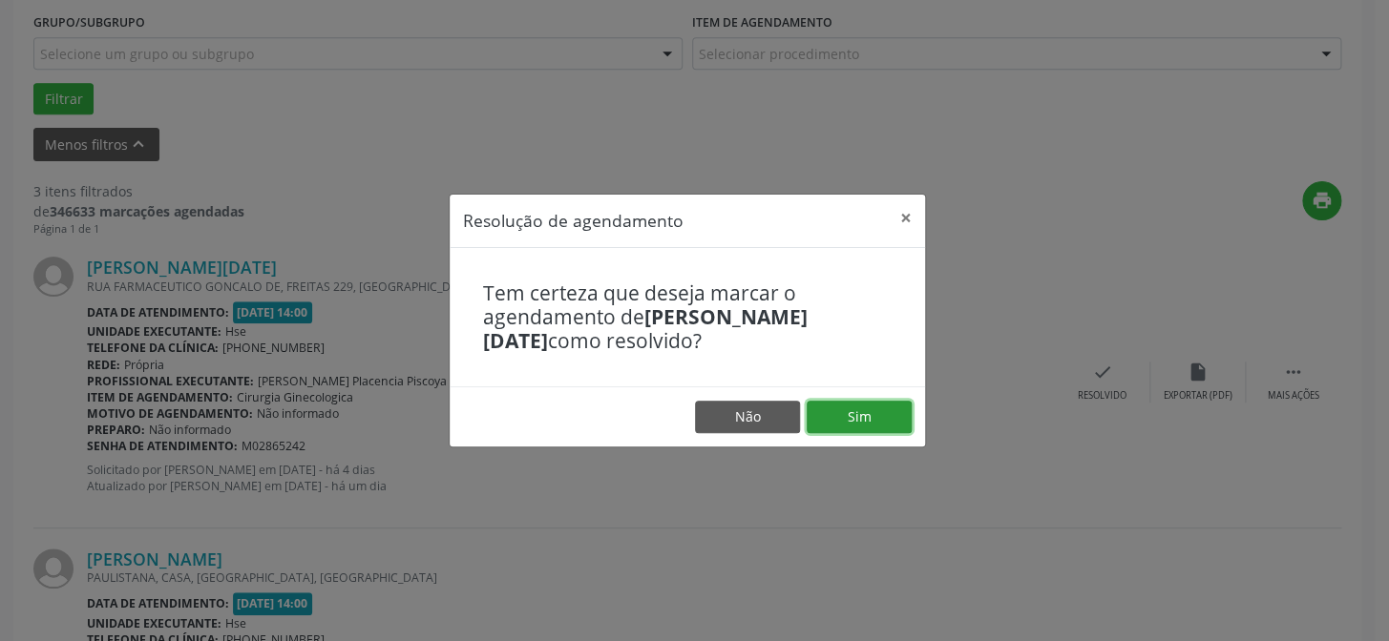
click at [834, 408] on button "Sim" at bounding box center [859, 417] width 105 height 32
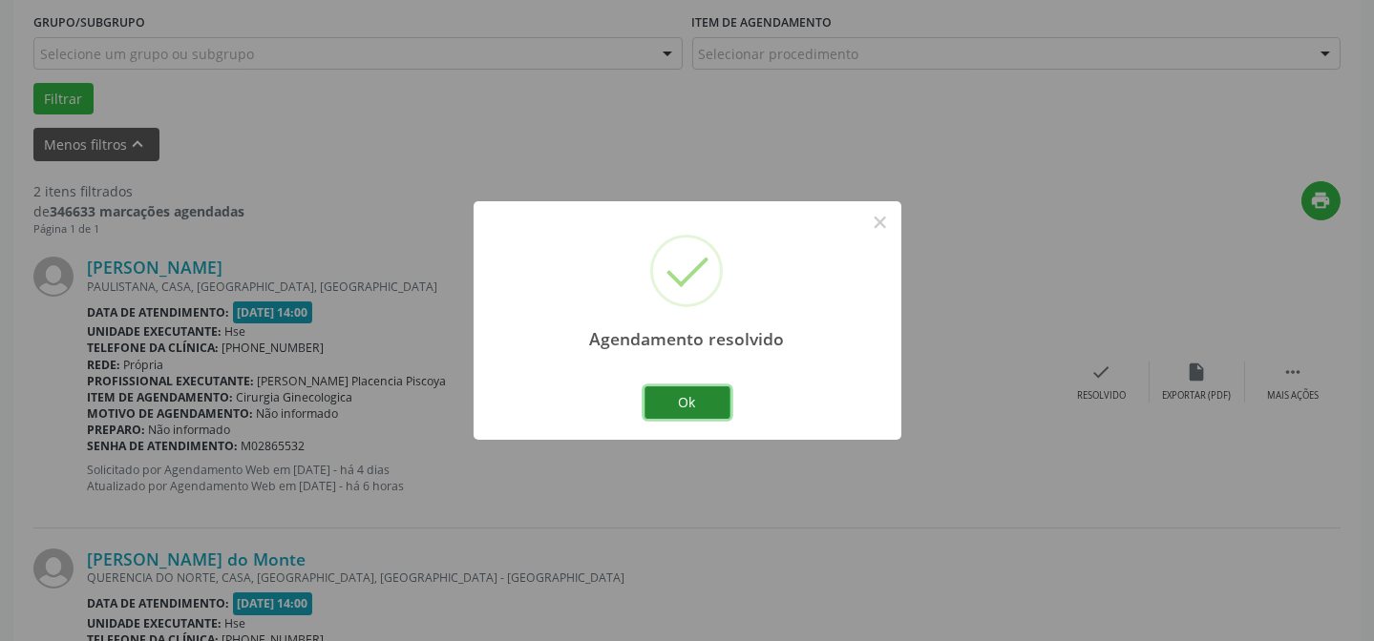
click at [696, 410] on button "Ok" at bounding box center [687, 403] width 86 height 32
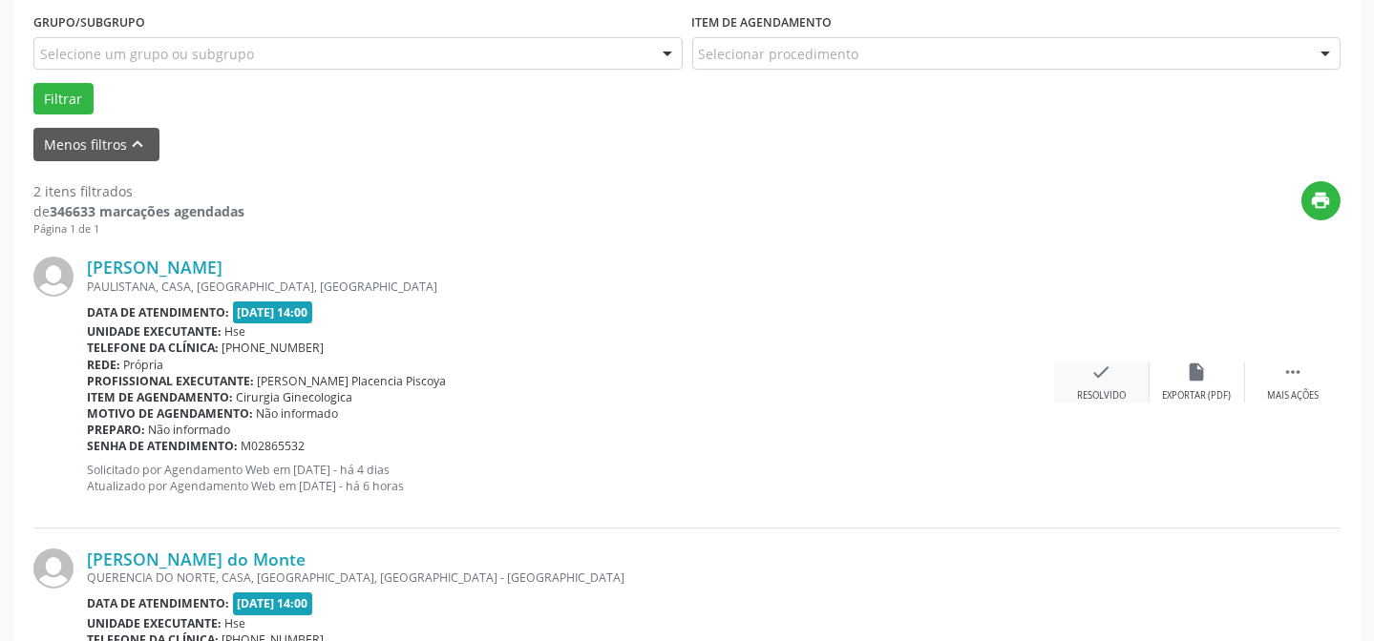
click at [1107, 391] on div "Resolvido" at bounding box center [1101, 395] width 49 height 13
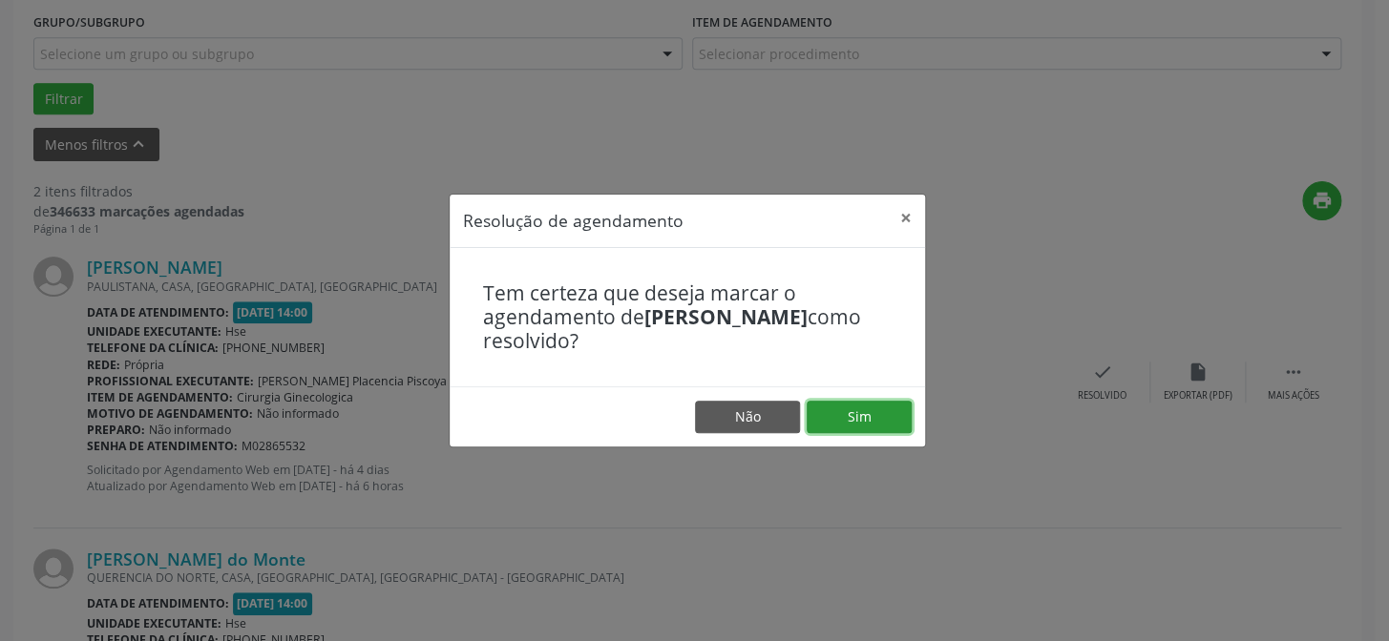
click at [854, 406] on button "Sim" at bounding box center [859, 417] width 105 height 32
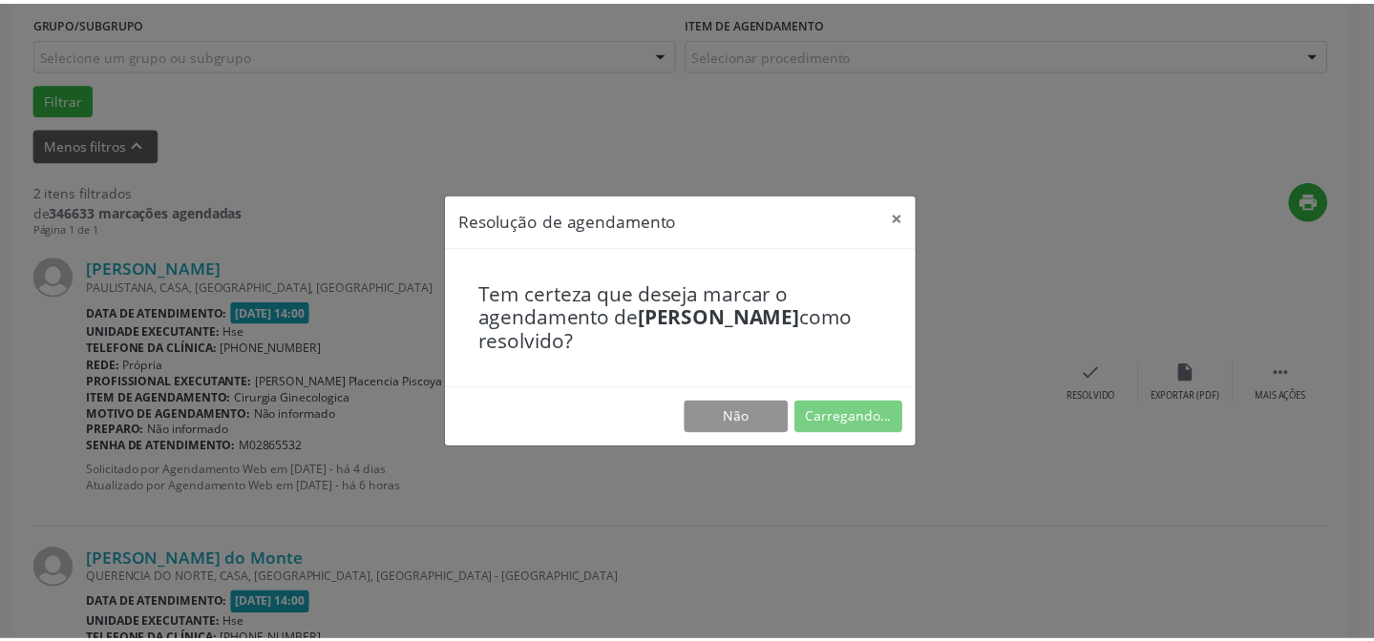
scroll to position [171, 0]
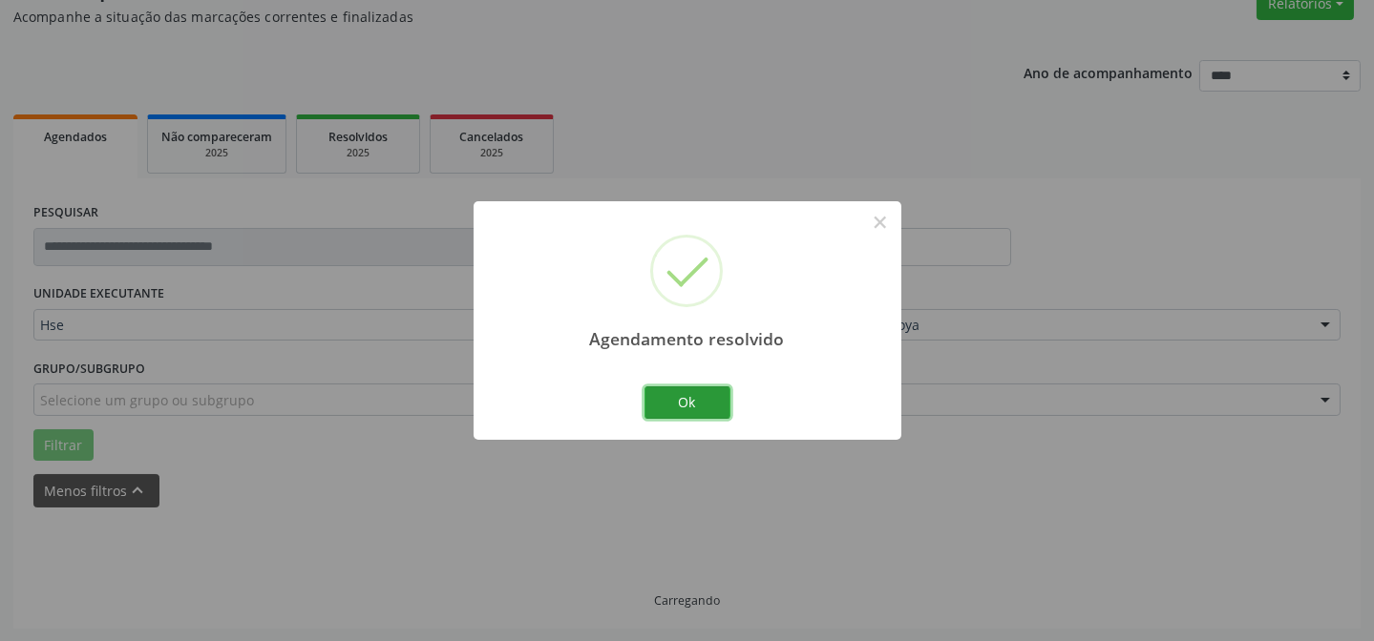
click at [706, 403] on button "Ok" at bounding box center [687, 403] width 86 height 32
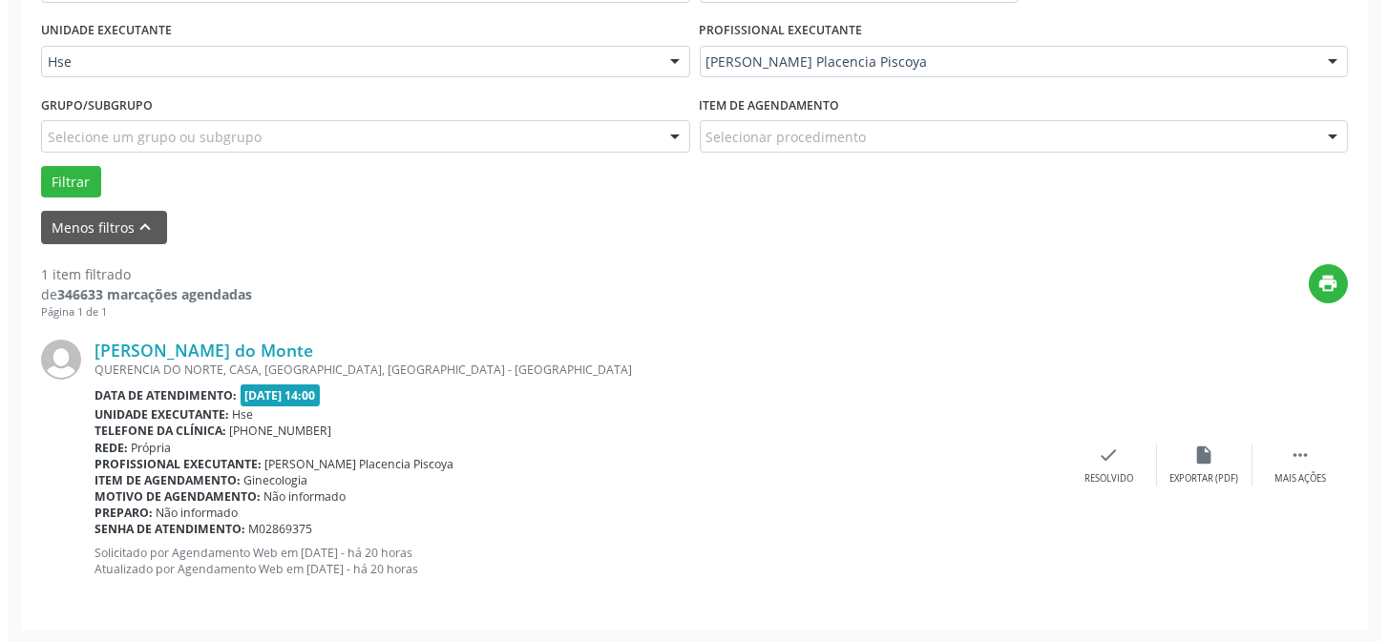
scroll to position [436, 0]
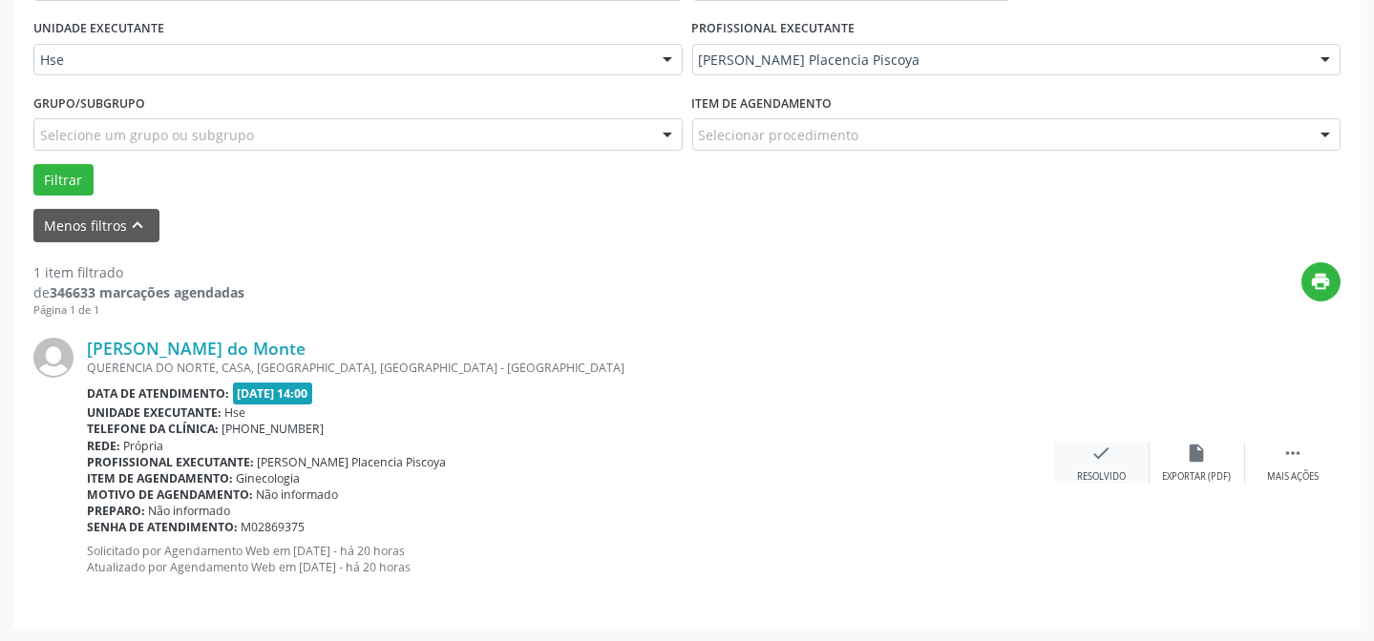
click at [1093, 454] on icon "check" at bounding box center [1101, 453] width 21 height 21
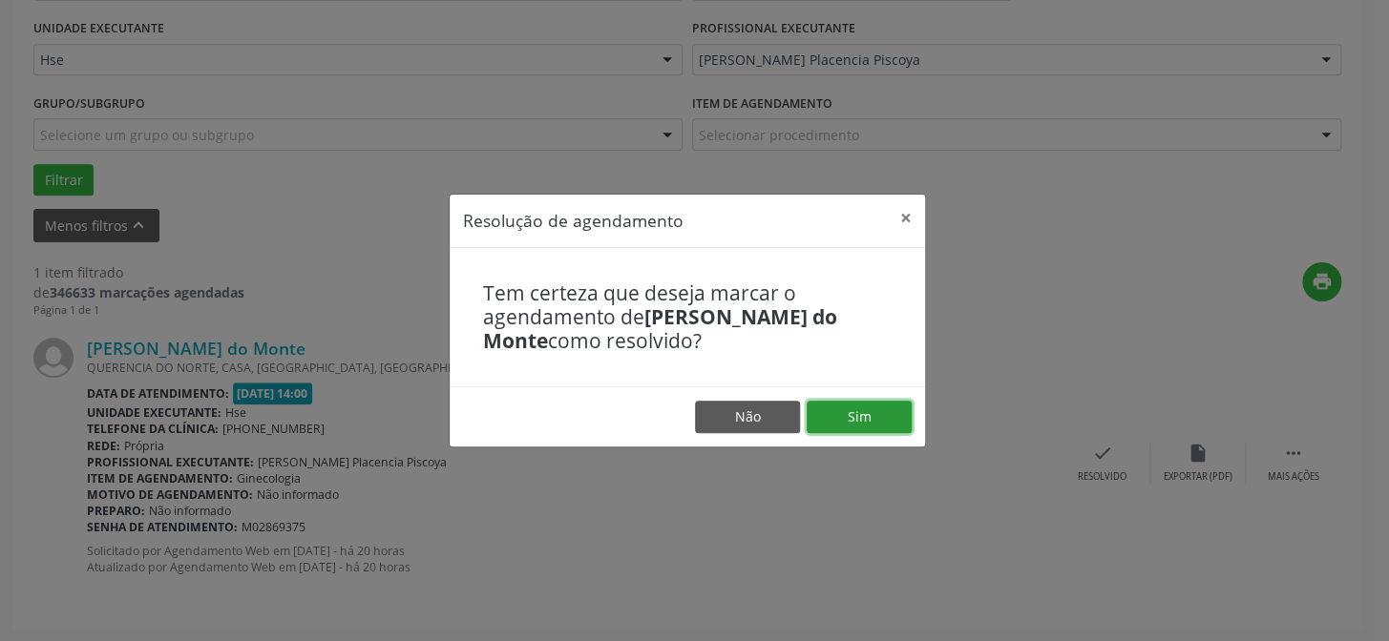
click at [868, 411] on button "Sim" at bounding box center [859, 417] width 105 height 32
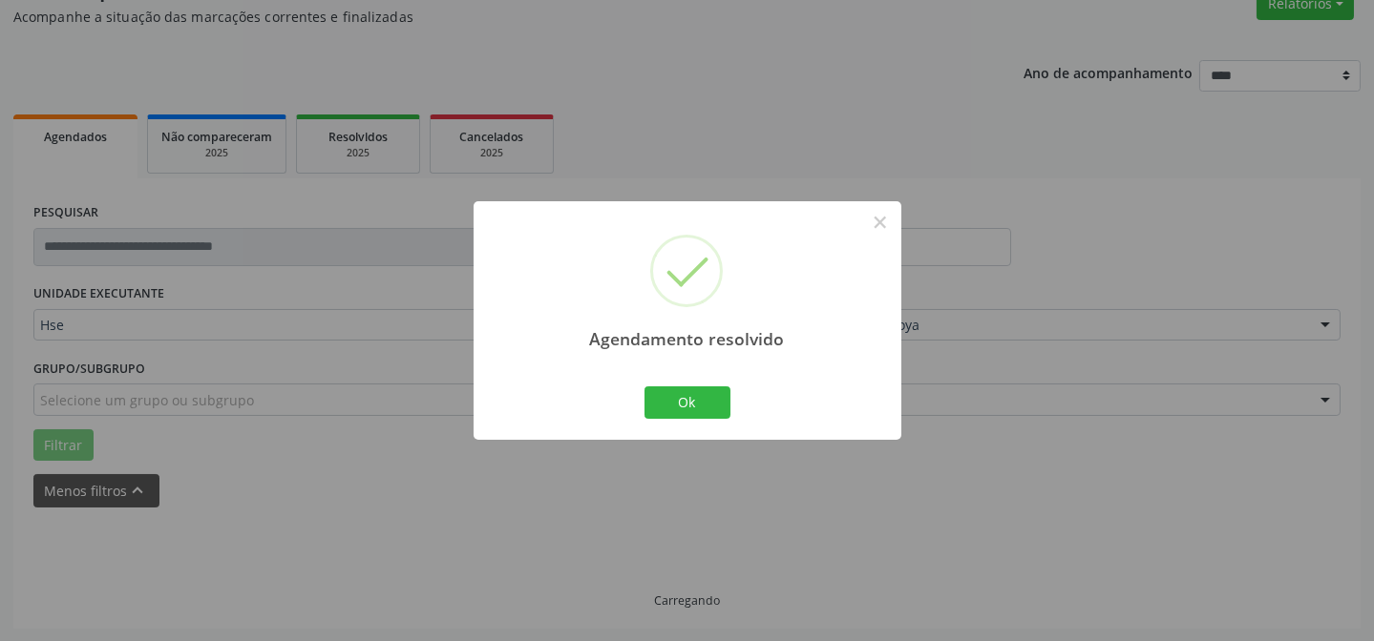
scroll to position [129, 0]
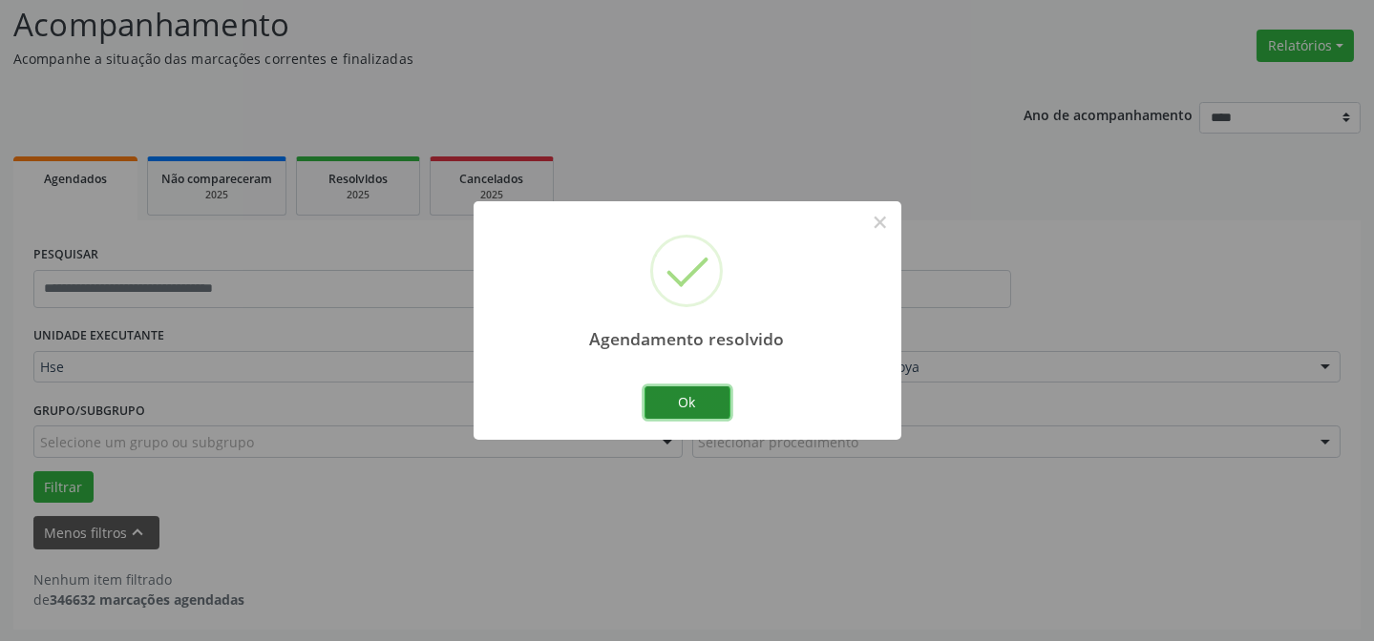
click at [694, 408] on button "Ok" at bounding box center [687, 403] width 86 height 32
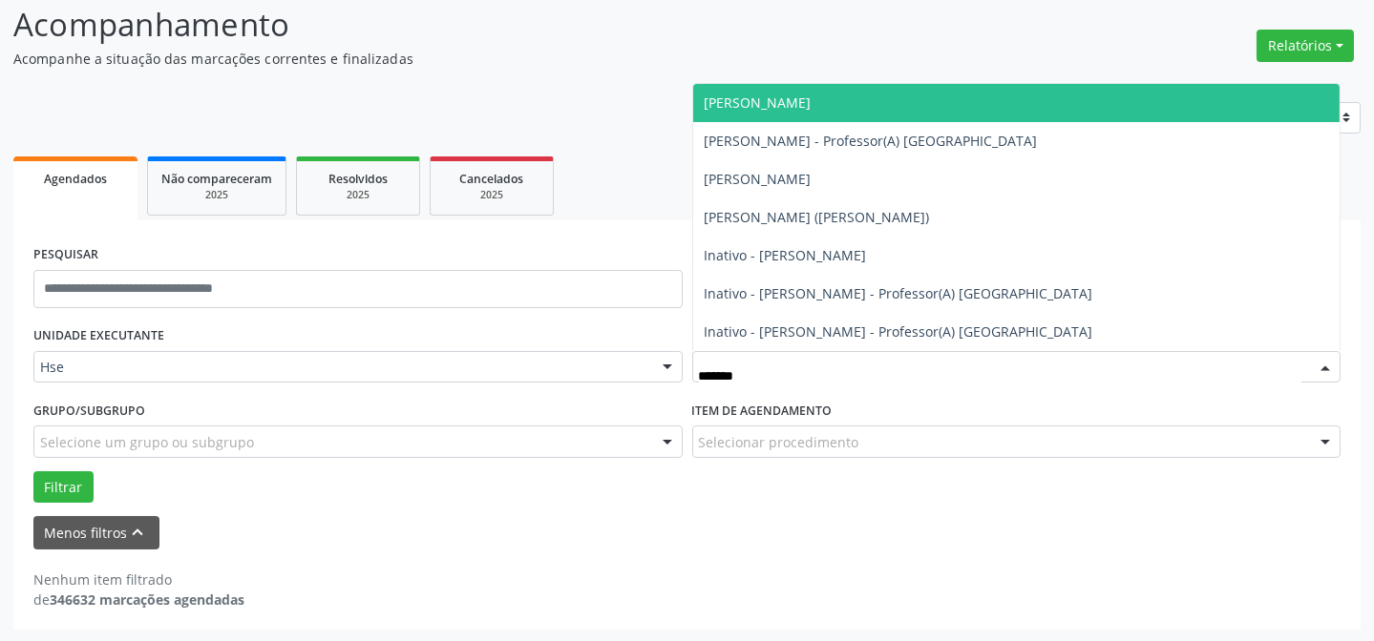
type input "********"
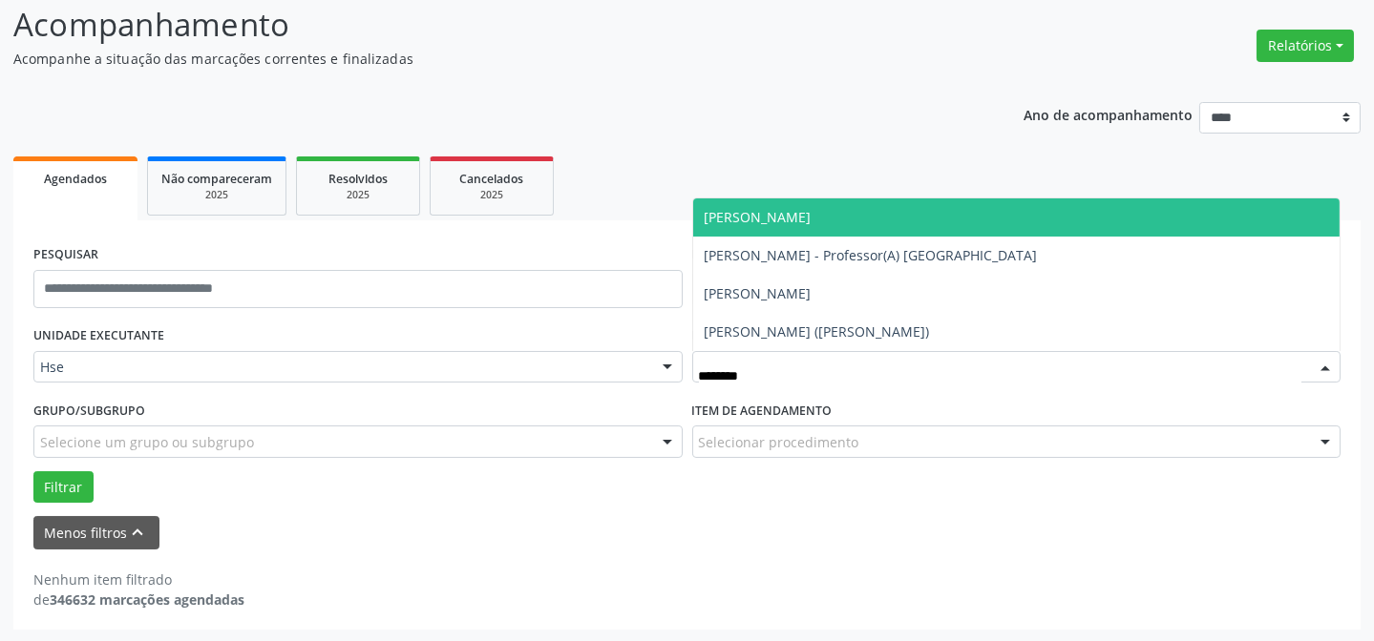
click at [840, 201] on span "[PERSON_NAME]" at bounding box center [1016, 218] width 647 height 38
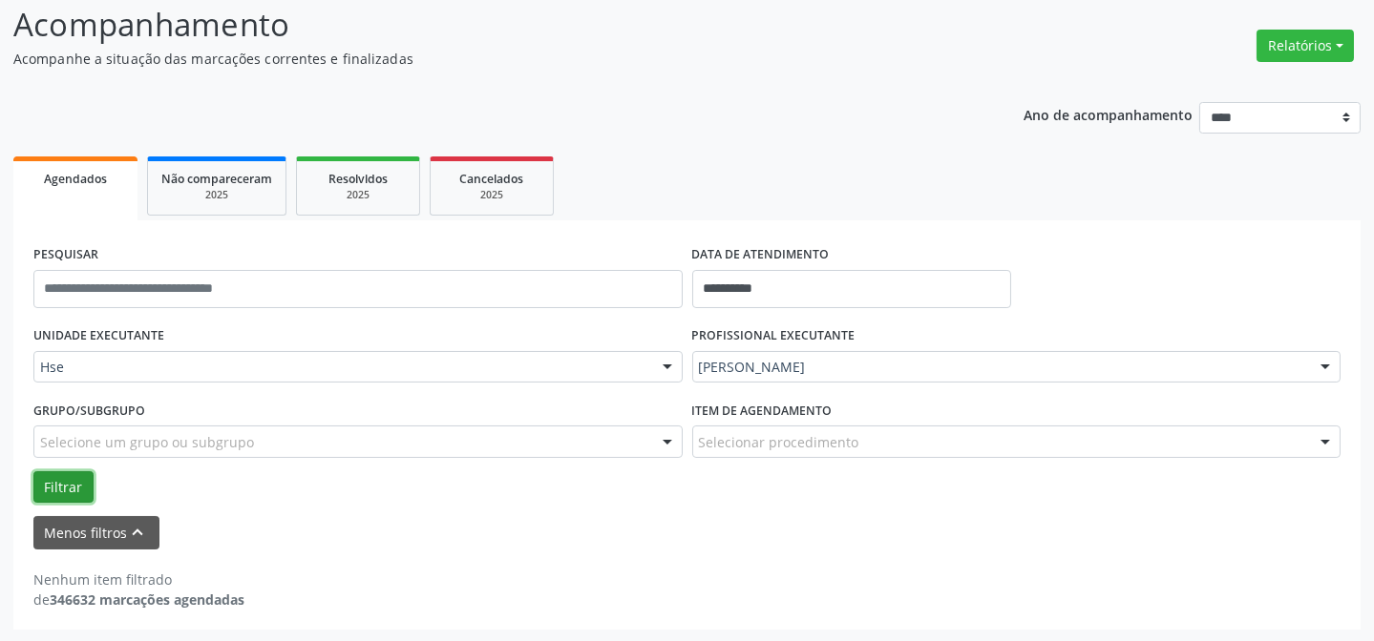
click at [79, 475] on button "Filtrar" at bounding box center [63, 488] width 60 height 32
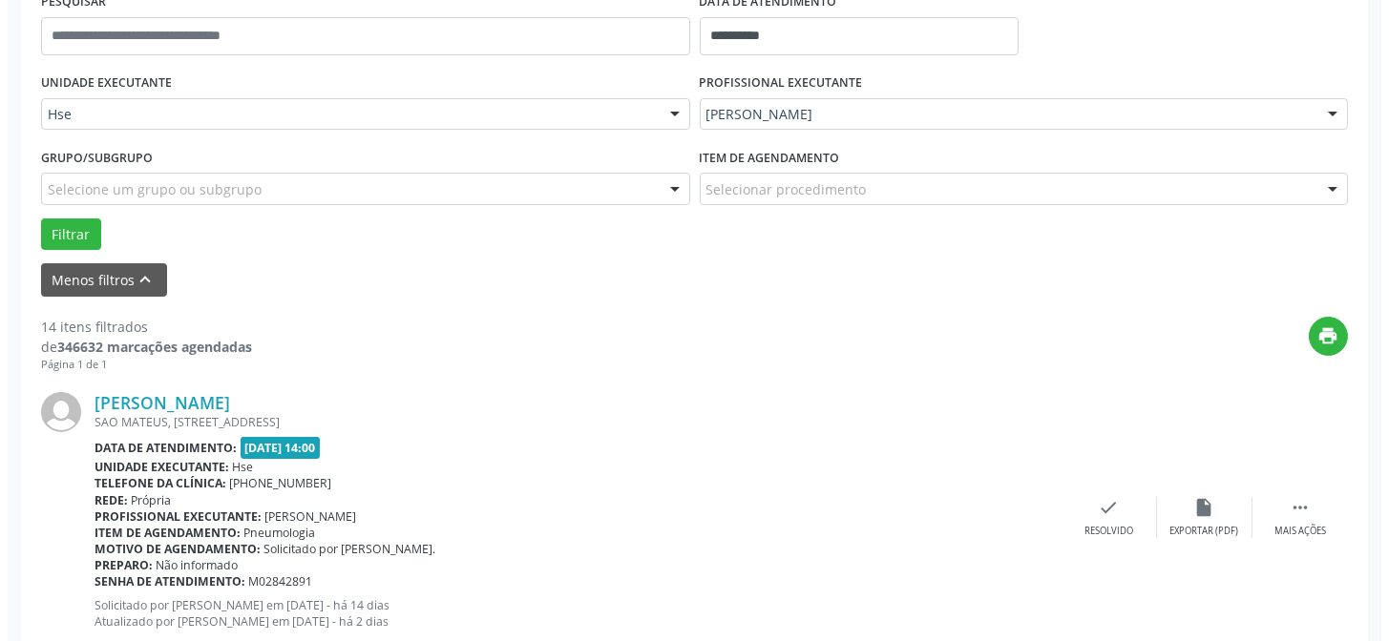
scroll to position [389, 0]
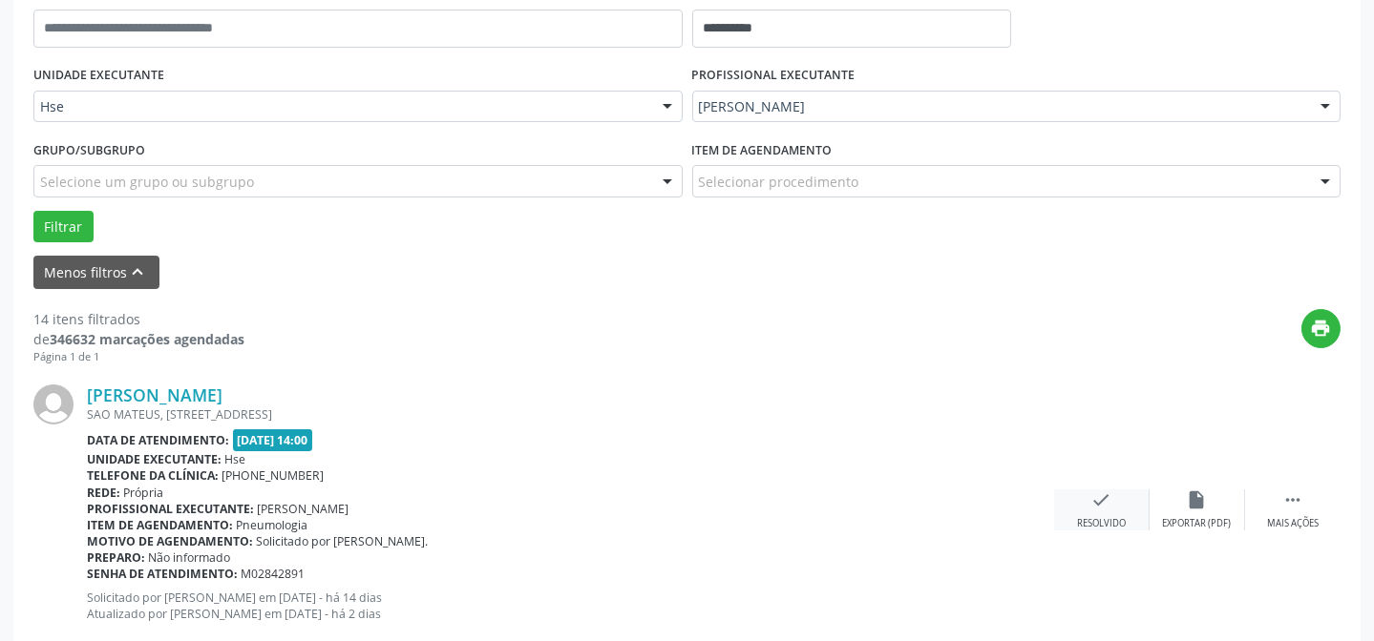
click at [1107, 509] on icon "check" at bounding box center [1101, 500] width 21 height 21
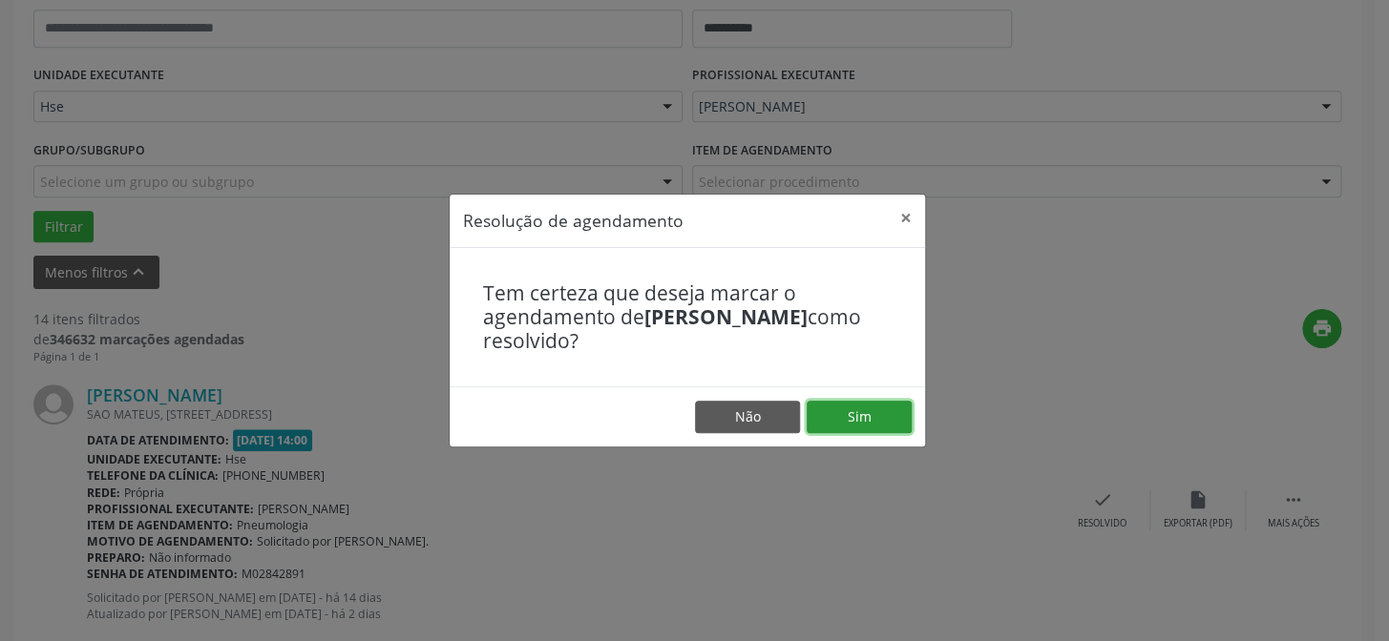
click at [841, 415] on button "Sim" at bounding box center [859, 417] width 105 height 32
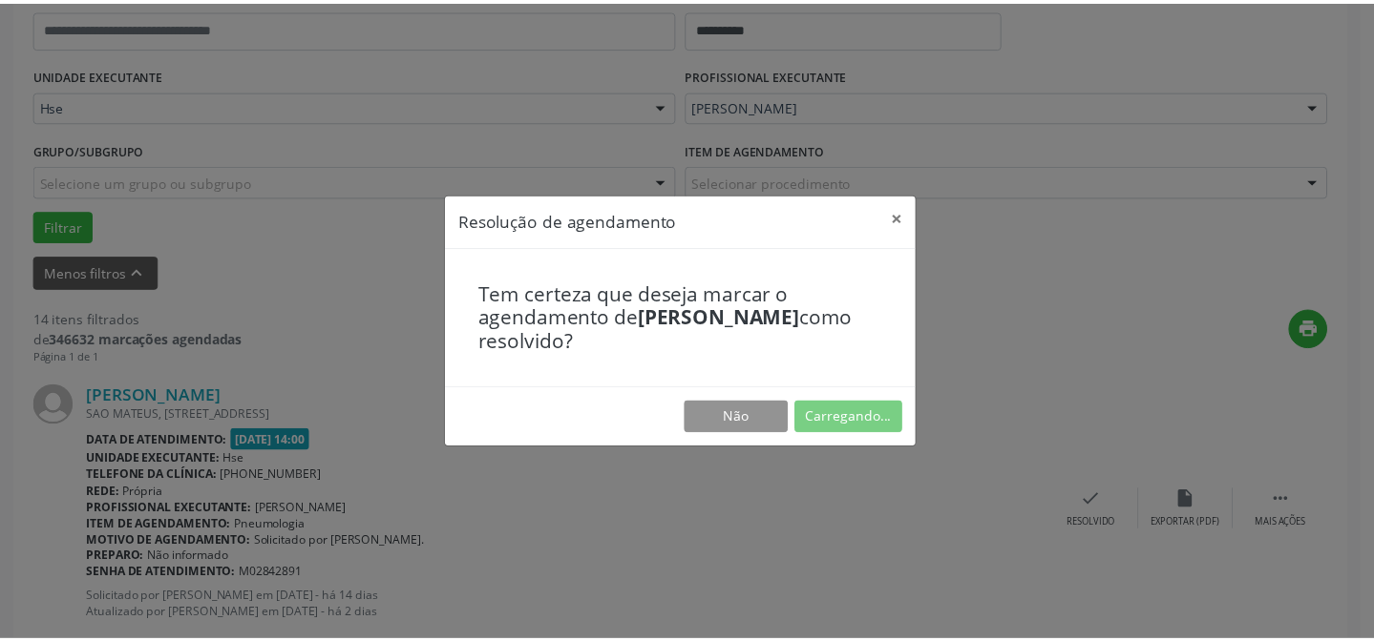
scroll to position [171, 0]
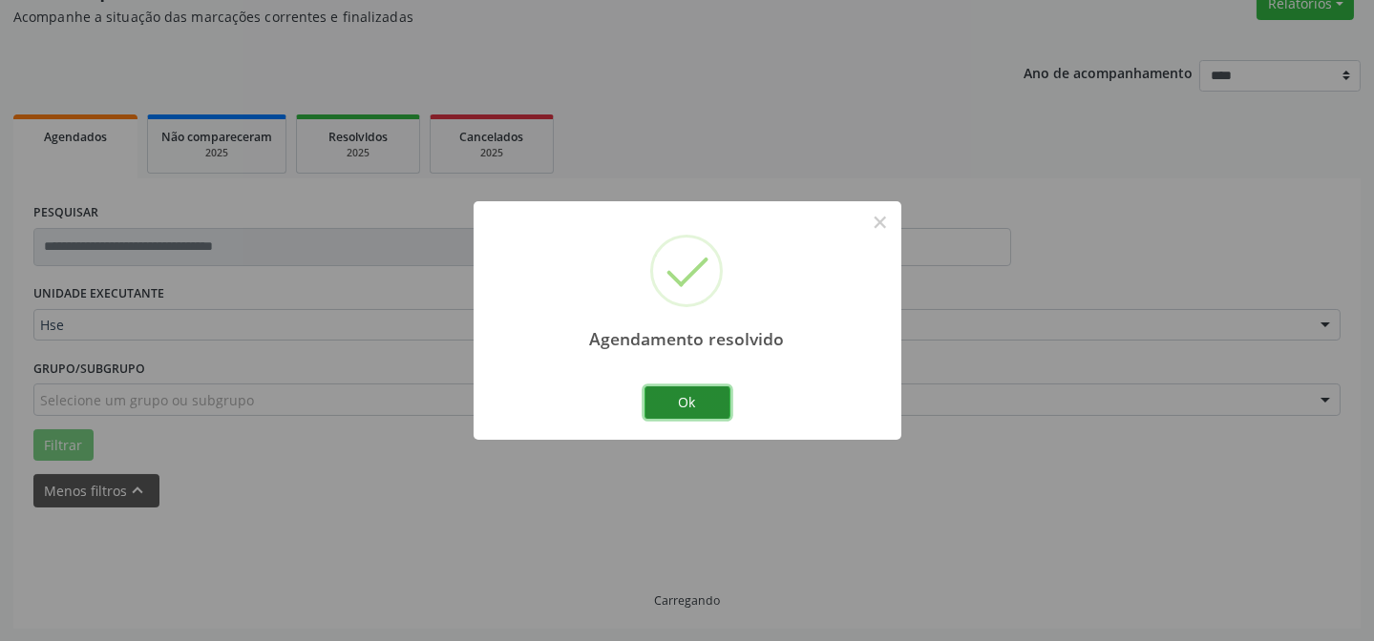
click at [670, 394] on button "Ok" at bounding box center [687, 403] width 86 height 32
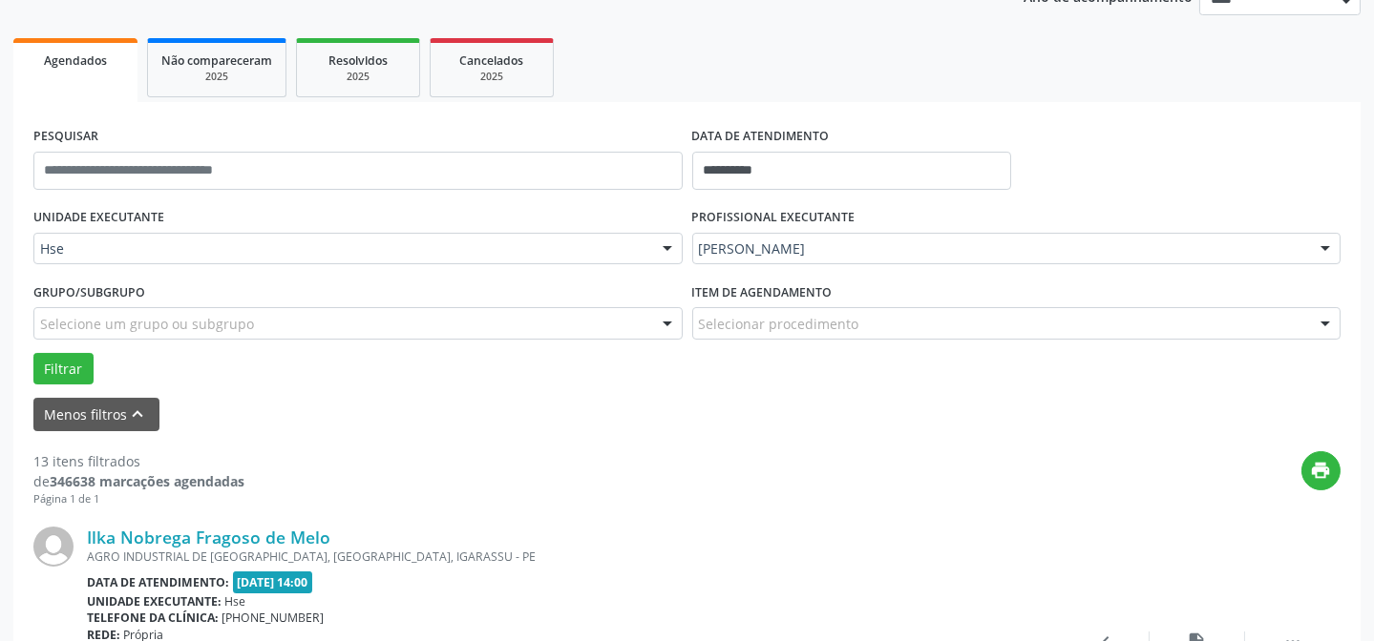
scroll to position [517, 0]
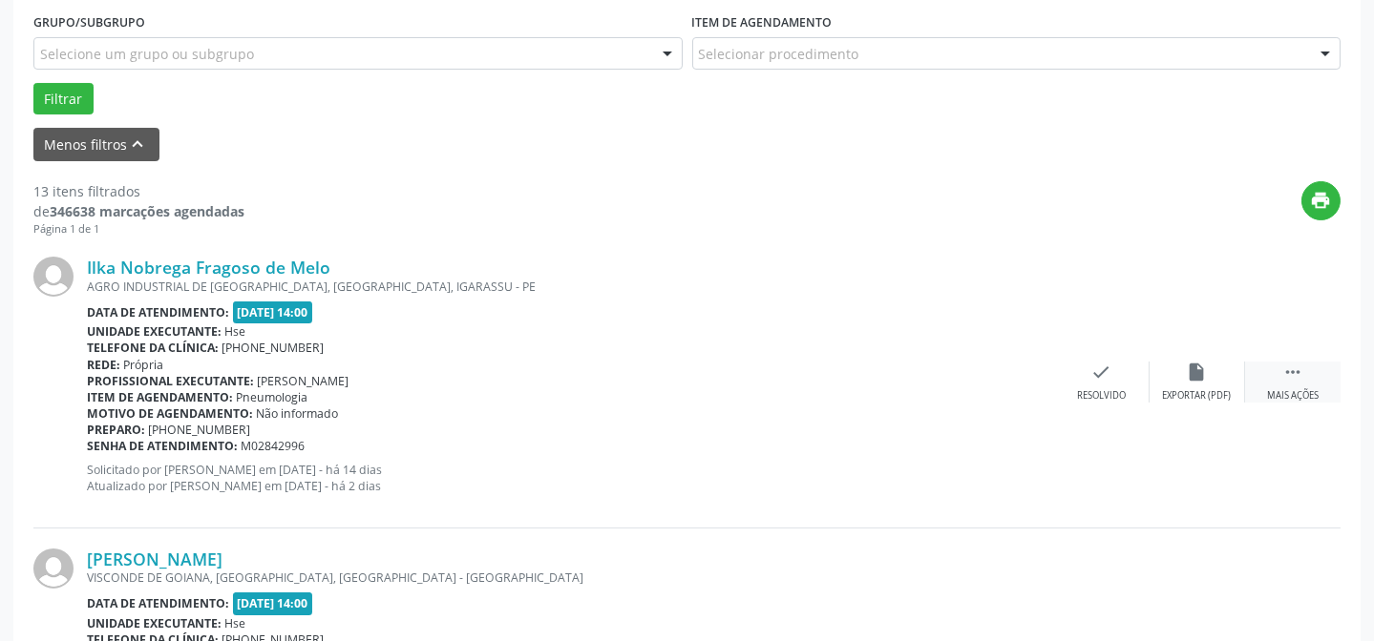
click at [1288, 378] on icon "" at bounding box center [1292, 372] width 21 height 21
click at [1195, 380] on icon "alarm_off" at bounding box center [1197, 372] width 21 height 21
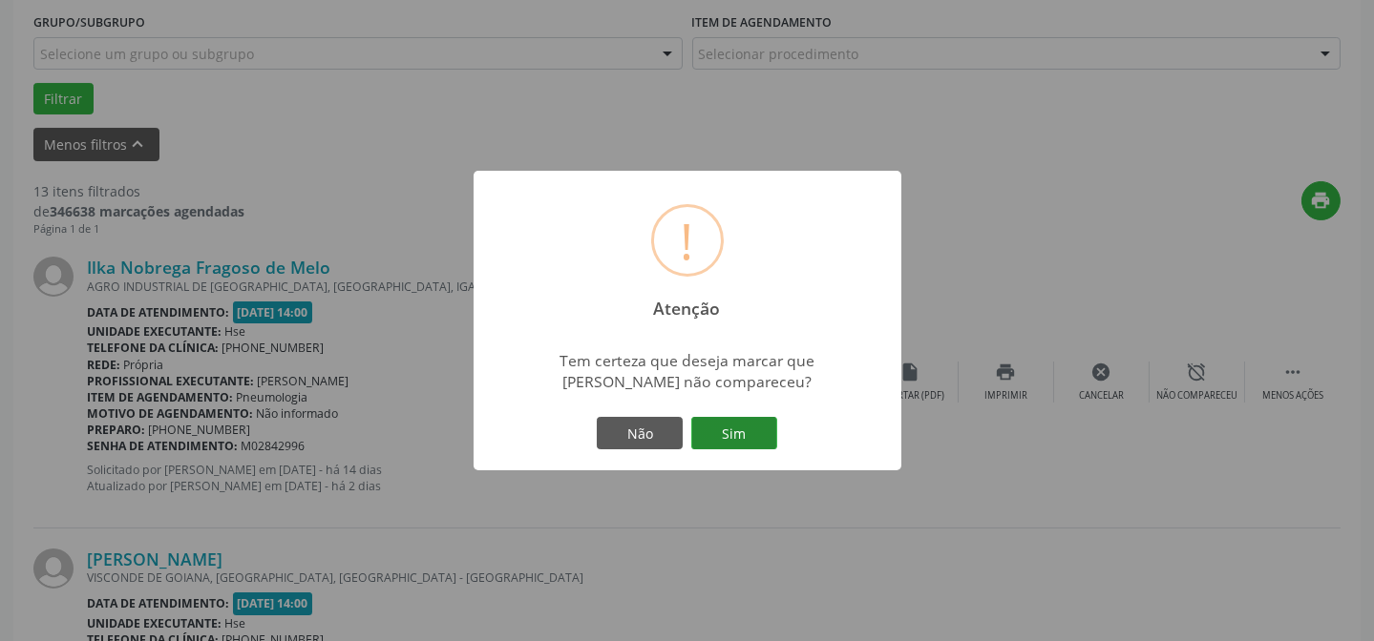
click at [757, 431] on button "Sim" at bounding box center [734, 433] width 86 height 32
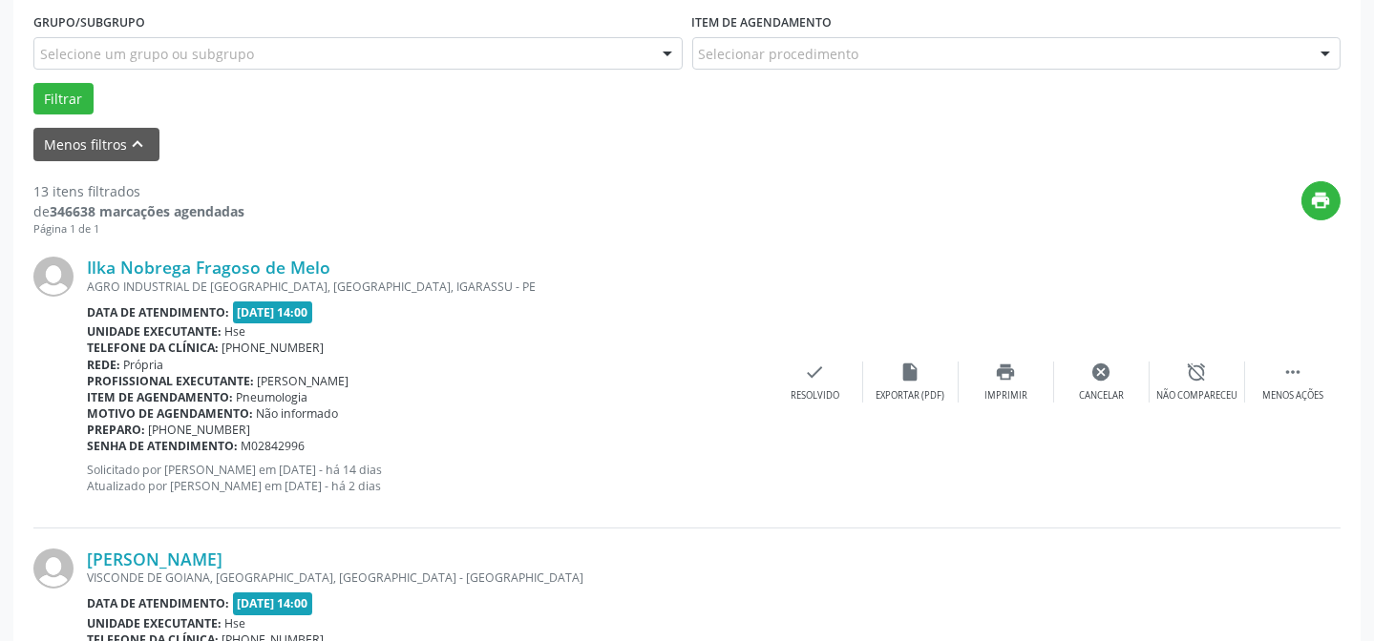
scroll to position [191, 0]
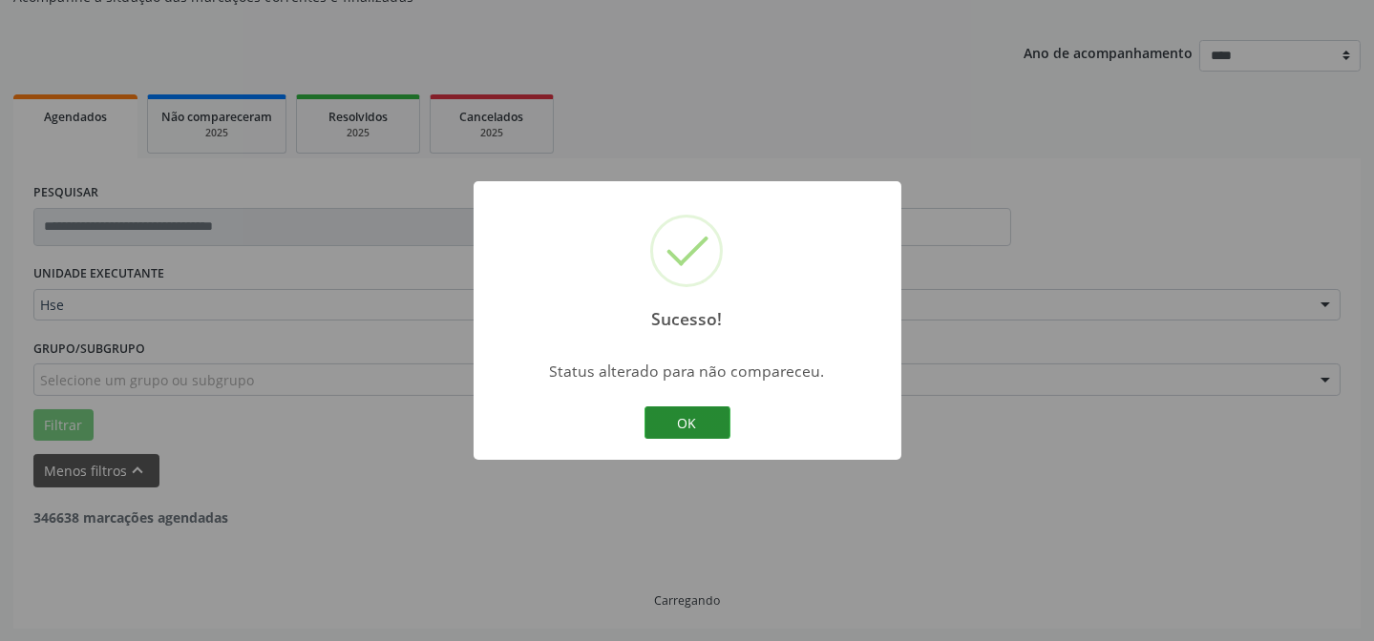
click at [724, 424] on button "OK" at bounding box center [687, 423] width 86 height 32
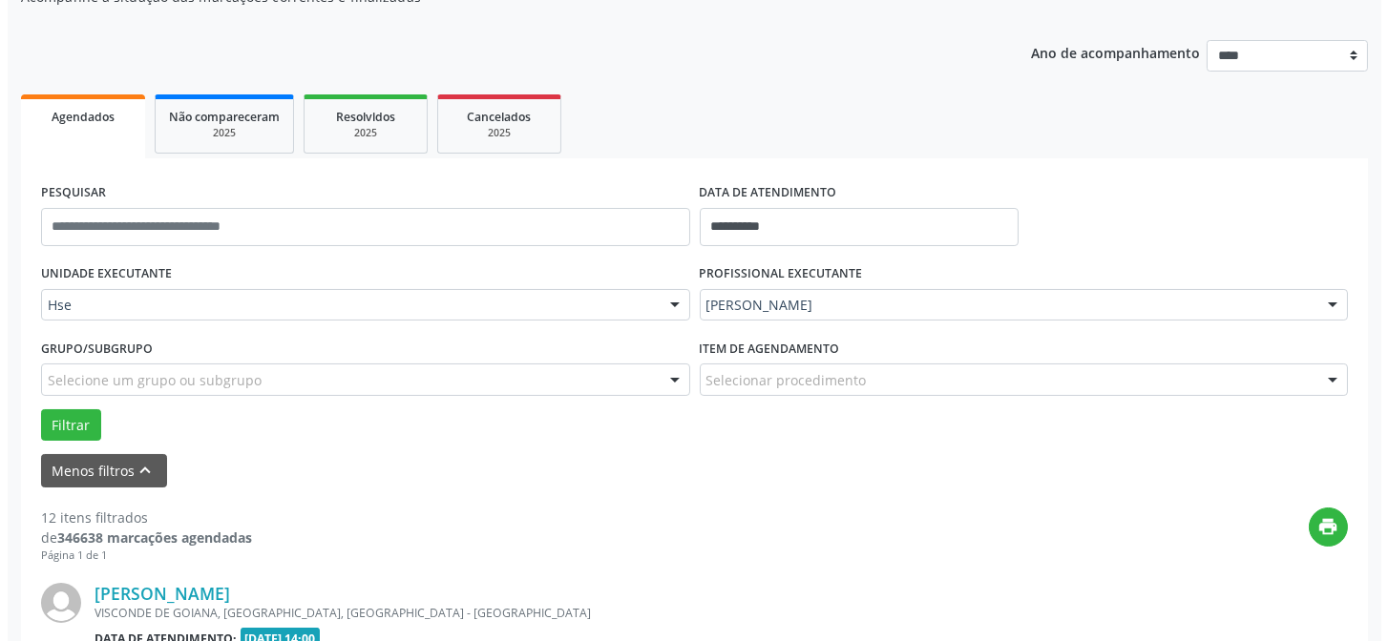
scroll to position [517, 0]
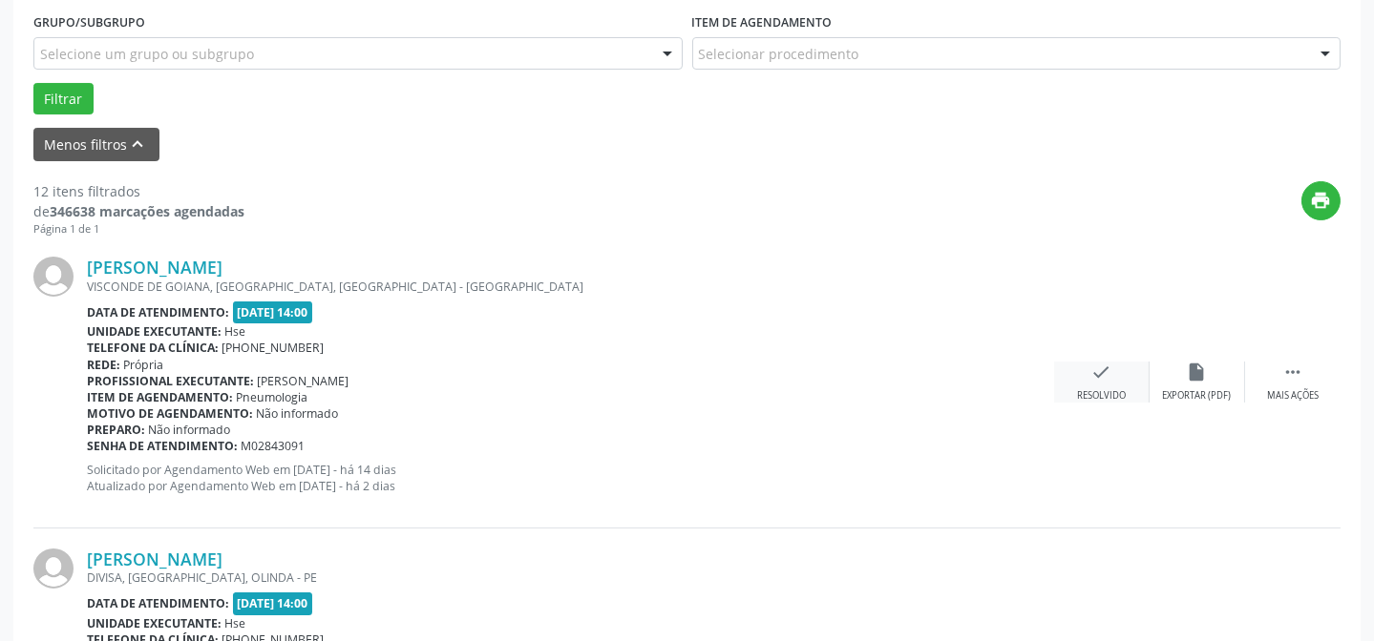
click at [1098, 382] on div "check Resolvido" at bounding box center [1101, 382] width 95 height 41
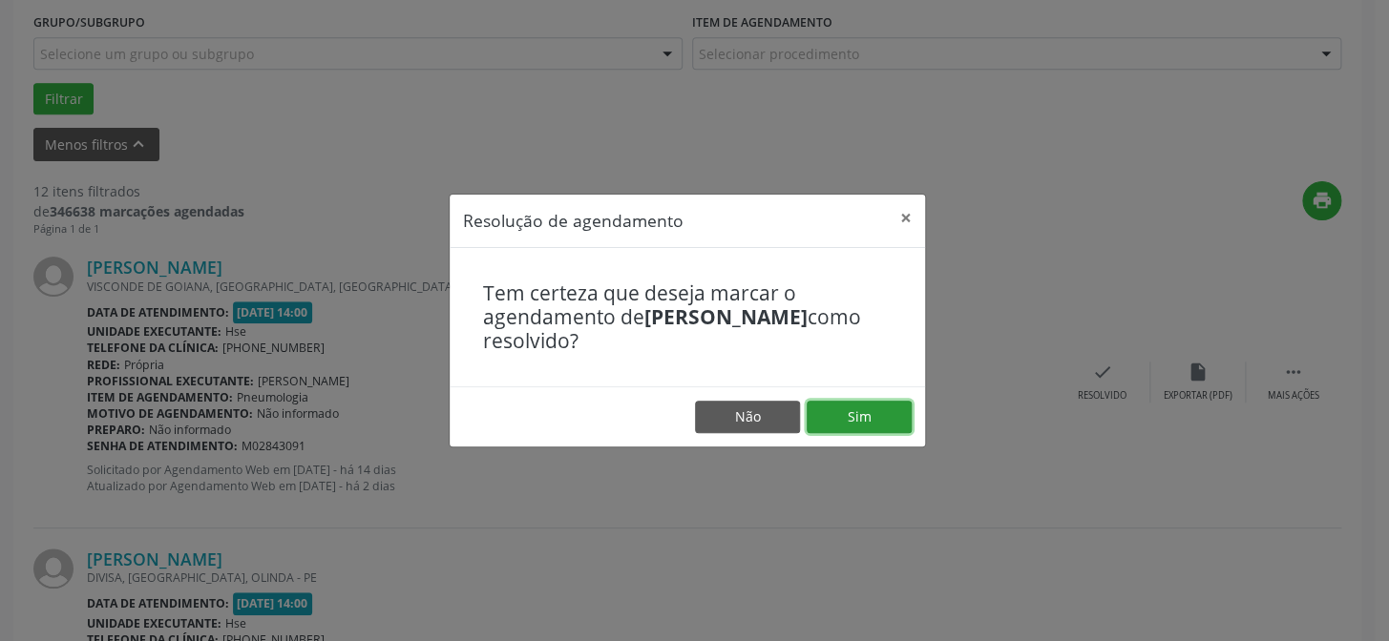
click at [886, 415] on button "Sim" at bounding box center [859, 417] width 105 height 32
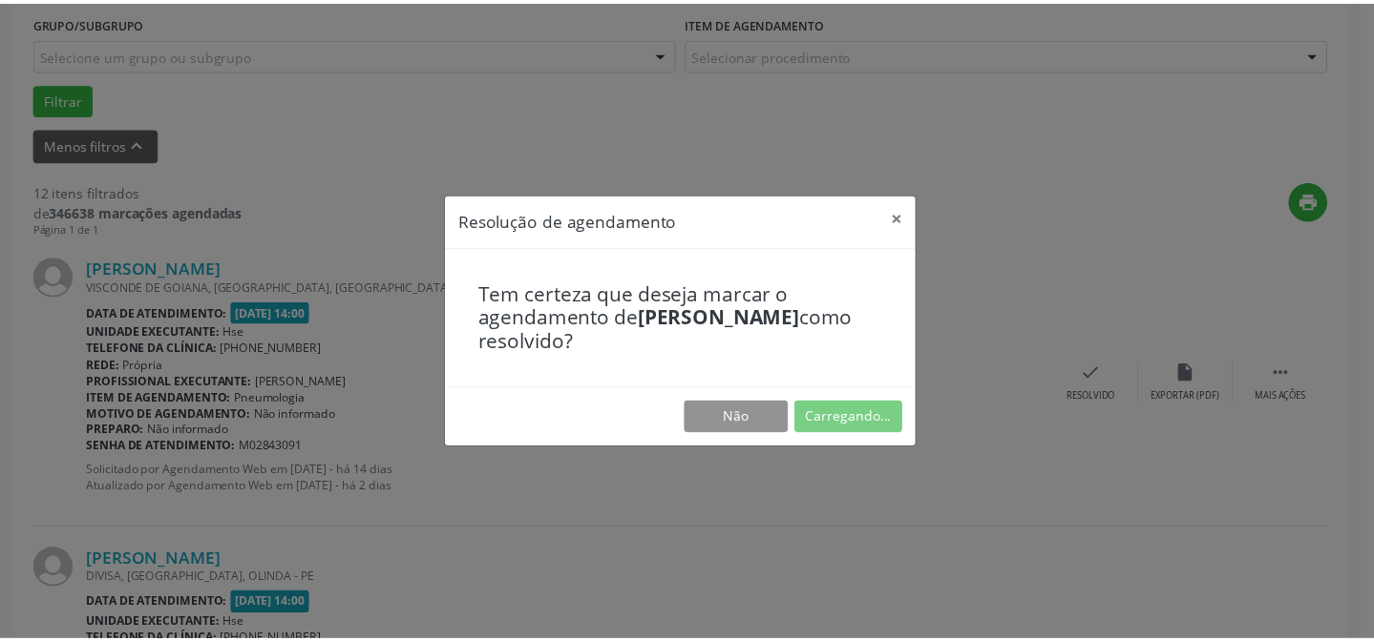
scroll to position [171, 0]
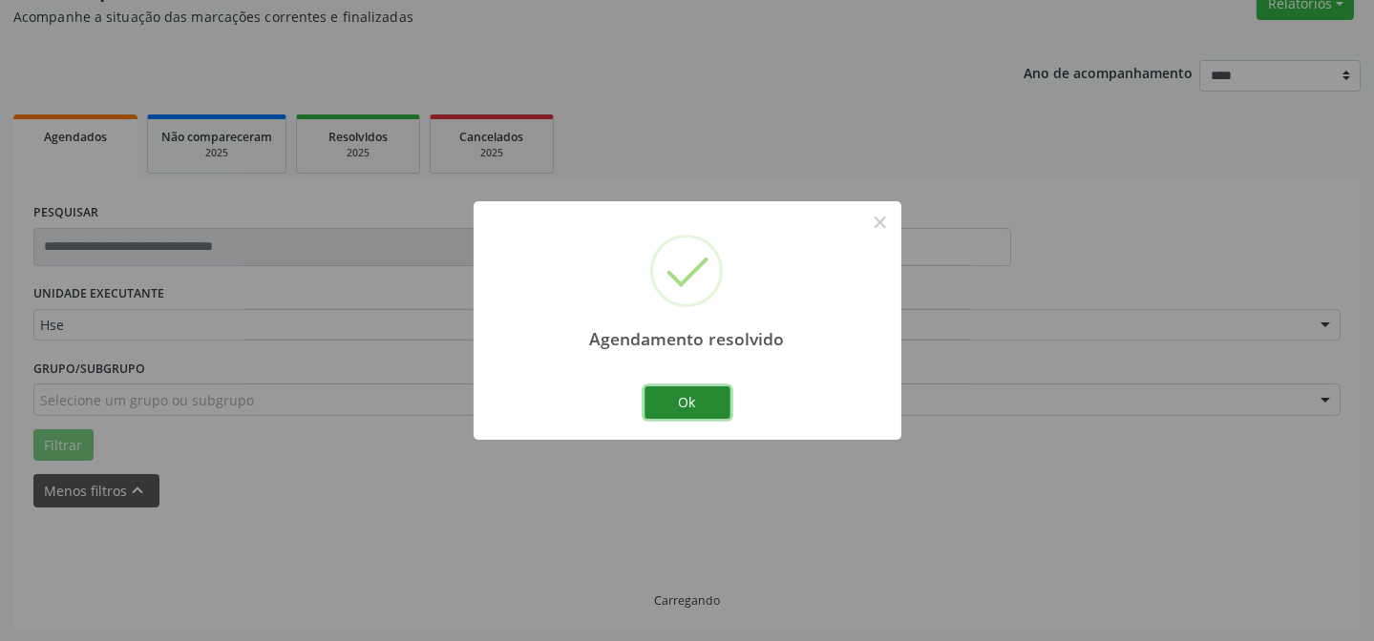
click at [691, 408] on button "Ok" at bounding box center [687, 403] width 86 height 32
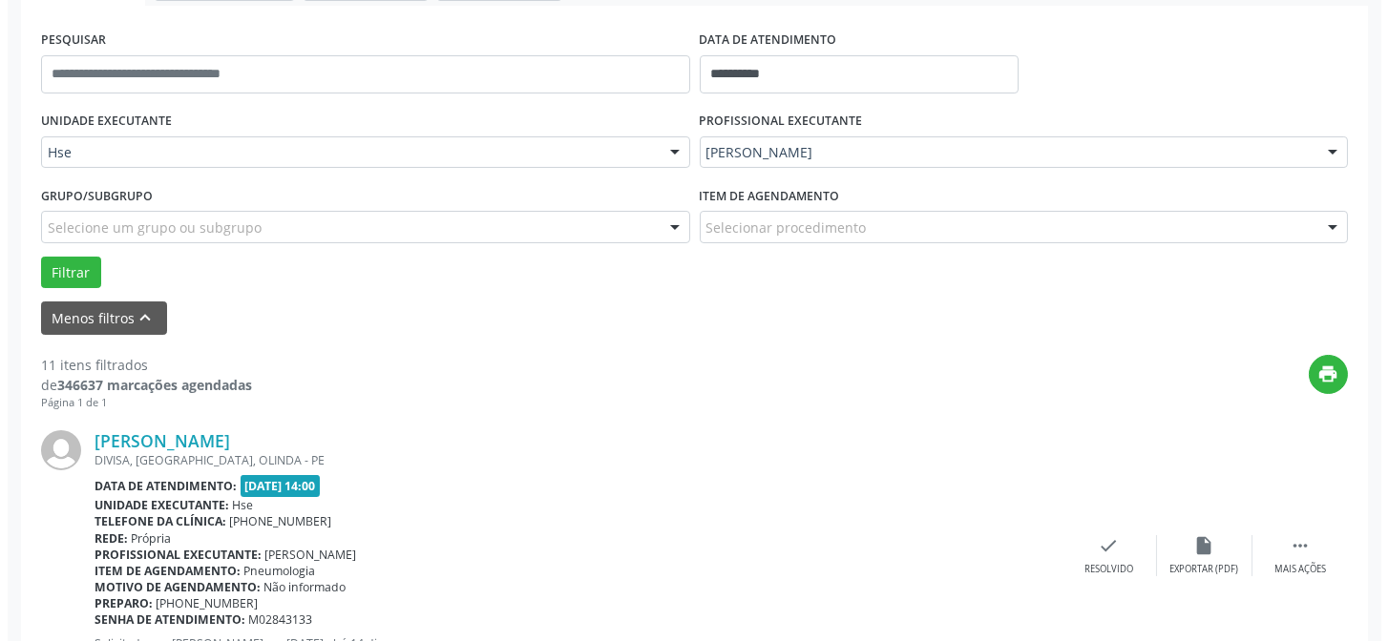
scroll to position [344, 0]
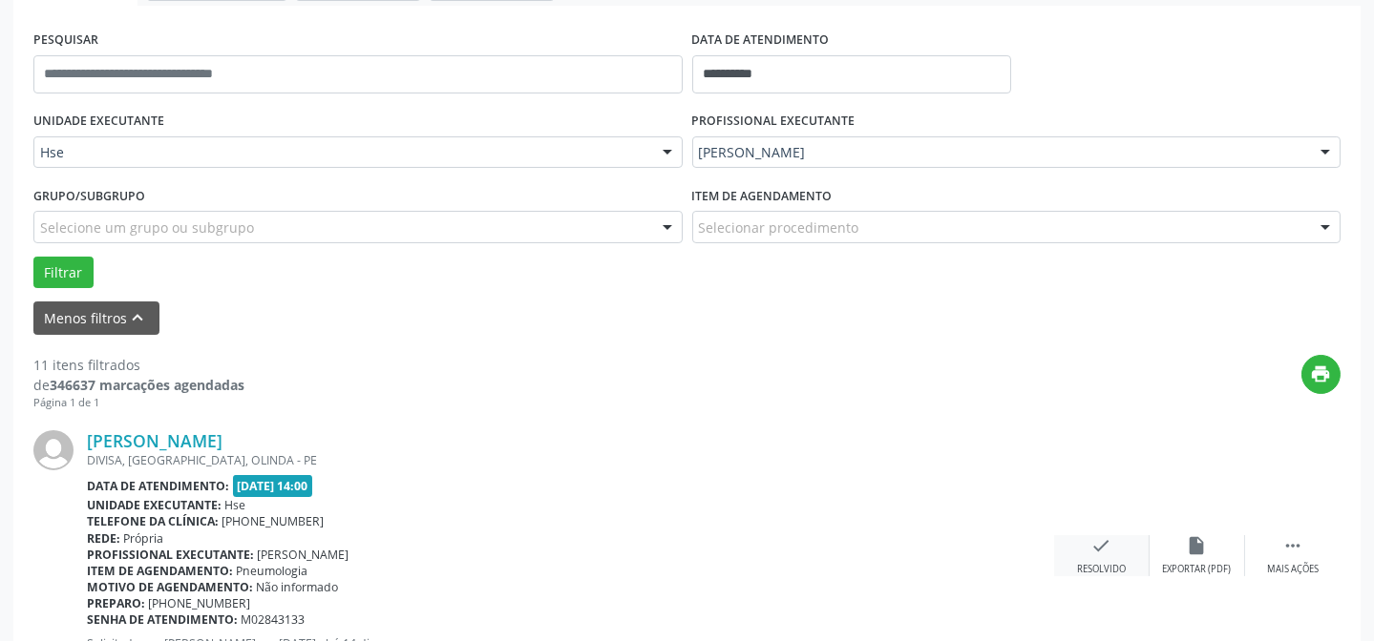
click at [1095, 565] on div "Resolvido" at bounding box center [1101, 569] width 49 height 13
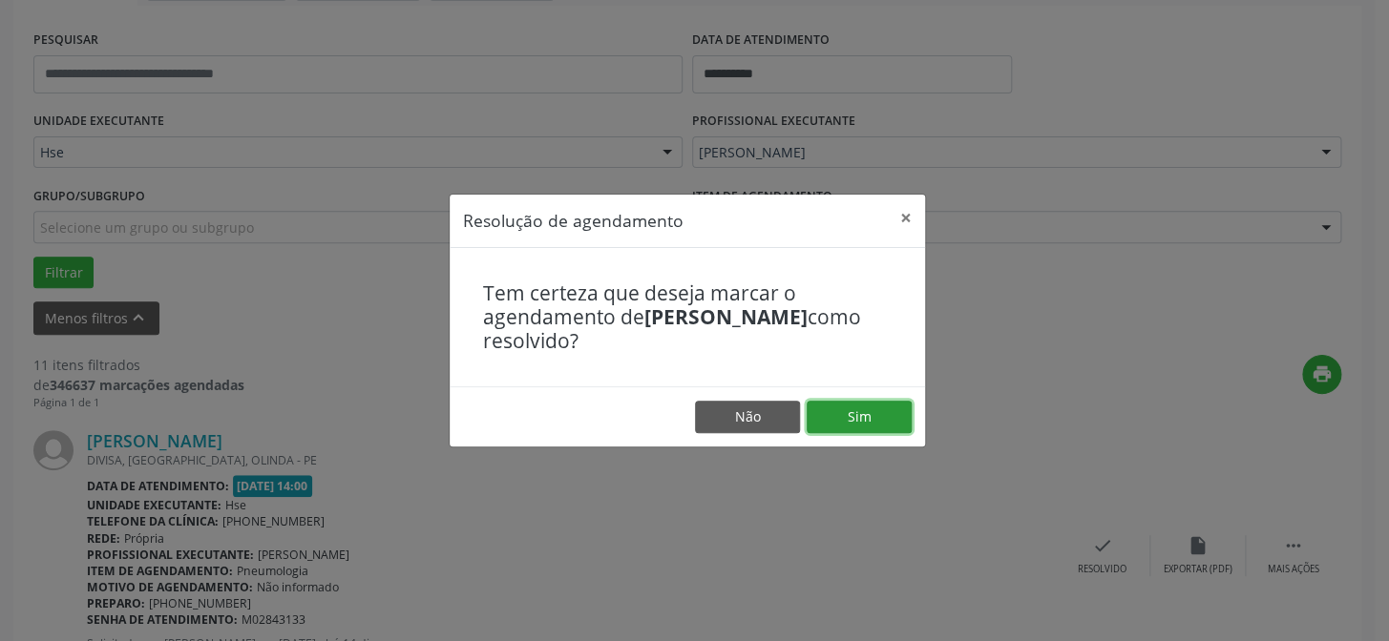
click at [880, 412] on button "Sim" at bounding box center [859, 417] width 105 height 32
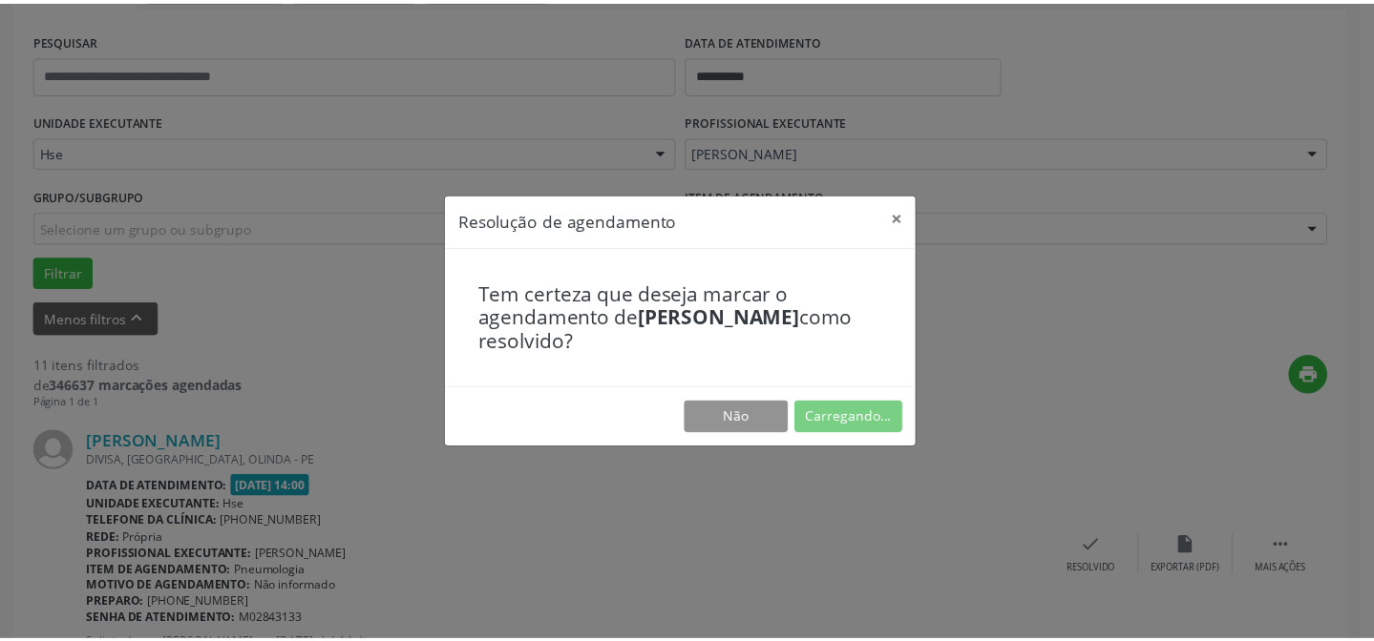
scroll to position [171, 0]
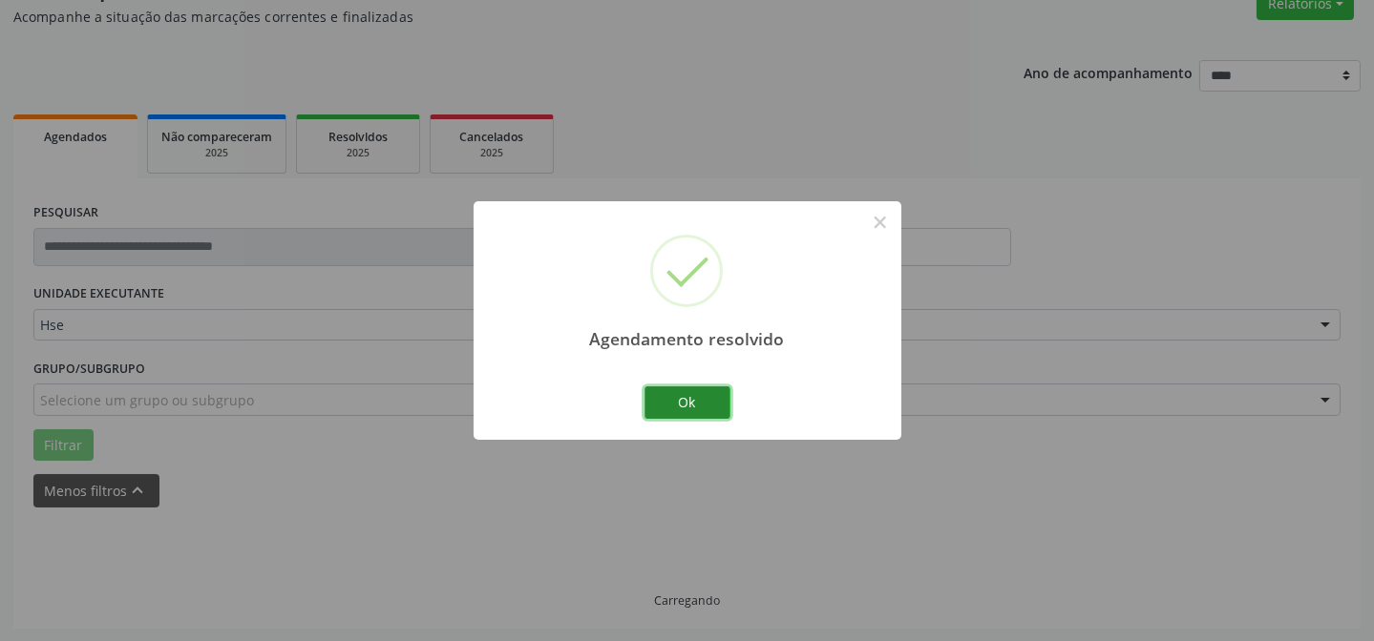
click at [678, 407] on button "Ok" at bounding box center [687, 403] width 86 height 32
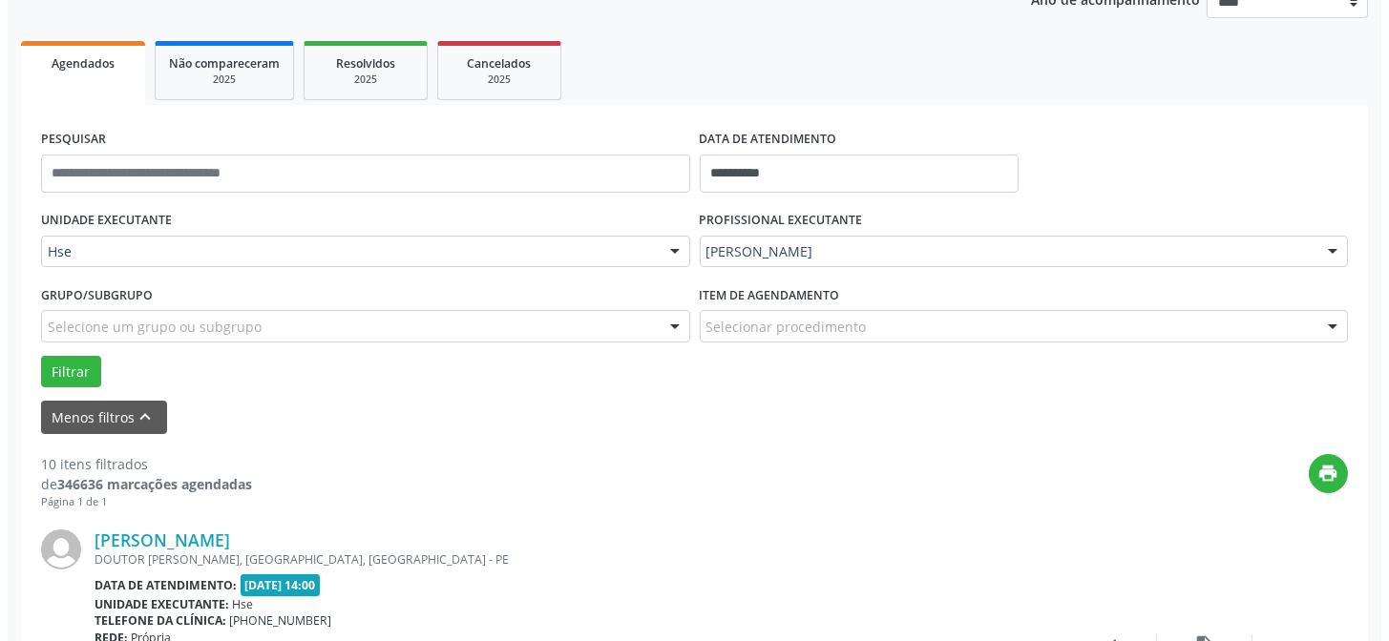
scroll to position [344, 0]
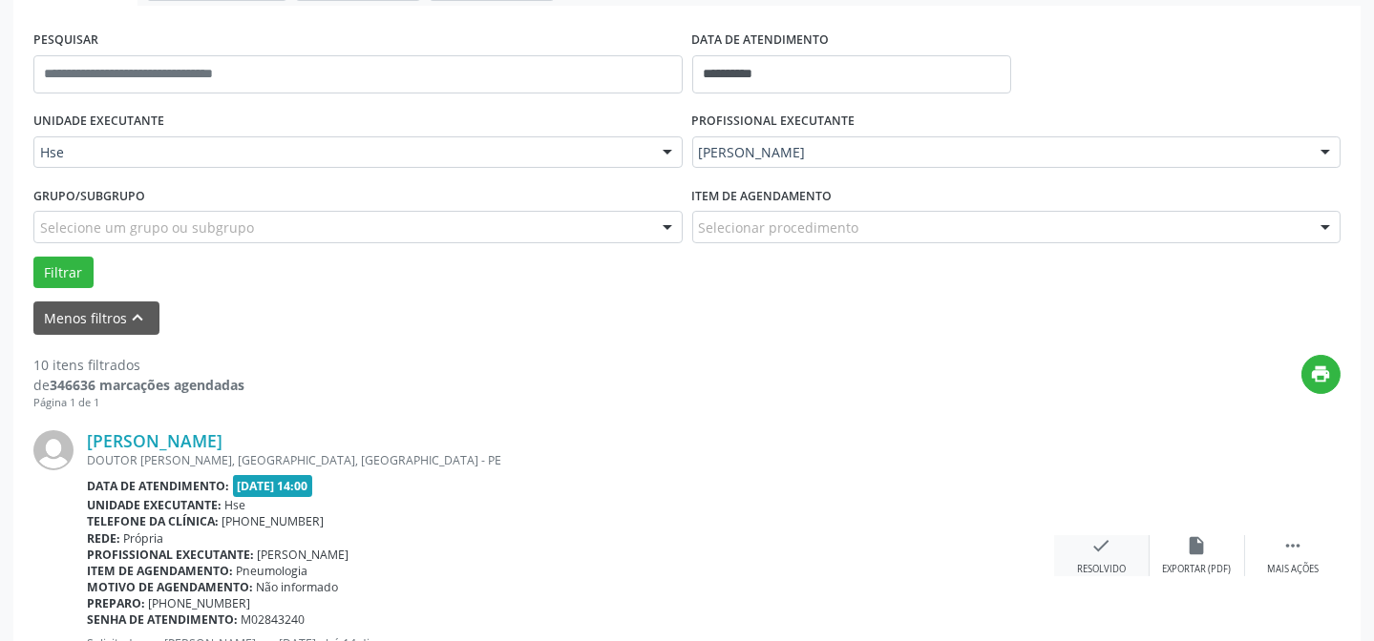
click at [1091, 556] on div "check Resolvido" at bounding box center [1101, 556] width 95 height 41
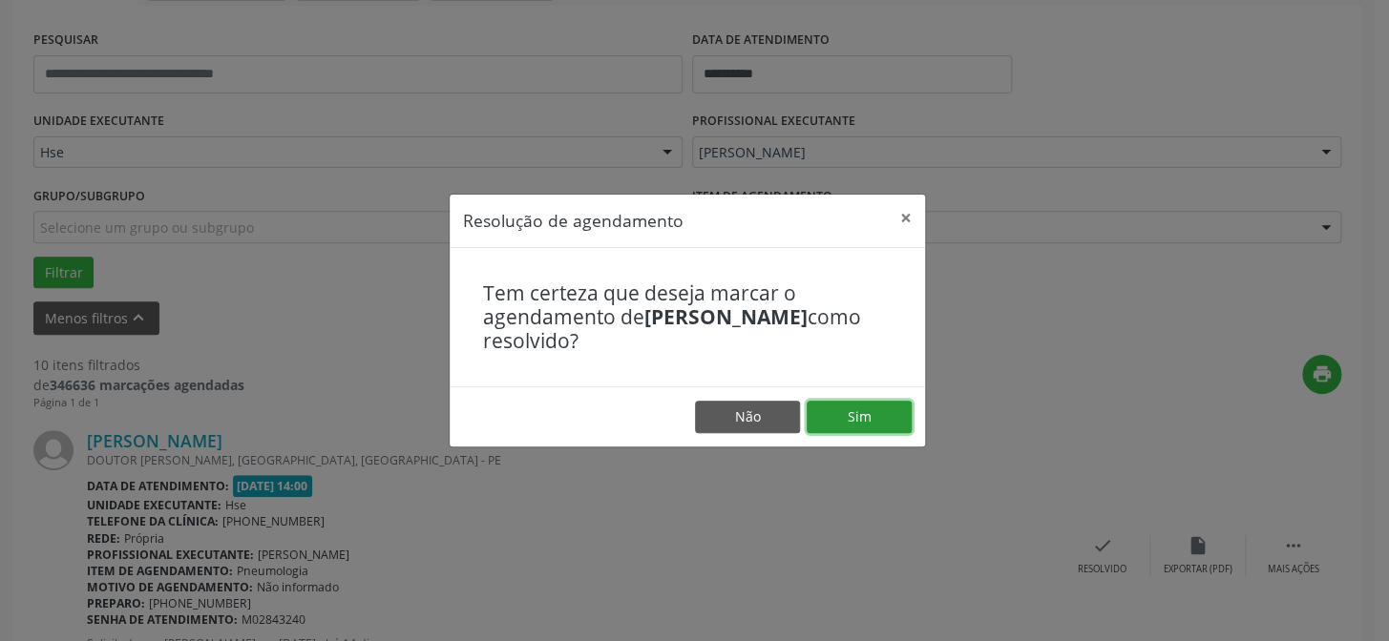
click at [861, 411] on button "Sim" at bounding box center [859, 417] width 105 height 32
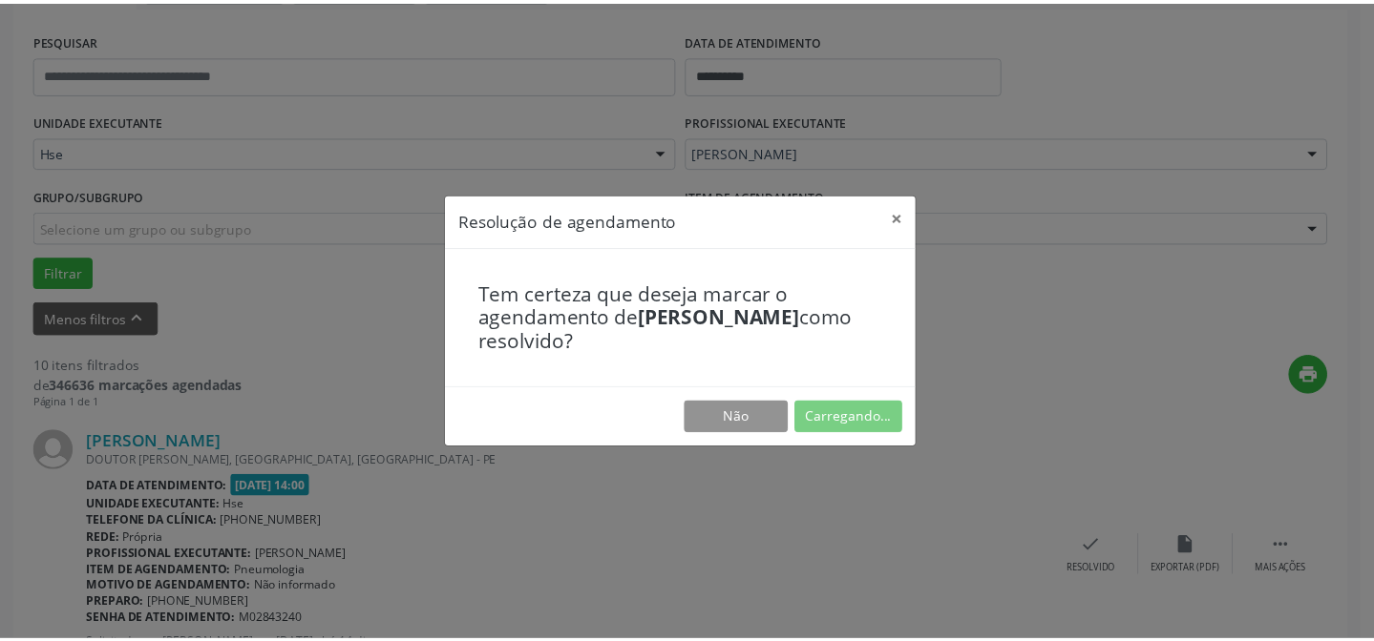
scroll to position [171, 0]
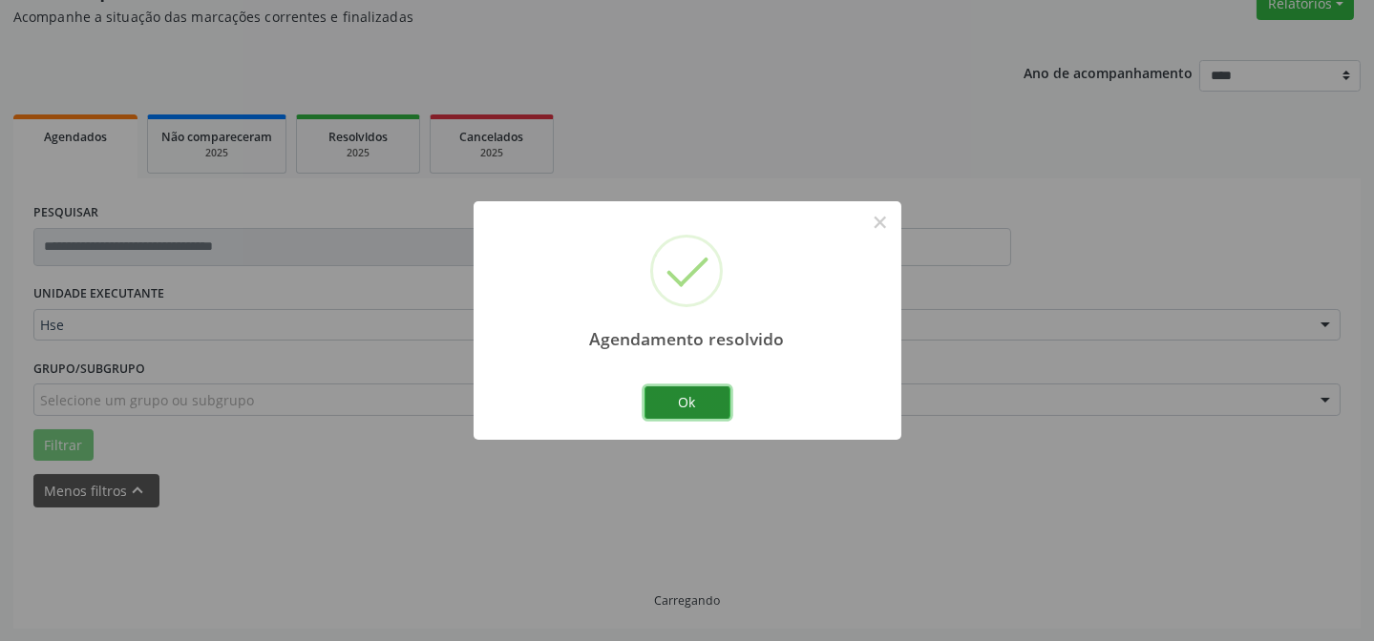
click at [692, 410] on button "Ok" at bounding box center [687, 403] width 86 height 32
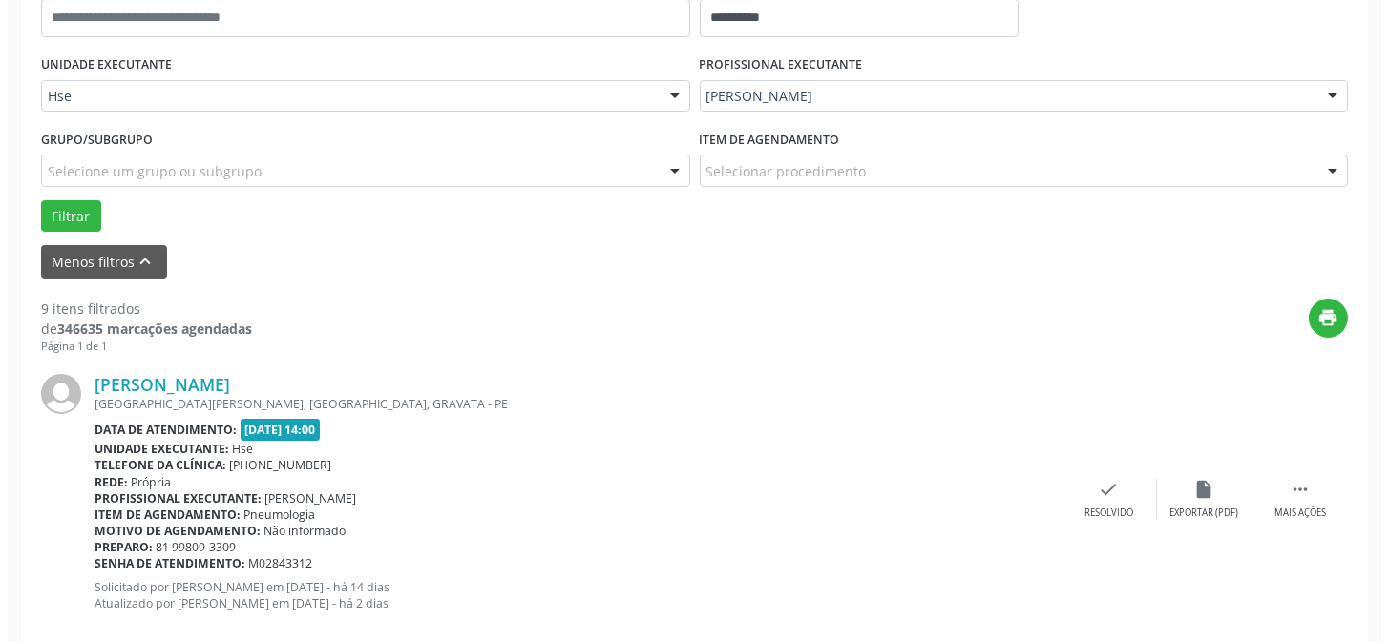
scroll to position [431, 0]
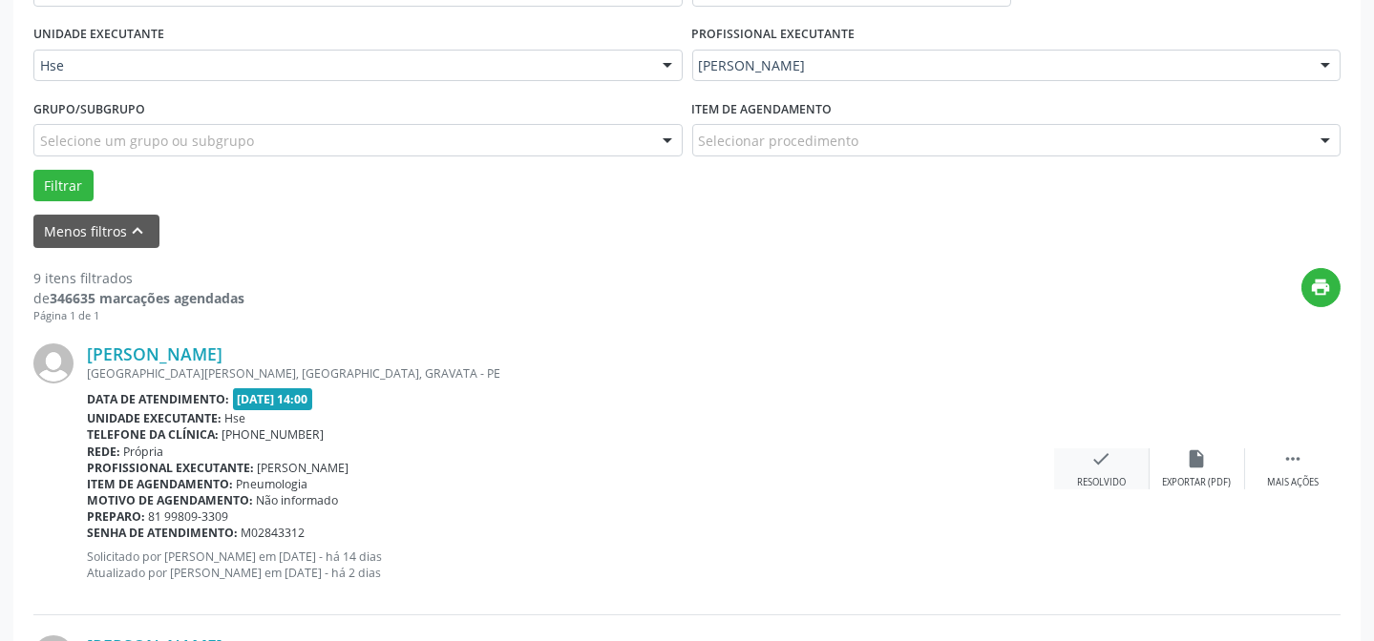
click at [1107, 476] on div "Resolvido" at bounding box center [1101, 482] width 49 height 13
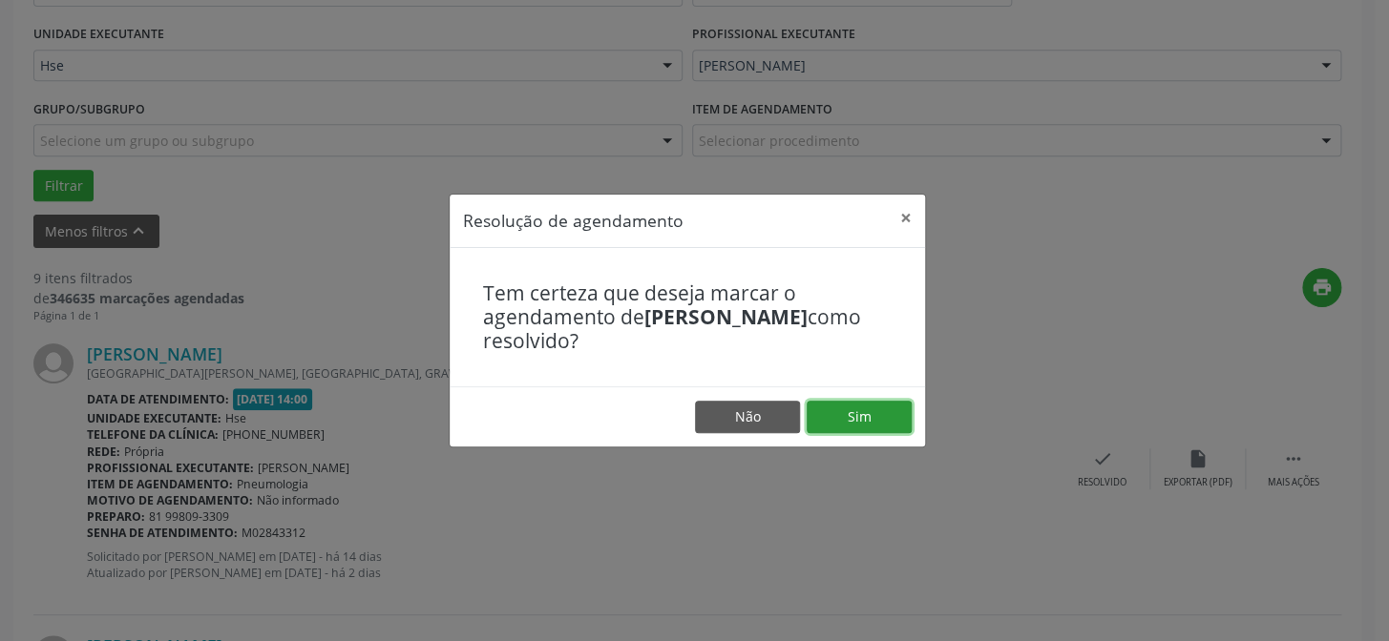
click at [858, 401] on button "Sim" at bounding box center [859, 417] width 105 height 32
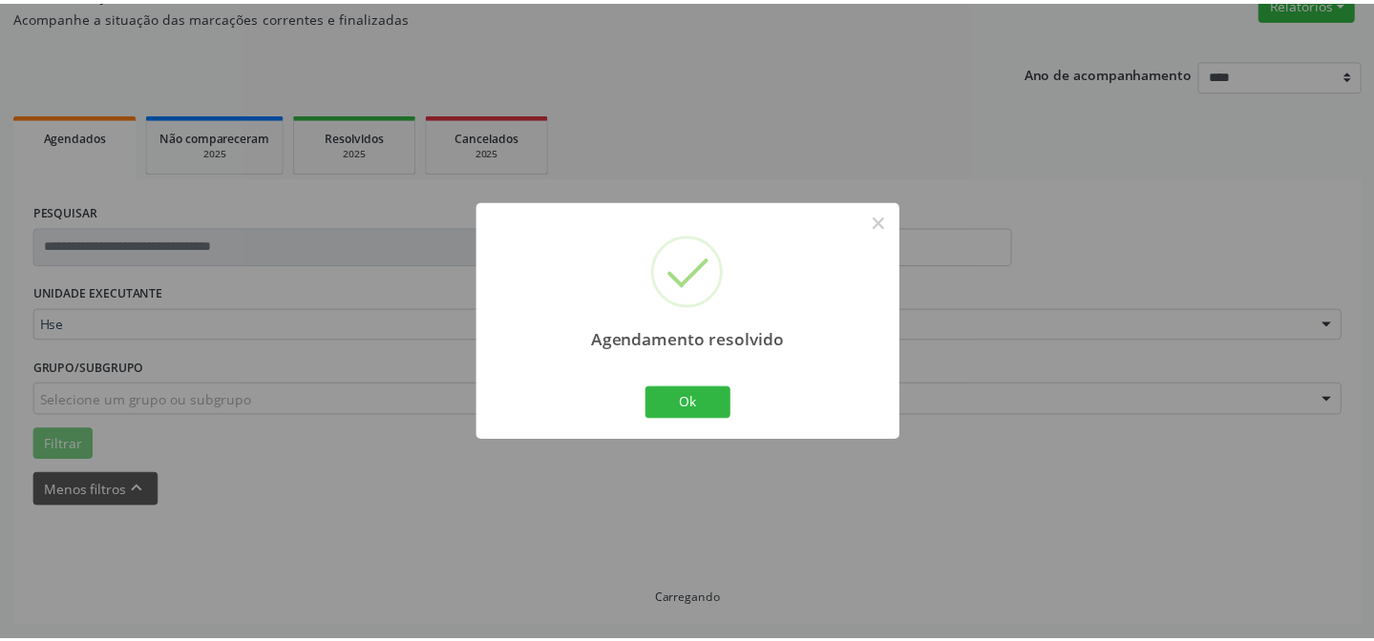
scroll to position [171, 0]
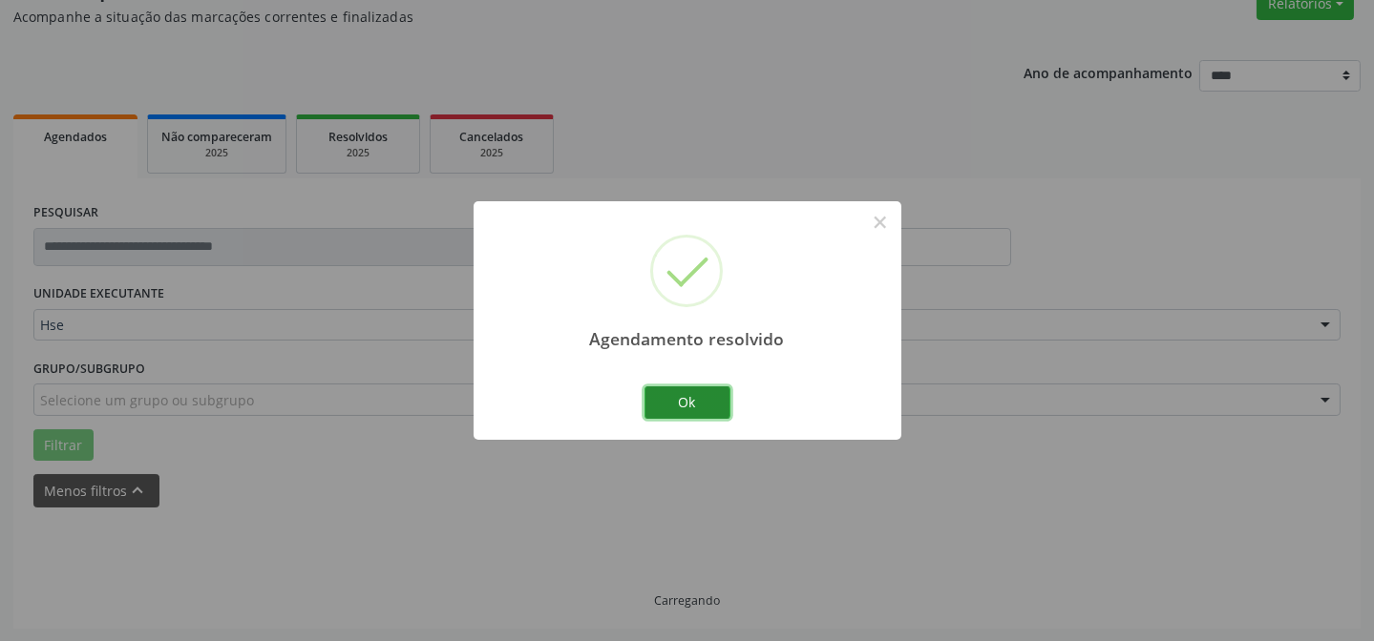
click at [682, 393] on button "Ok" at bounding box center [687, 403] width 86 height 32
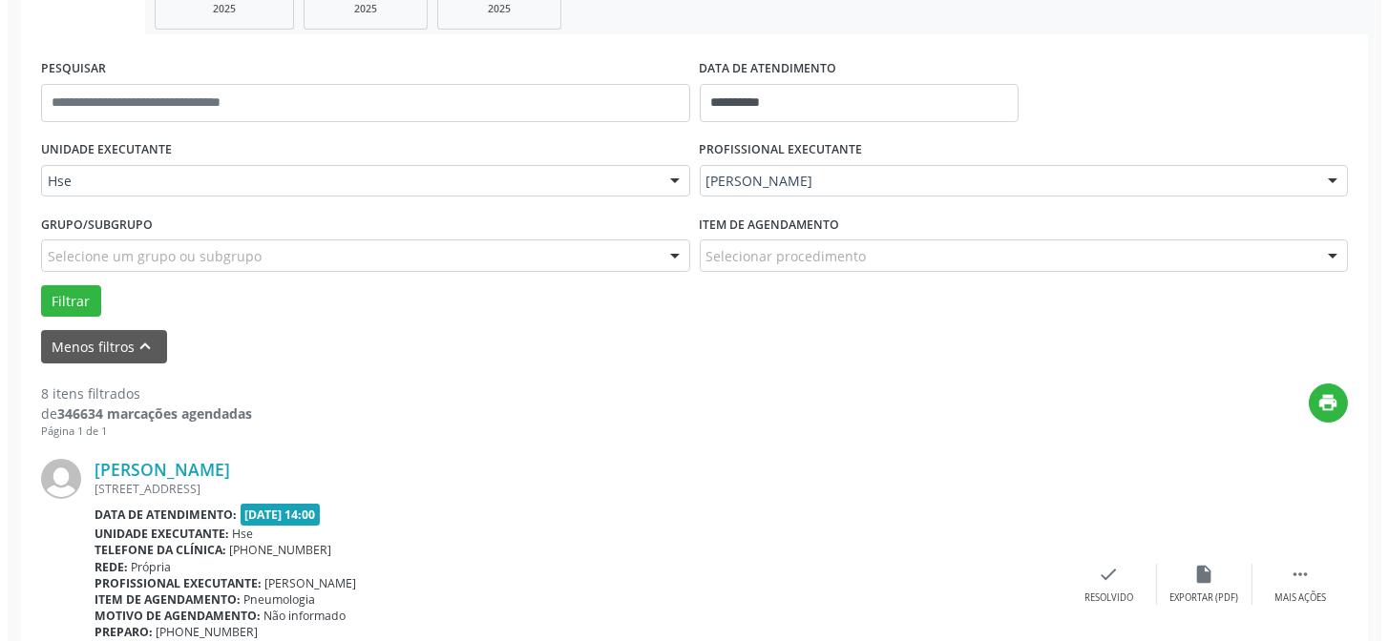
scroll to position [344, 0]
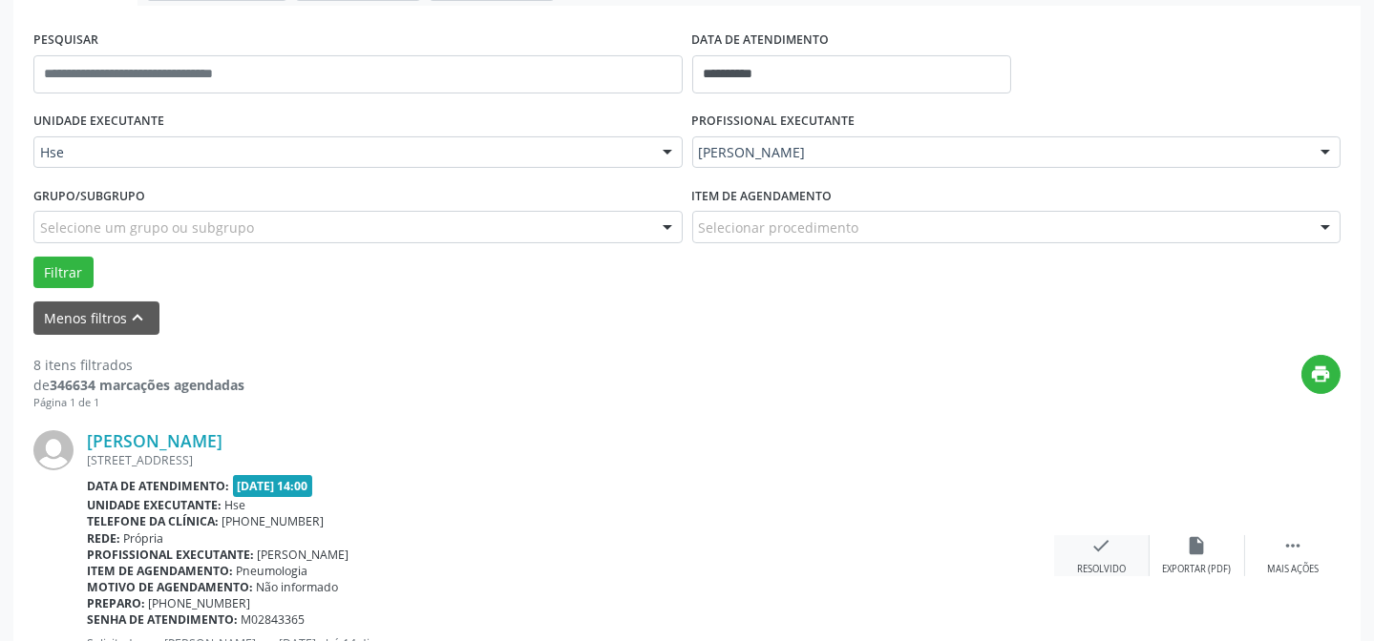
click at [1104, 553] on icon "check" at bounding box center [1101, 546] width 21 height 21
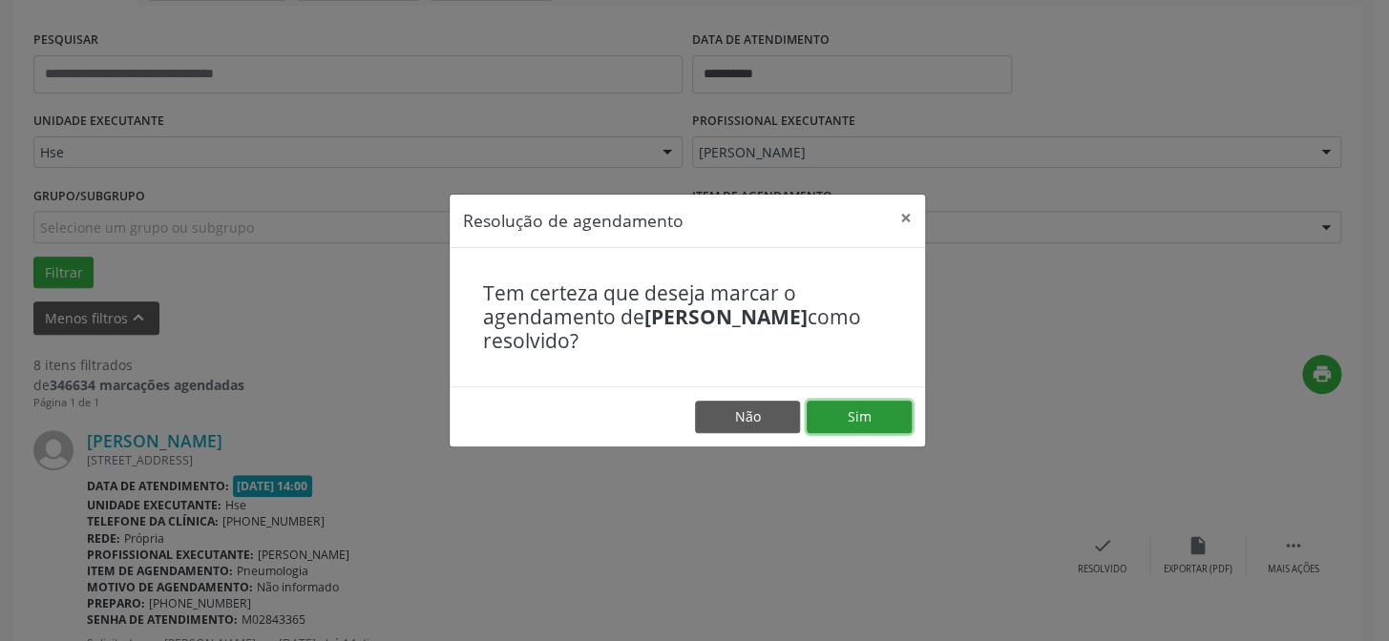
click at [838, 408] on button "Sim" at bounding box center [859, 417] width 105 height 32
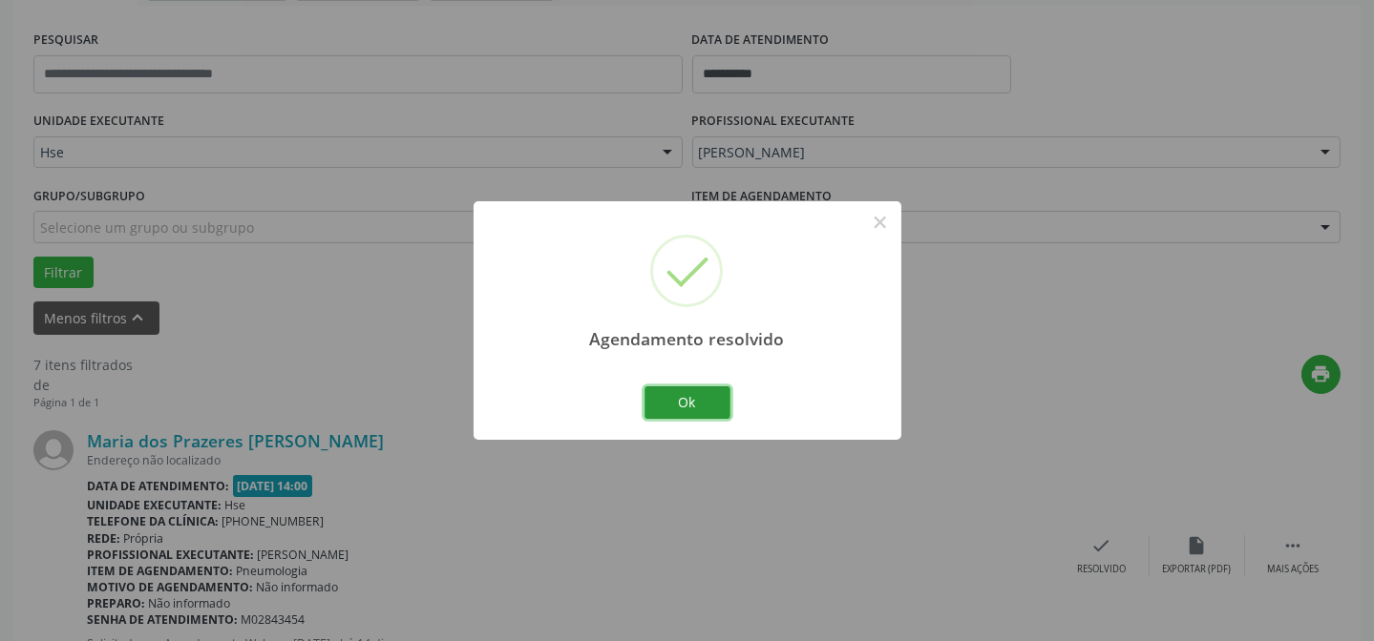
click at [649, 387] on button "Ok" at bounding box center [687, 403] width 86 height 32
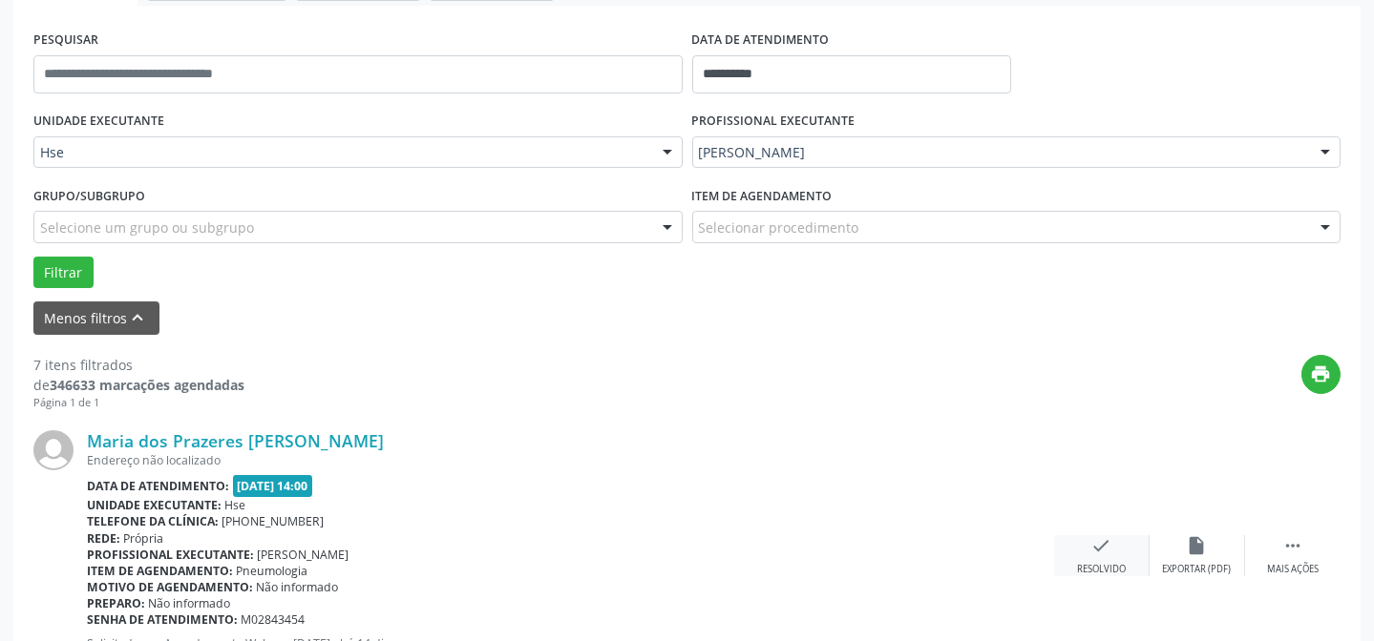
click at [1091, 544] on icon "check" at bounding box center [1101, 546] width 21 height 21
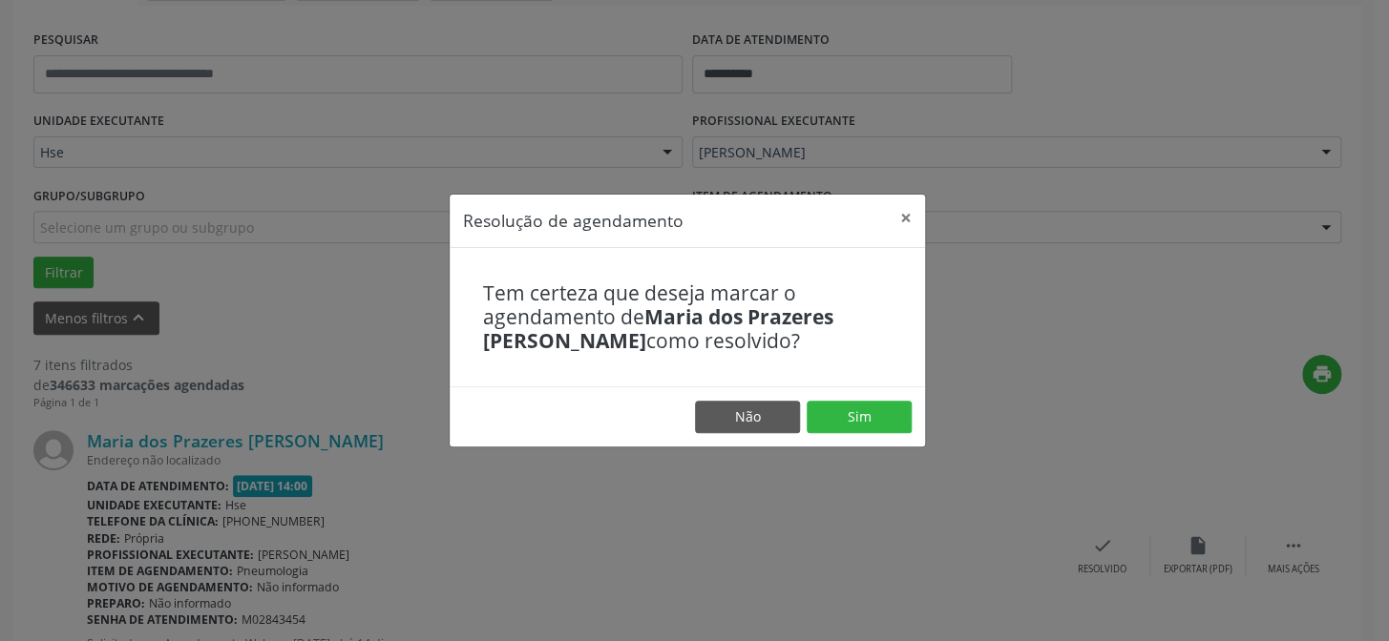
click at [835, 436] on footer "Não Sim" at bounding box center [687, 417] width 475 height 60
click at [858, 418] on button "Sim" at bounding box center [859, 417] width 105 height 32
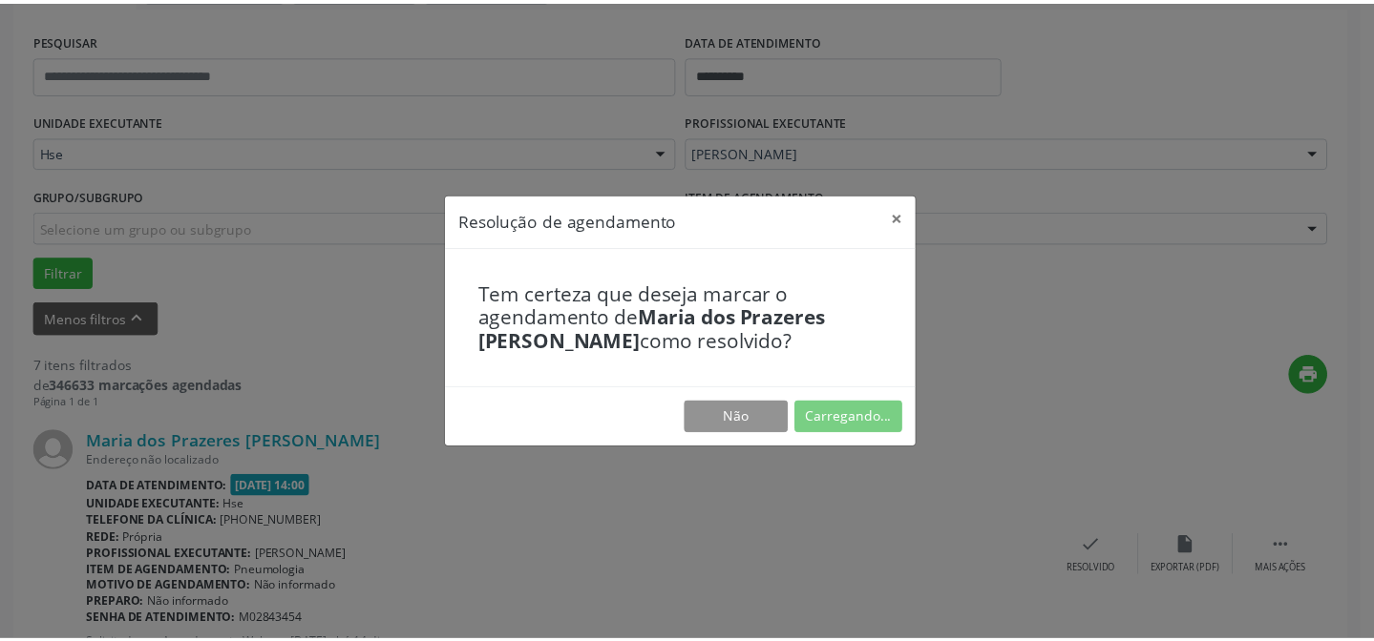
scroll to position [171, 0]
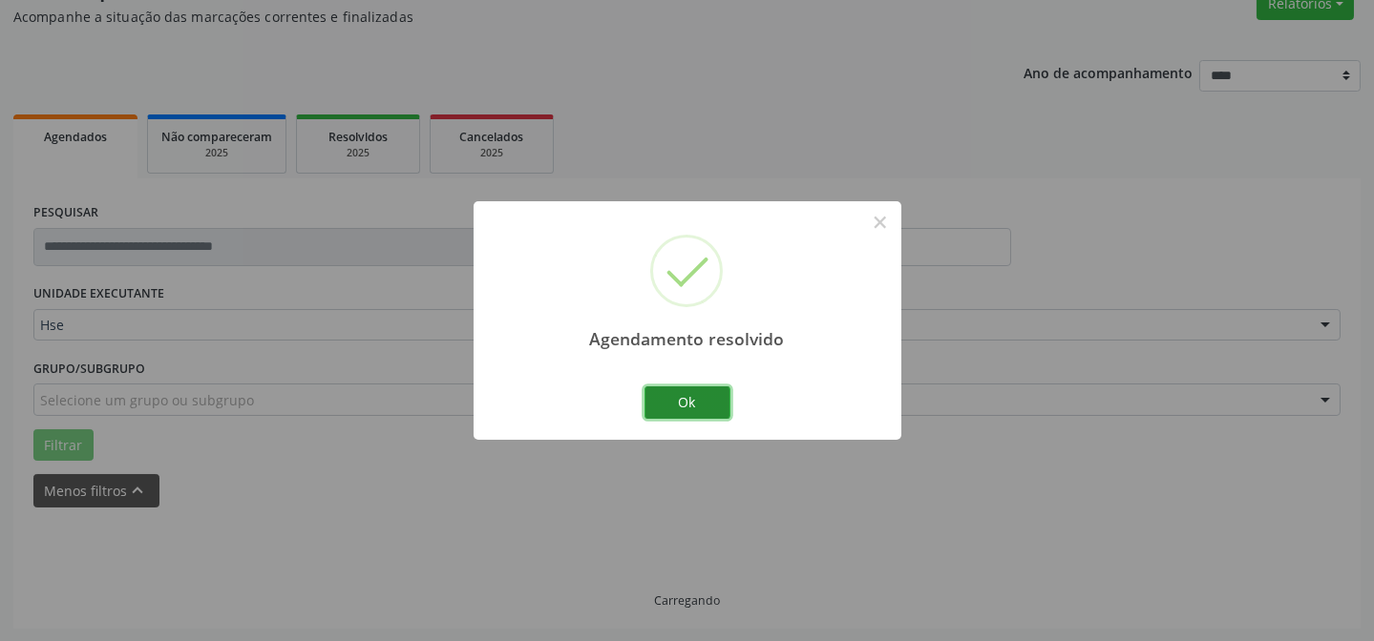
click at [706, 399] on button "Ok" at bounding box center [687, 403] width 86 height 32
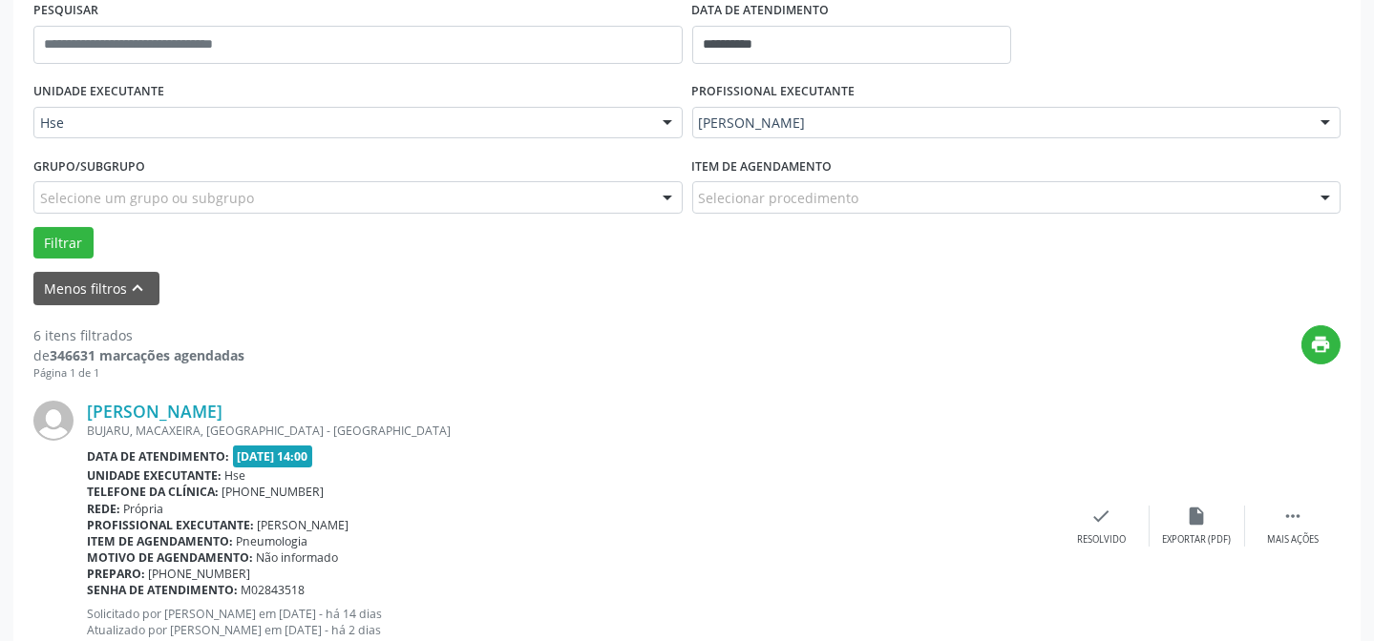
scroll to position [431, 0]
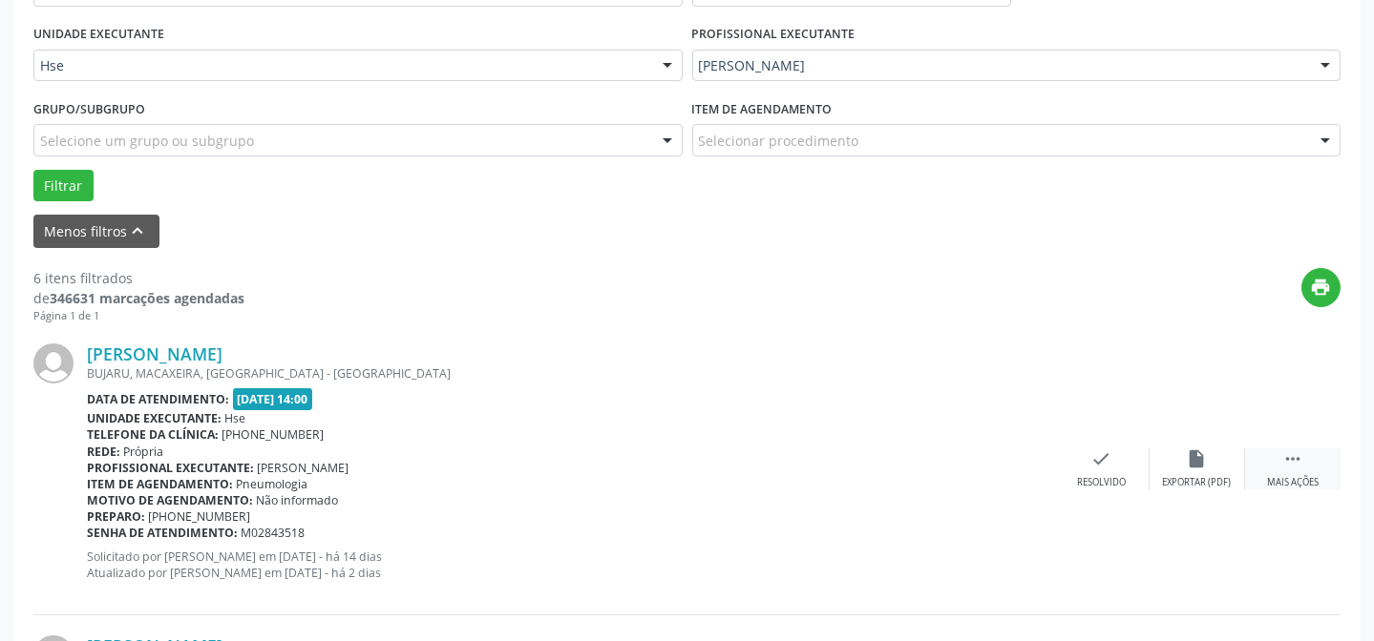
click at [1270, 471] on div " Mais ações" at bounding box center [1292, 469] width 95 height 41
click at [1181, 464] on div "alarm_off Não compareceu" at bounding box center [1196, 469] width 95 height 41
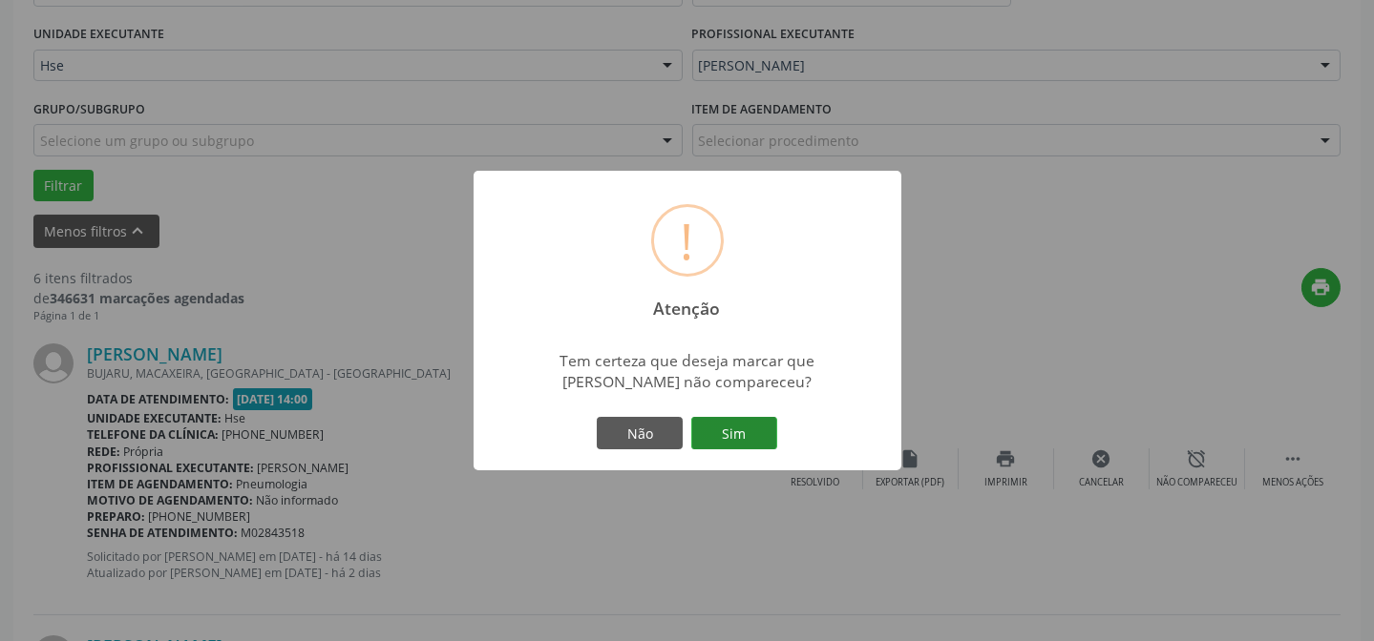
click at [731, 419] on button "Sim" at bounding box center [734, 433] width 86 height 32
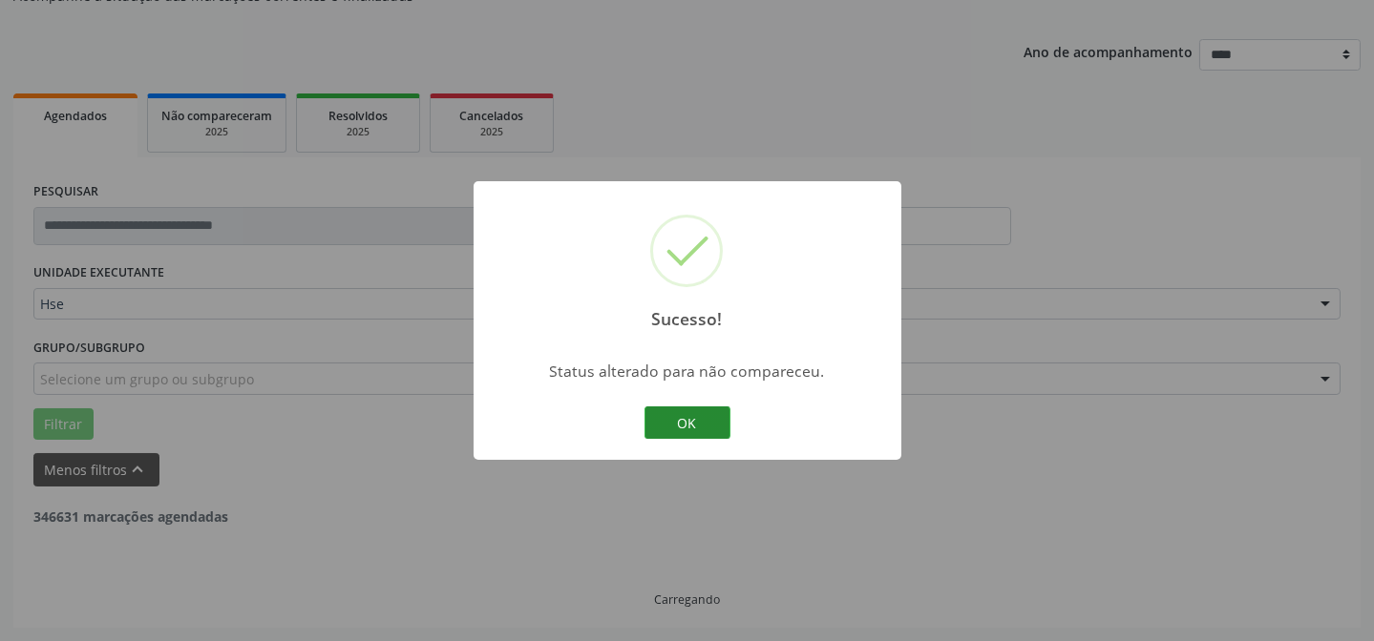
click at [681, 415] on button "OK" at bounding box center [687, 423] width 86 height 32
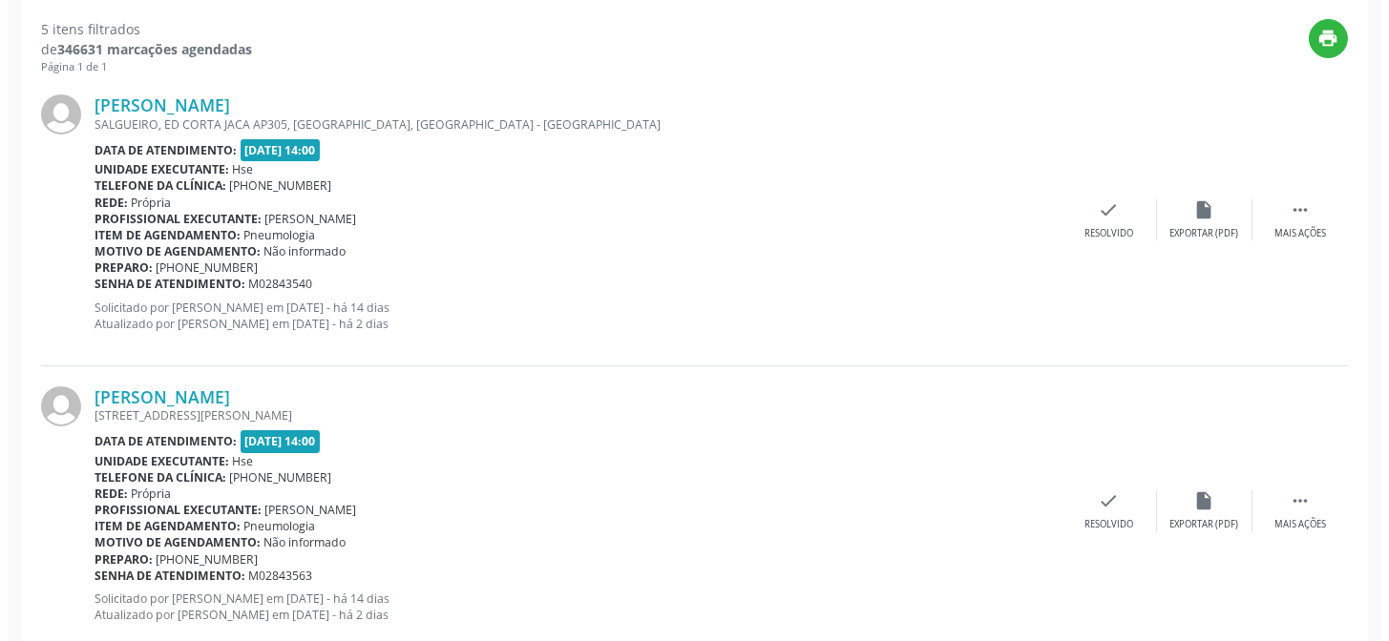
scroll to position [691, 0]
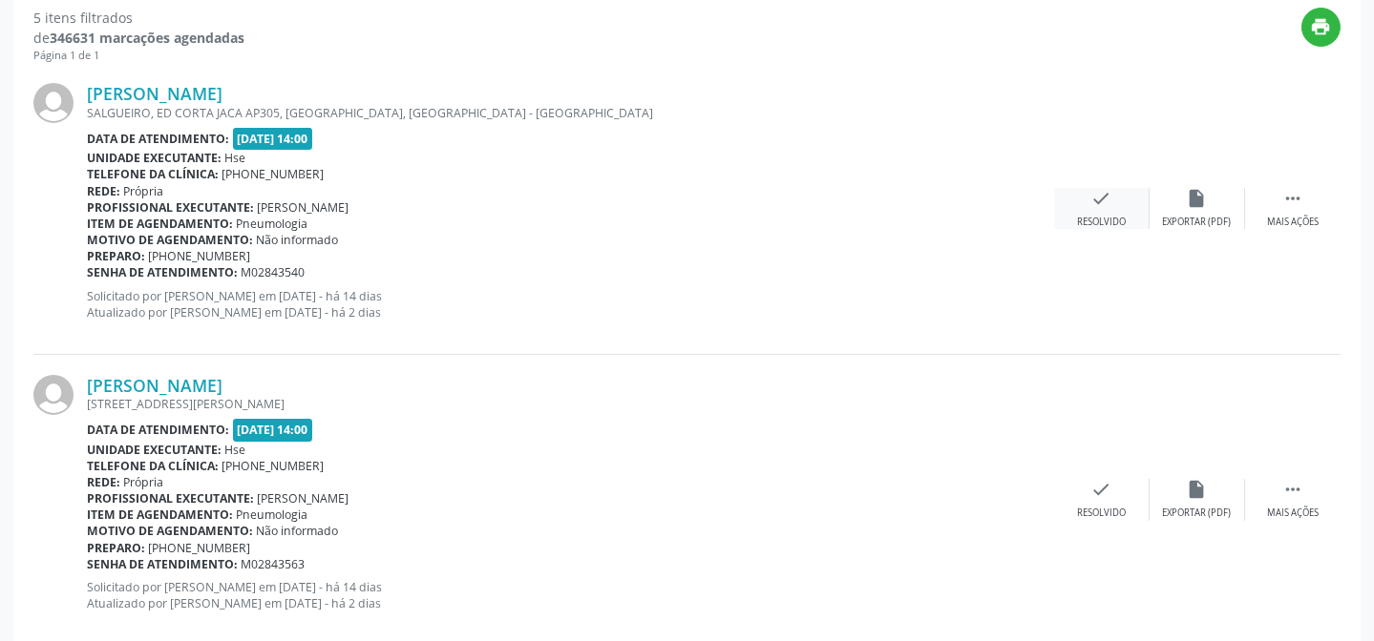
click at [1101, 218] on div "Resolvido" at bounding box center [1101, 222] width 49 height 13
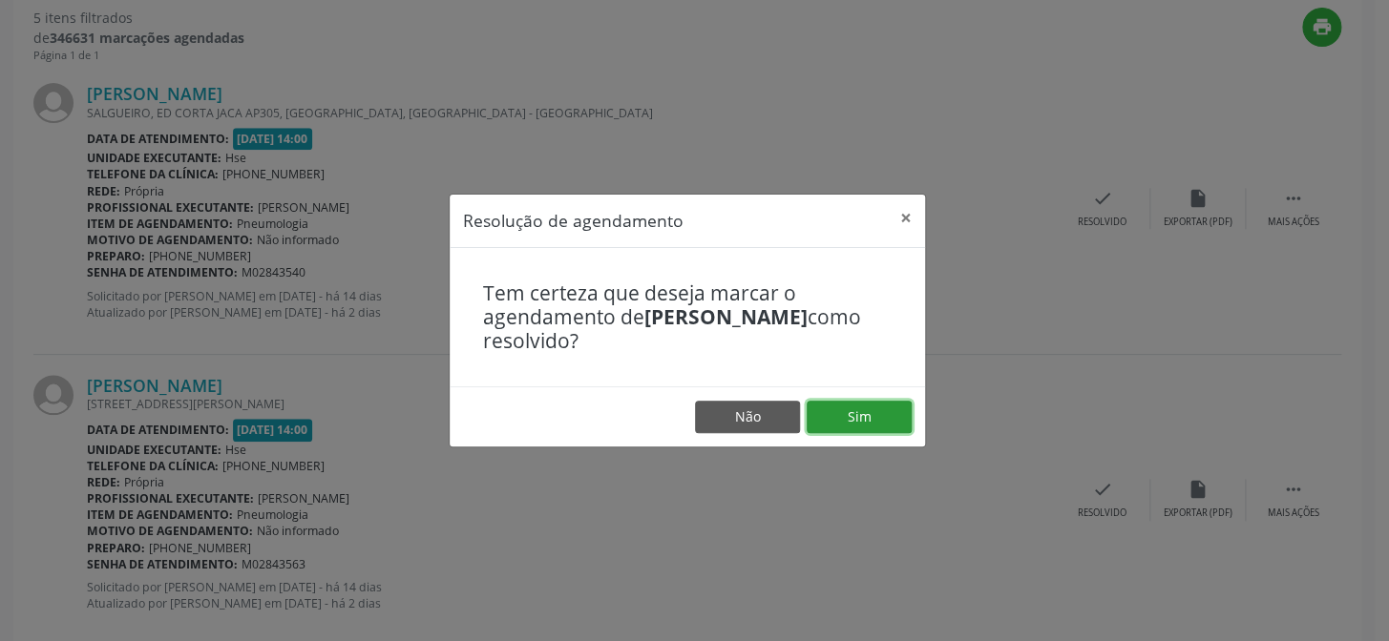
click at [833, 419] on button "Sim" at bounding box center [859, 417] width 105 height 32
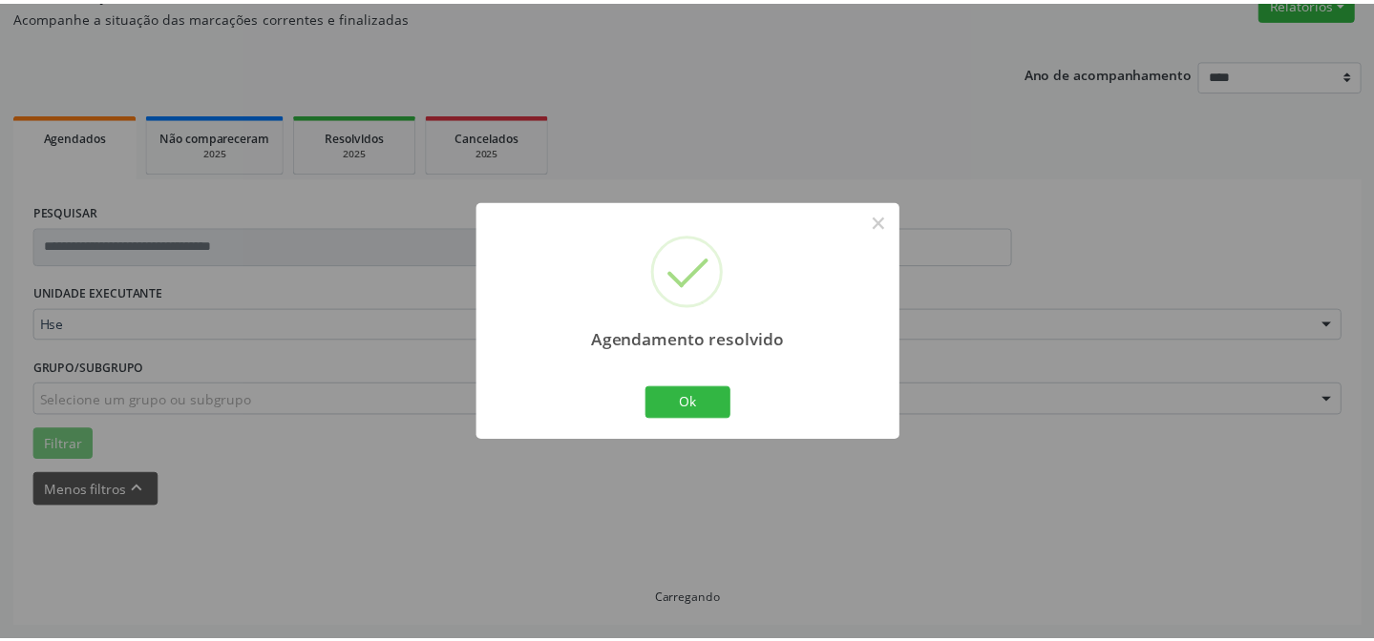
scroll to position [171, 0]
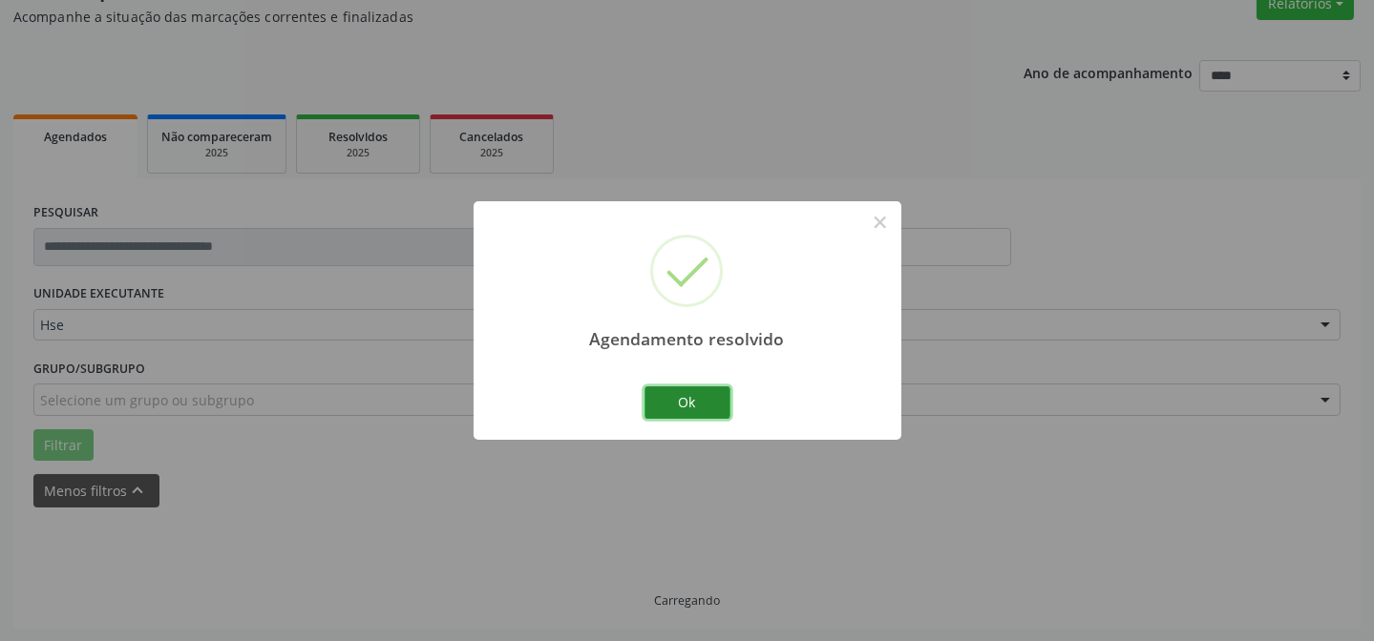
click at [714, 410] on button "Ok" at bounding box center [687, 403] width 86 height 32
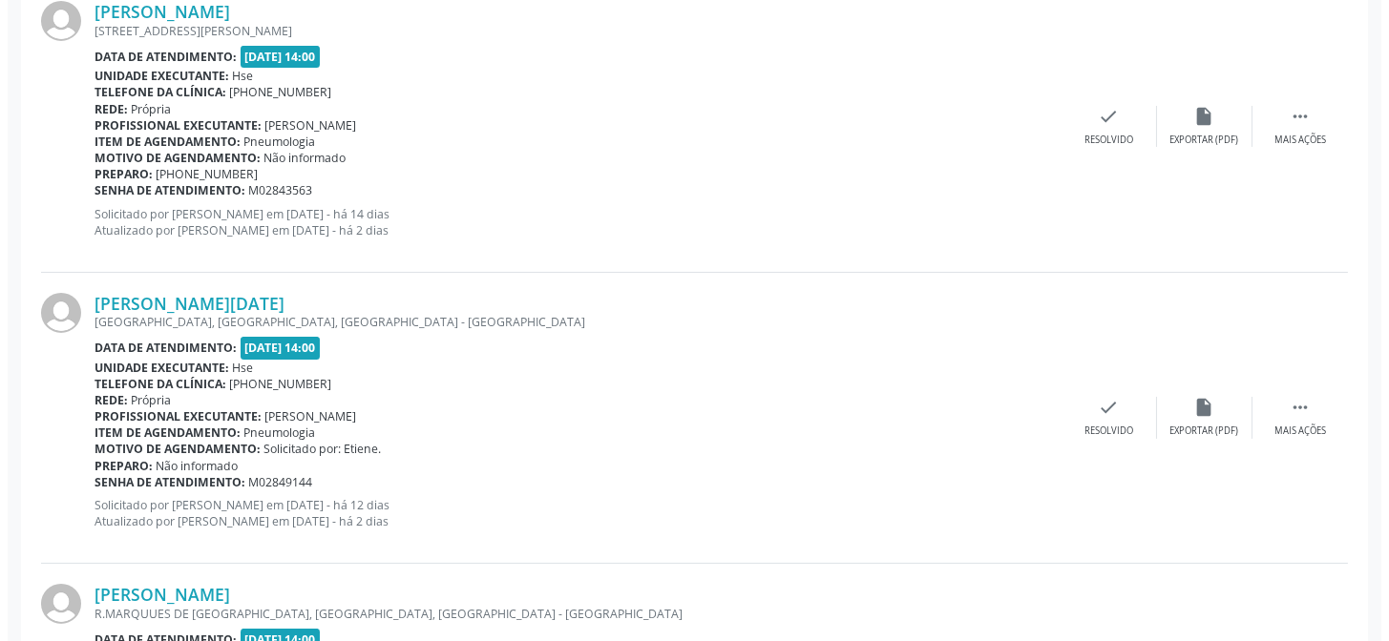
scroll to position [778, 0]
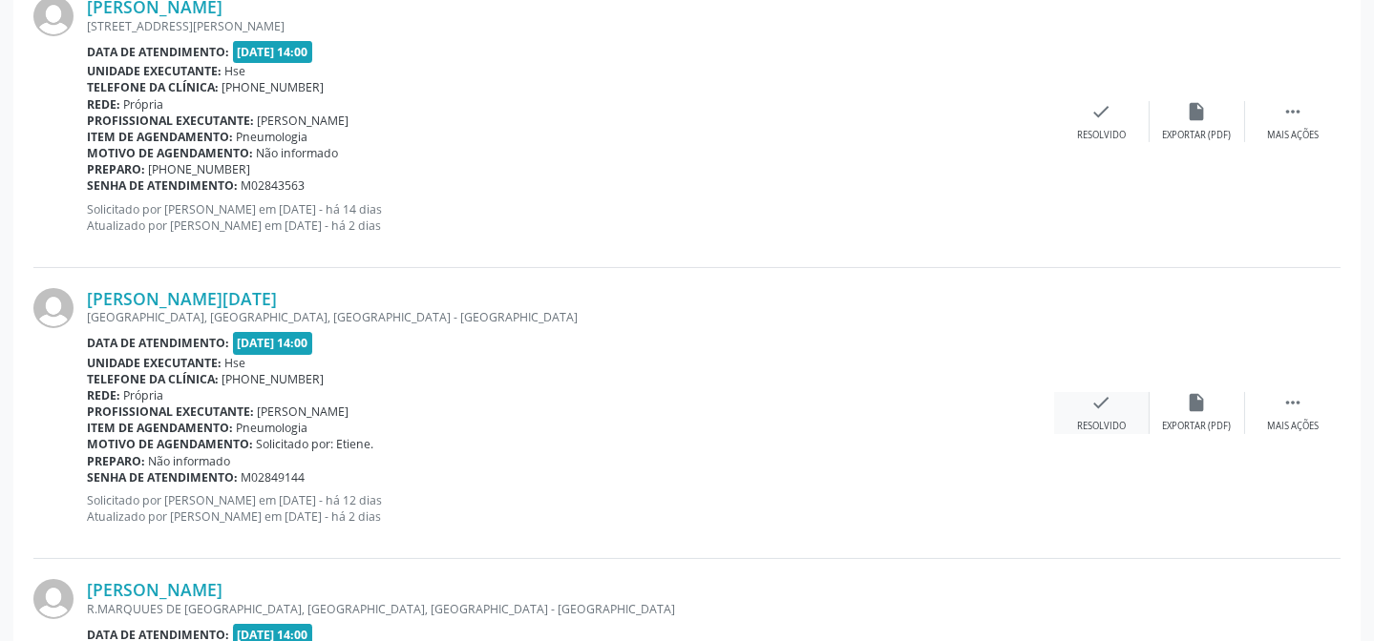
click at [1100, 420] on div "Resolvido" at bounding box center [1101, 426] width 49 height 13
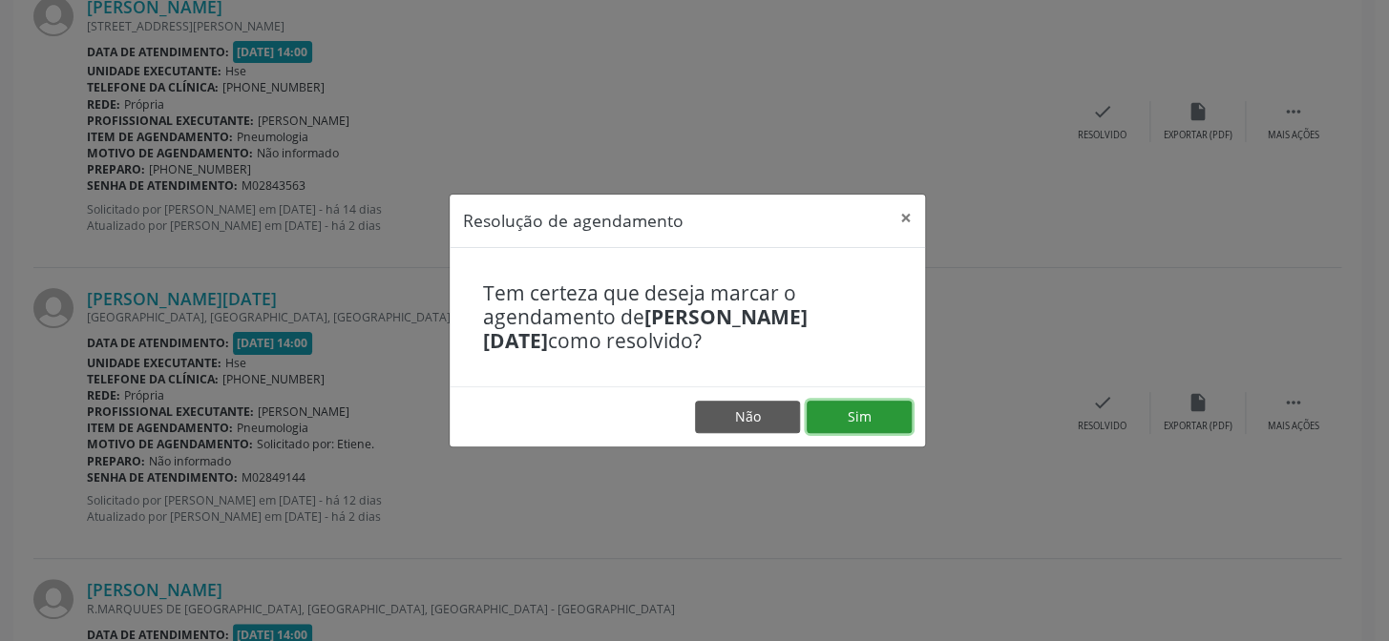
click at [869, 409] on button "Sim" at bounding box center [859, 417] width 105 height 32
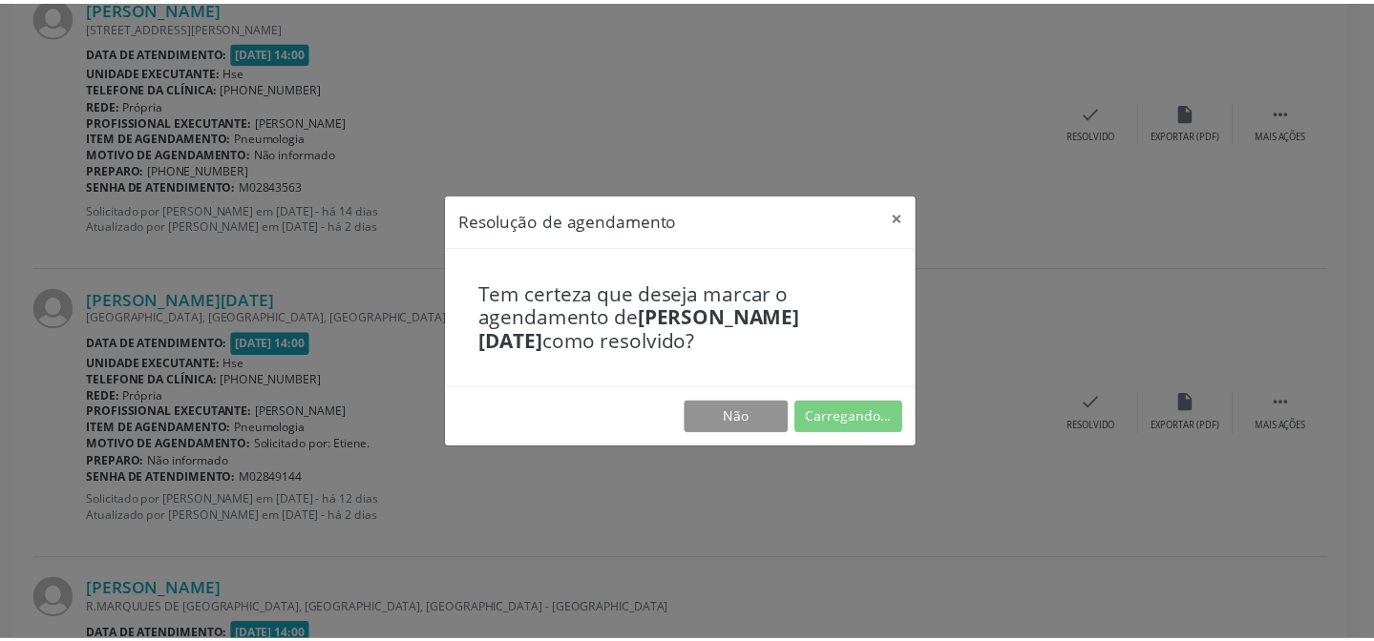
scroll to position [171, 0]
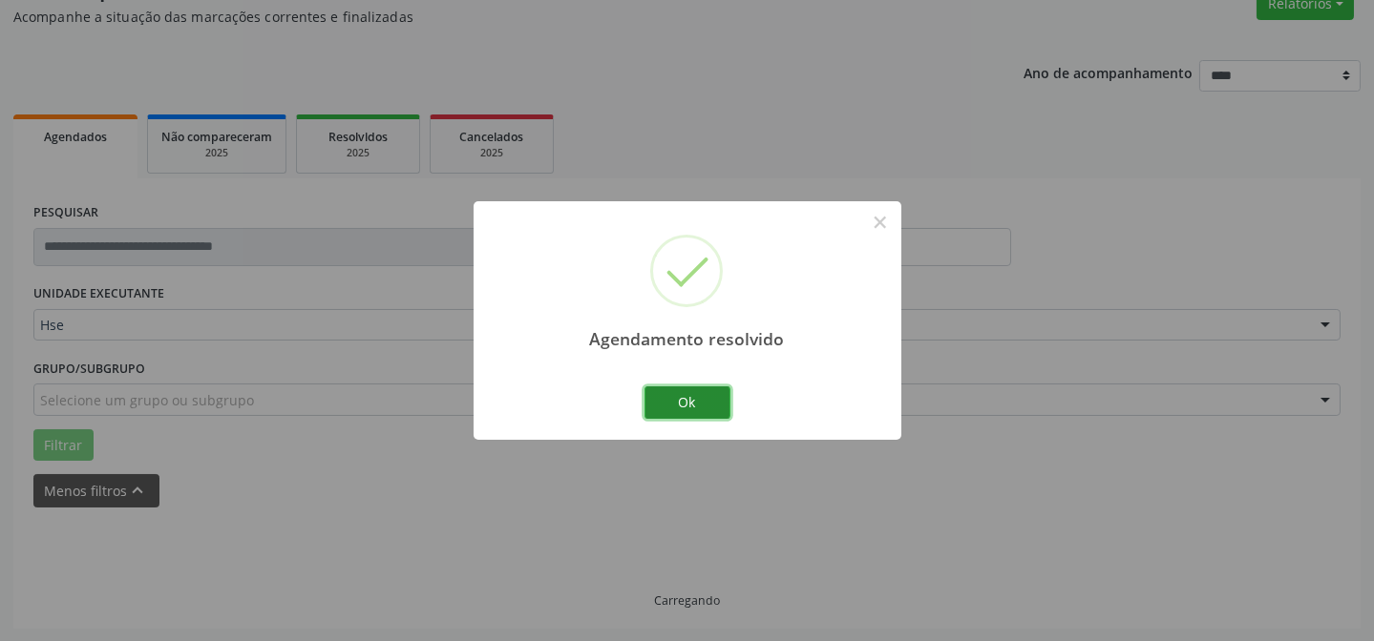
click at [701, 396] on button "Ok" at bounding box center [687, 403] width 86 height 32
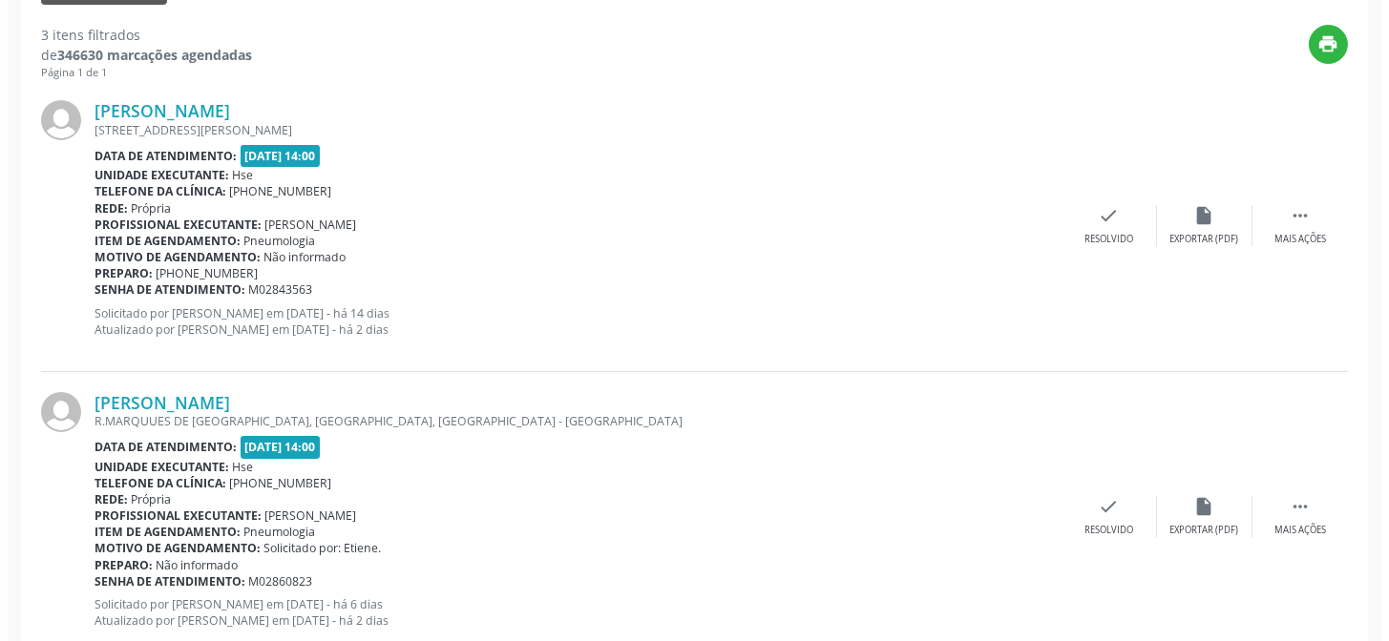
scroll to position [778, 0]
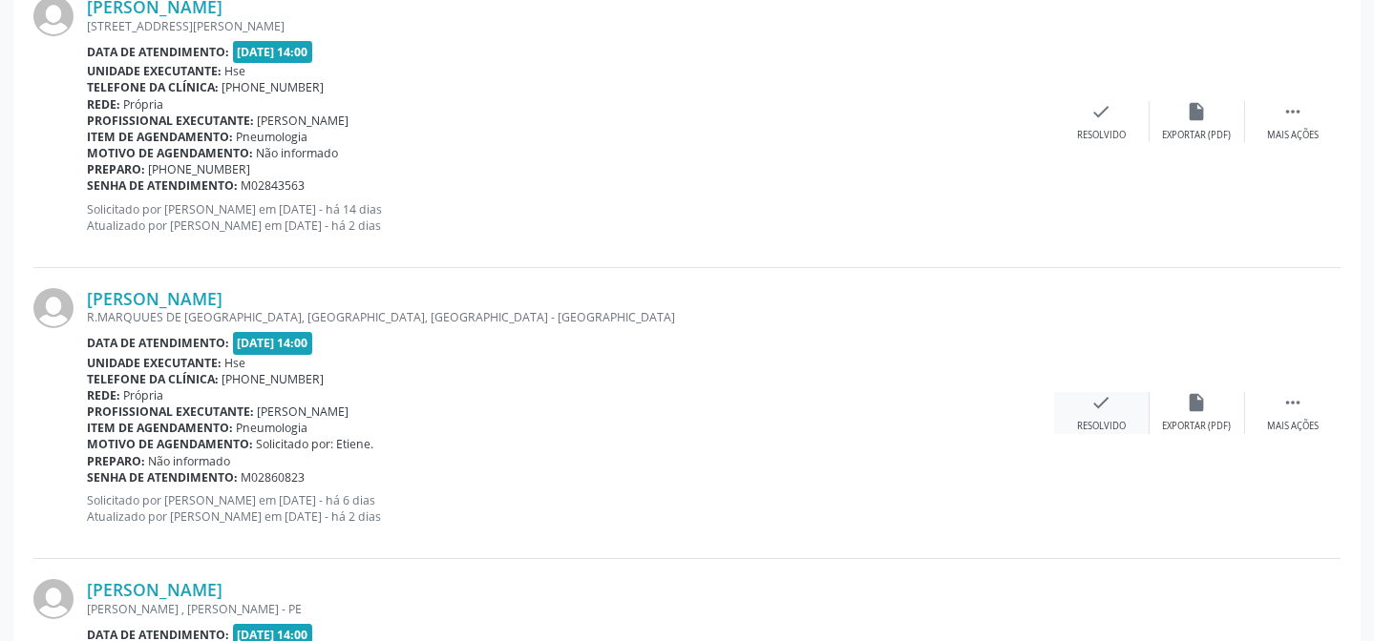
click at [1105, 392] on icon "check" at bounding box center [1101, 402] width 21 height 21
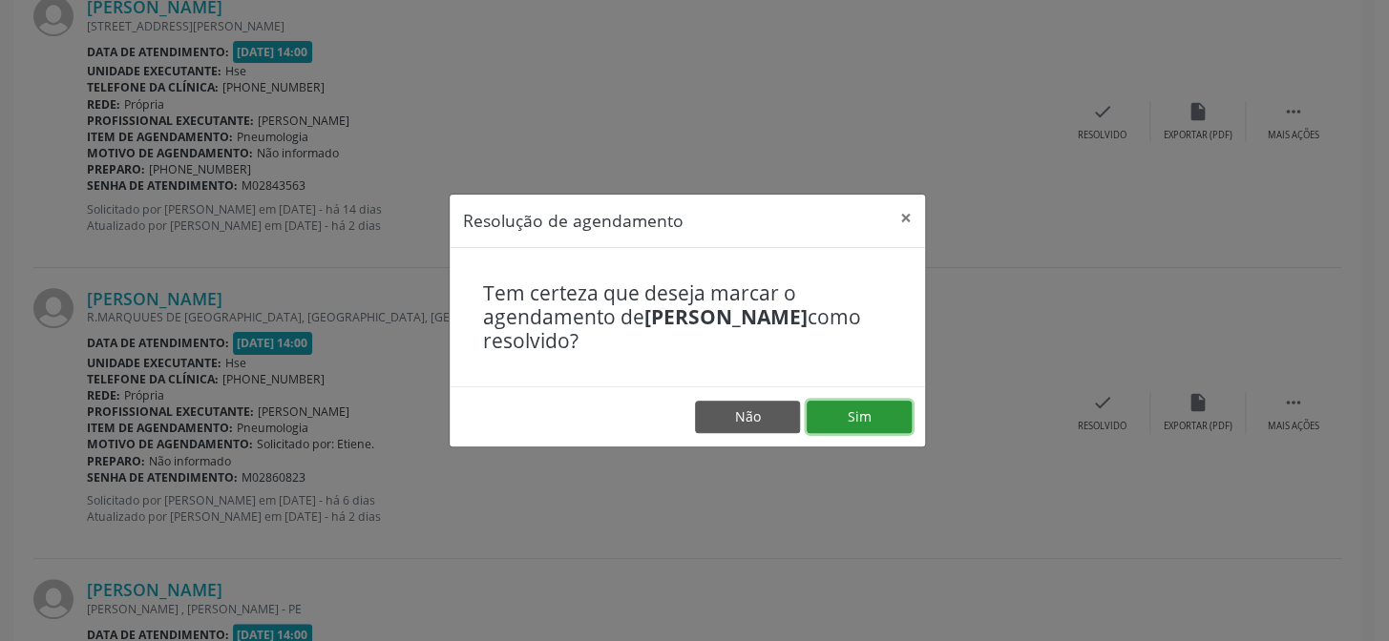
click at [872, 411] on button "Sim" at bounding box center [859, 417] width 105 height 32
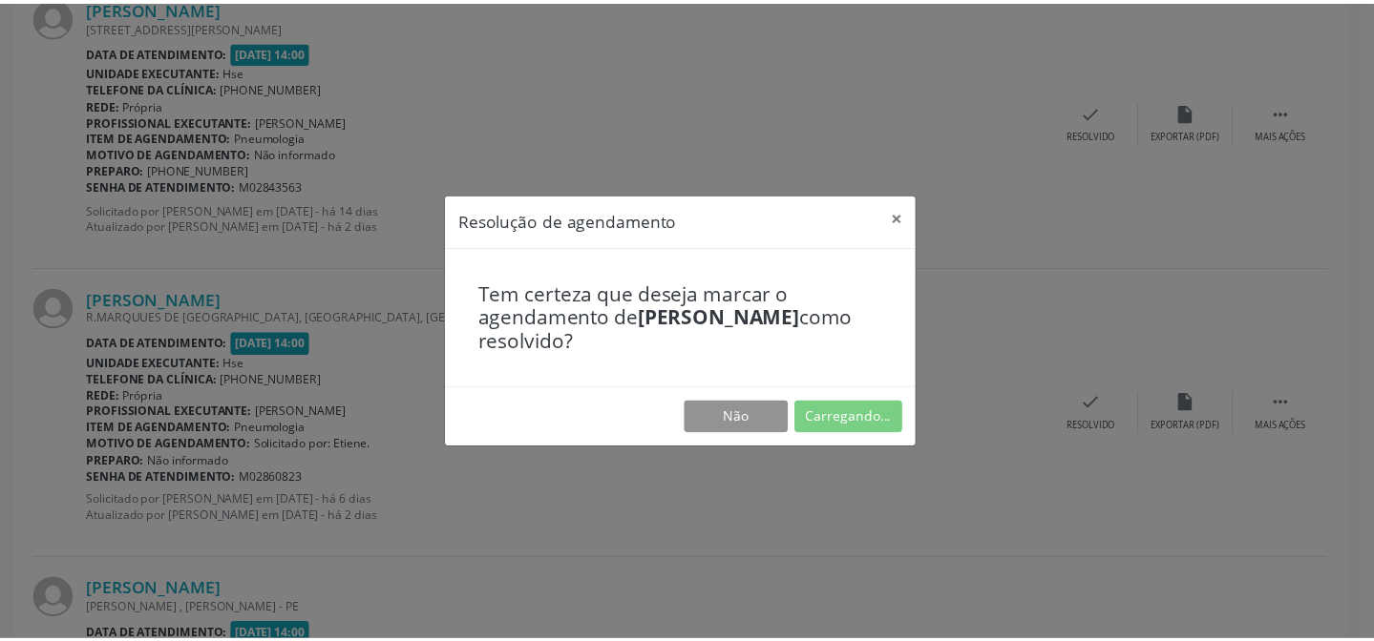
scroll to position [171, 0]
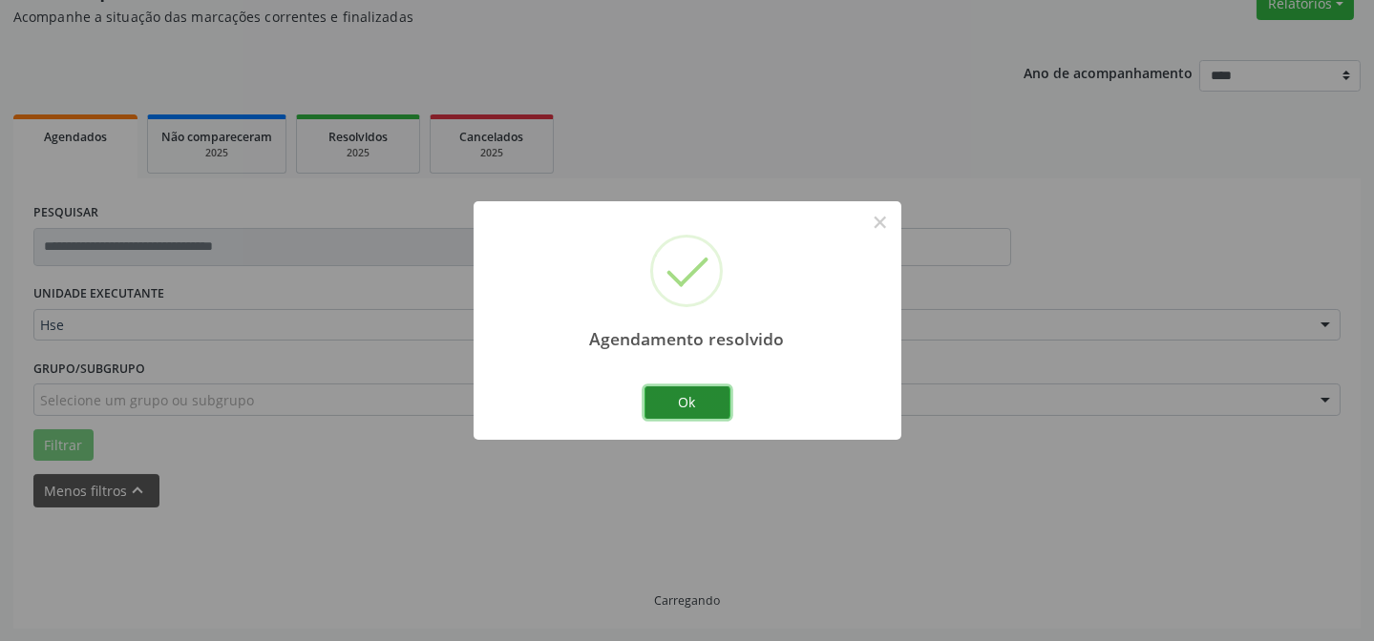
click at [682, 409] on button "Ok" at bounding box center [687, 403] width 86 height 32
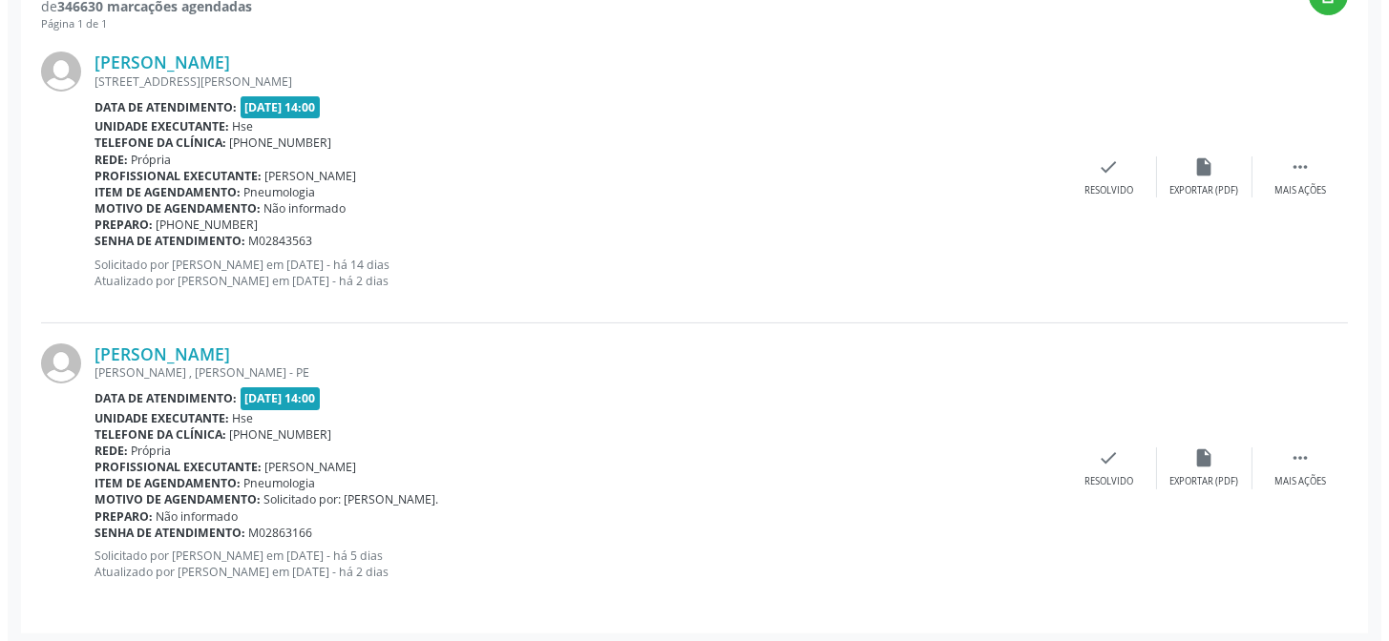
scroll to position [726, 0]
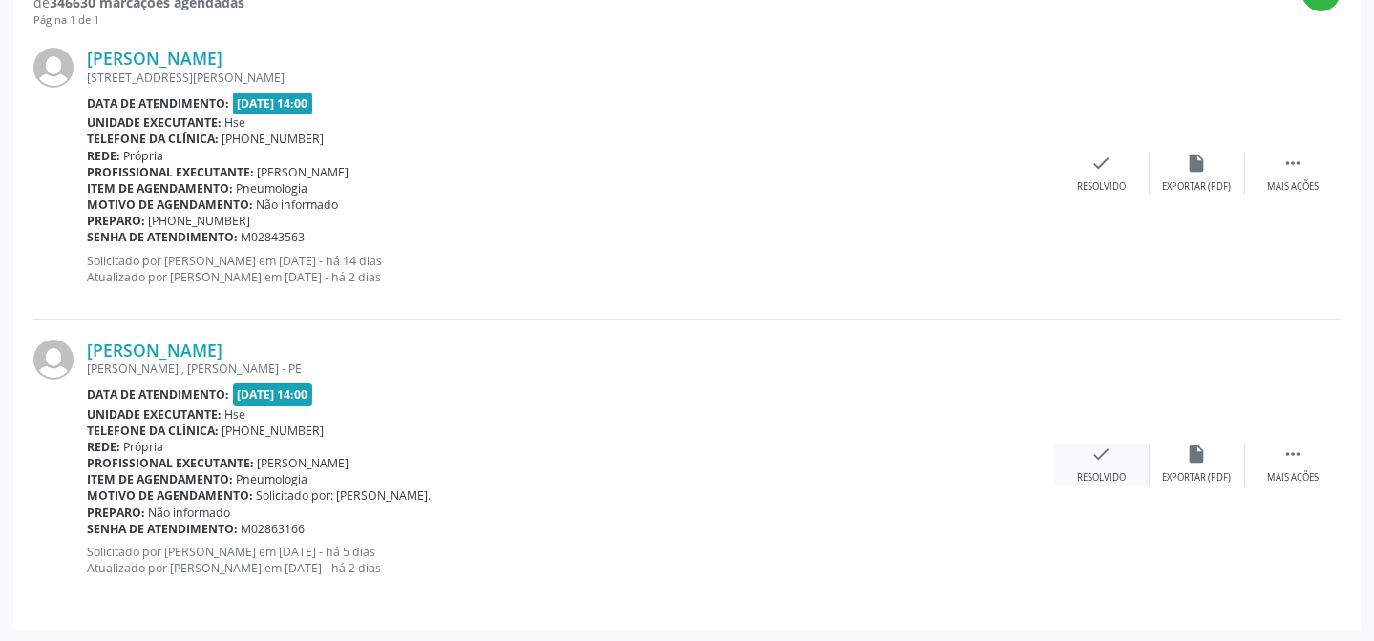
click at [1085, 461] on div "check Resolvido" at bounding box center [1101, 464] width 95 height 41
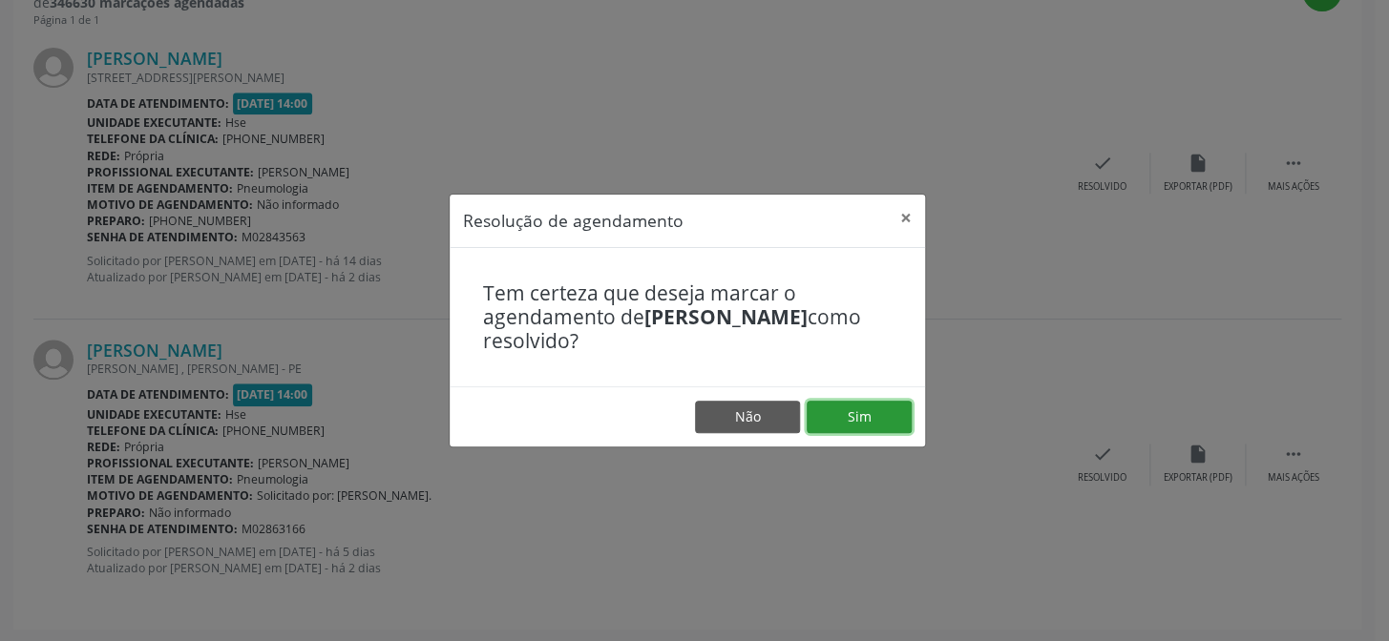
click at [844, 409] on button "Sim" at bounding box center [859, 417] width 105 height 32
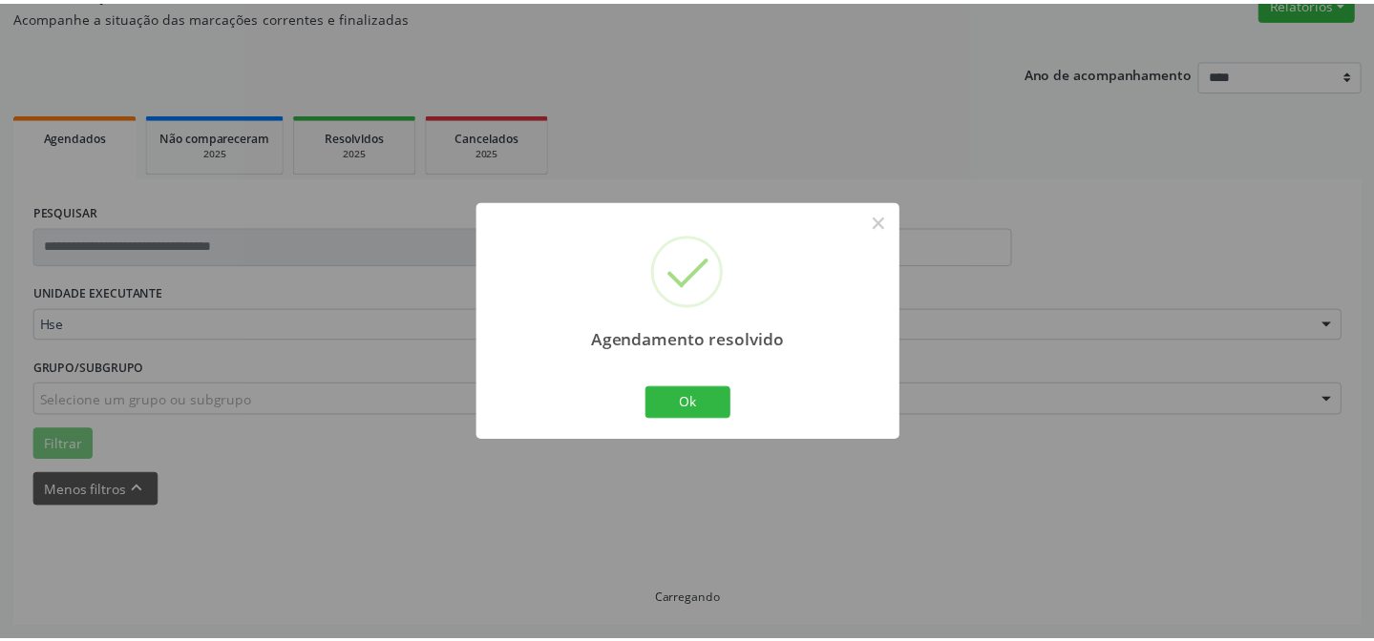
scroll to position [171, 0]
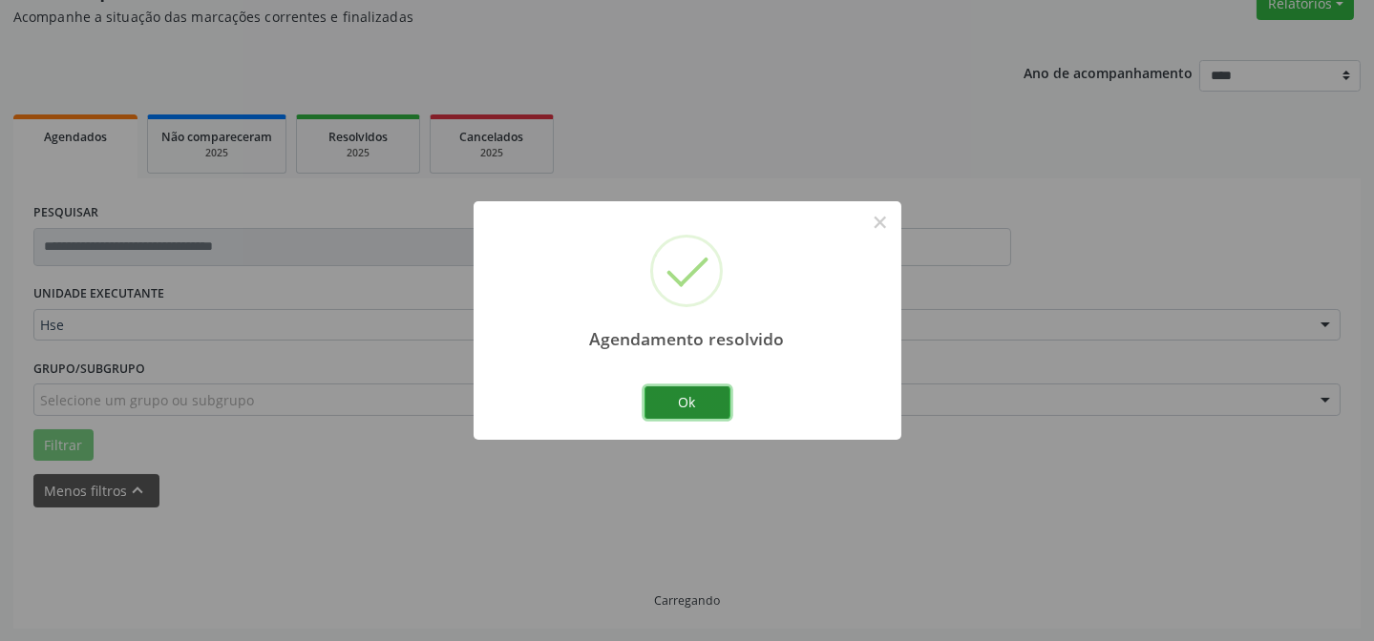
click at [685, 402] on button "Ok" at bounding box center [687, 403] width 86 height 32
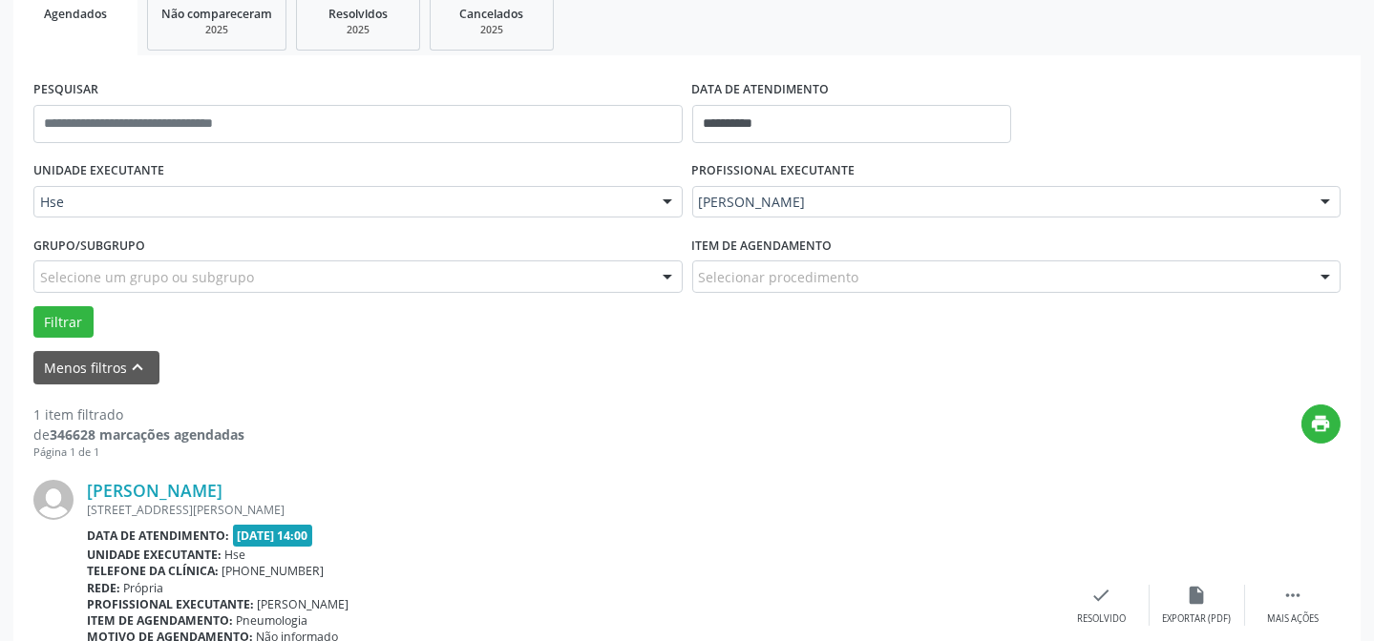
scroll to position [263, 0]
